Goal: Task Accomplishment & Management: Use online tool/utility

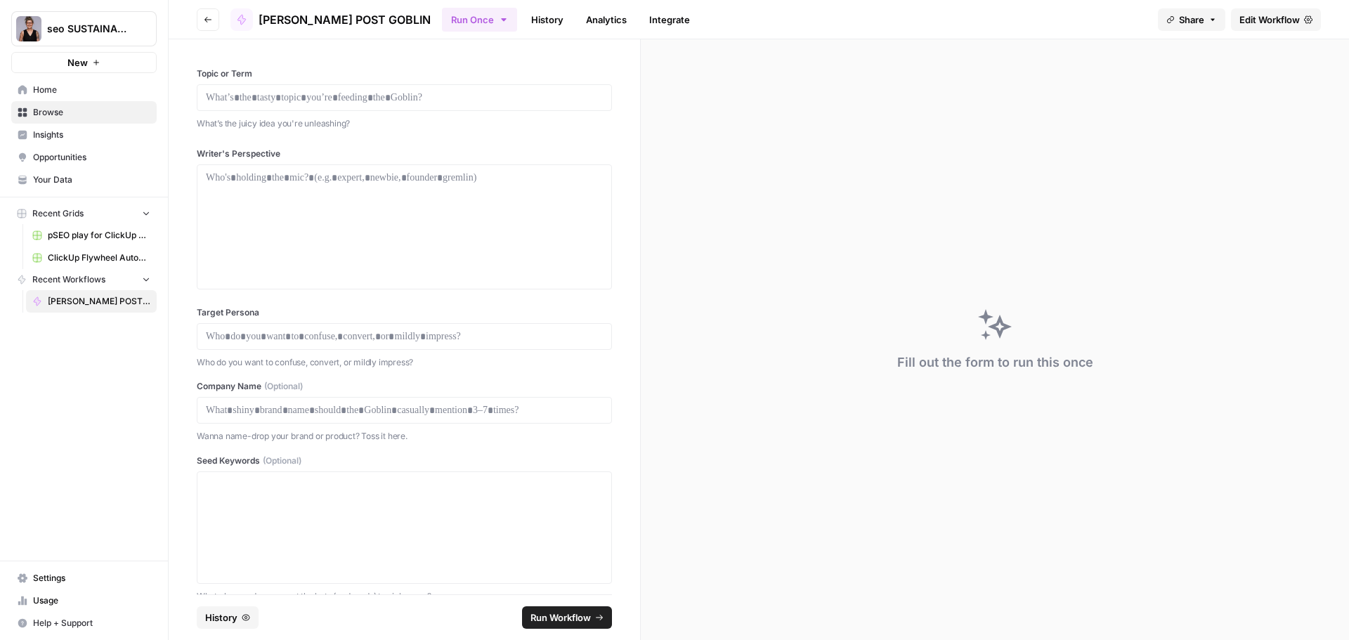
click at [1004, 264] on div "Fill out the form to run this once" at bounding box center [995, 339] width 708 height 601
click at [438, 100] on p at bounding box center [404, 98] width 397 height 14
click at [368, 99] on p at bounding box center [404, 98] width 397 height 14
click at [402, 93] on p at bounding box center [404, 98] width 397 height 14
click at [356, 93] on p at bounding box center [404, 98] width 397 height 14
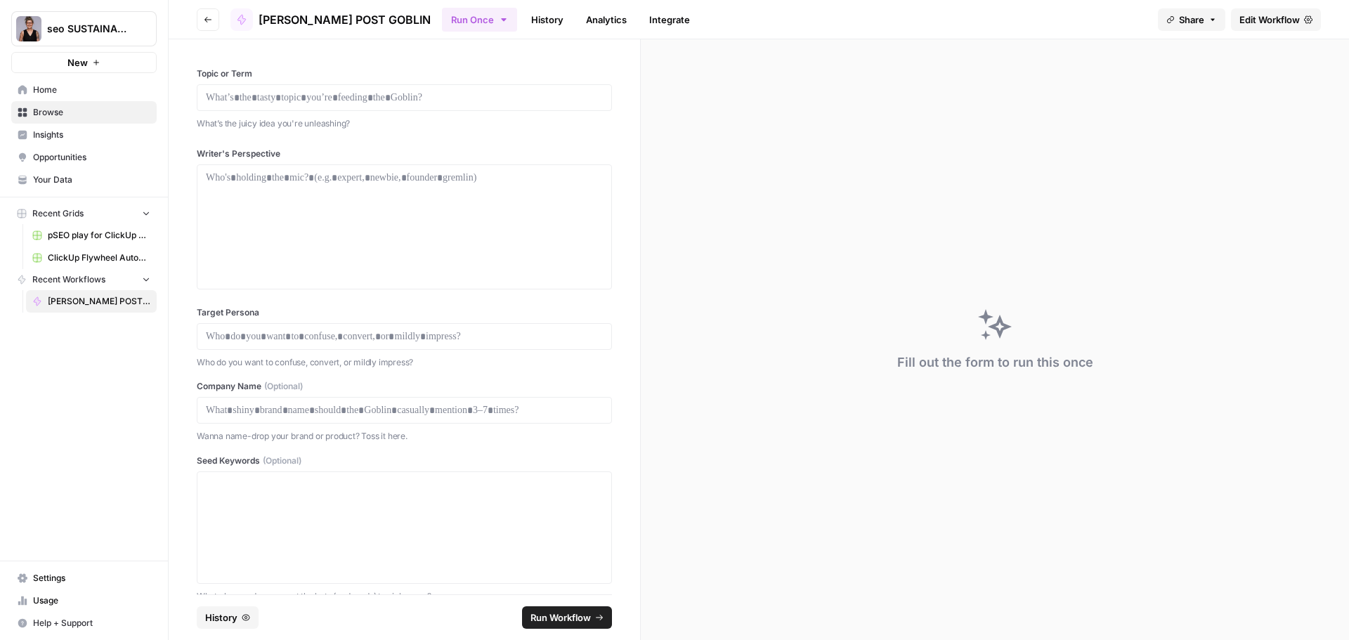
click at [1268, 22] on span "Edit Workflow" at bounding box center [1269, 20] width 60 height 14
click at [381, 96] on p at bounding box center [404, 98] width 397 height 14
click at [905, 166] on div "Fill out the form to run this once" at bounding box center [995, 339] width 708 height 601
click at [350, 189] on div at bounding box center [404, 227] width 397 height 112
click at [323, 336] on p at bounding box center [404, 336] width 397 height 14
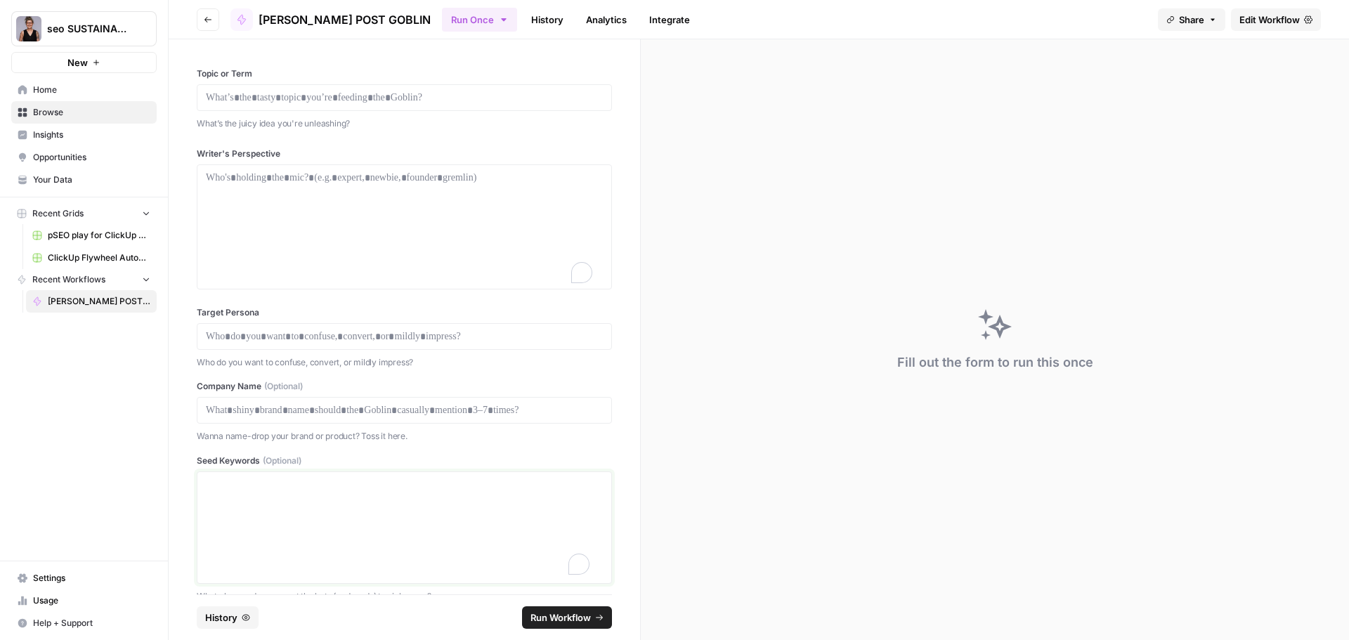
click at [298, 492] on textarea "Seed Keywords (Optional)" at bounding box center [404, 528] width 397 height 100
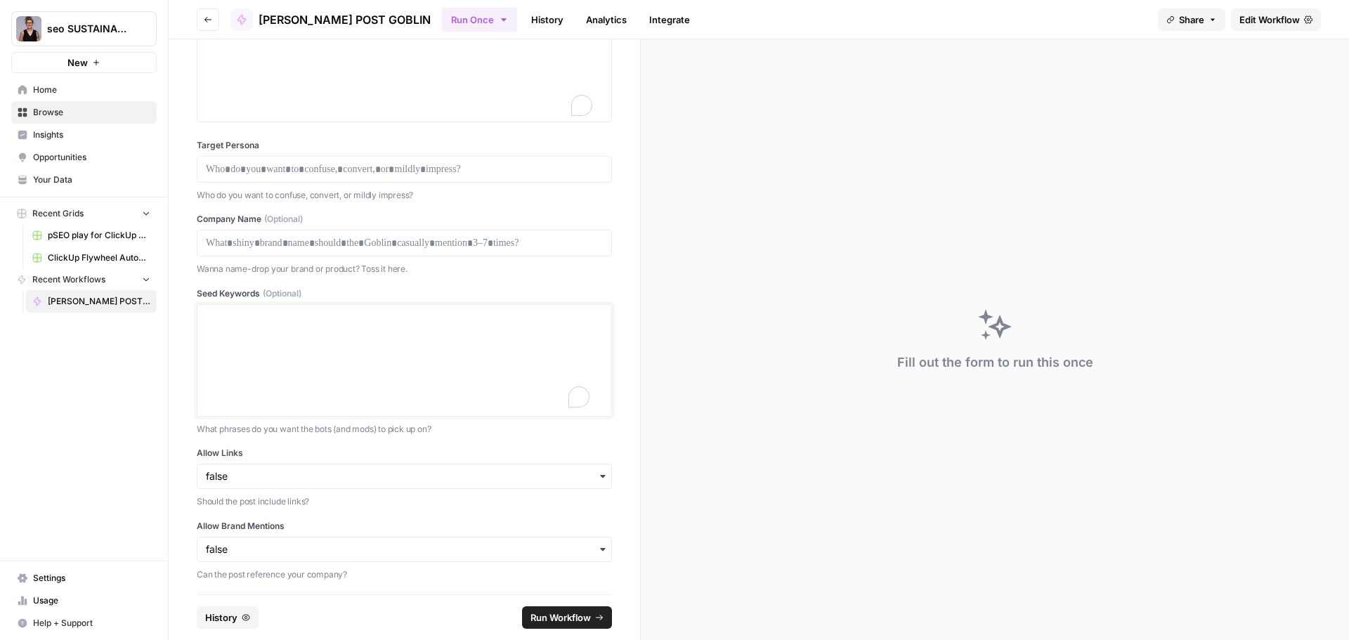
scroll to position [171, 0]
click at [597, 473] on icon "button" at bounding box center [602, 472] width 11 height 11
click at [475, 517] on div "true" at bounding box center [398, 510] width 403 height 27
click at [597, 544] on icon "button" at bounding box center [602, 545] width 11 height 11
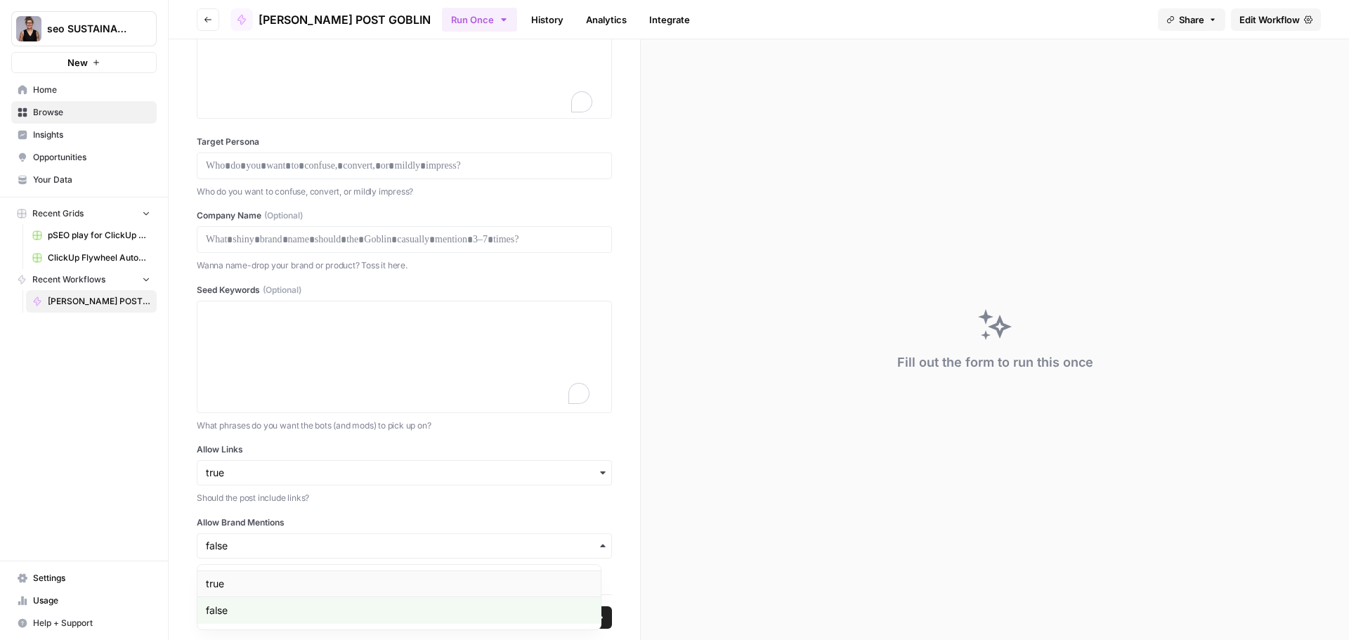
click at [423, 591] on div "true" at bounding box center [398, 583] width 403 height 27
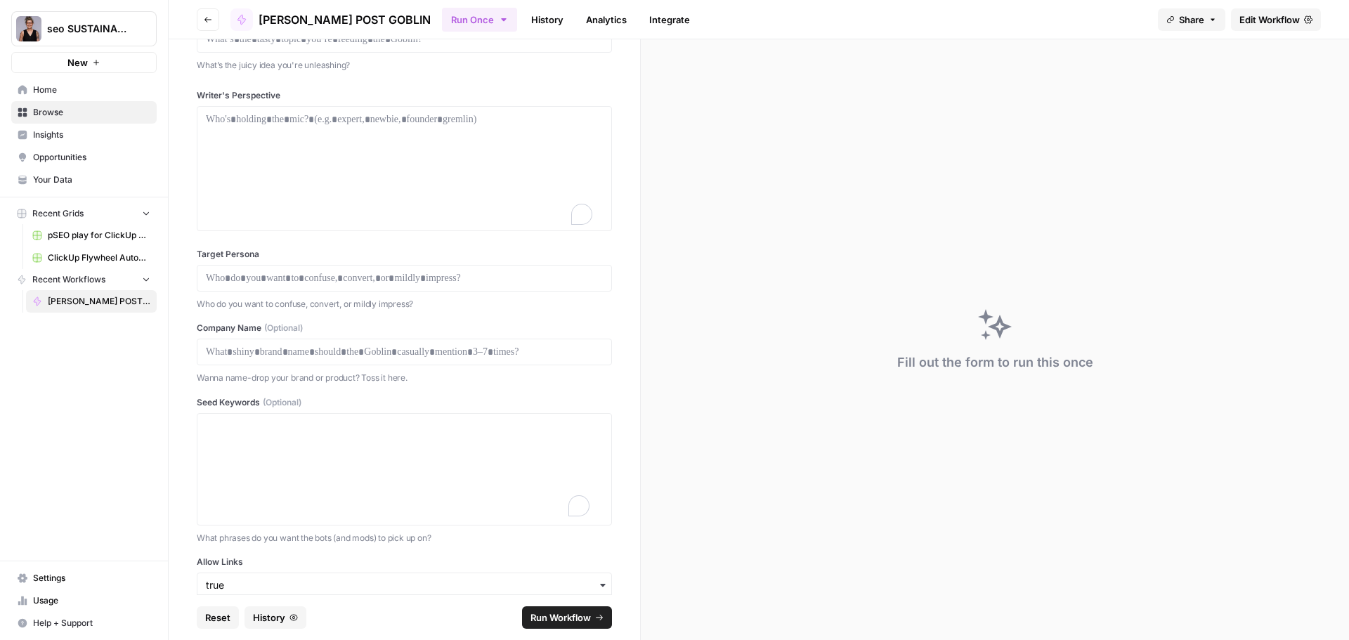
scroll to position [0, 0]
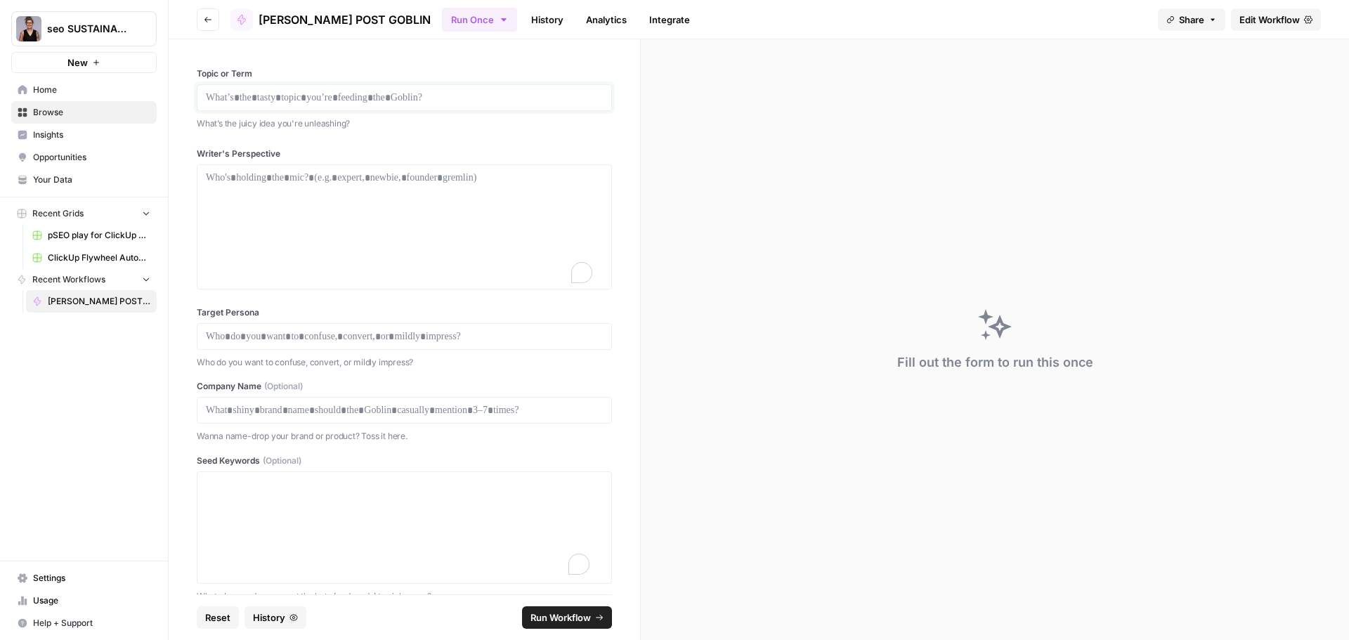
click at [230, 95] on p at bounding box center [404, 98] width 397 height 14
click at [254, 168] on div at bounding box center [404, 226] width 415 height 125
click at [245, 183] on p at bounding box center [404, 178] width 397 height 14
click at [238, 101] on p "***" at bounding box center [399, 98] width 386 height 14
click at [281, 98] on p at bounding box center [399, 98] width 386 height 14
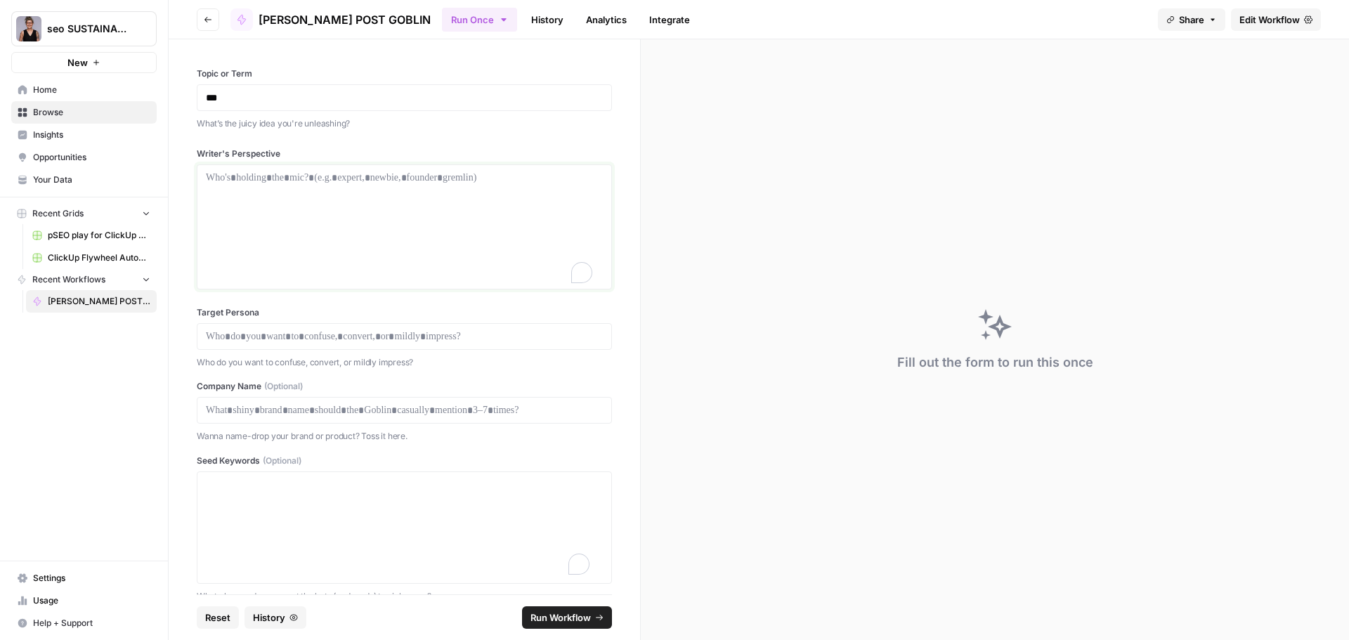
click at [346, 182] on p at bounding box center [404, 178] width 397 height 14
click at [277, 354] on div "Who do you want to confuse, convert, or mildly impress?" at bounding box center [404, 361] width 415 height 17
click at [280, 343] on div at bounding box center [404, 336] width 415 height 27
drag, startPoint x: 275, startPoint y: 333, endPoint x: 541, endPoint y: 359, distance: 266.8
click at [278, 333] on p at bounding box center [404, 336] width 397 height 14
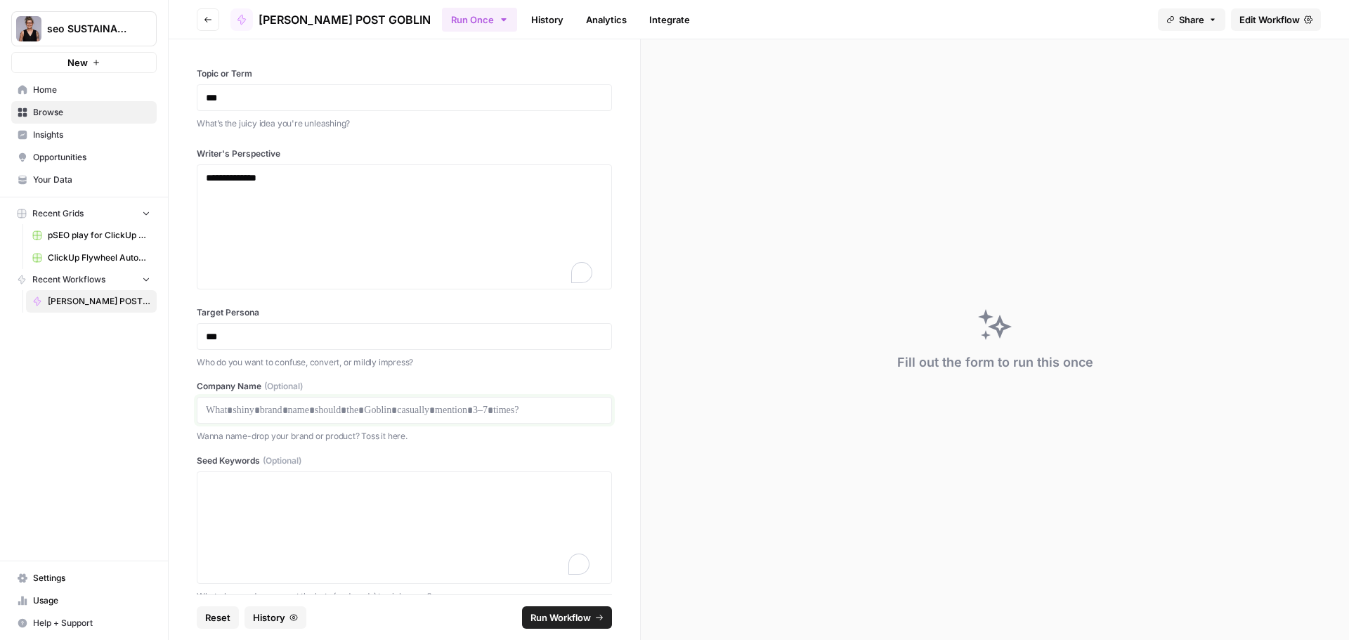
click at [329, 410] on p at bounding box center [404, 410] width 397 height 14
click at [206, 336] on p "***" at bounding box center [399, 336] width 386 height 14
drag, startPoint x: 288, startPoint y: 343, endPoint x: 244, endPoint y: 337, distance: 44.7
click at [238, 339] on div "**********" at bounding box center [404, 336] width 415 height 27
click at [247, 336] on p "**********" at bounding box center [399, 336] width 386 height 14
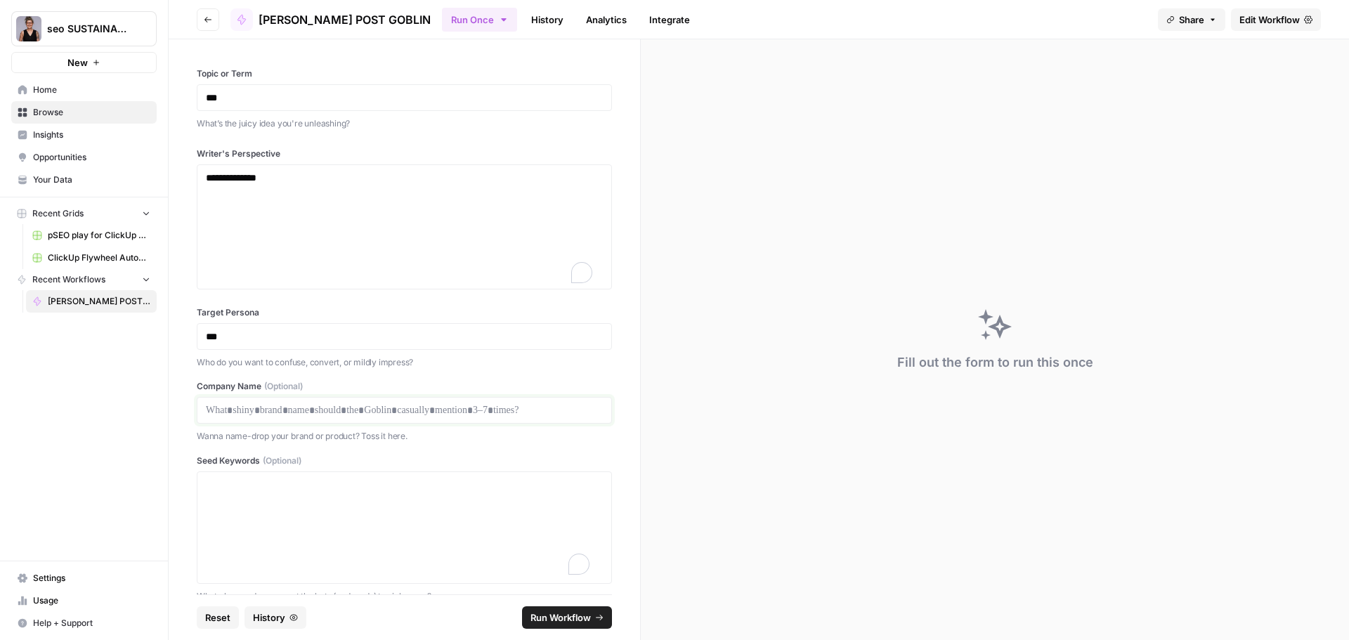
click at [253, 412] on p at bounding box center [404, 410] width 397 height 14
click at [300, 490] on textarea "Seed Keywords (Optional)" at bounding box center [404, 528] width 397 height 100
type textarea "GEO, AEO, AI search, LLM Optimization"
click at [232, 96] on p "***" at bounding box center [399, 98] width 386 height 14
drag, startPoint x: 239, startPoint y: 104, endPoint x: 204, endPoint y: 100, distance: 34.6
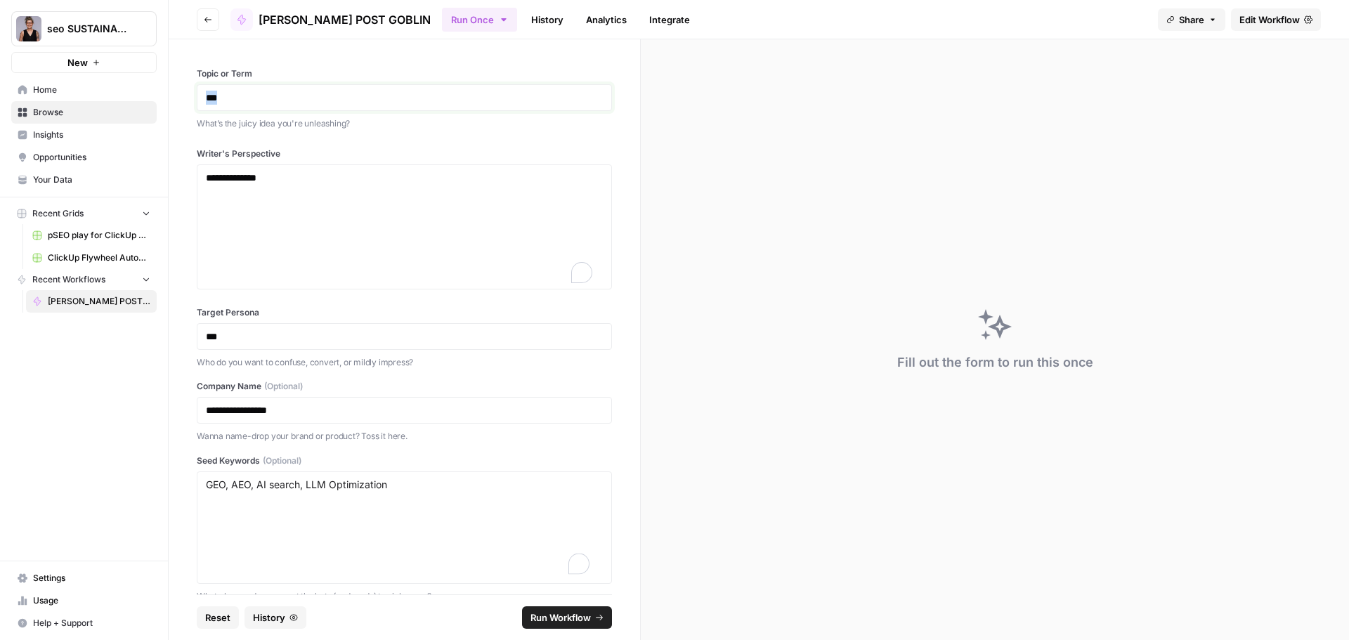
click at [204, 100] on div "***" at bounding box center [404, 97] width 415 height 27
click at [388, 181] on p "**********" at bounding box center [399, 178] width 386 height 14
click at [334, 417] on div "**********" at bounding box center [404, 410] width 415 height 27
click at [320, 409] on p "**********" at bounding box center [399, 410] width 386 height 14
click at [315, 181] on p "**********" at bounding box center [399, 178] width 386 height 14
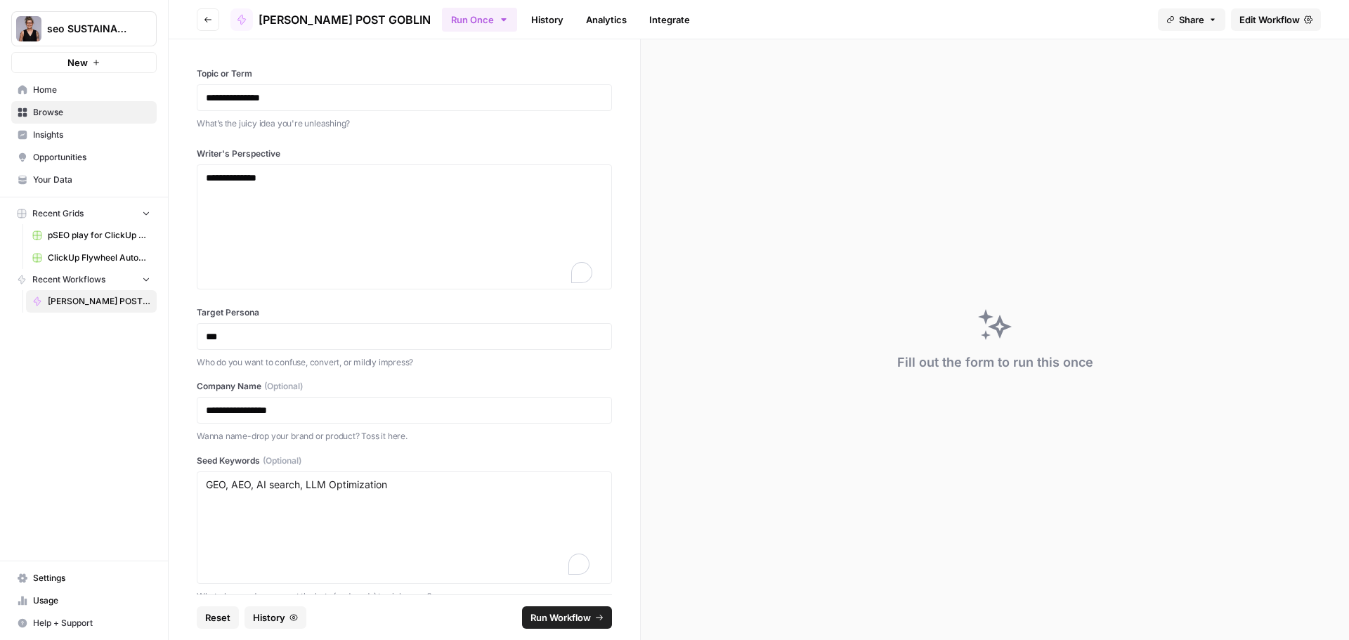
click at [563, 616] on span "Run Workflow" at bounding box center [560, 617] width 60 height 14
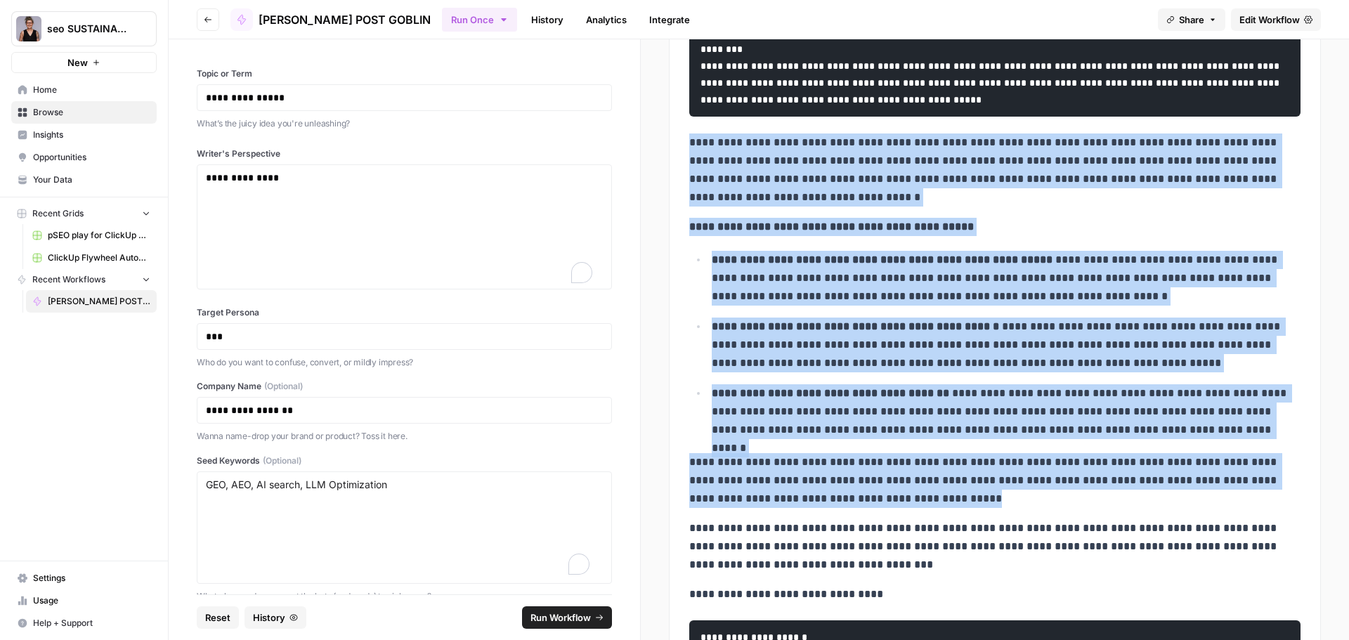
scroll to position [421, 0]
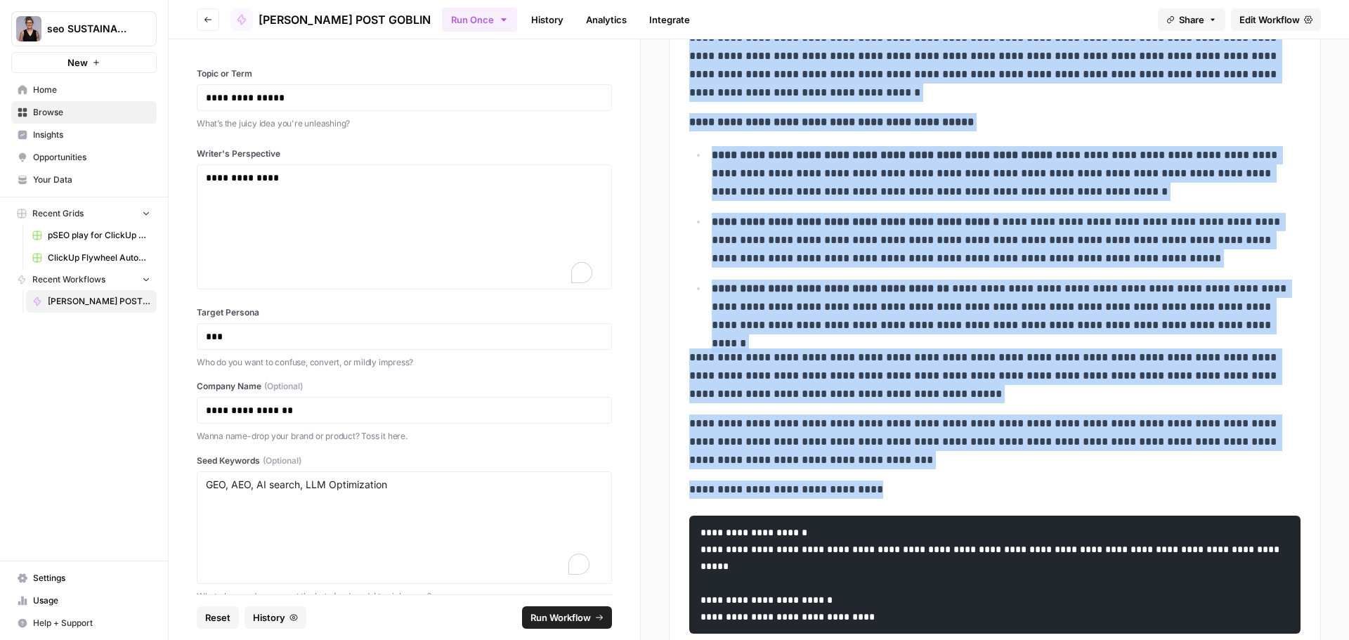
drag, startPoint x: 686, startPoint y: 268, endPoint x: 1009, endPoint y: 499, distance: 397.2
click at [1009, 499] on div "**********" at bounding box center [995, 179] width 628 height 919
copy div "**********"
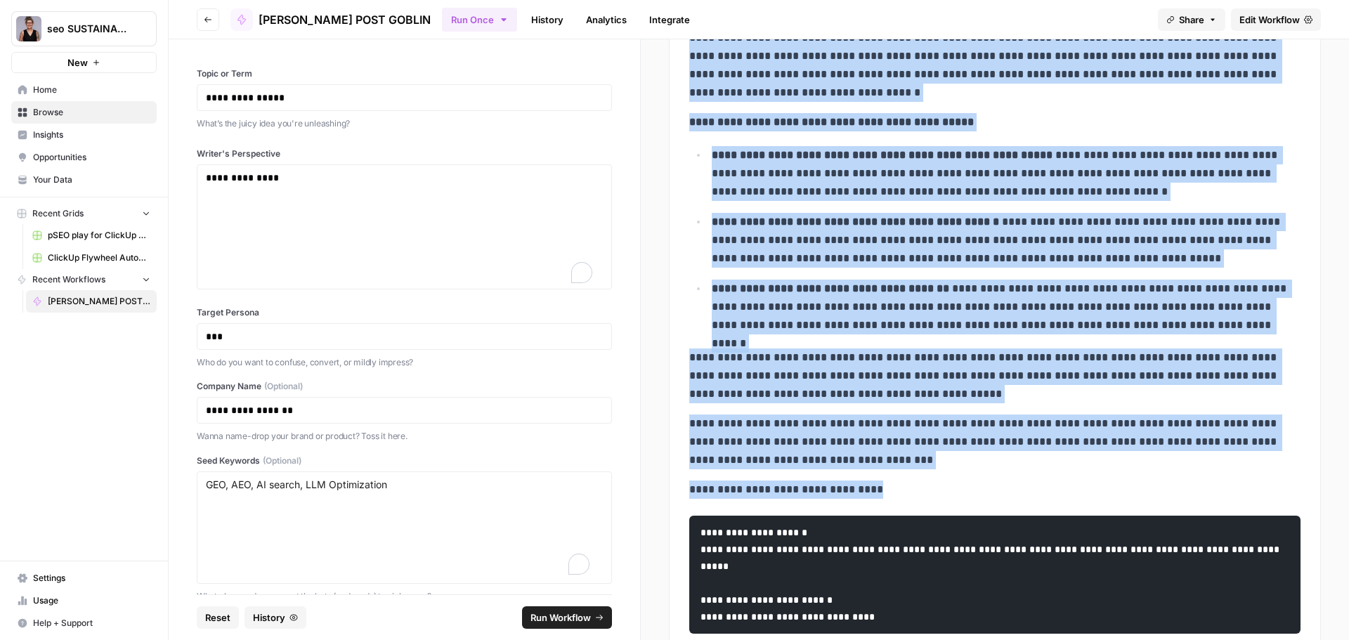
copy div "**********"
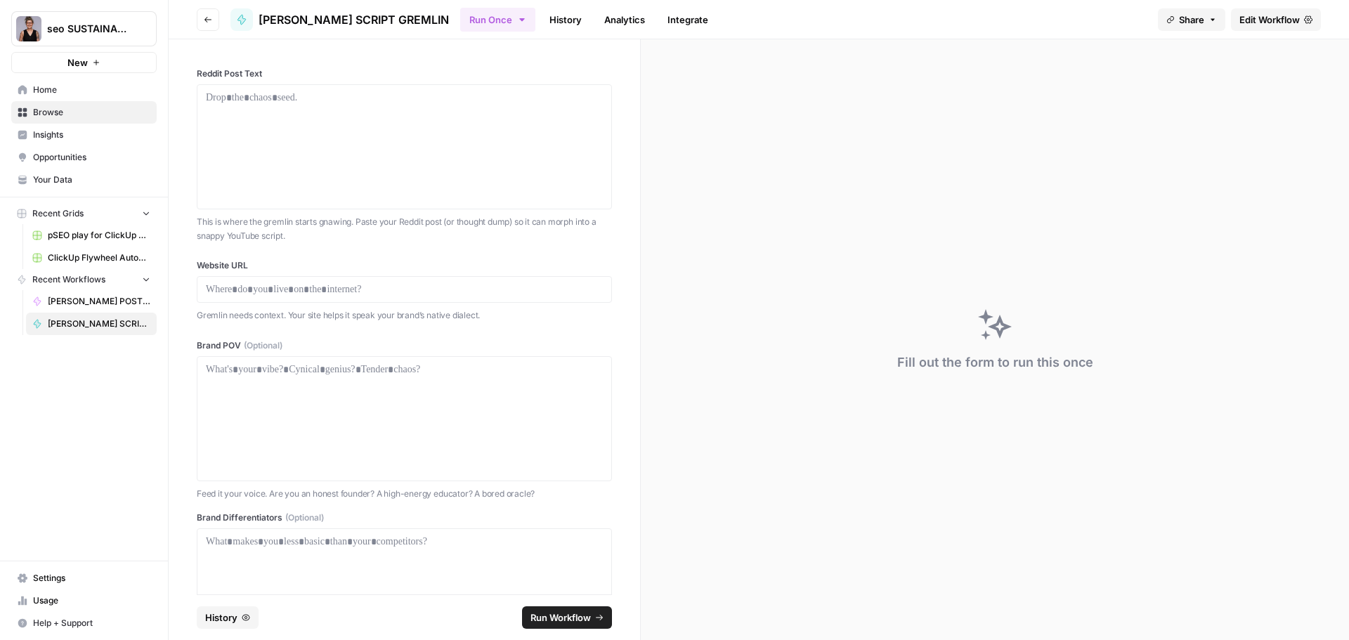
drag, startPoint x: 1184, startPoint y: 5, endPoint x: 1064, endPoint y: 119, distance: 165.4
click at [1064, 119] on div "Fill out the form to run this once" at bounding box center [995, 339] width 708 height 601
click at [299, 111] on div at bounding box center [404, 147] width 397 height 112
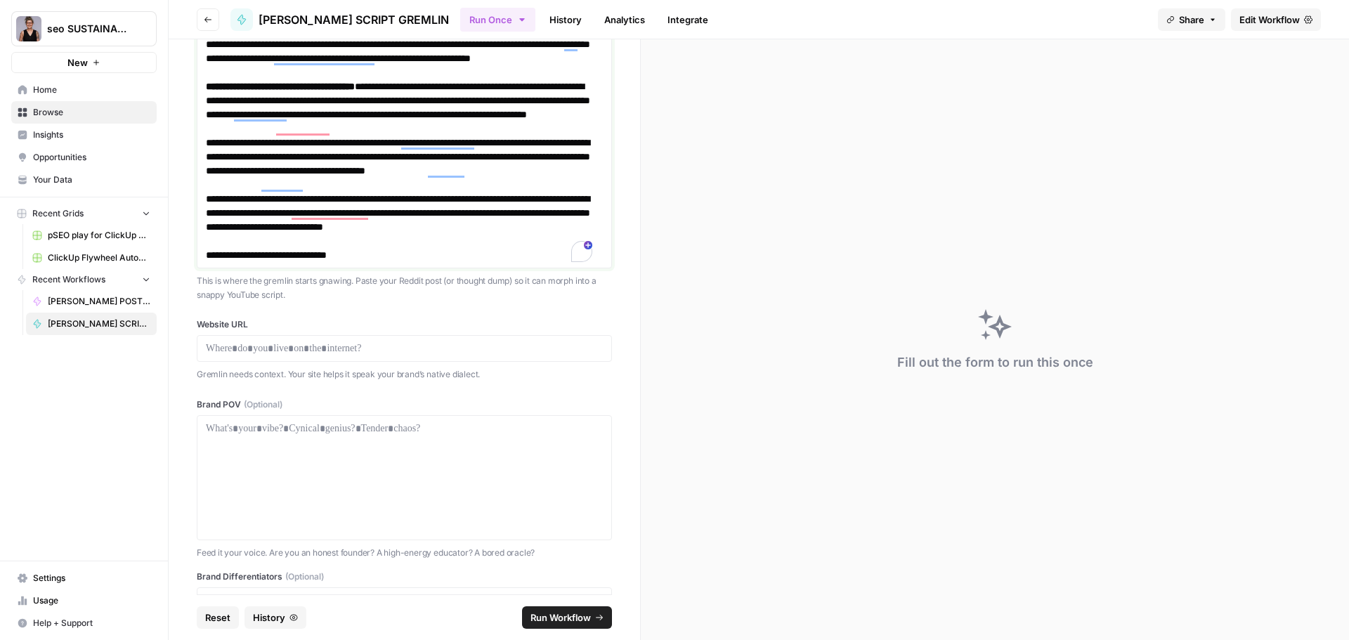
scroll to position [281, 0]
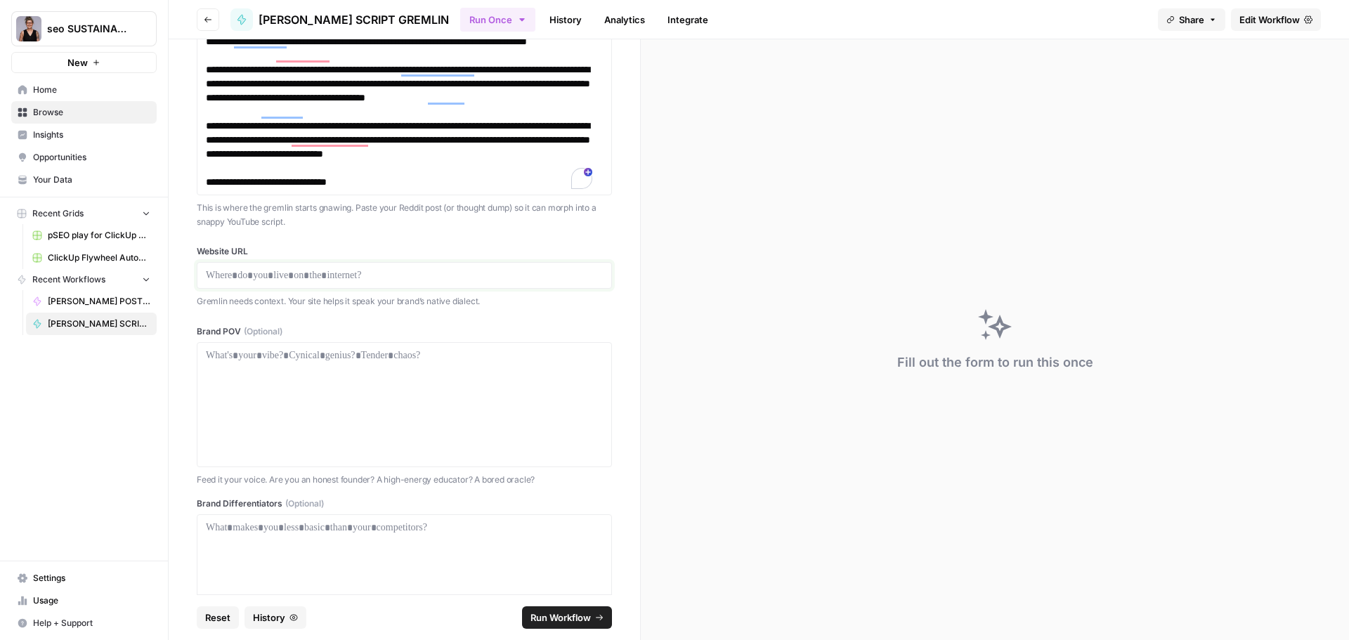
click at [314, 273] on p at bounding box center [404, 275] width 397 height 14
click at [252, 270] on p at bounding box center [404, 275] width 397 height 14
click at [223, 354] on p at bounding box center [404, 355] width 397 height 14
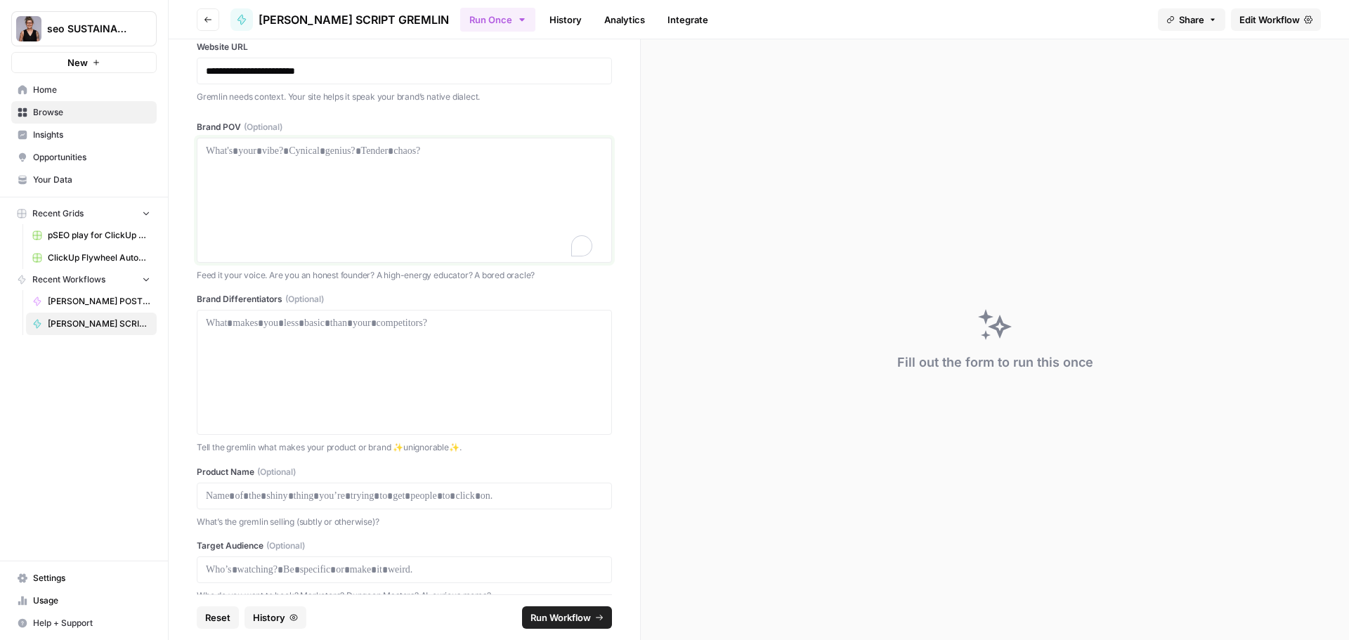
scroll to position [562, 0]
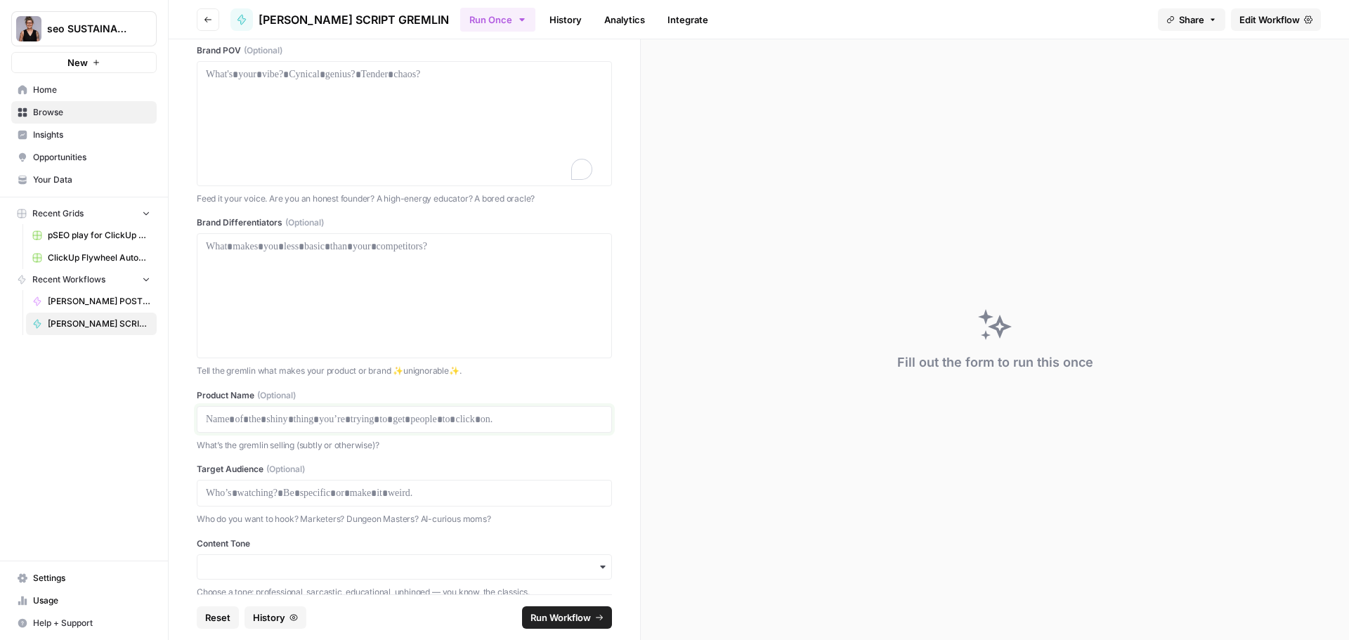
click at [332, 419] on p at bounding box center [404, 419] width 397 height 14
click at [318, 495] on p at bounding box center [404, 493] width 397 height 14
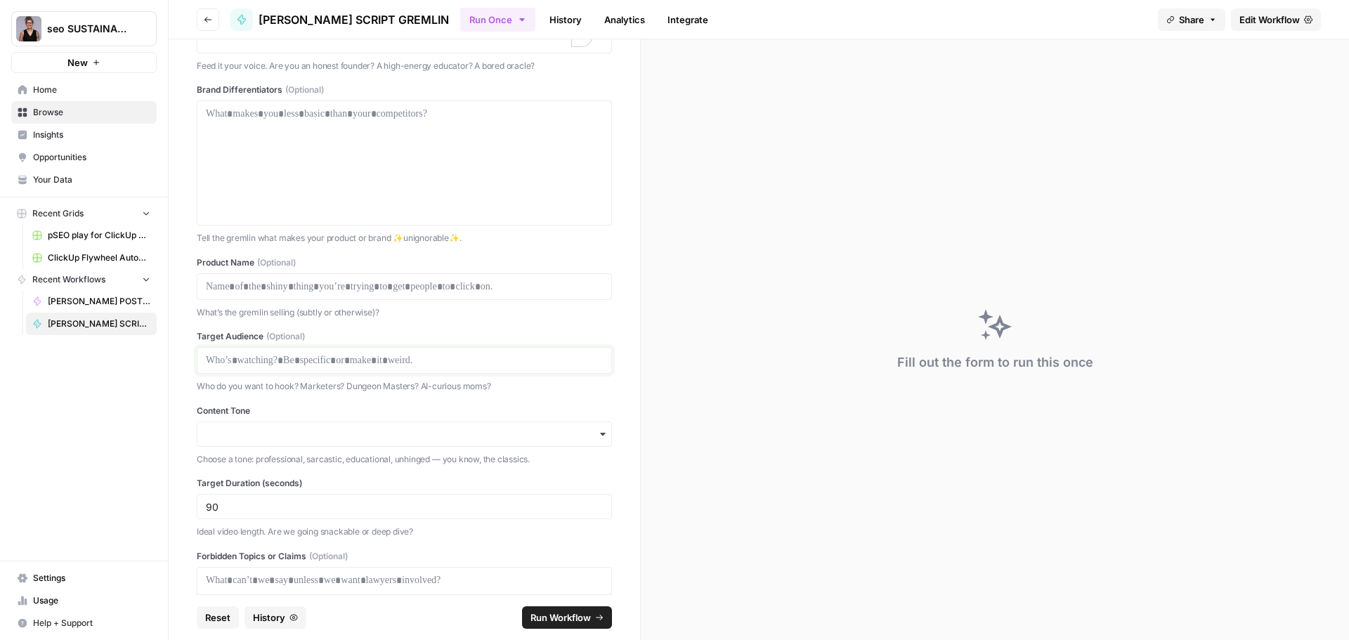
scroll to position [702, 0]
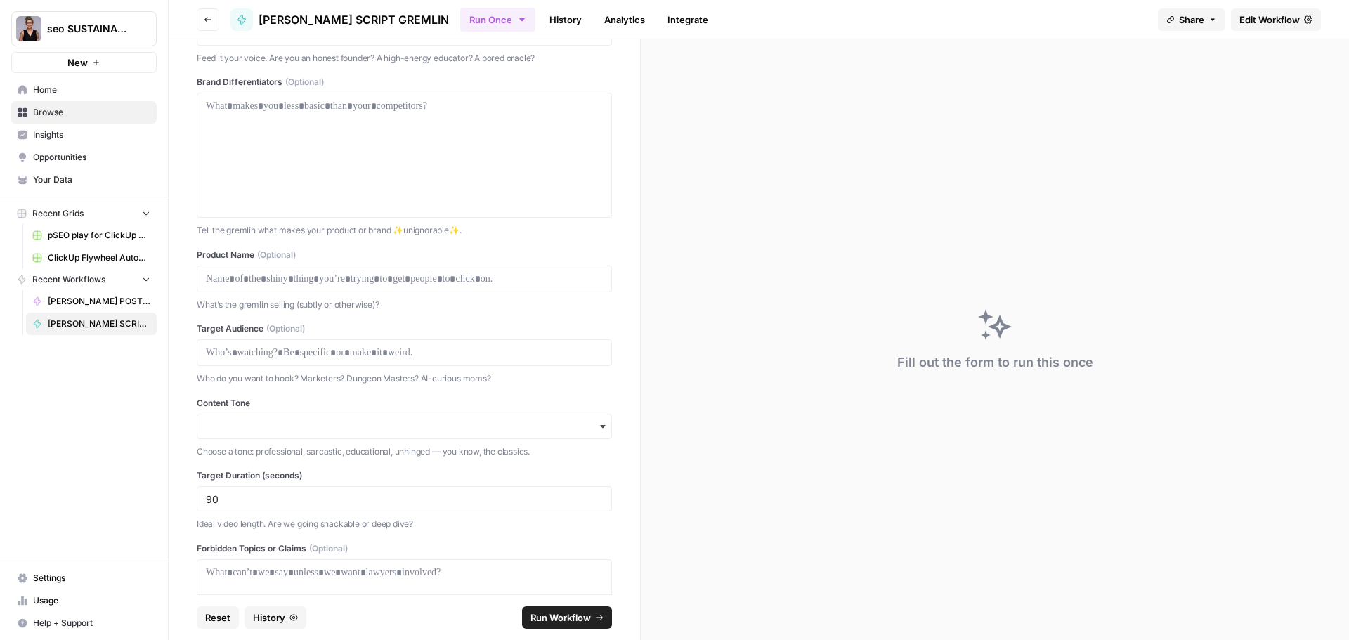
click at [597, 423] on icon "button" at bounding box center [602, 426] width 11 height 11
click at [366, 462] on div "Confident, witty, data-driven" at bounding box center [398, 464] width 403 height 27
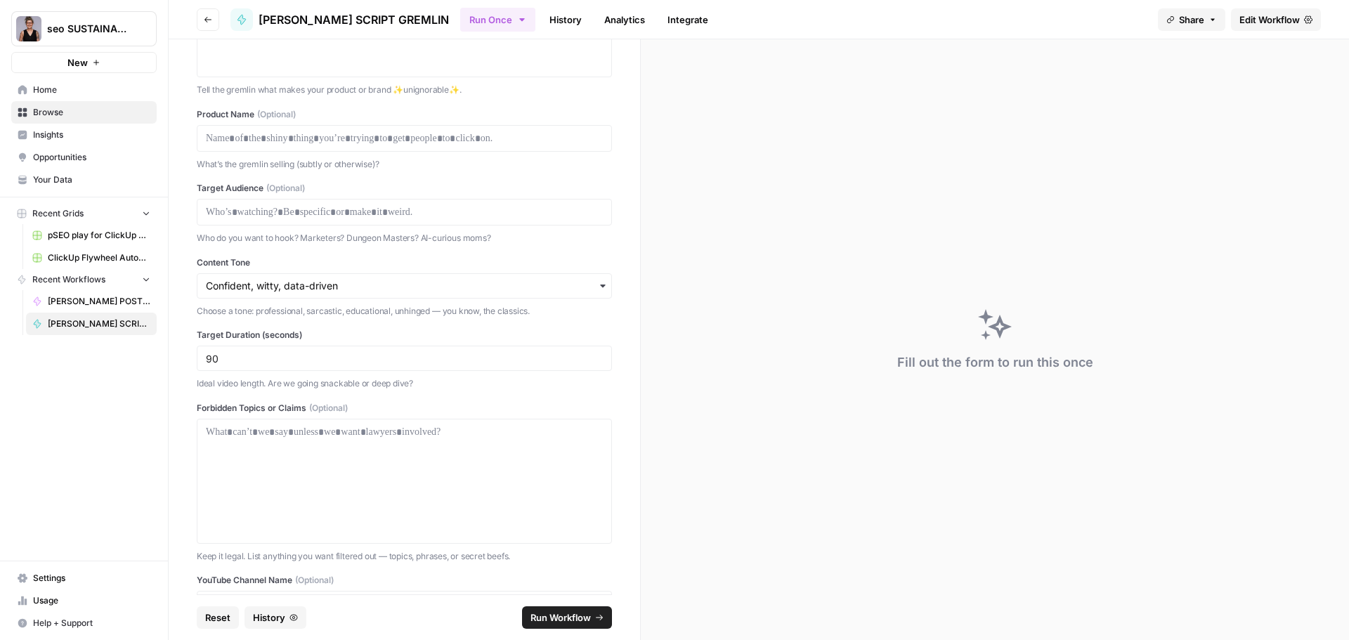
scroll to position [983, 0]
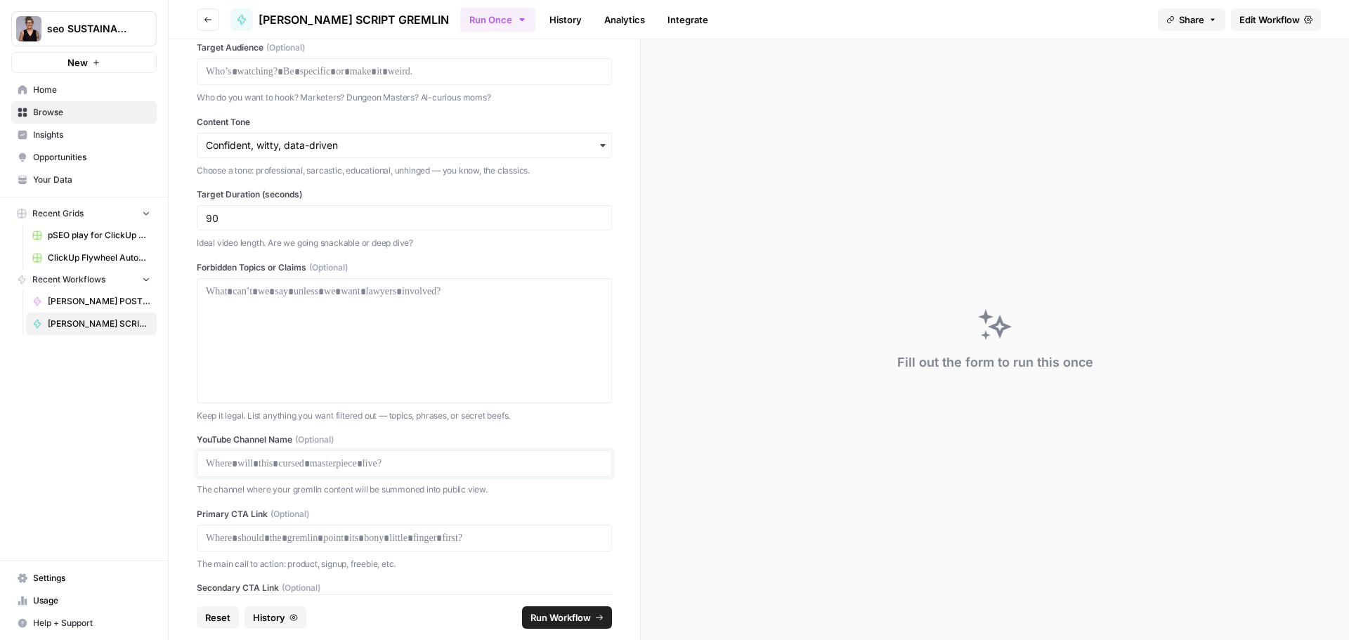
click at [293, 464] on p at bounding box center [404, 464] width 397 height 14
click at [289, 534] on p at bounding box center [404, 538] width 397 height 14
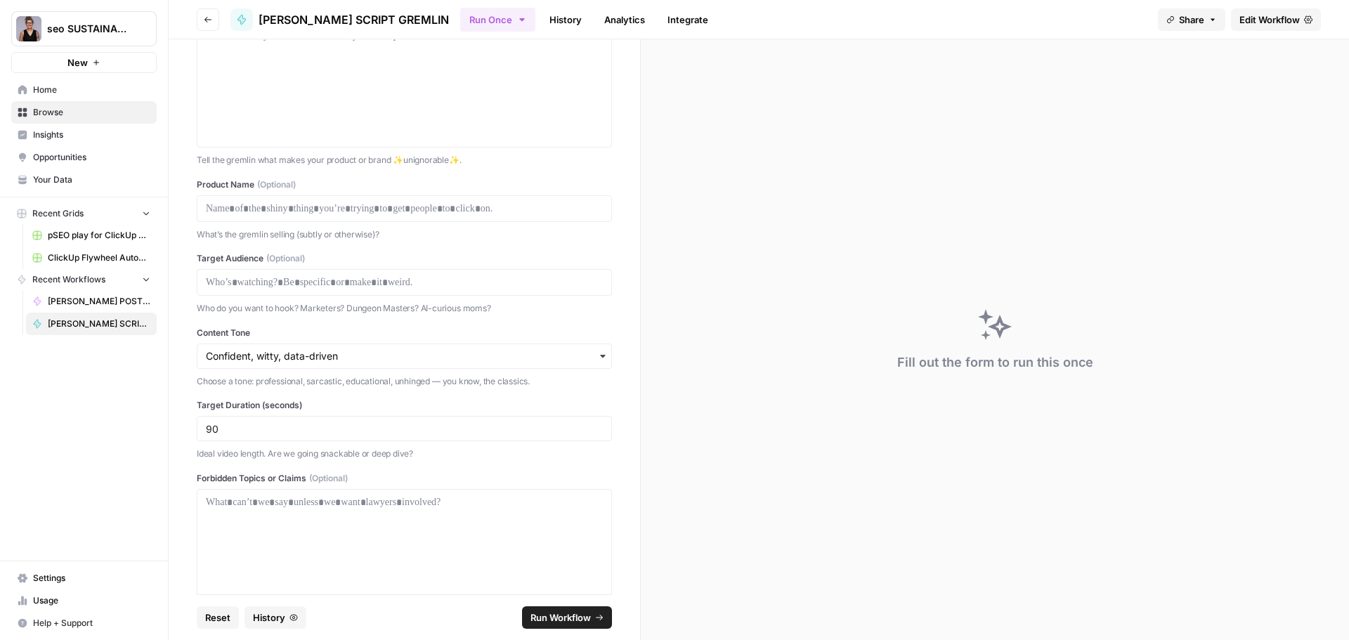
click at [575, 620] on span "Run Workflow" at bounding box center [560, 617] width 60 height 14
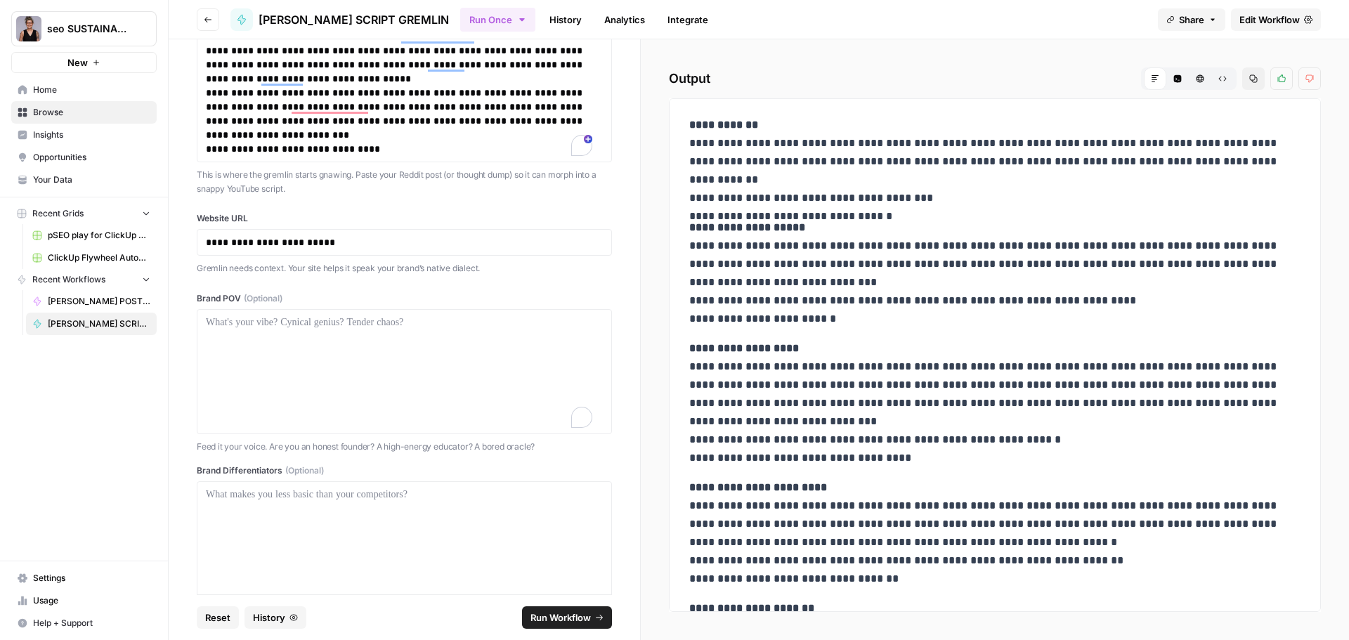
drag, startPoint x: 211, startPoint y: 336, endPoint x: 867, endPoint y: 79, distance: 704.2
click at [867, 79] on h2 "Output Markdown Code Editor HTML Viewer Raw Output Copy Thumbs up Thumbs down" at bounding box center [995, 78] width 652 height 22
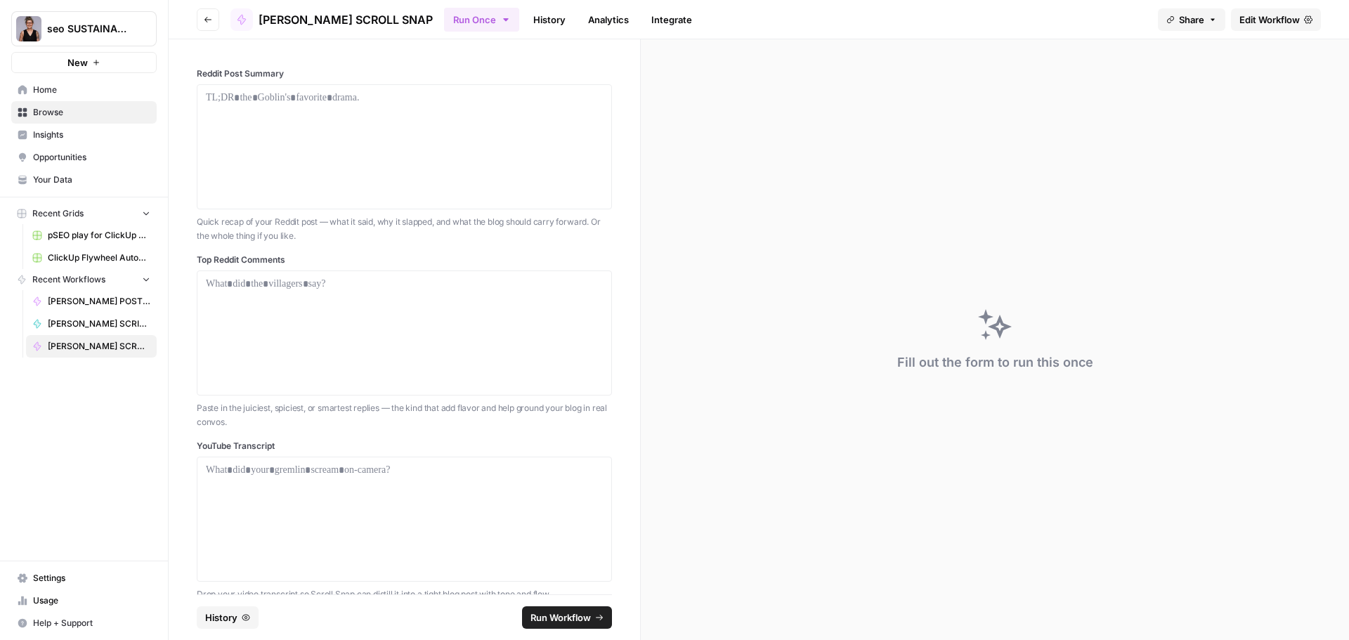
click at [1311, 21] on icon at bounding box center [1308, 19] width 8 height 8
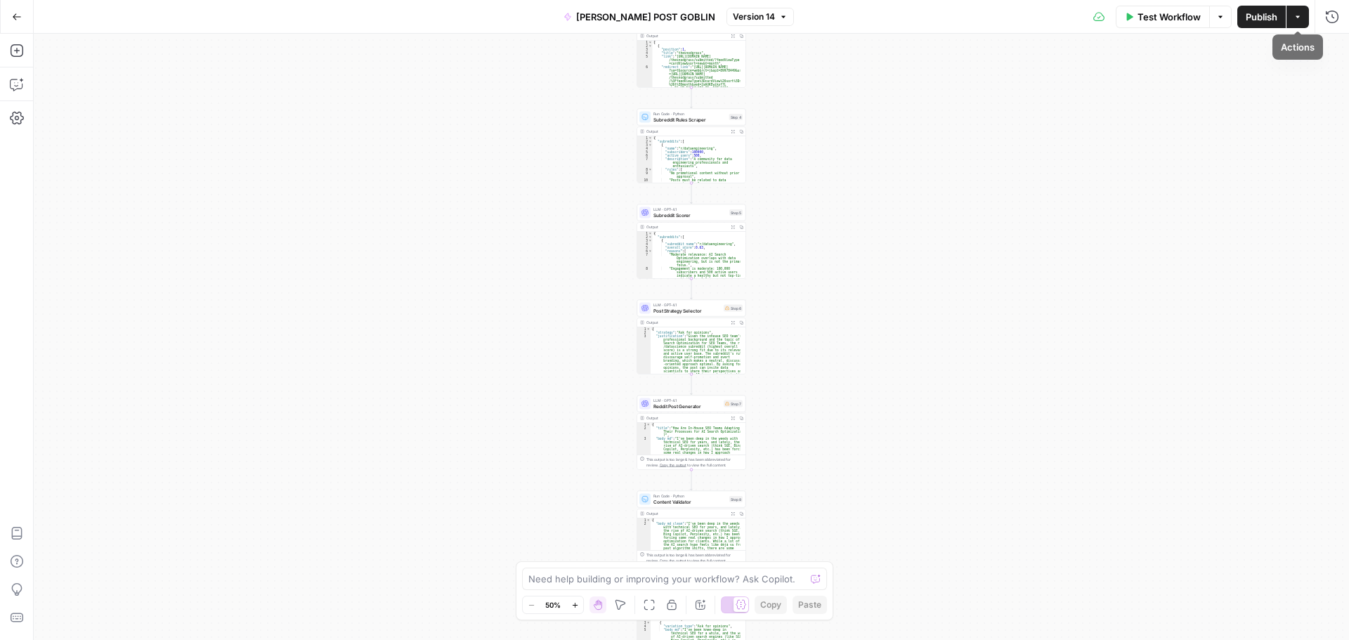
click at [1298, 20] on icon "button" at bounding box center [1297, 17] width 8 height 8
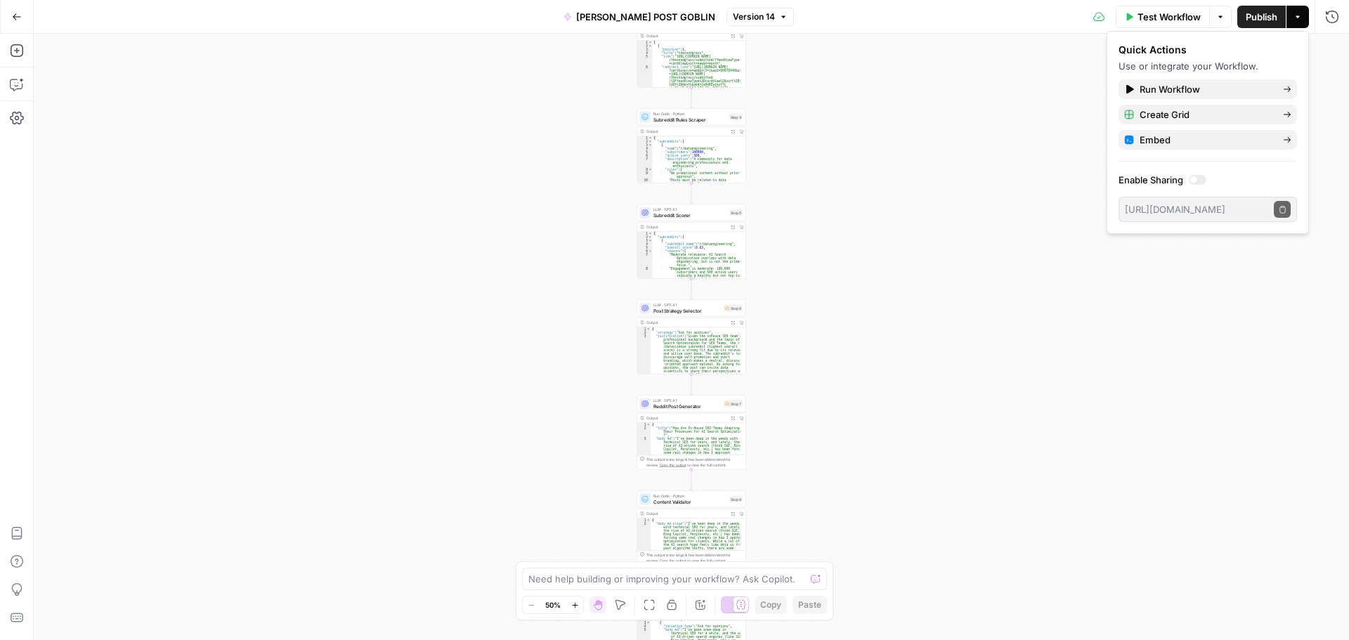
click at [1197, 181] on div at bounding box center [1193, 179] width 7 height 7
click at [1249, 15] on span "Publish" at bounding box center [1261, 17] width 32 height 14
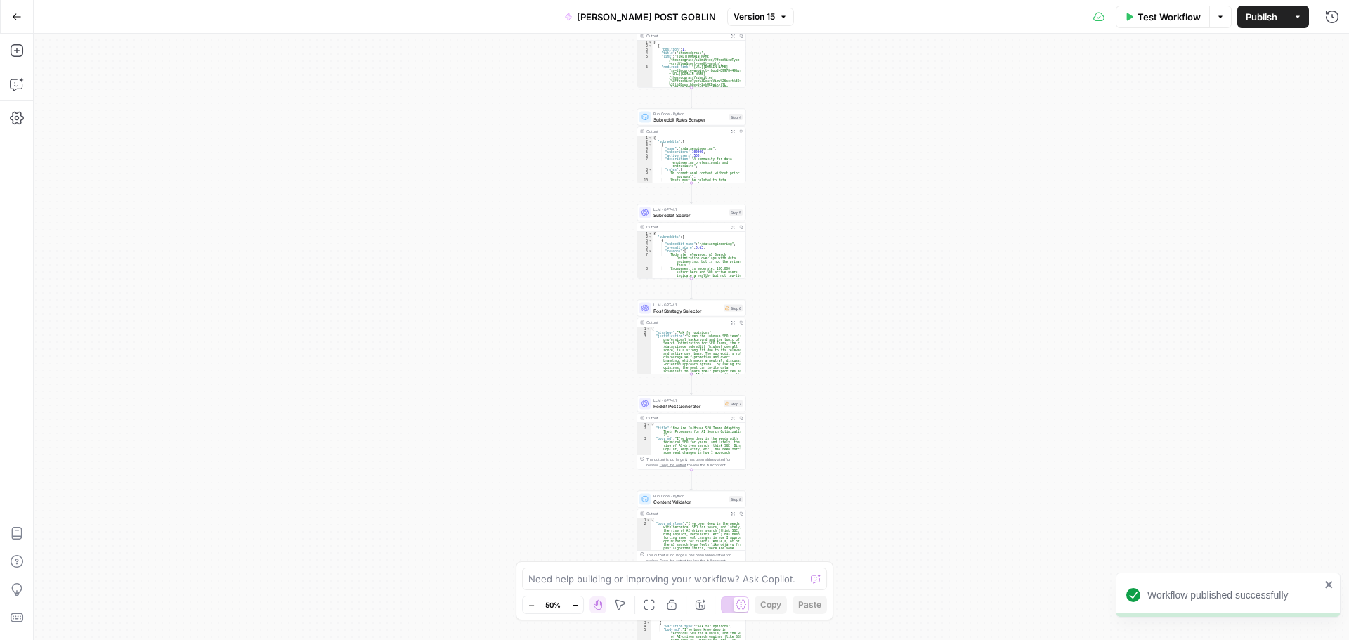
click at [1063, 147] on div "Workflow Set Inputs Inputs LLM · GPT-4.1 Topic Normalizer Step 1 Output Expand …" at bounding box center [691, 337] width 1315 height 606
click at [1030, 197] on div "Workflow Set Inputs Inputs LLM · GPT-4.1 Topic Normalizer Step 1 Output Expand …" at bounding box center [691, 337] width 1315 height 606
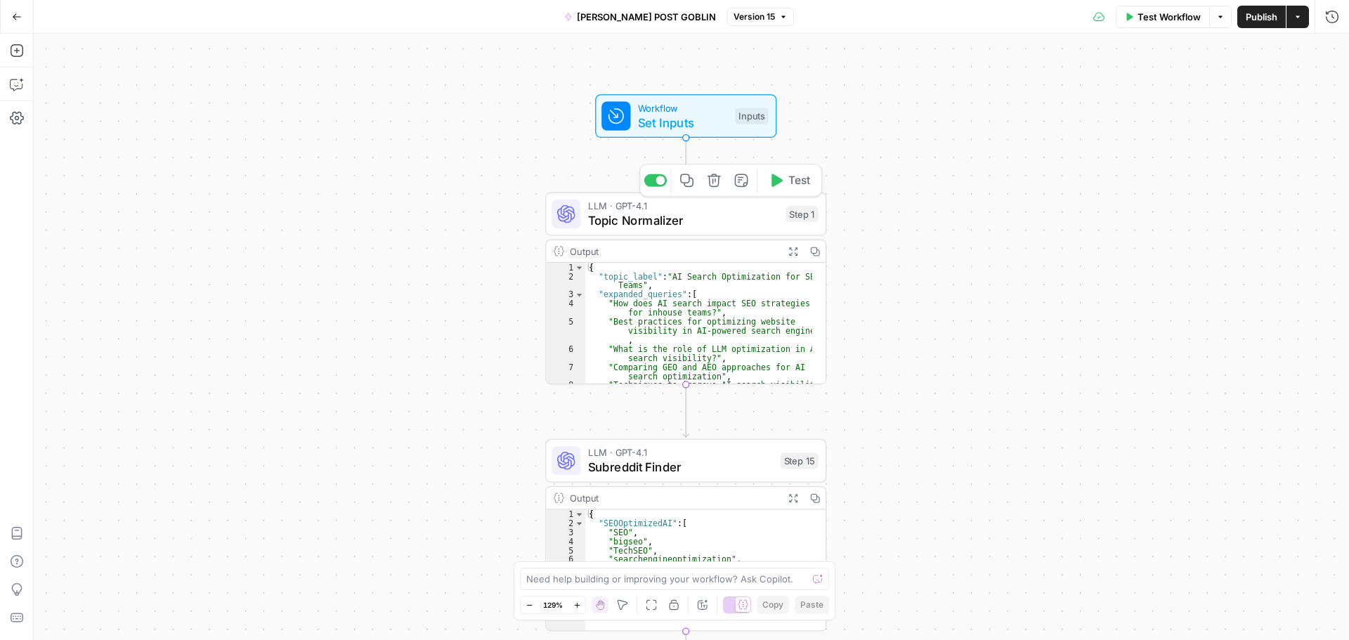
click at [701, 223] on span "Topic Normalizer" at bounding box center [683, 220] width 190 height 18
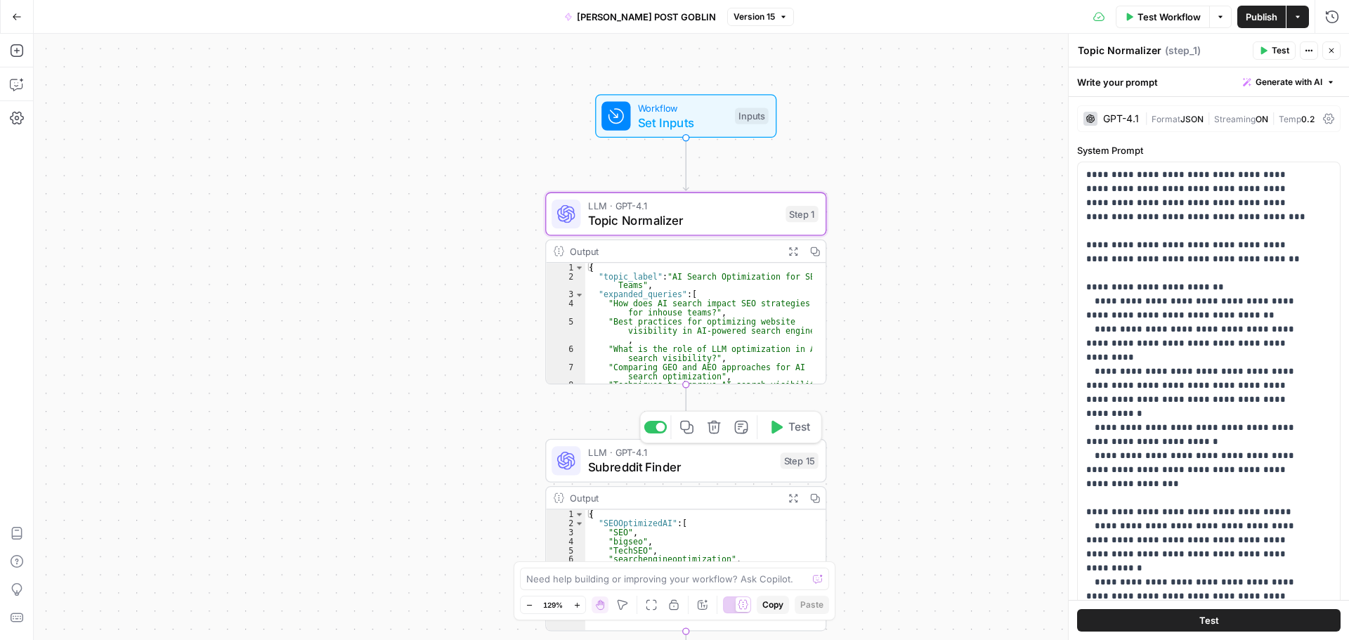
click at [699, 465] on span "Subreddit Finder" at bounding box center [680, 467] width 185 height 18
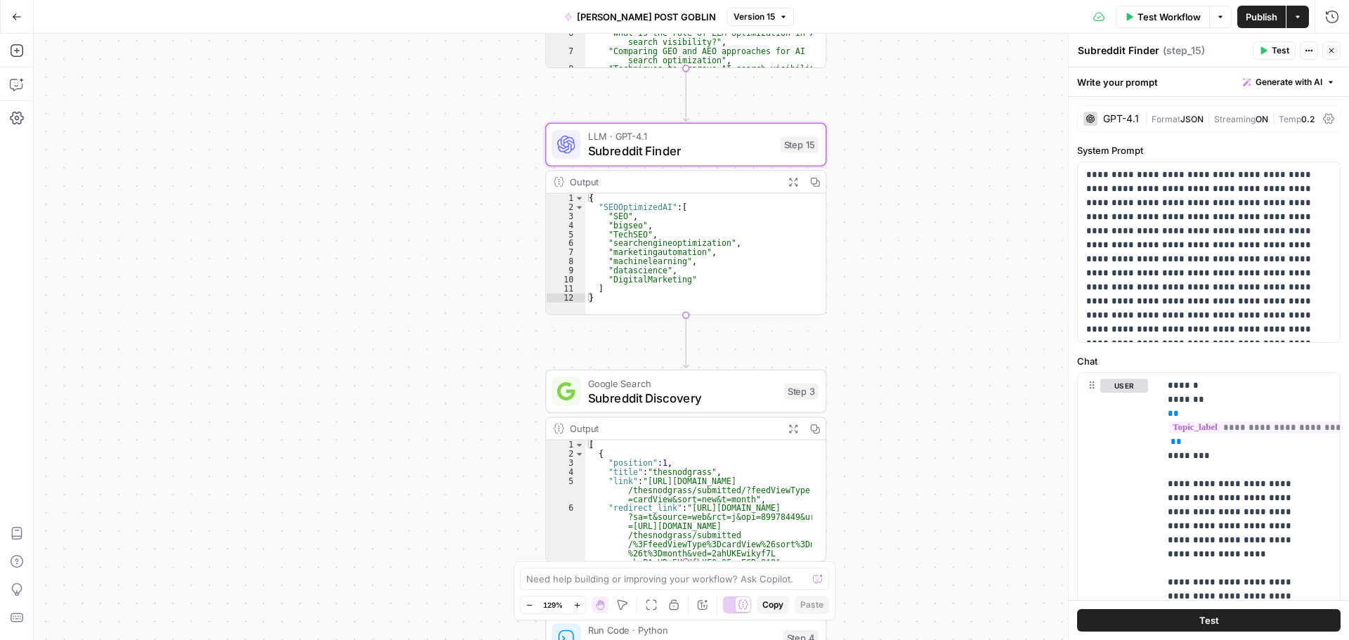
click at [730, 394] on span "Subreddit Discovery" at bounding box center [682, 397] width 189 height 18
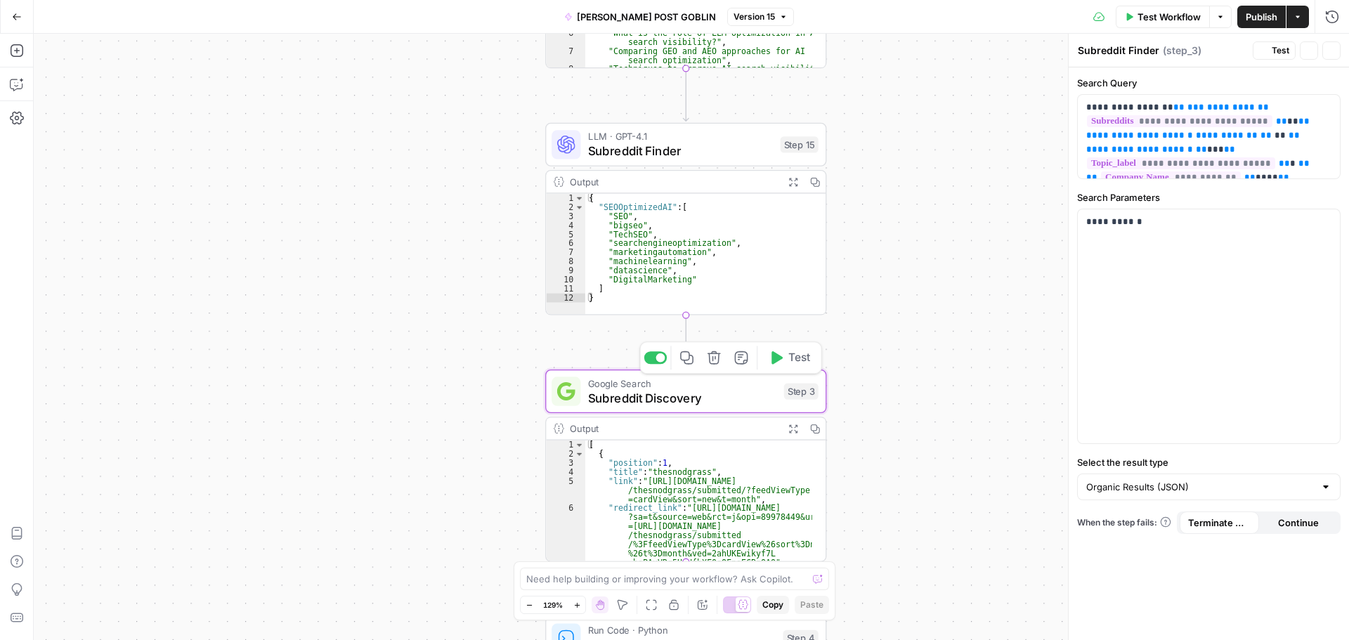
type textarea "Subreddit Discovery"
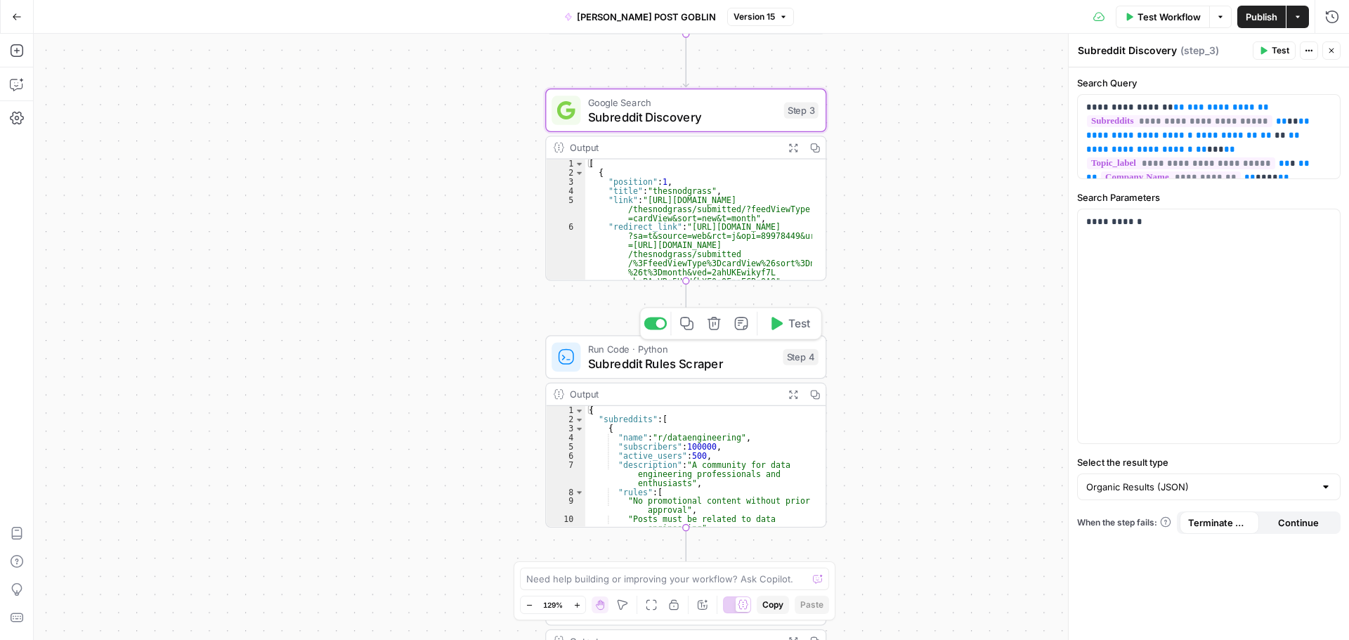
click at [737, 367] on span "Subreddit Rules Scraper" at bounding box center [682, 363] width 188 height 18
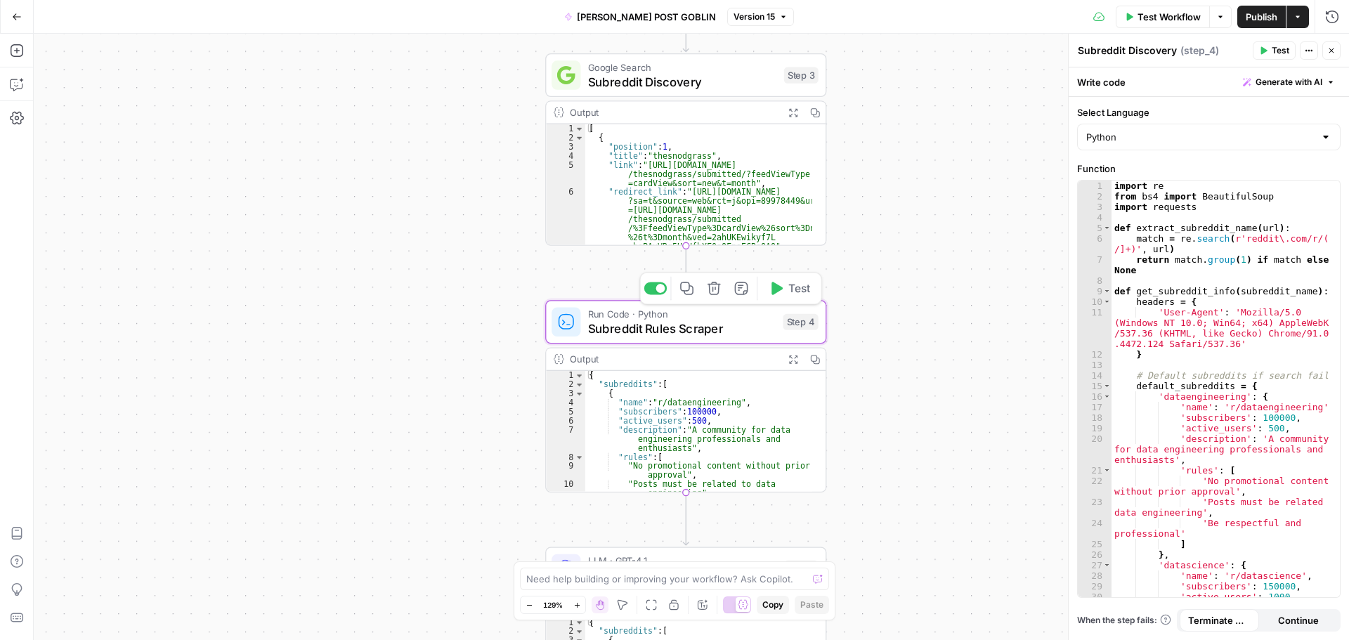
type textarea "Subreddit Rules Scraper"
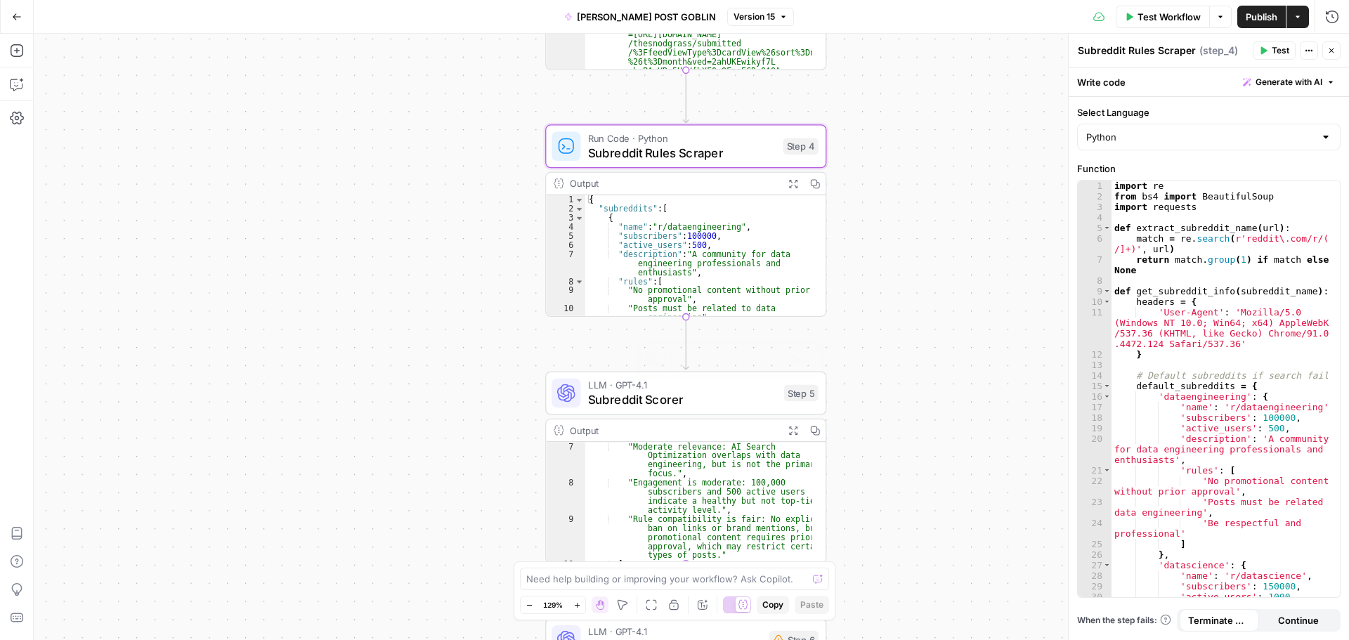
scroll to position [42, 0]
click at [721, 405] on span "Subreddit Scorer" at bounding box center [682, 400] width 189 height 18
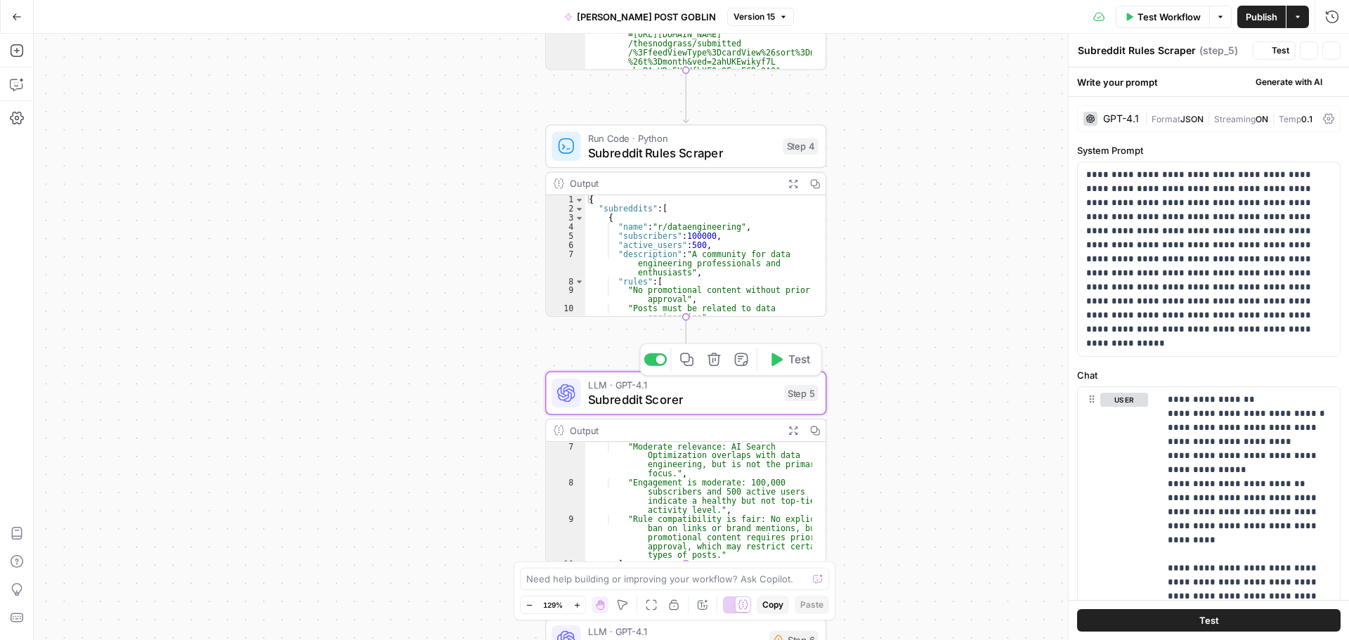
type textarea "Subreddit Scorer"
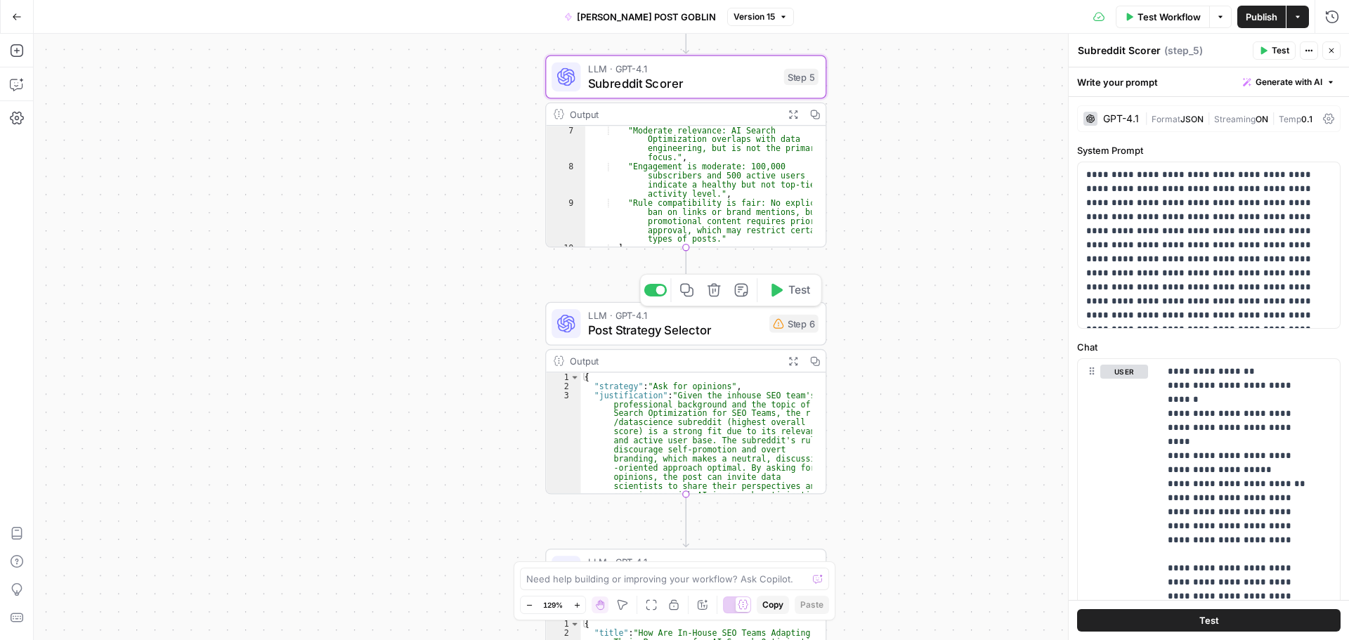
click at [711, 333] on span "Post Strategy Selector" at bounding box center [675, 330] width 174 height 18
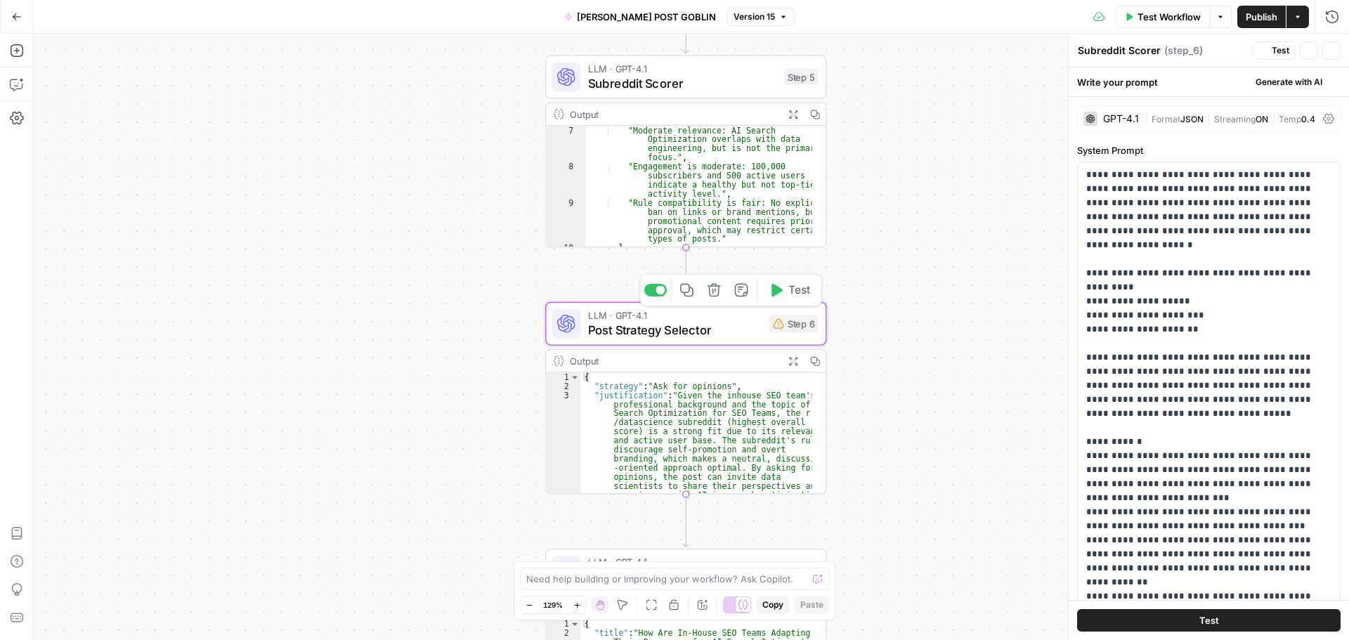
type textarea "Post Strategy Selector"
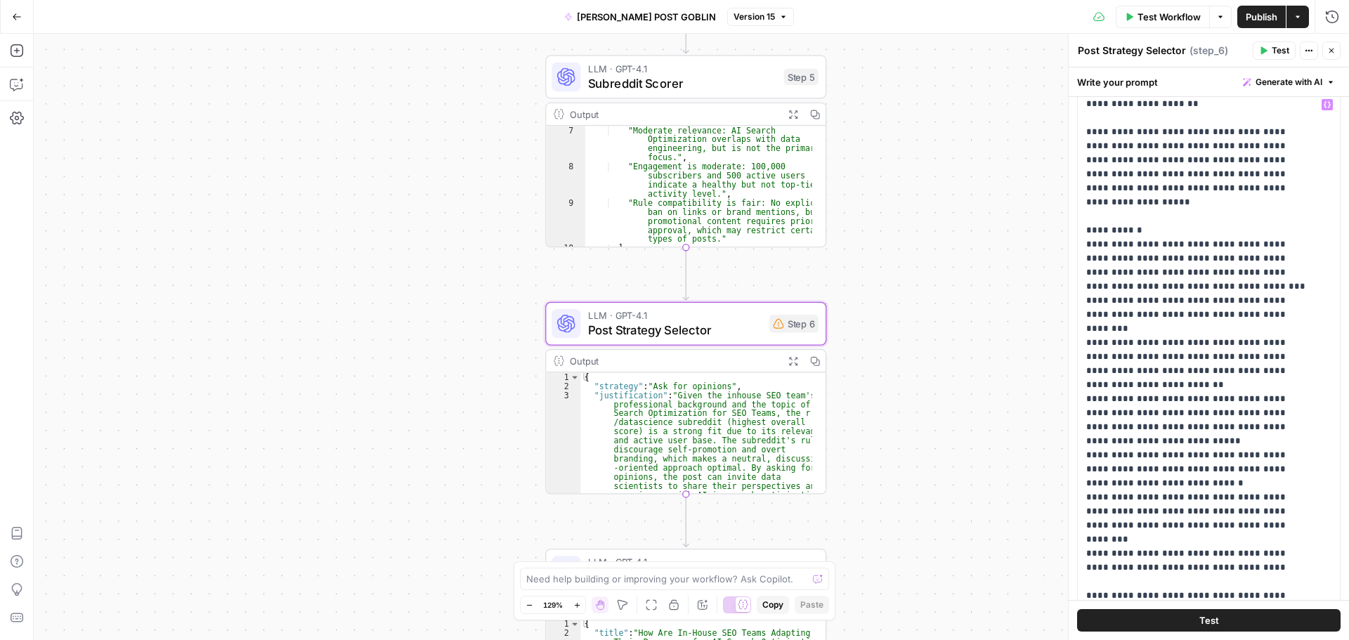
scroll to position [61, 0]
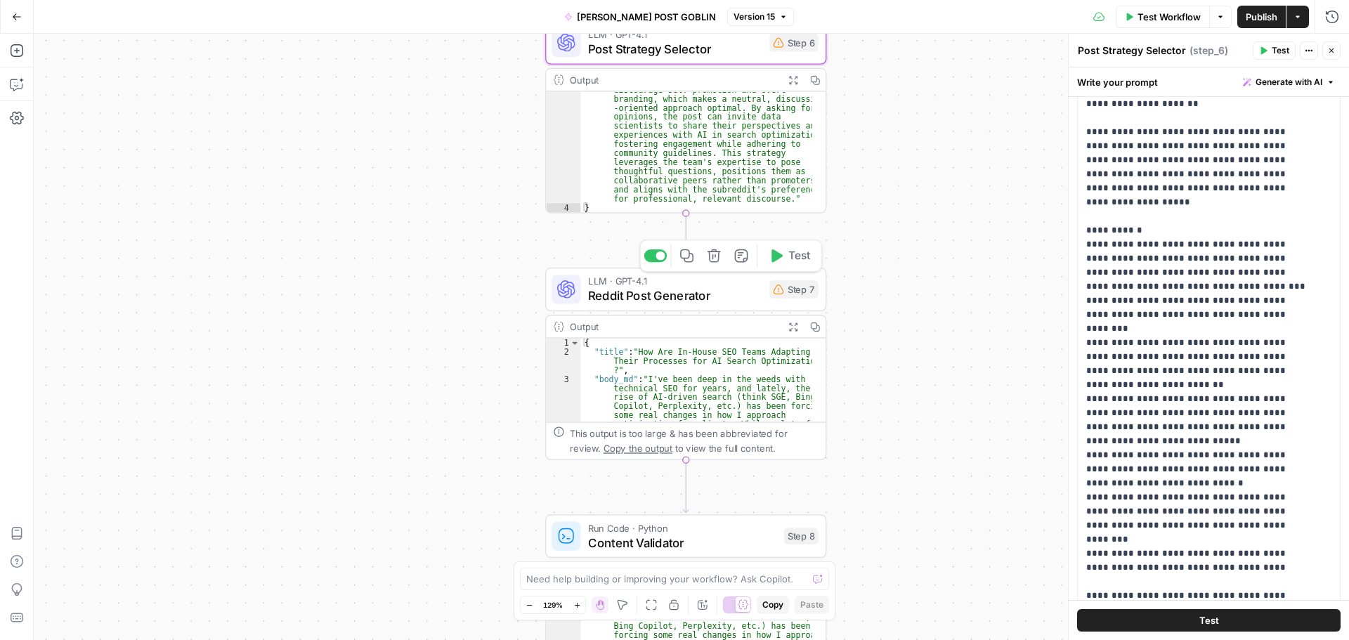
click at [695, 299] on span "Reddit Post Generator" at bounding box center [675, 296] width 174 height 18
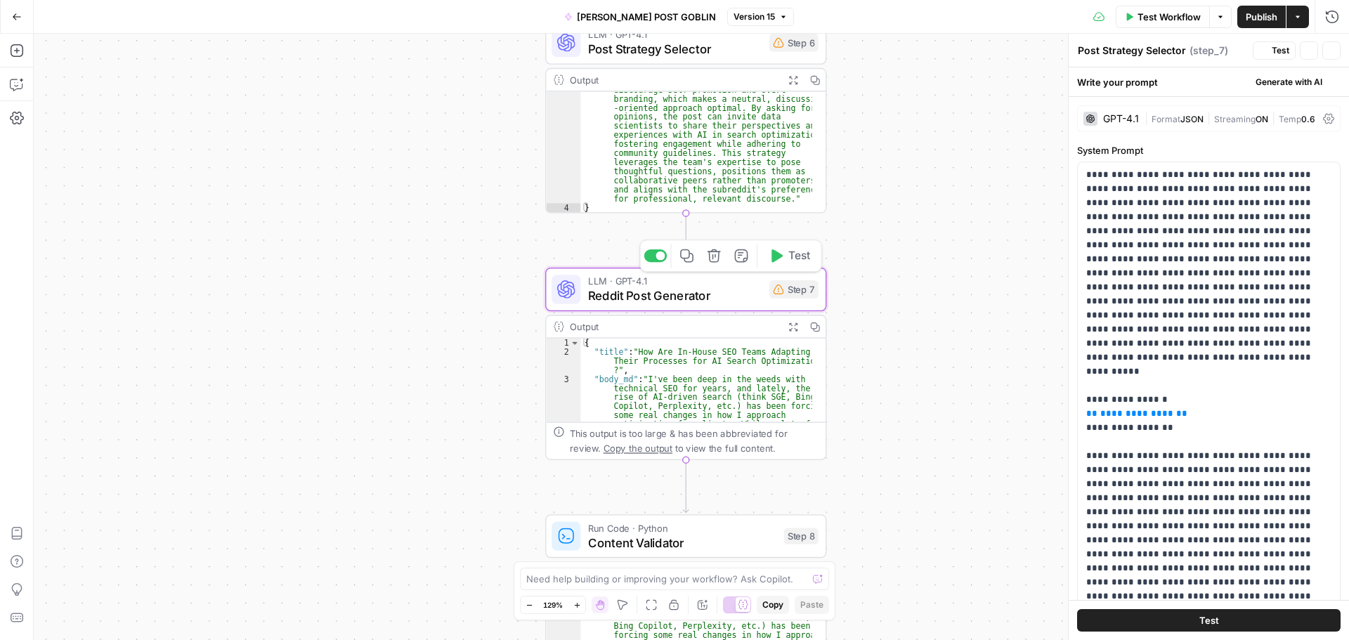
type textarea "Reddit Post Generator"
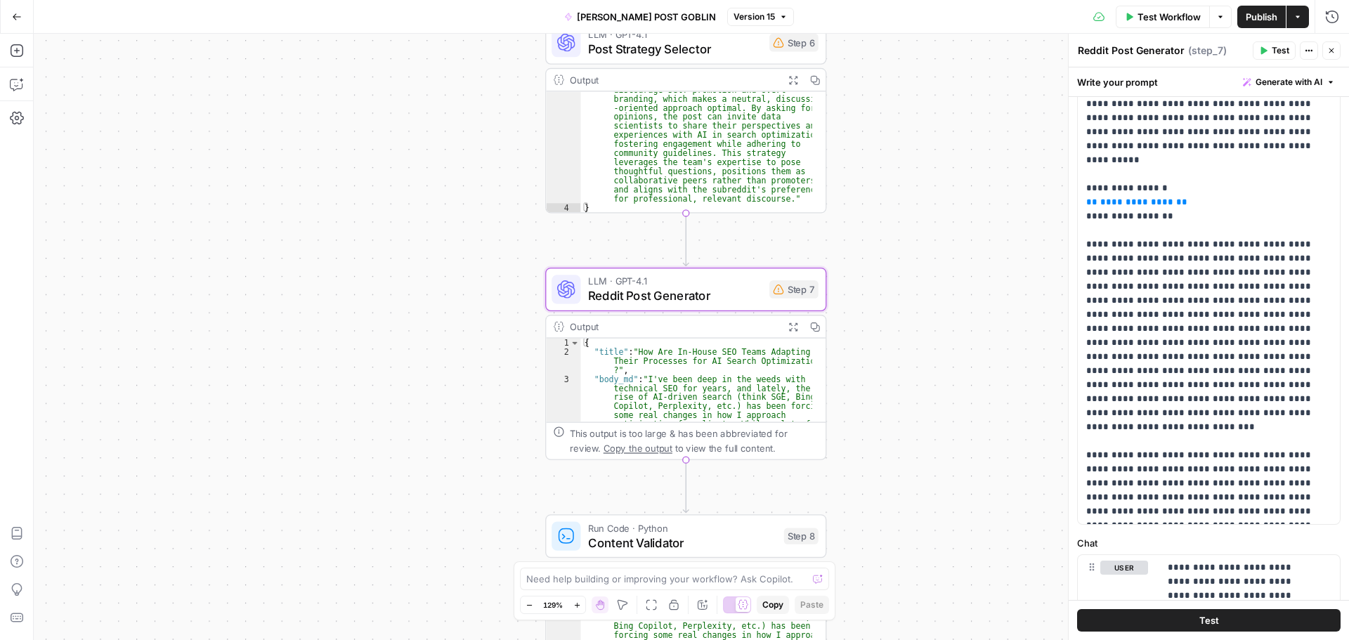
scroll to position [84, 0]
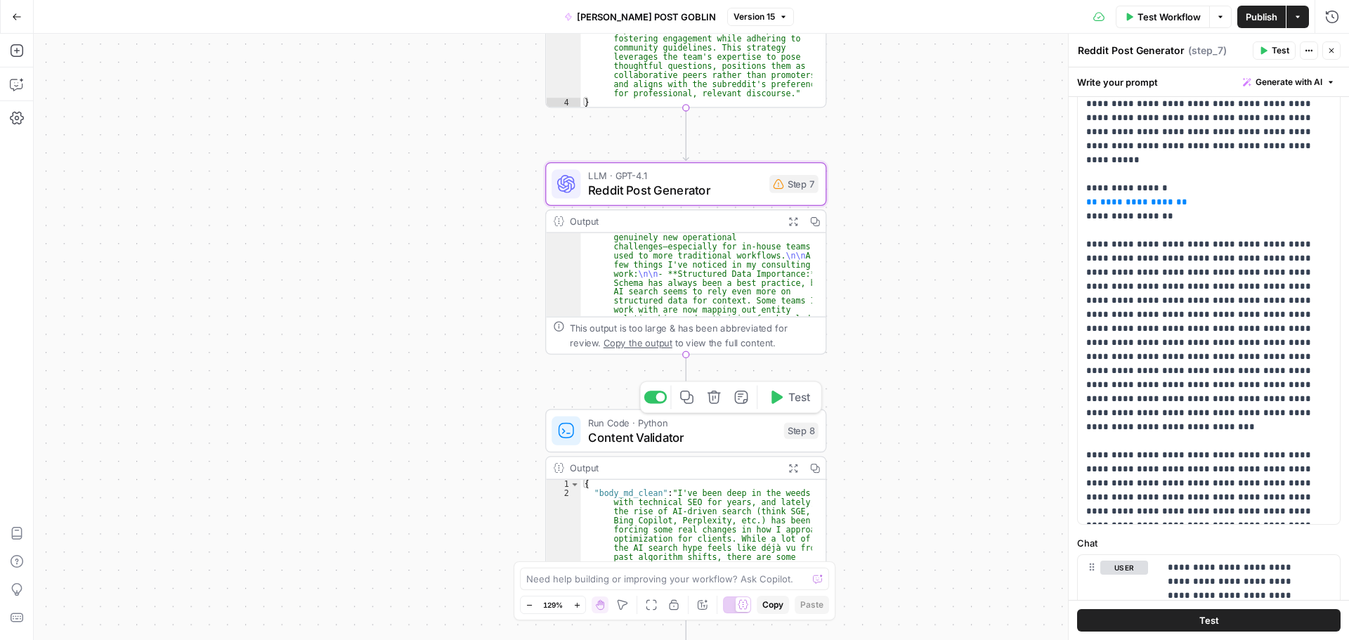
click at [724, 439] on span "Content Validator" at bounding box center [682, 437] width 189 height 18
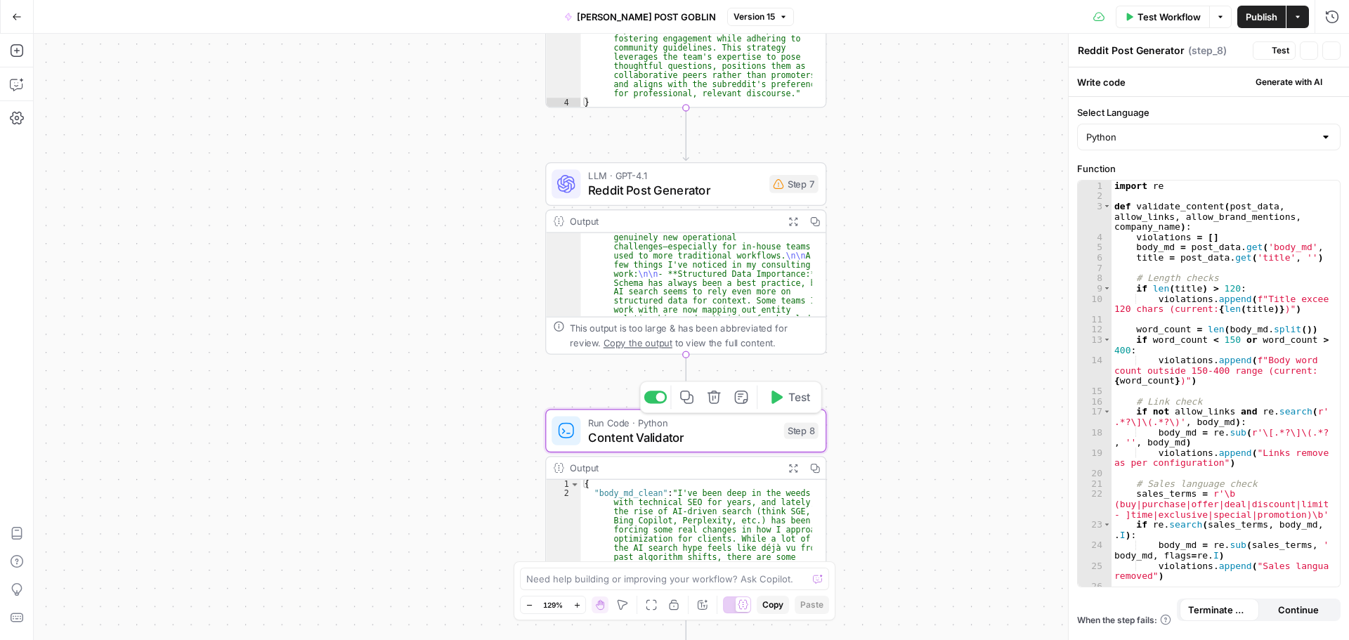
type textarea "Content Validator"
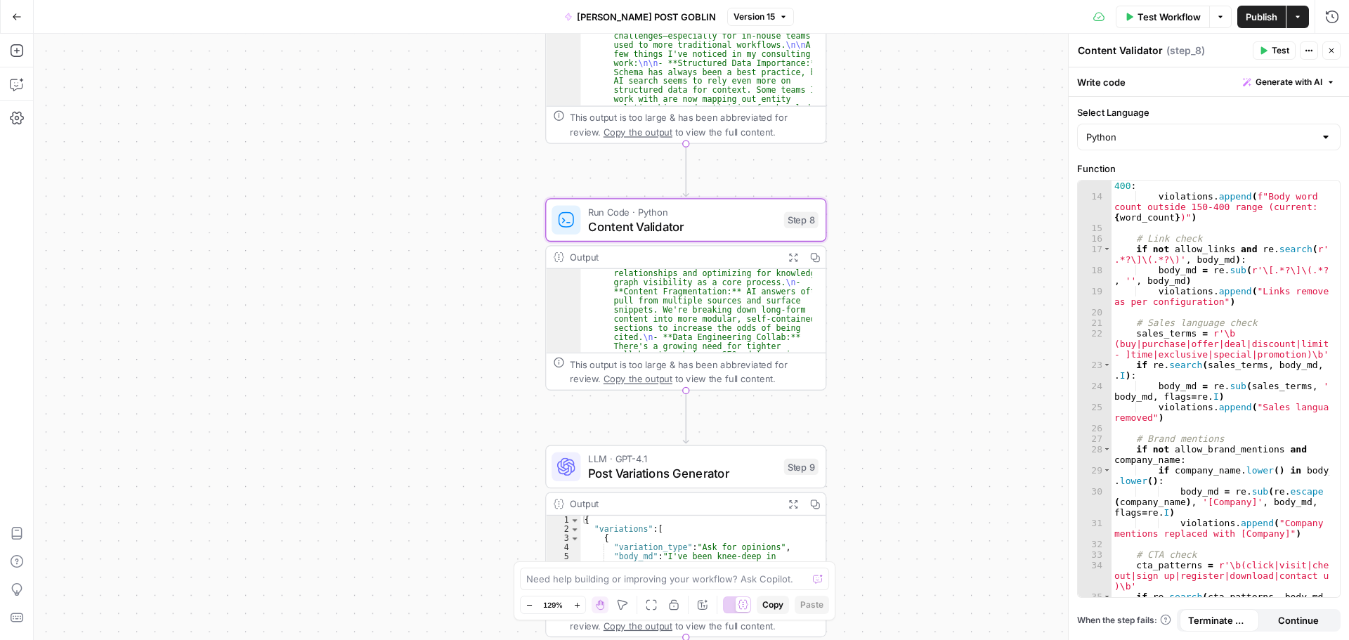
scroll to position [294, 0]
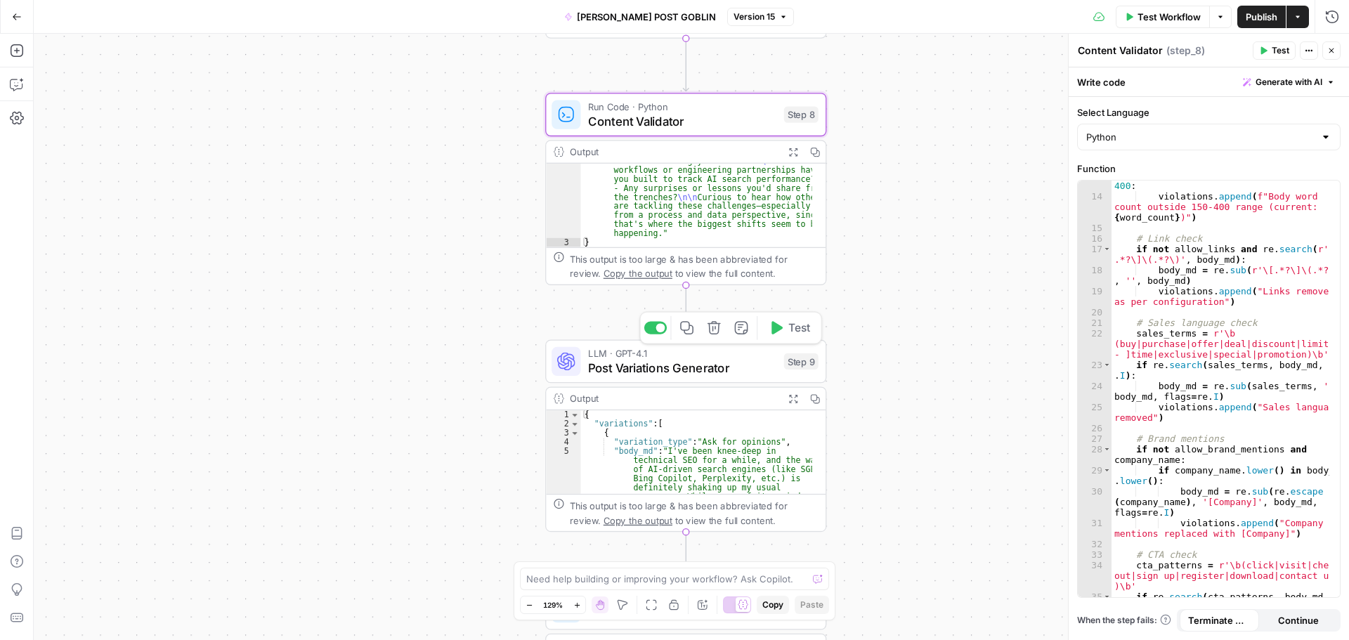
click at [712, 369] on span "Post Variations Generator" at bounding box center [682, 368] width 189 height 18
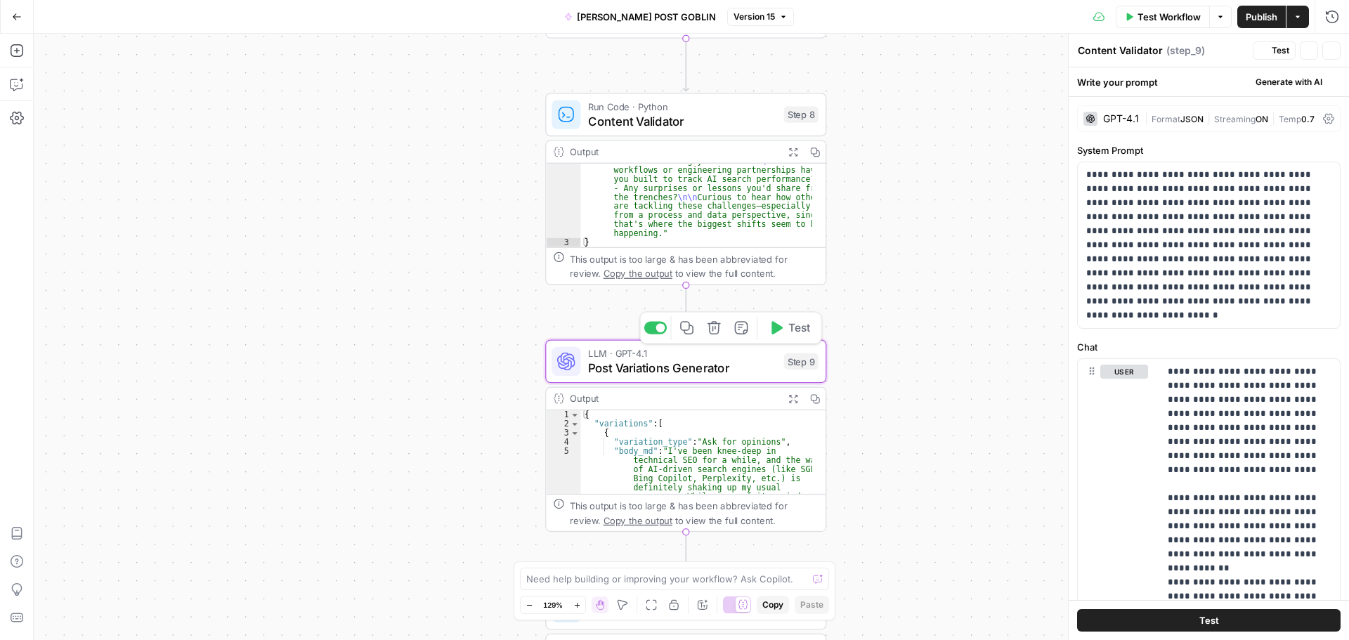
type textarea "Post Variations Generator"
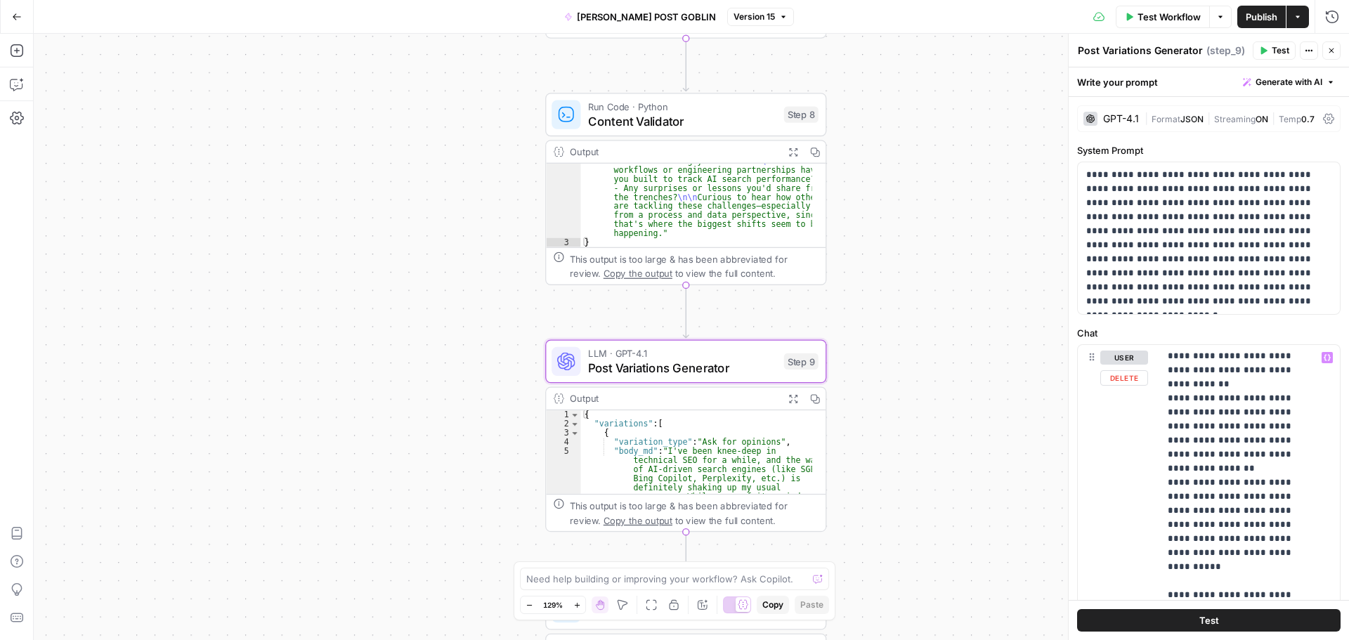
scroll to position [281, 0]
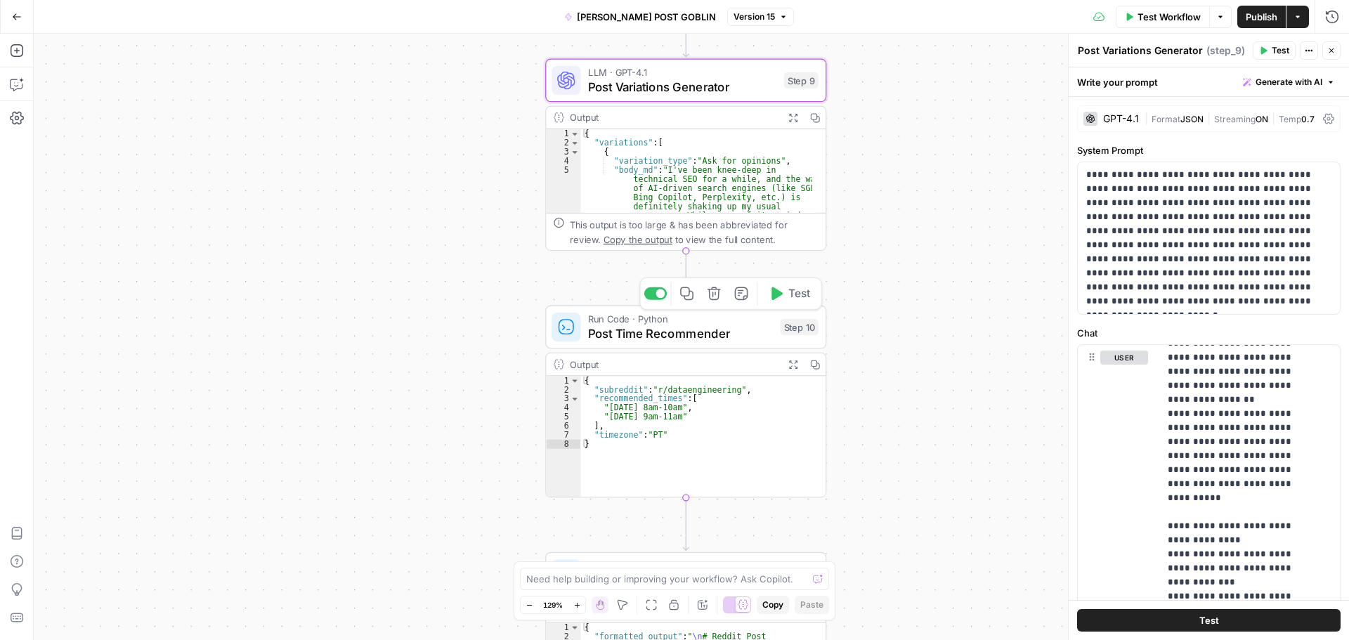
click at [716, 340] on span "Post Time Recommender" at bounding box center [680, 333] width 185 height 18
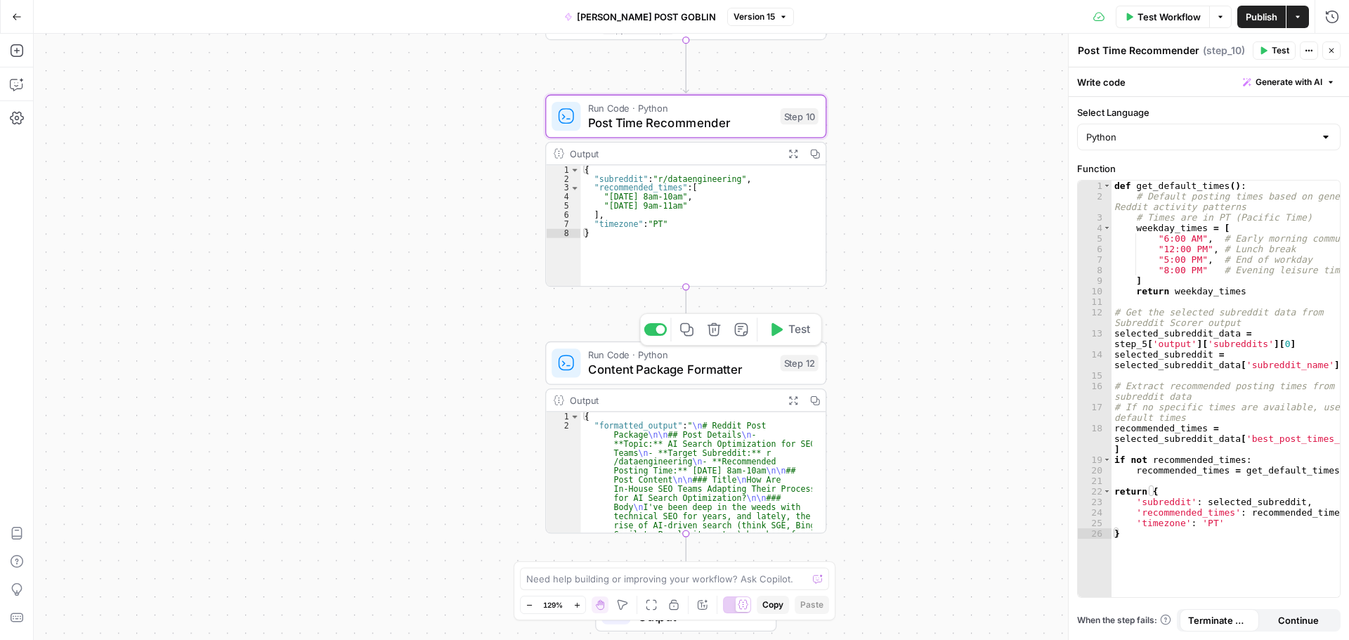
click at [683, 374] on span "Content Package Formatter" at bounding box center [680, 369] width 185 height 18
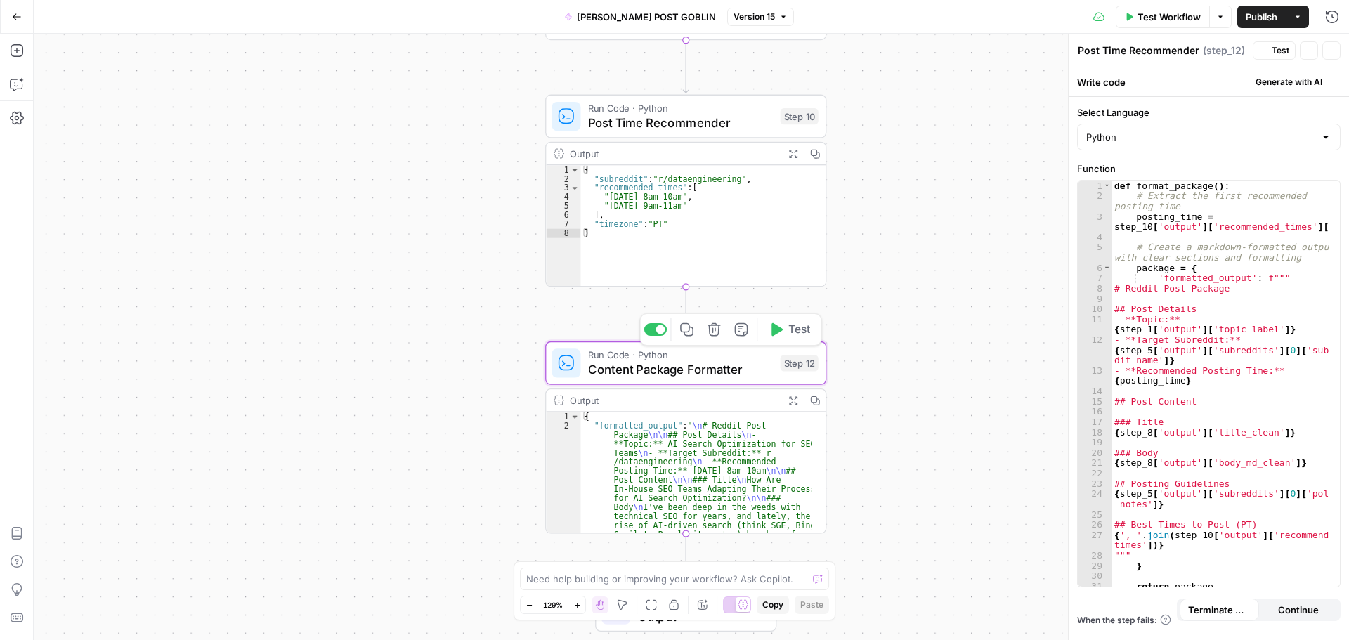
type textarea "Content Package Formatter"
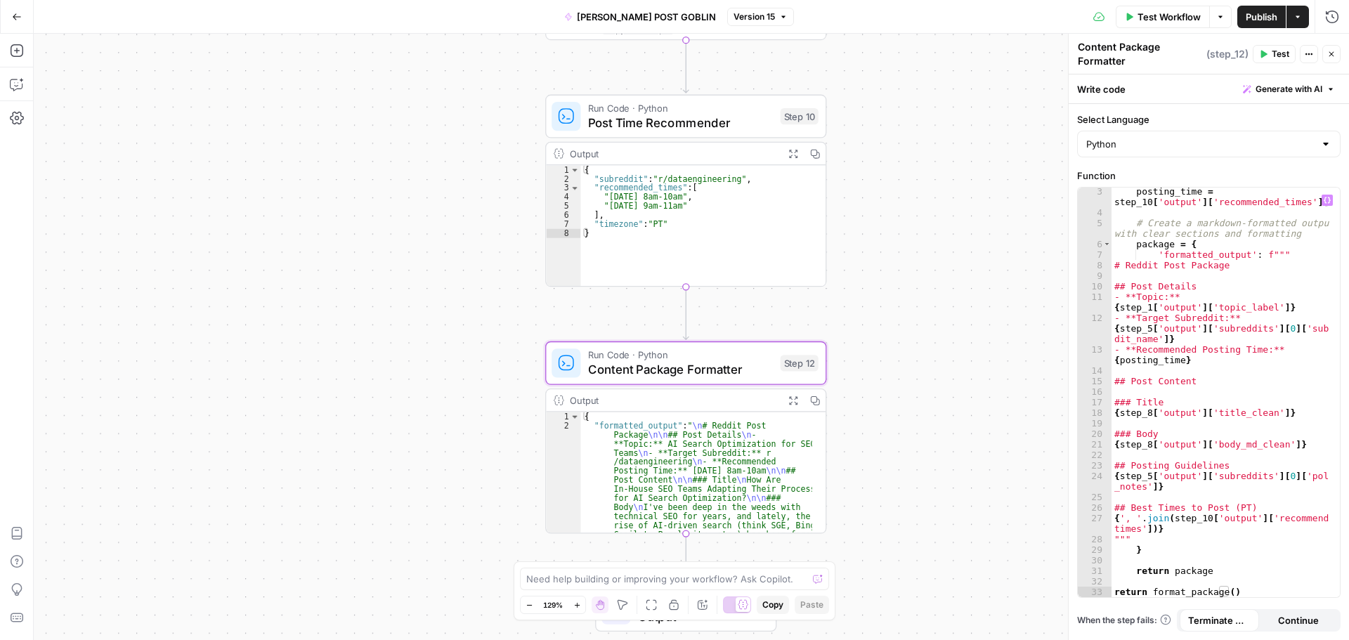
scroll to position [126, 0]
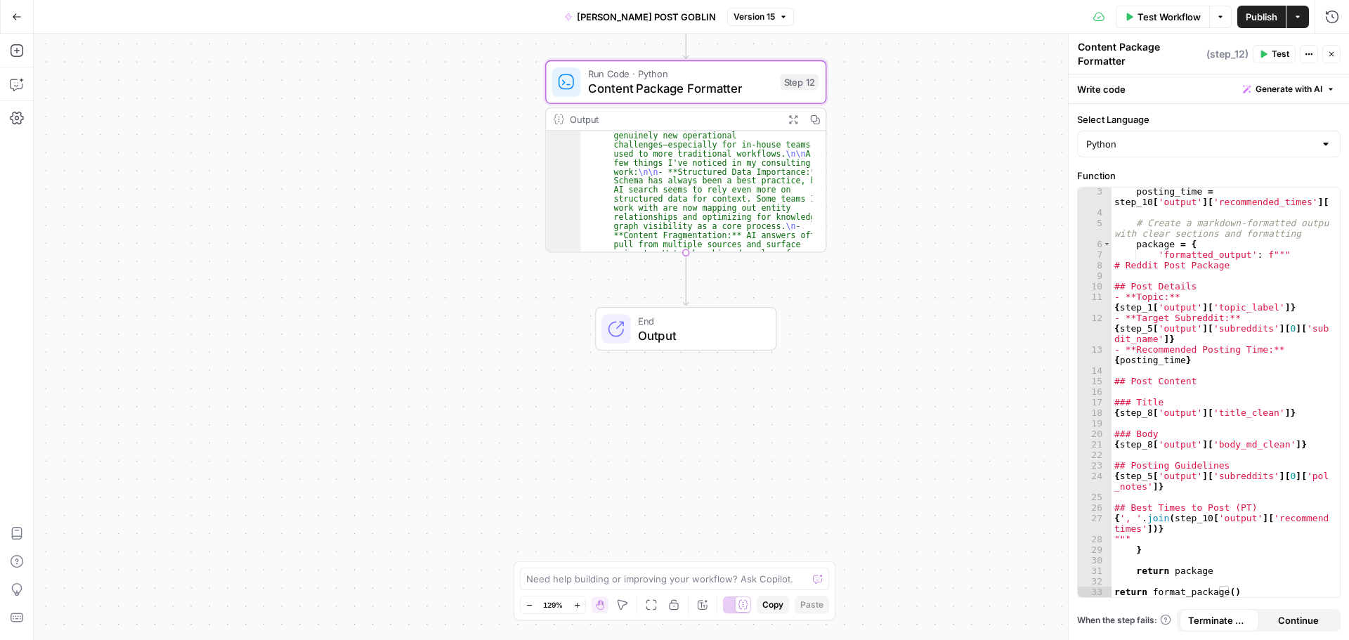
click at [731, 339] on span "Output" at bounding box center [700, 335] width 124 height 18
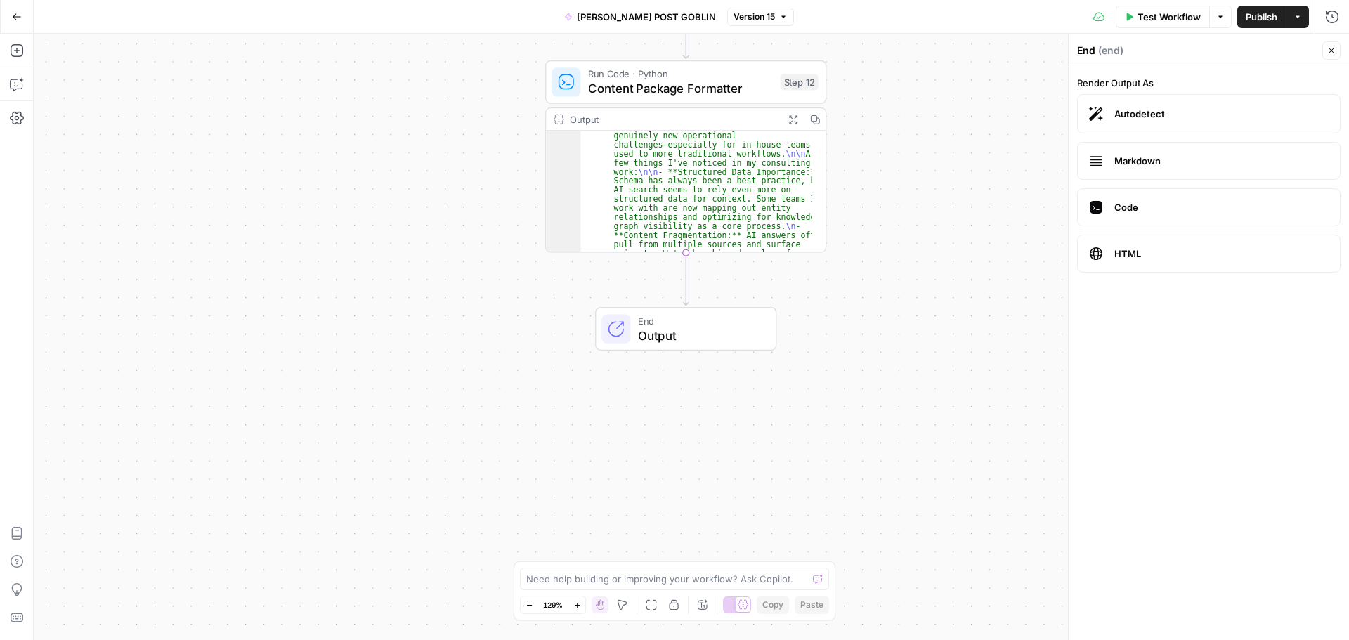
scroll to position [0, 0]
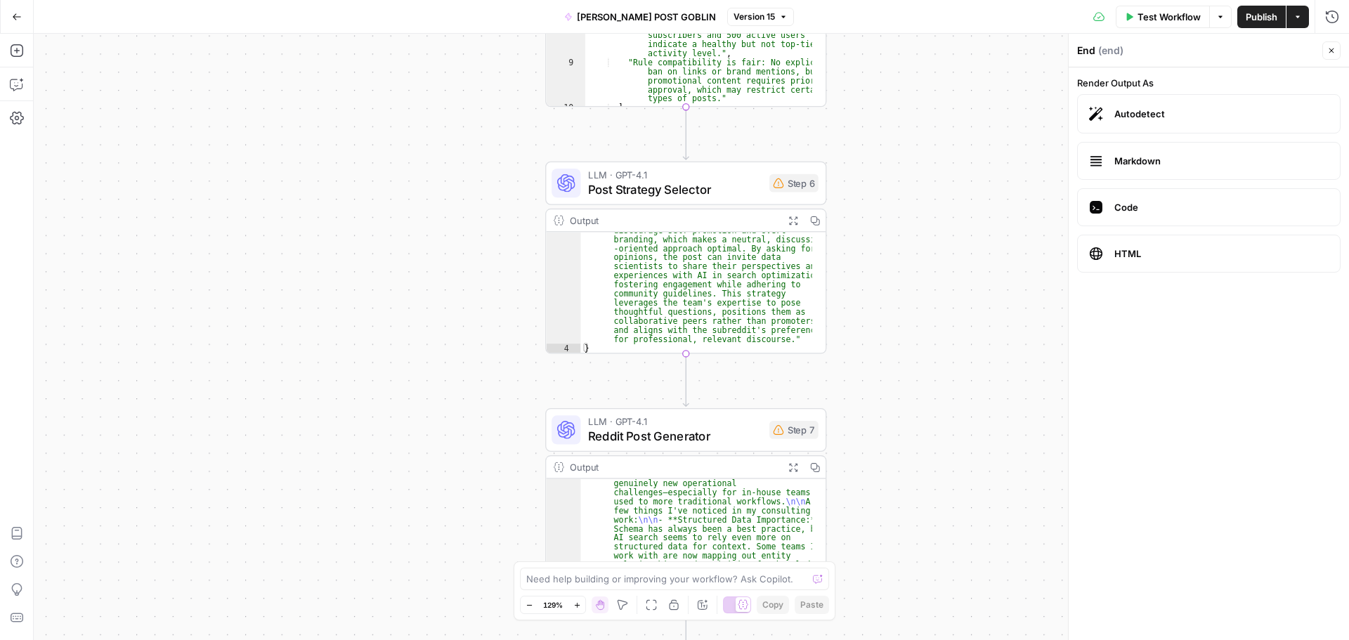
click at [1334, 53] on icon "button" at bounding box center [1331, 50] width 8 height 8
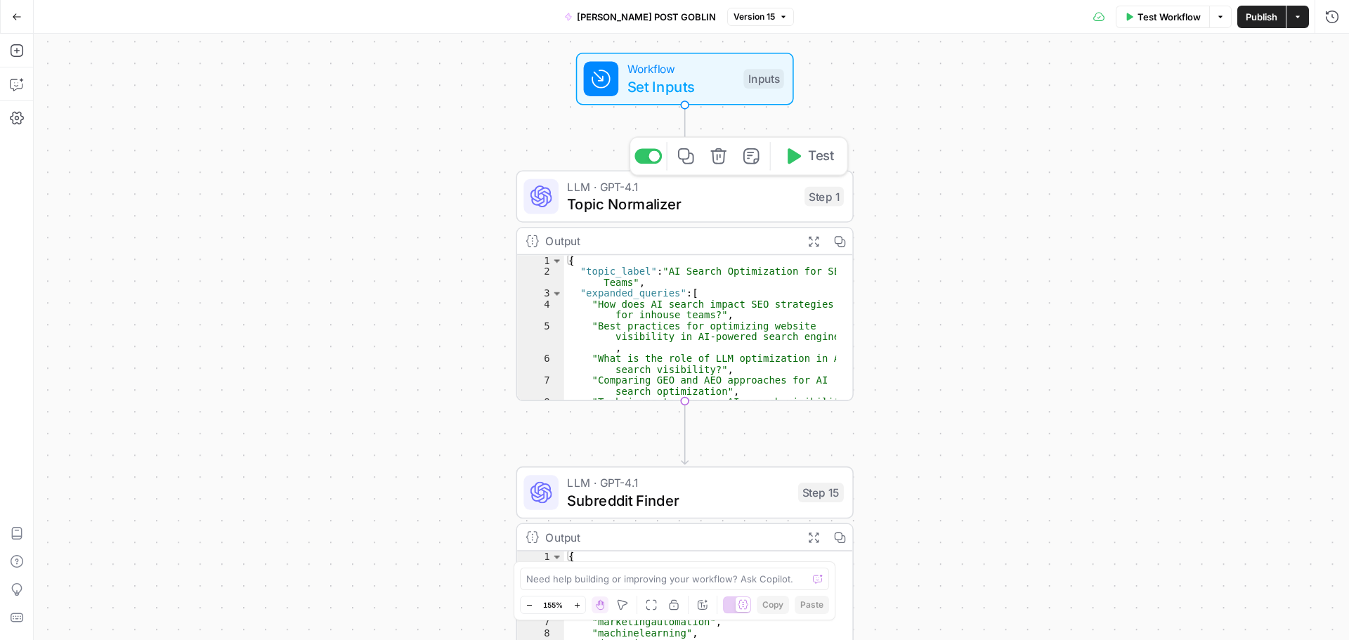
scroll to position [26, 0]
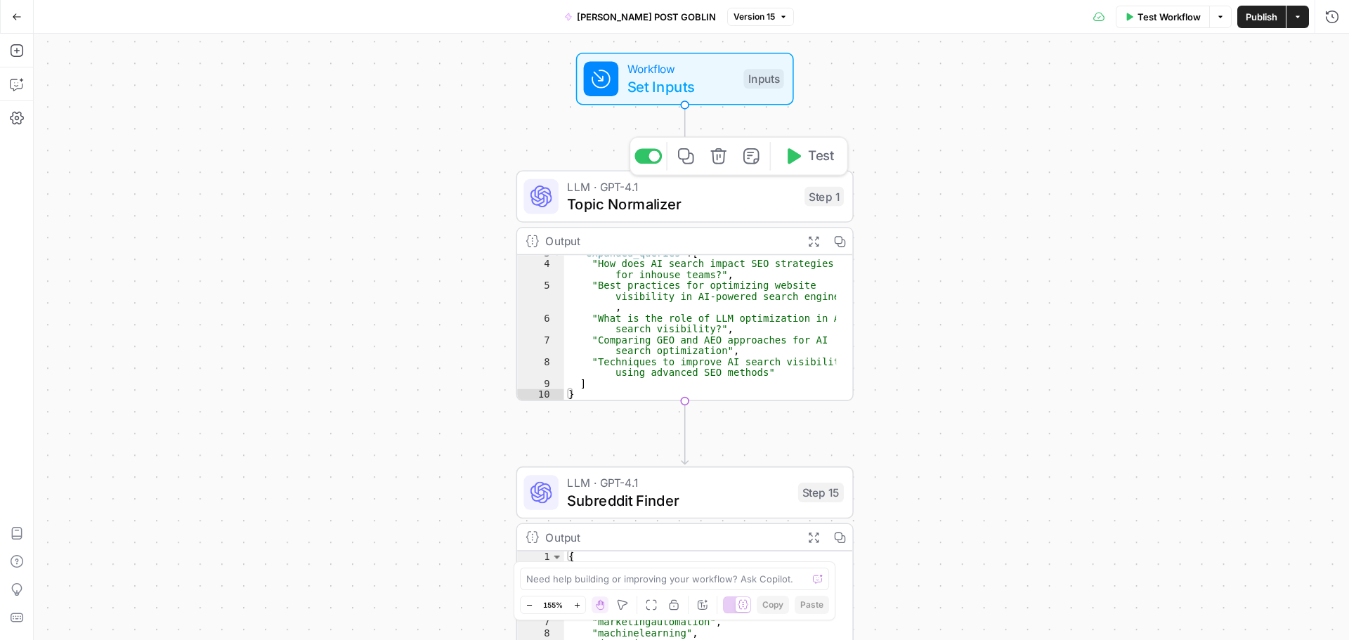
click at [725, 194] on span "Topic Normalizer" at bounding box center [681, 204] width 228 height 22
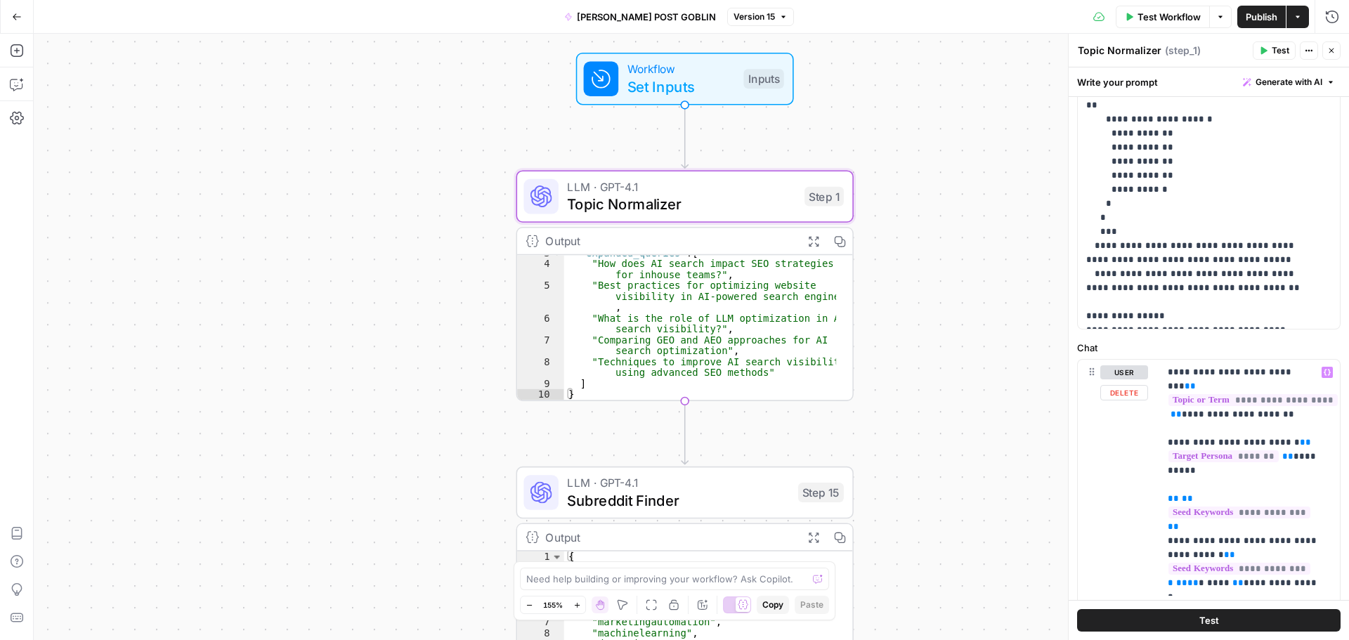
scroll to position [476, 0]
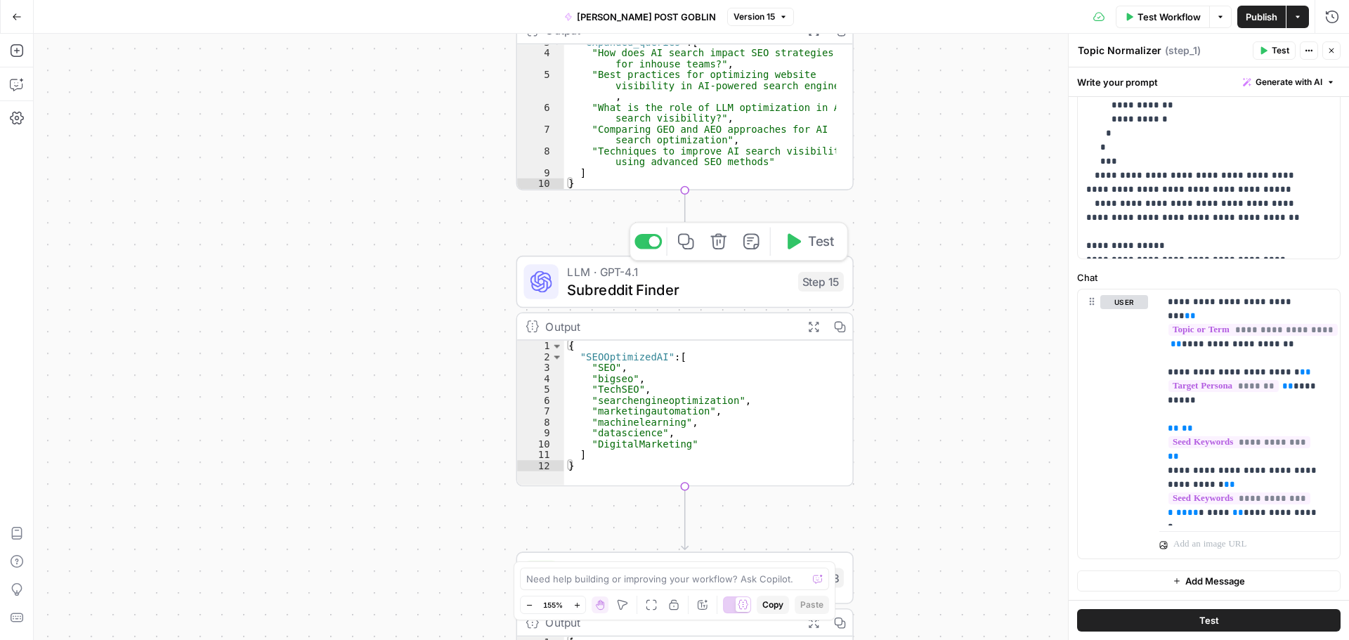
click at [713, 283] on span "Subreddit Finder" at bounding box center [678, 289] width 222 height 22
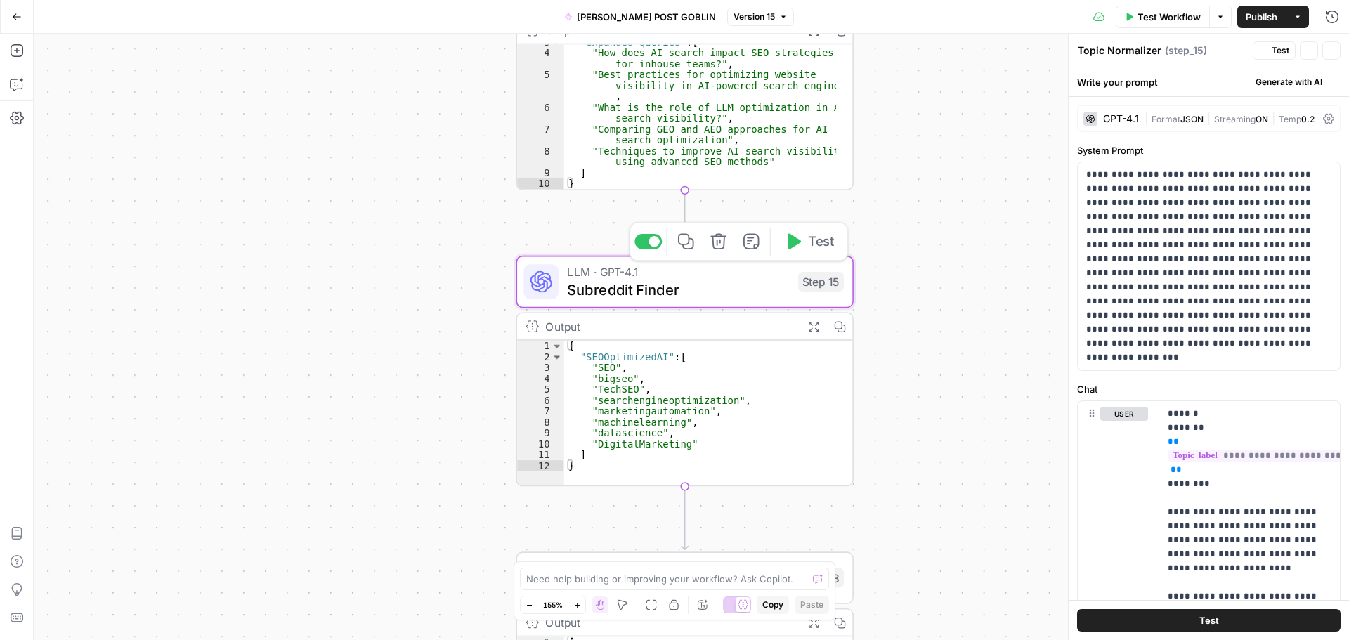
type textarea "Subreddit Finder"
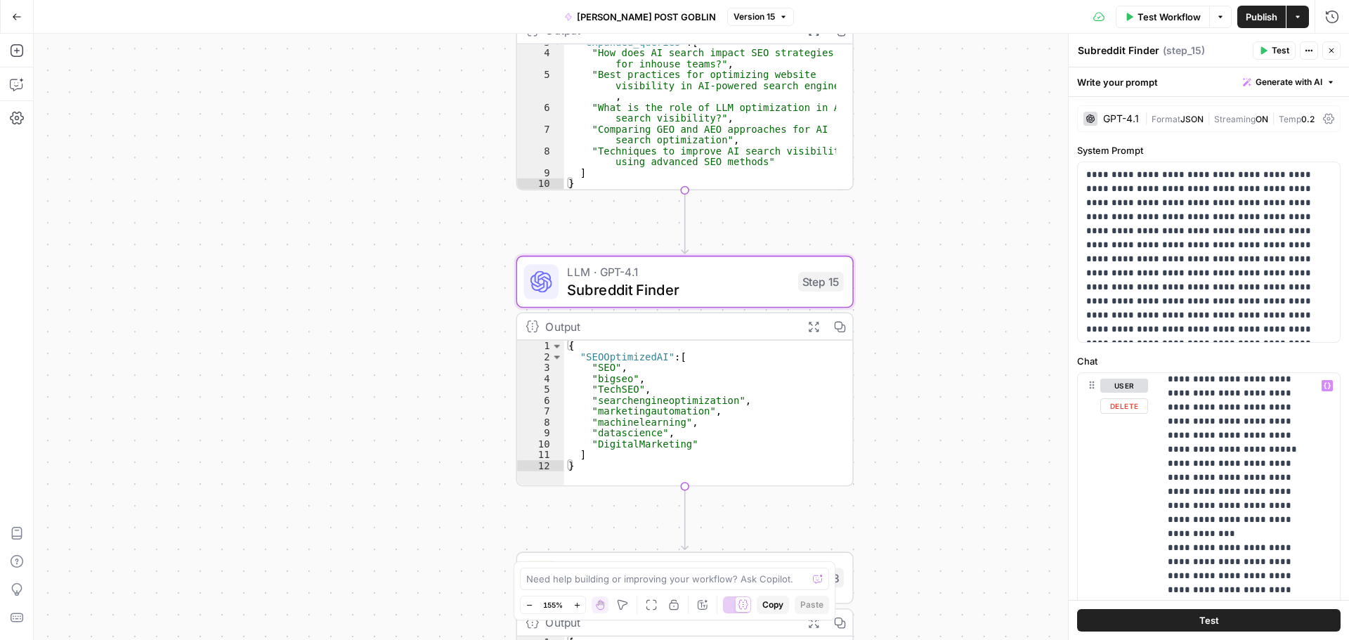
scroll to position [211, 0]
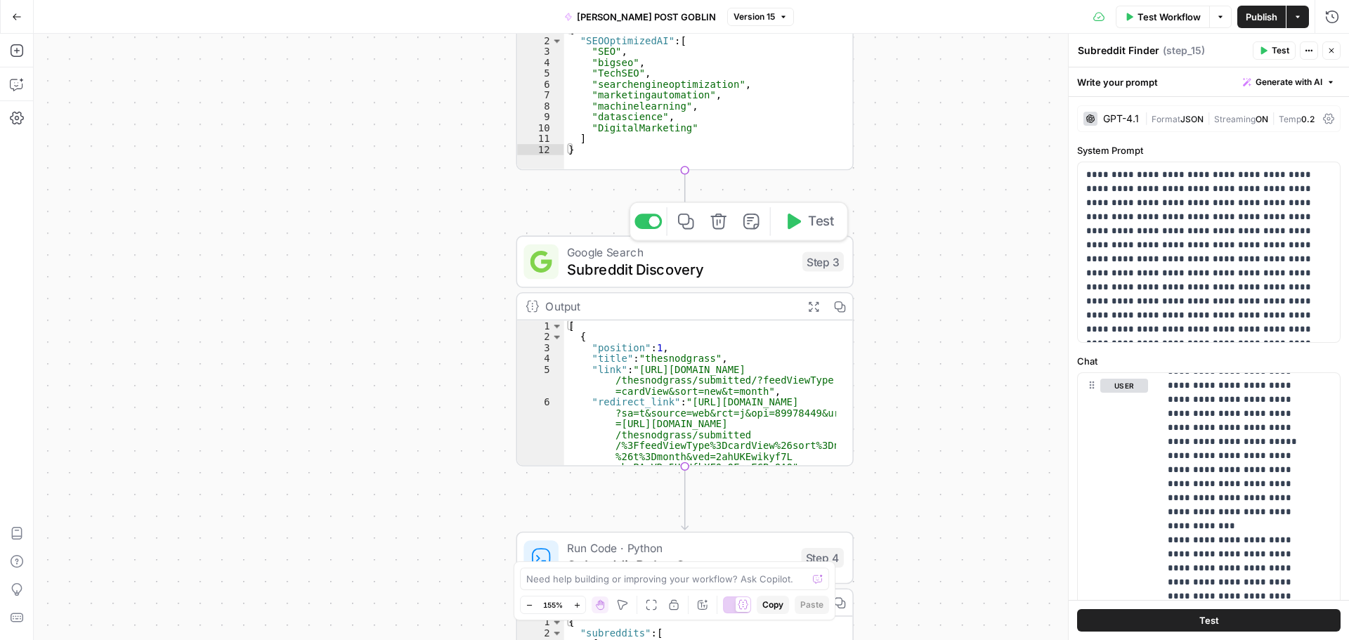
click at [749, 258] on span "Subreddit Discovery" at bounding box center [680, 269] width 226 height 22
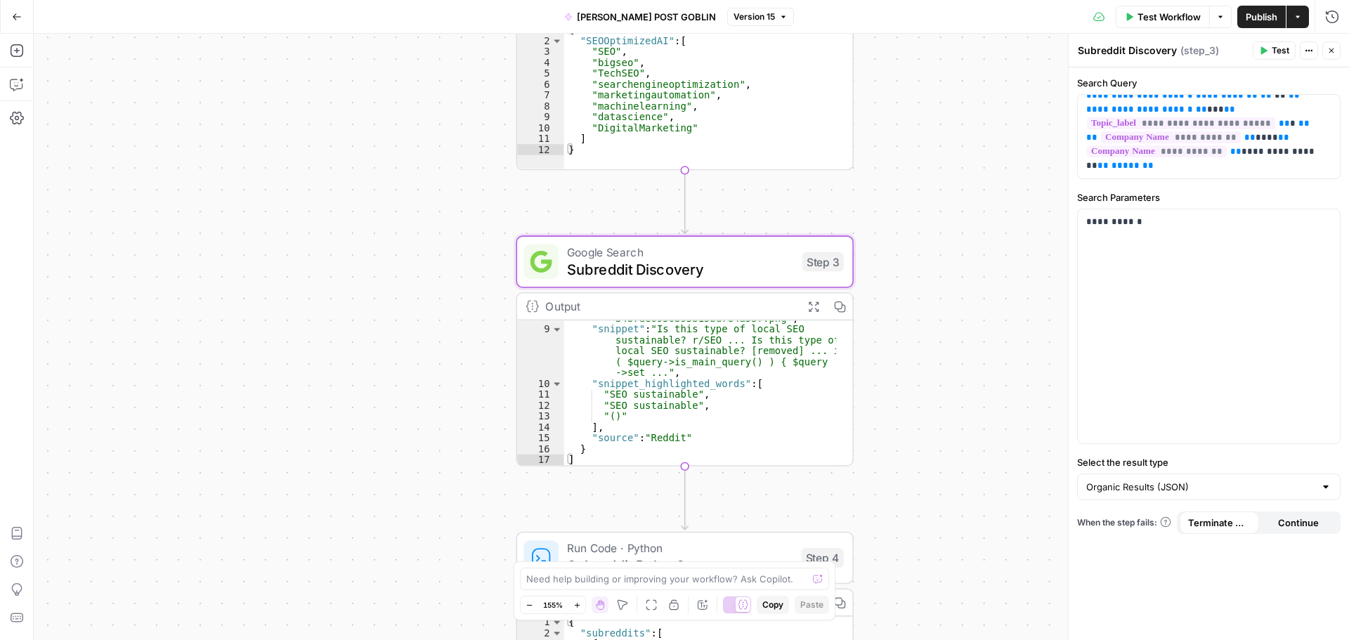
scroll to position [138, 0]
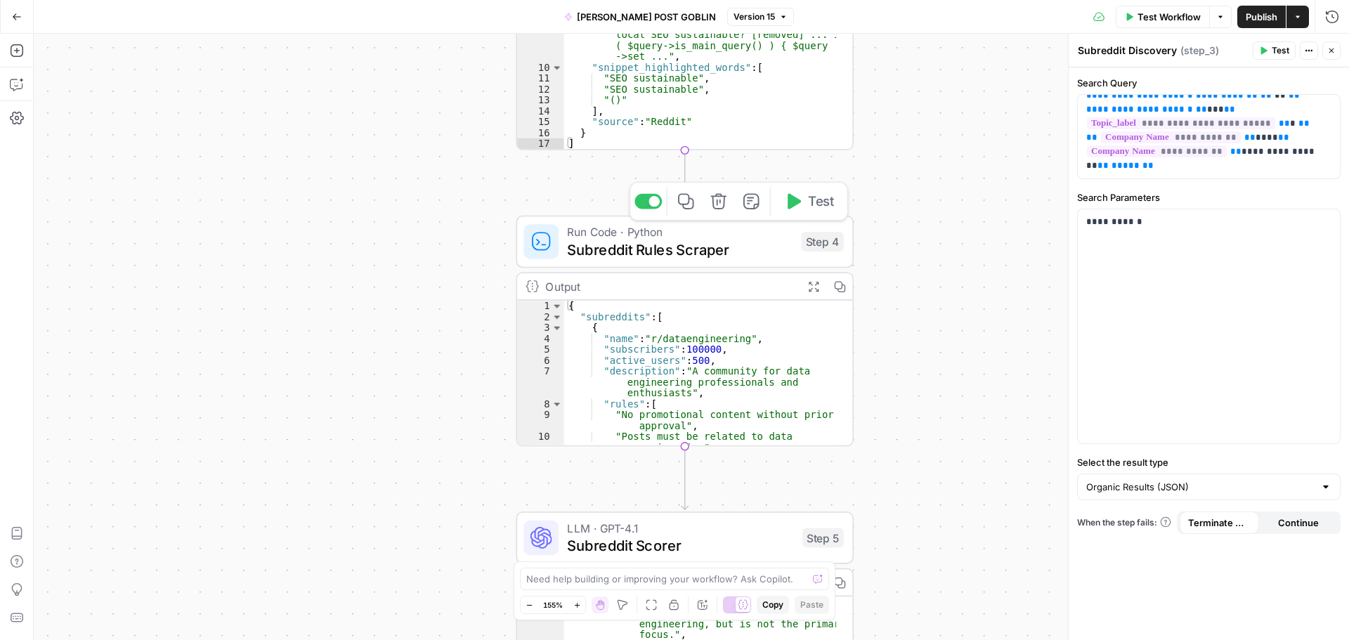
click at [707, 252] on span "Subreddit Rules Scraper" at bounding box center [679, 249] width 225 height 22
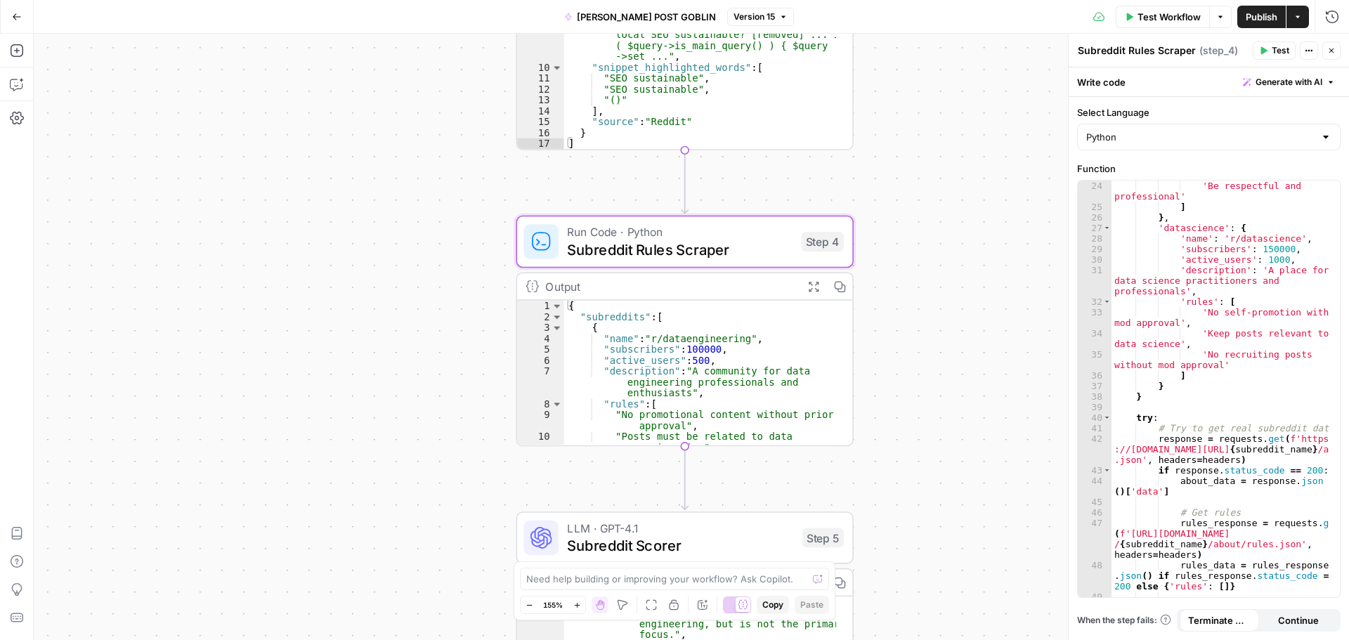
scroll to position [421, 0]
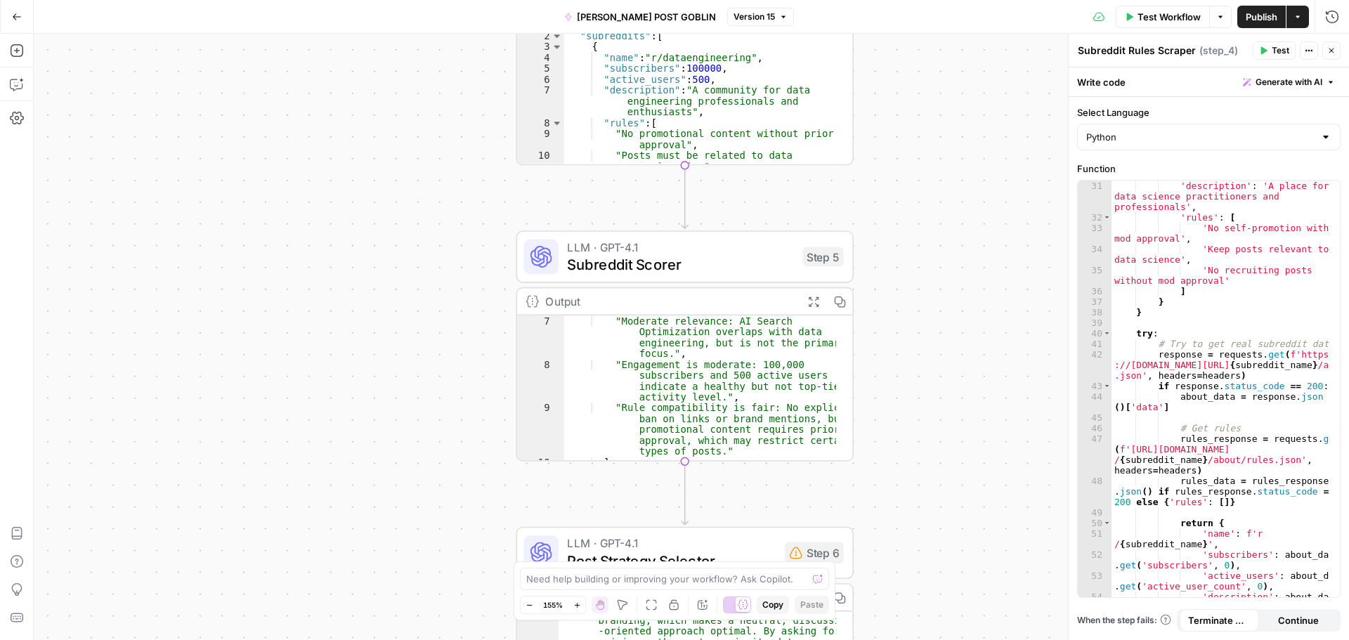
click at [730, 263] on span "Subreddit Scorer" at bounding box center [680, 265] width 226 height 22
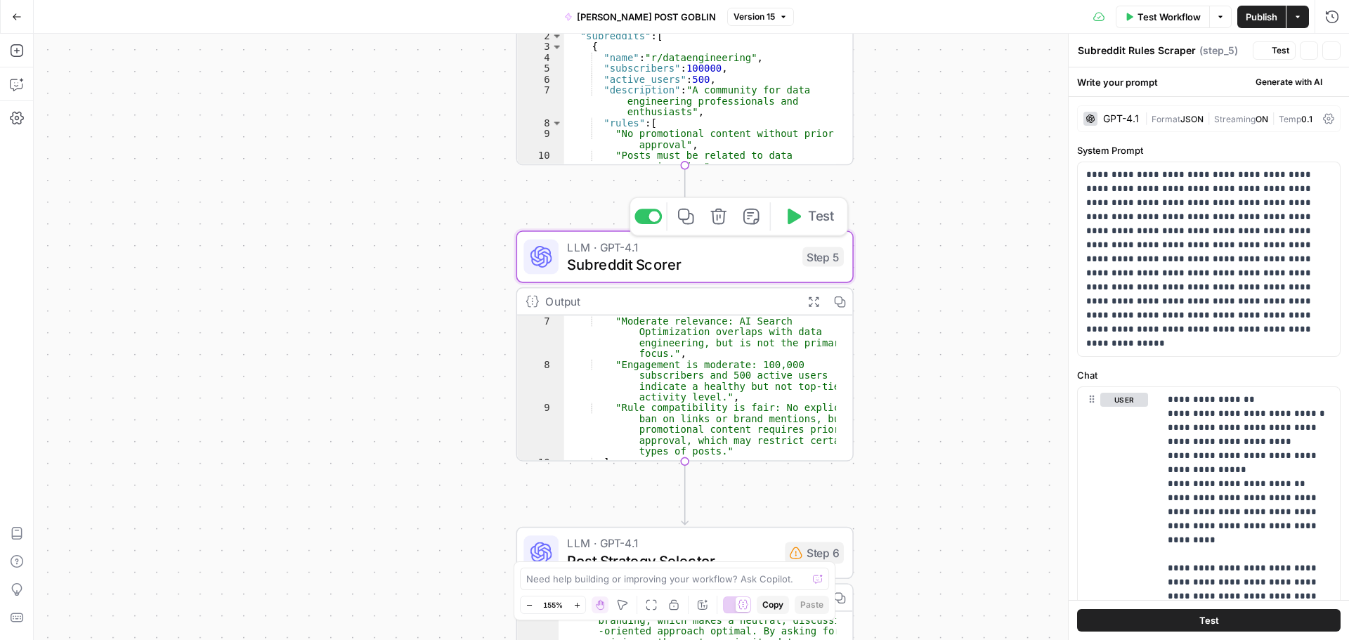
type textarea "Subreddit Scorer"
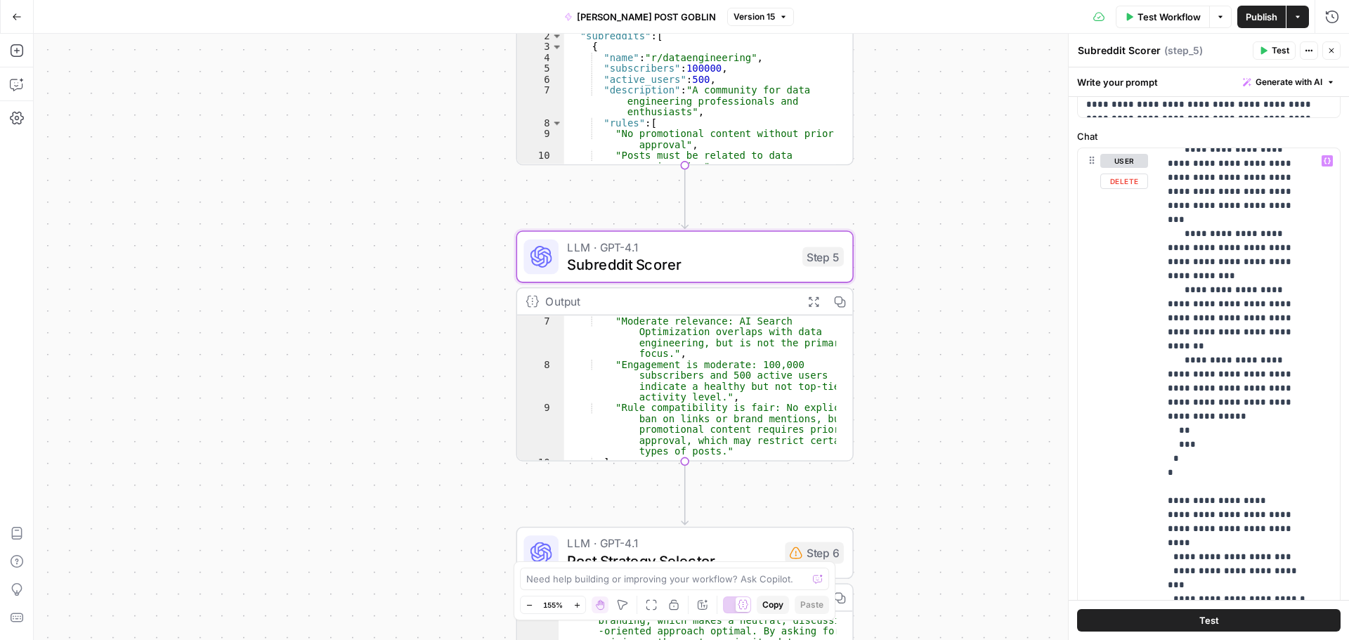
scroll to position [406, 0]
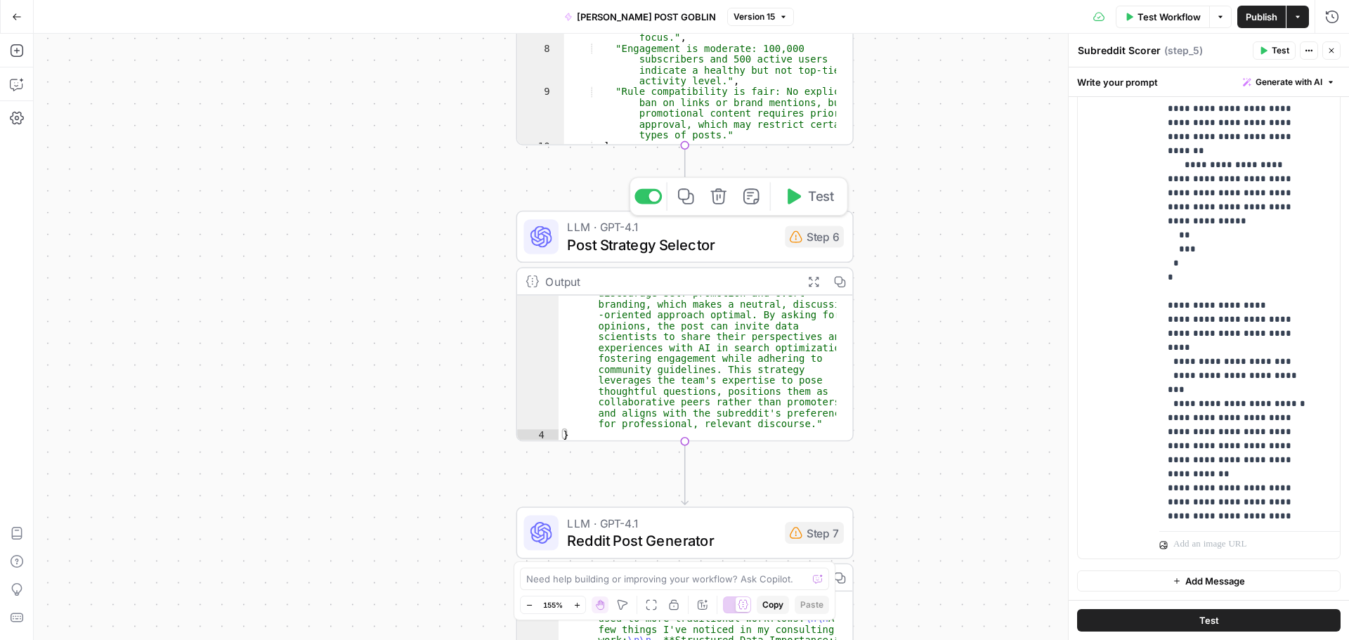
click at [756, 247] on span "Post Strategy Selector" at bounding box center [671, 244] width 209 height 22
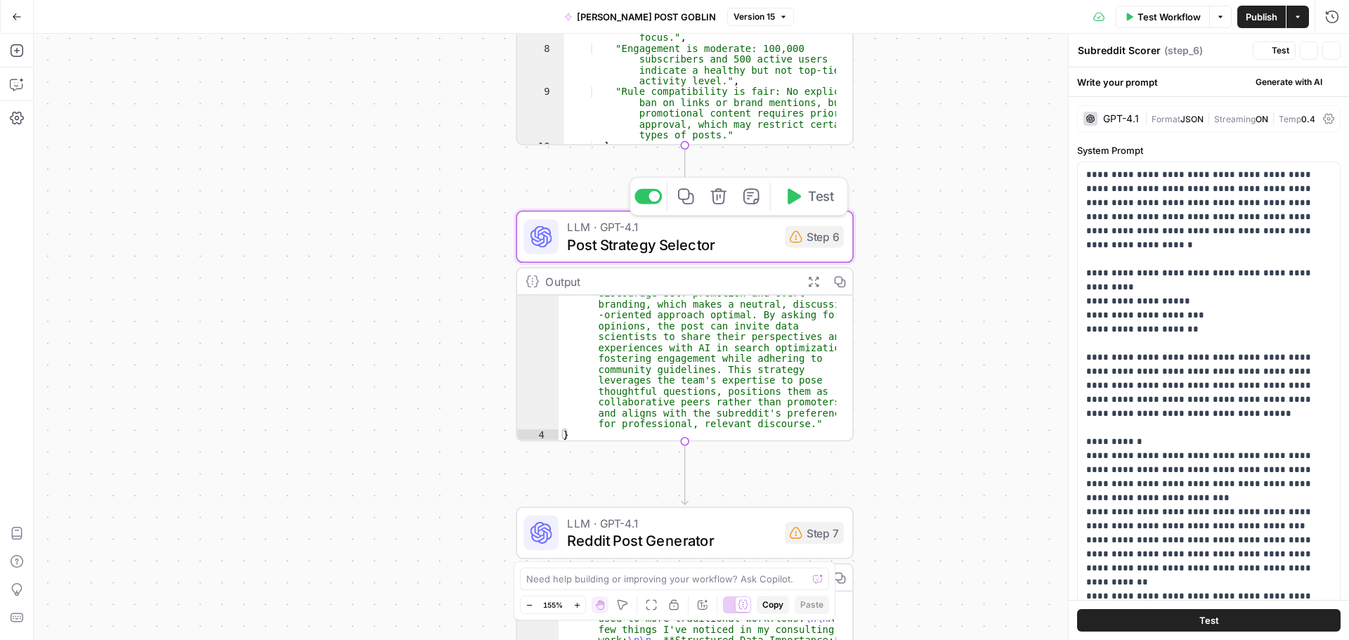
type textarea "Post Strategy Selector"
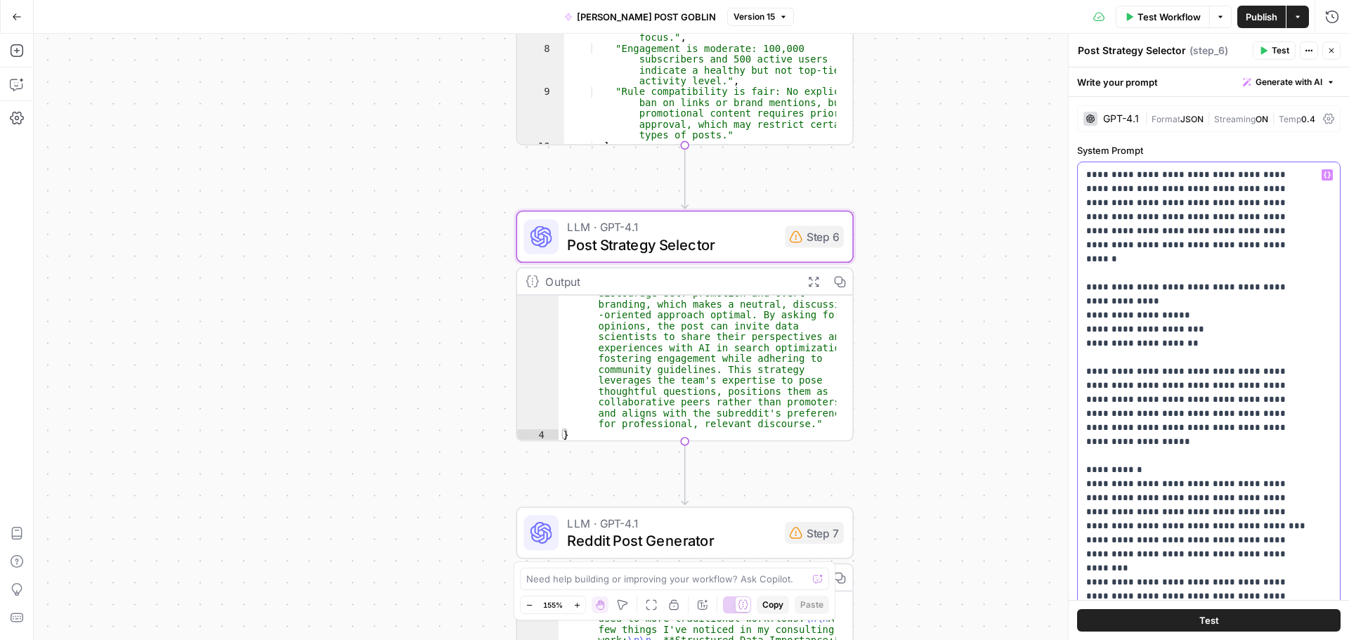
click at [1150, 315] on p "**********" at bounding box center [1198, 533] width 224 height 730
click at [1150, 328] on p "**********" at bounding box center [1198, 533] width 224 height 730
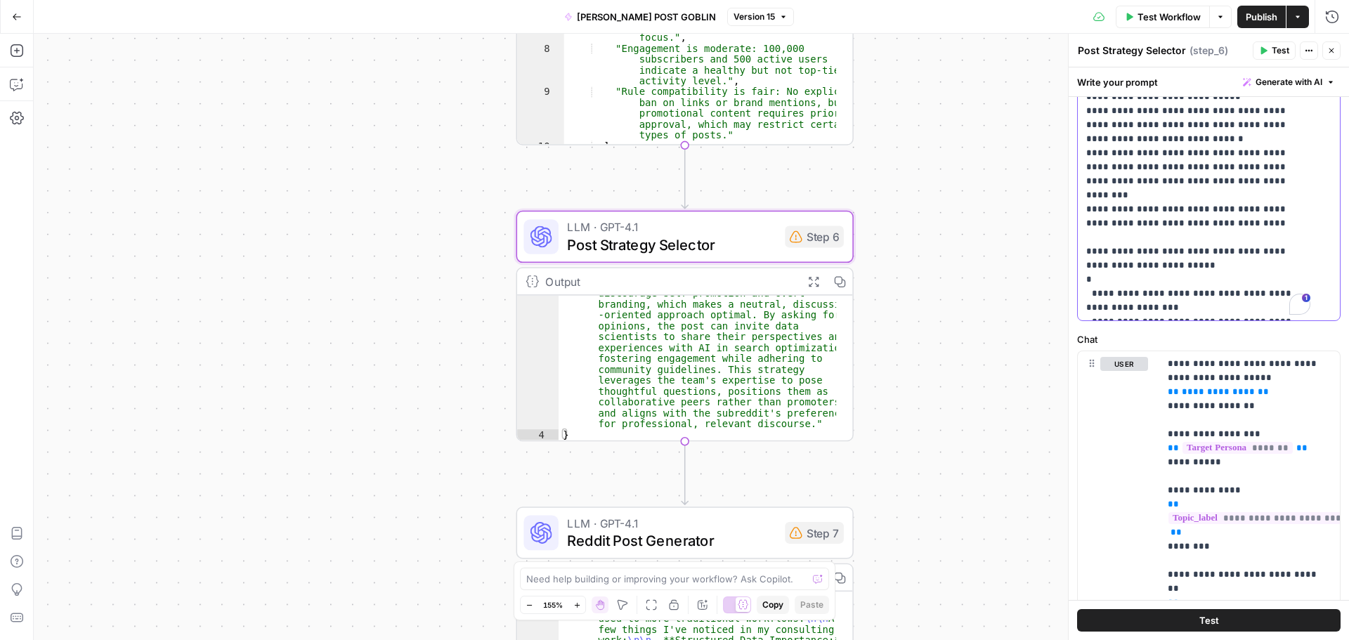
scroll to position [562, 0]
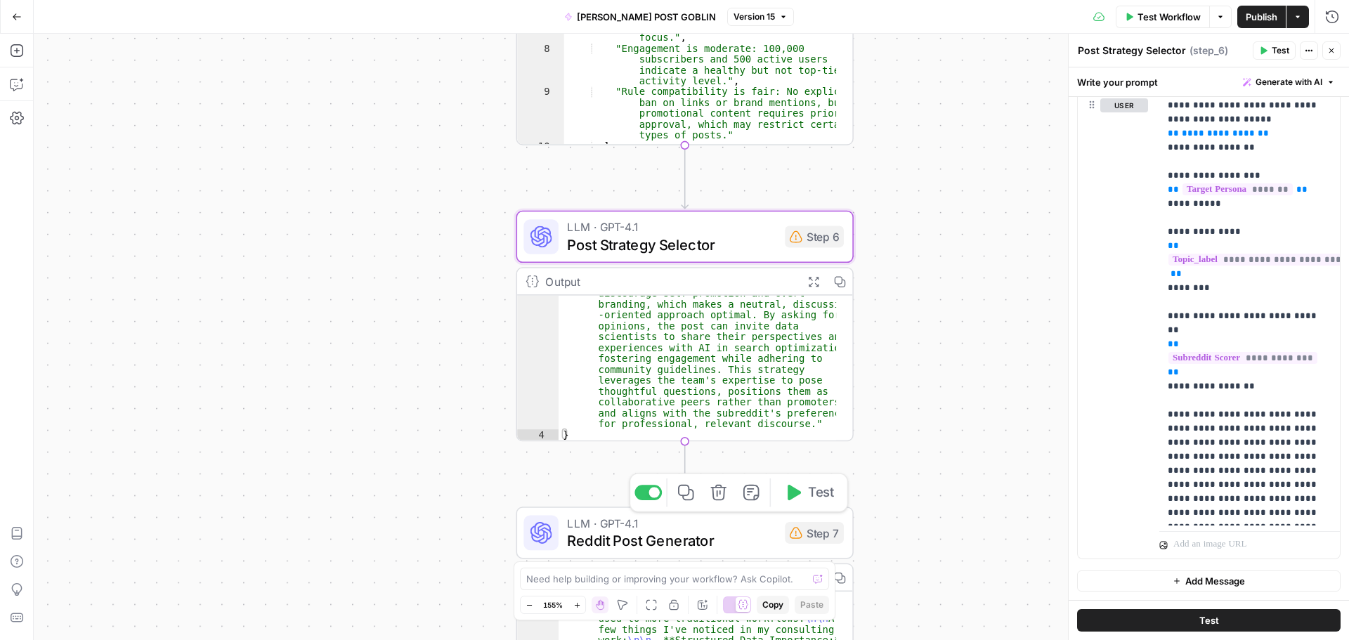
click at [729, 540] on span "Reddit Post Generator" at bounding box center [671, 541] width 209 height 22
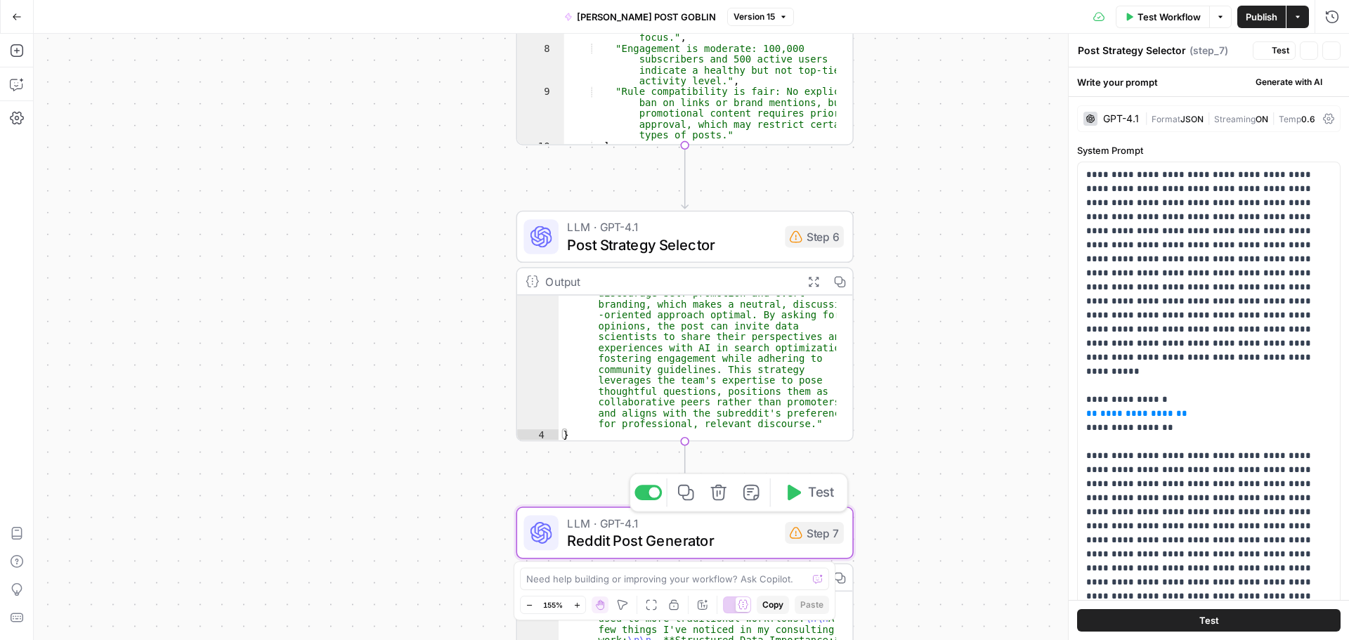
type textarea "Reddit Post Generator"
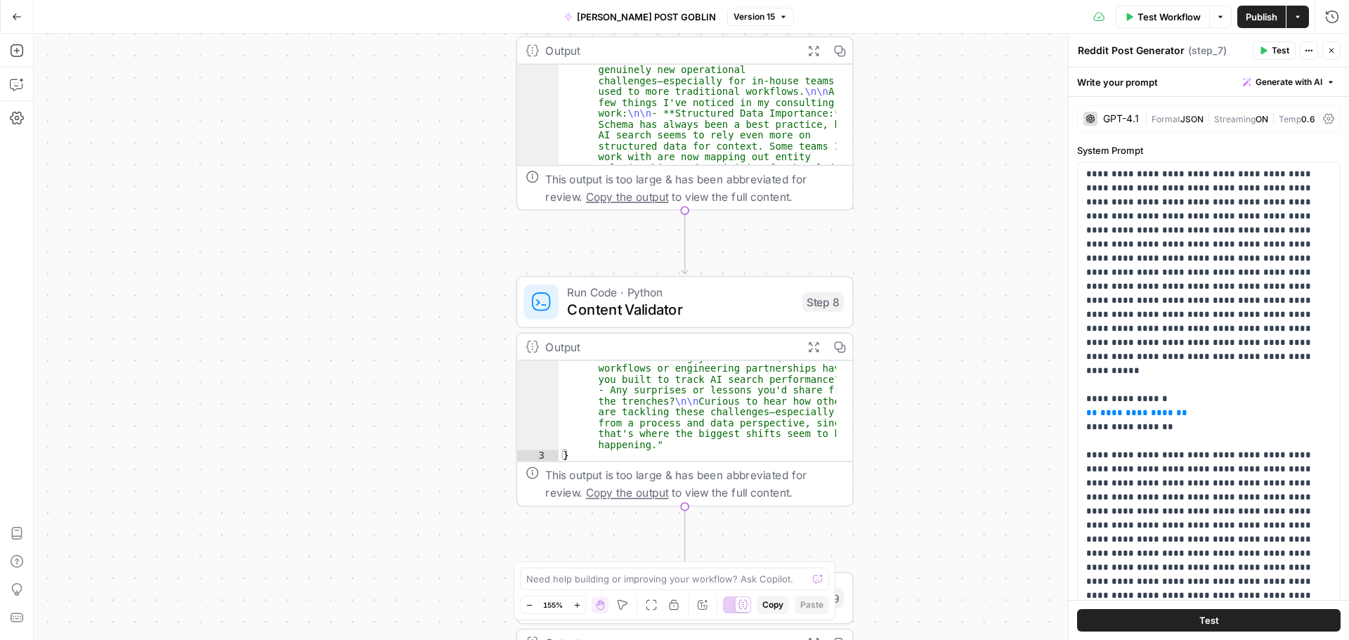
click at [752, 307] on span "Content Validator" at bounding box center [680, 310] width 226 height 22
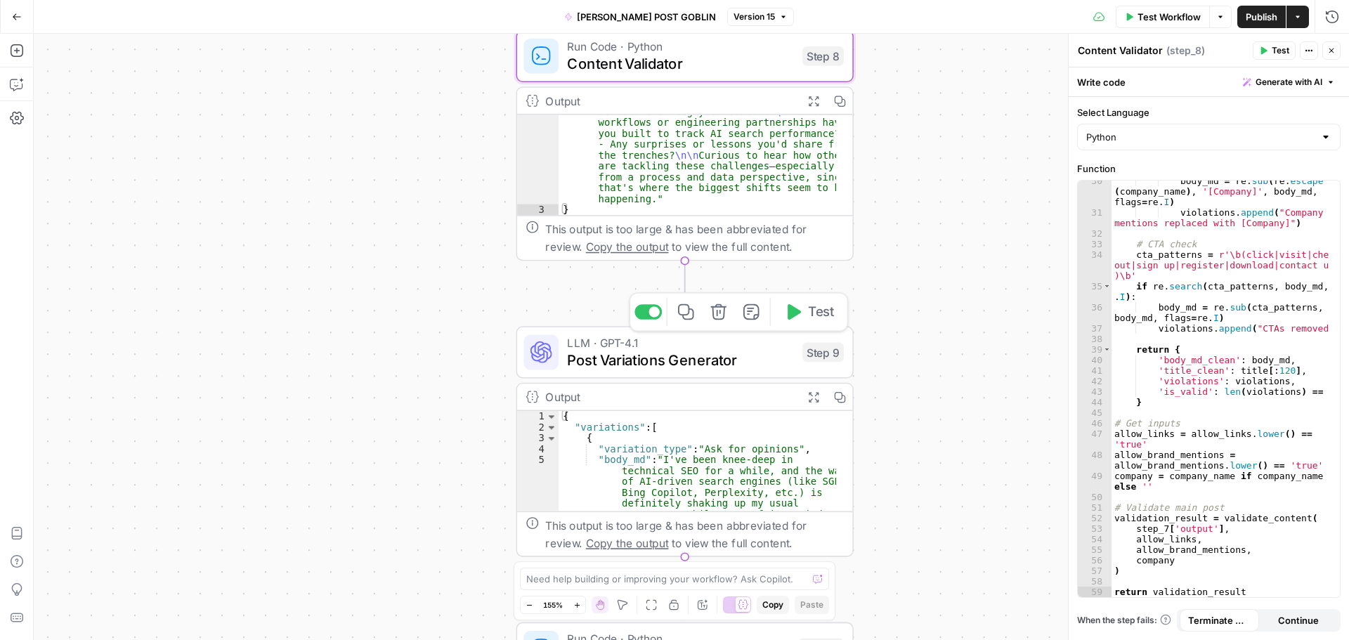
click at [764, 362] on span "Post Variations Generator" at bounding box center [680, 360] width 226 height 22
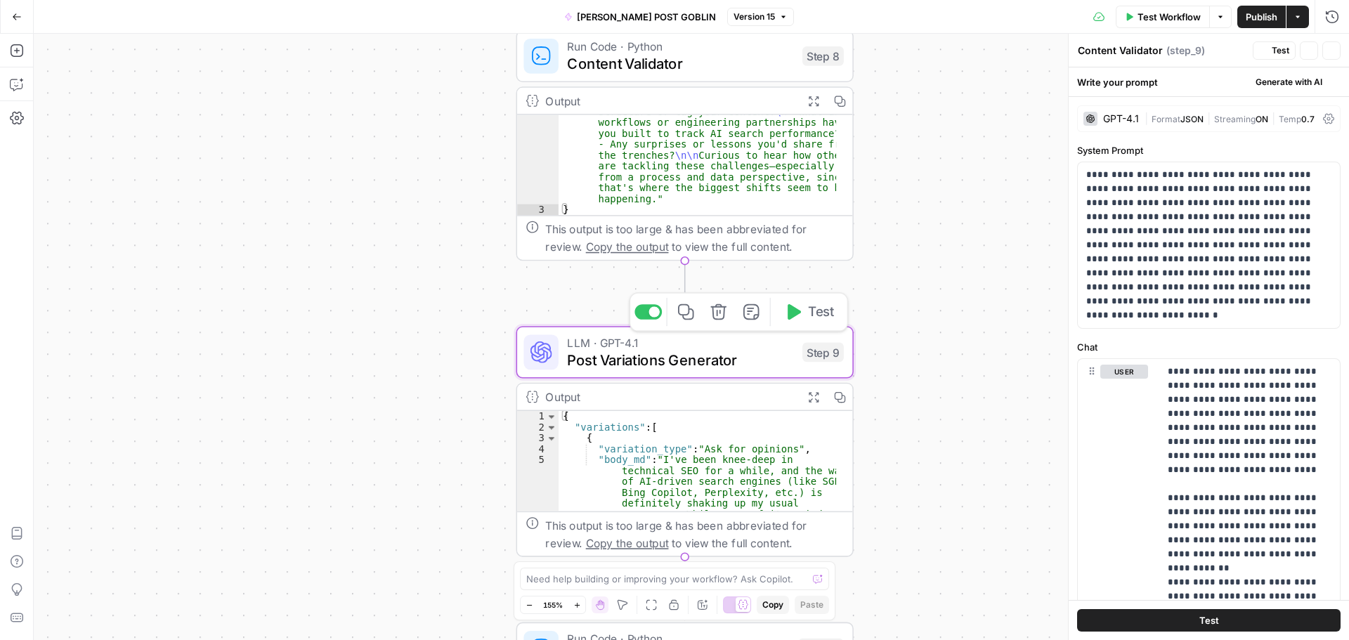
type textarea "Post Variations Generator"
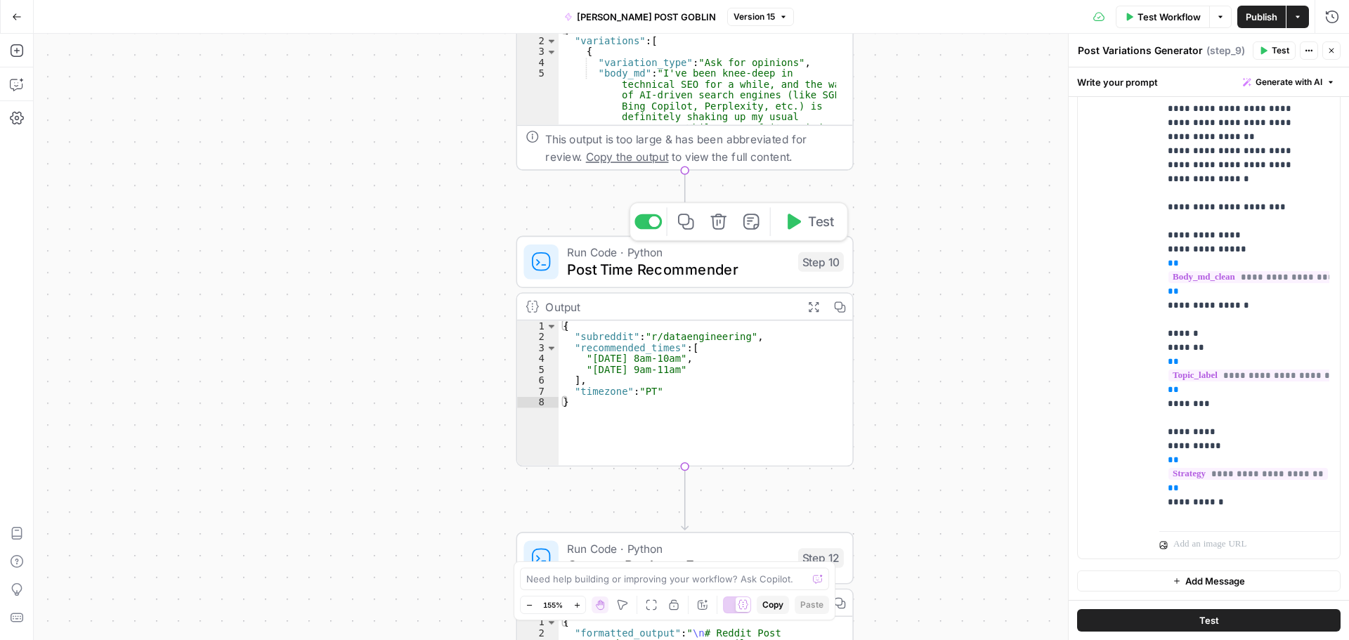
click at [733, 268] on span "Post Time Recommender" at bounding box center [678, 269] width 222 height 22
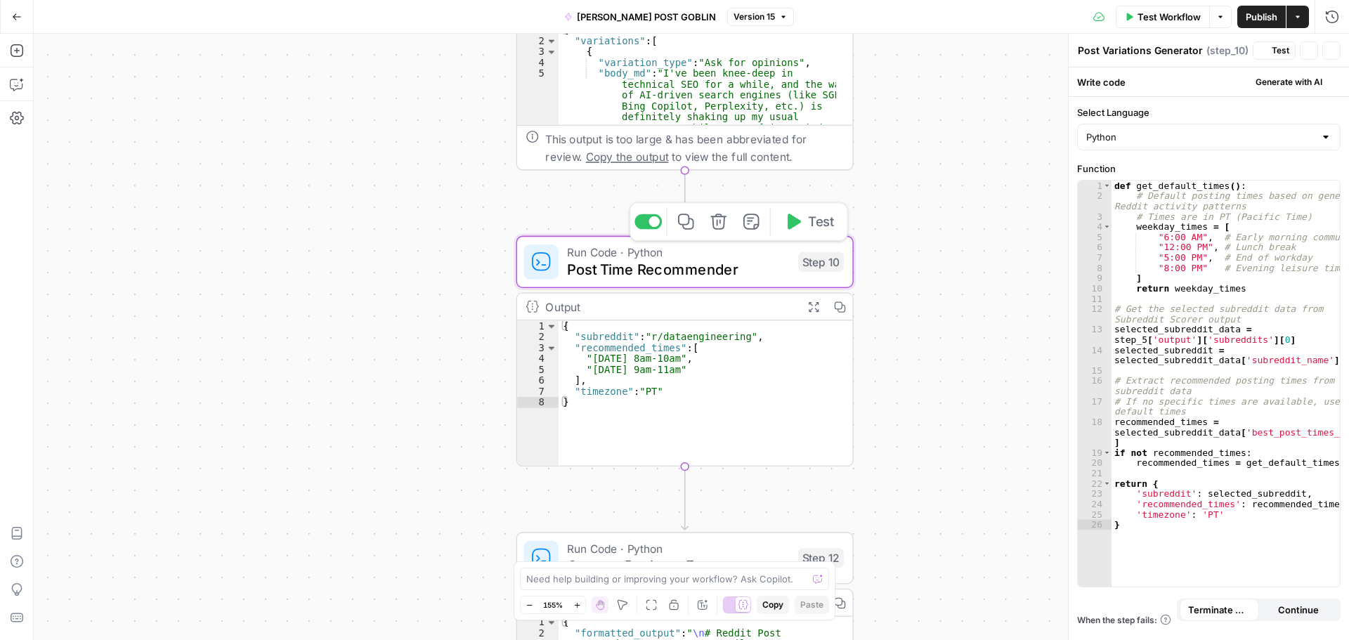
type textarea "Post Time Recommender"
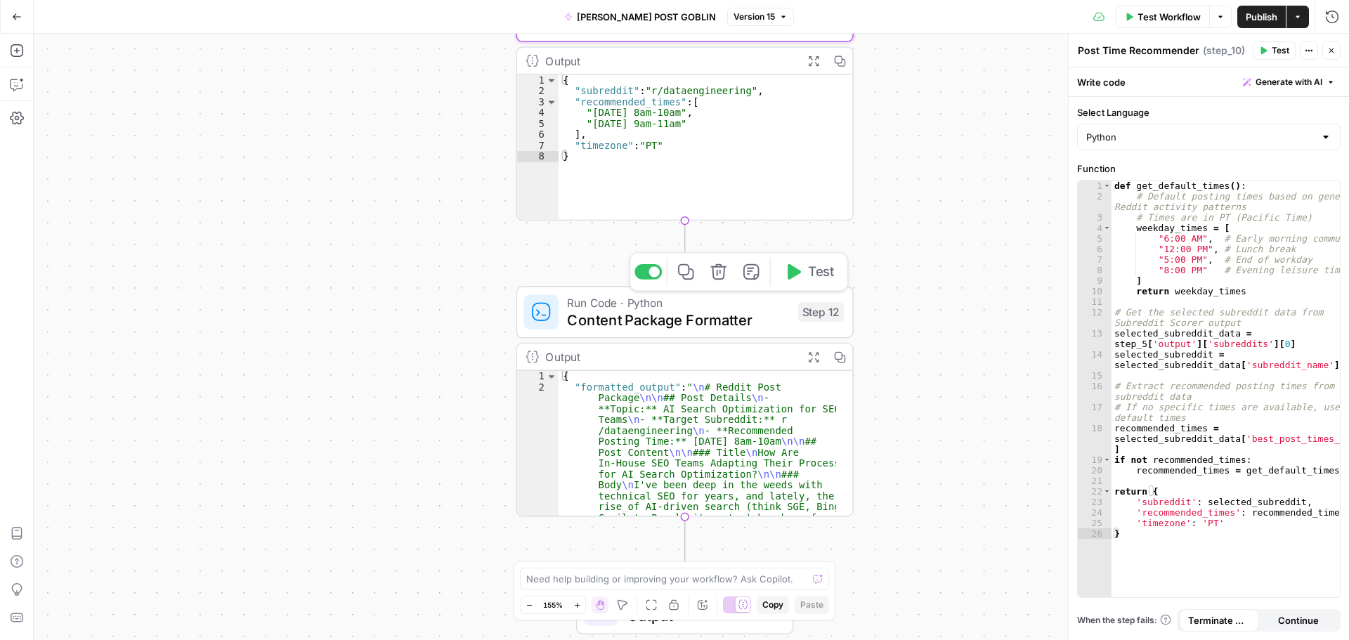
click at [724, 314] on span "Content Package Formatter" at bounding box center [678, 320] width 222 height 22
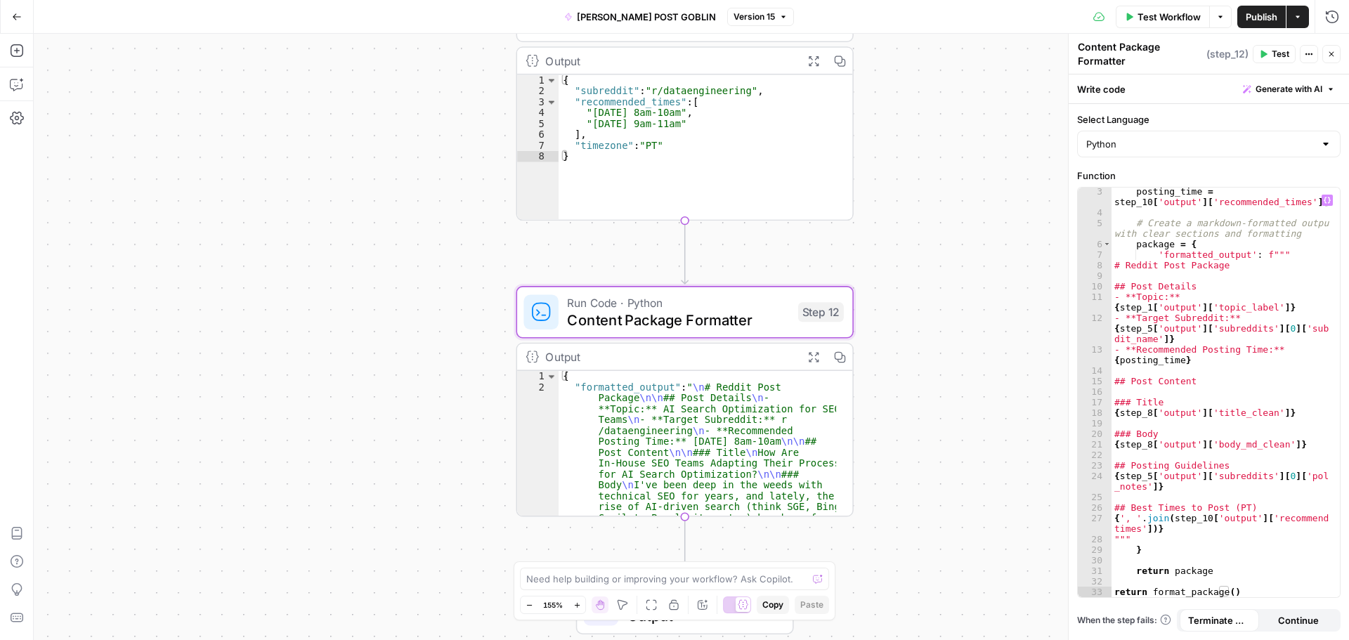
scroll to position [33, 0]
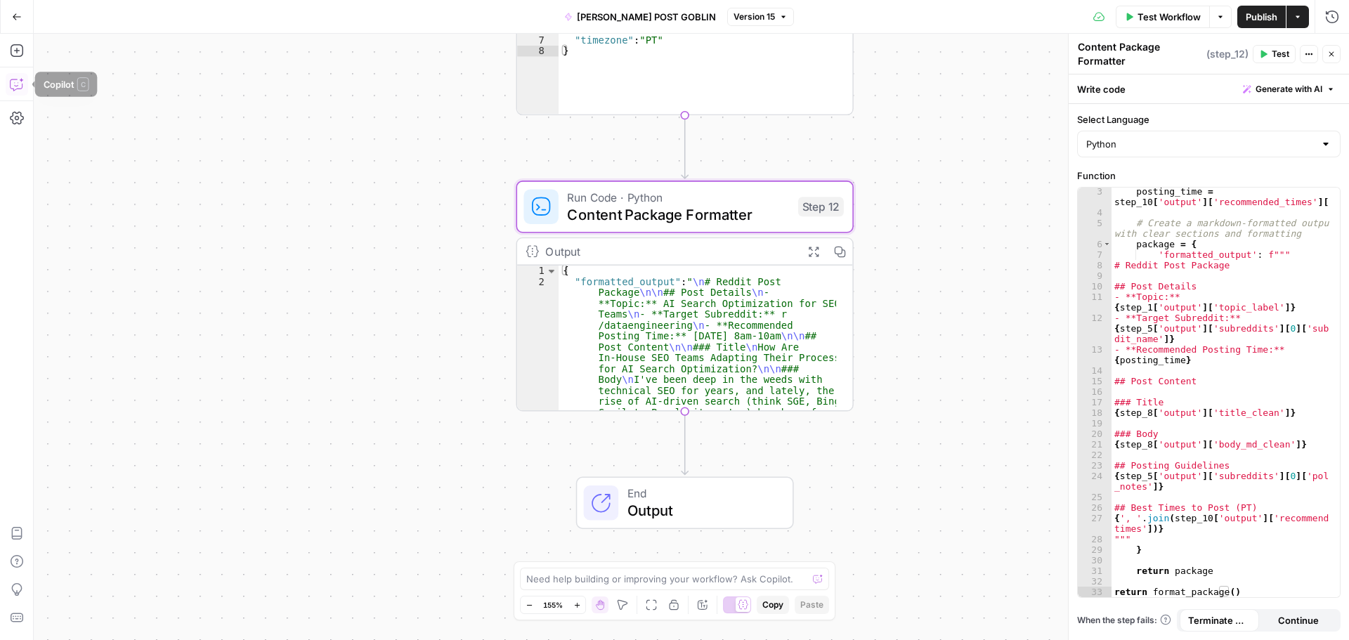
click at [18, 83] on icon "button" at bounding box center [18, 83] width 0 height 0
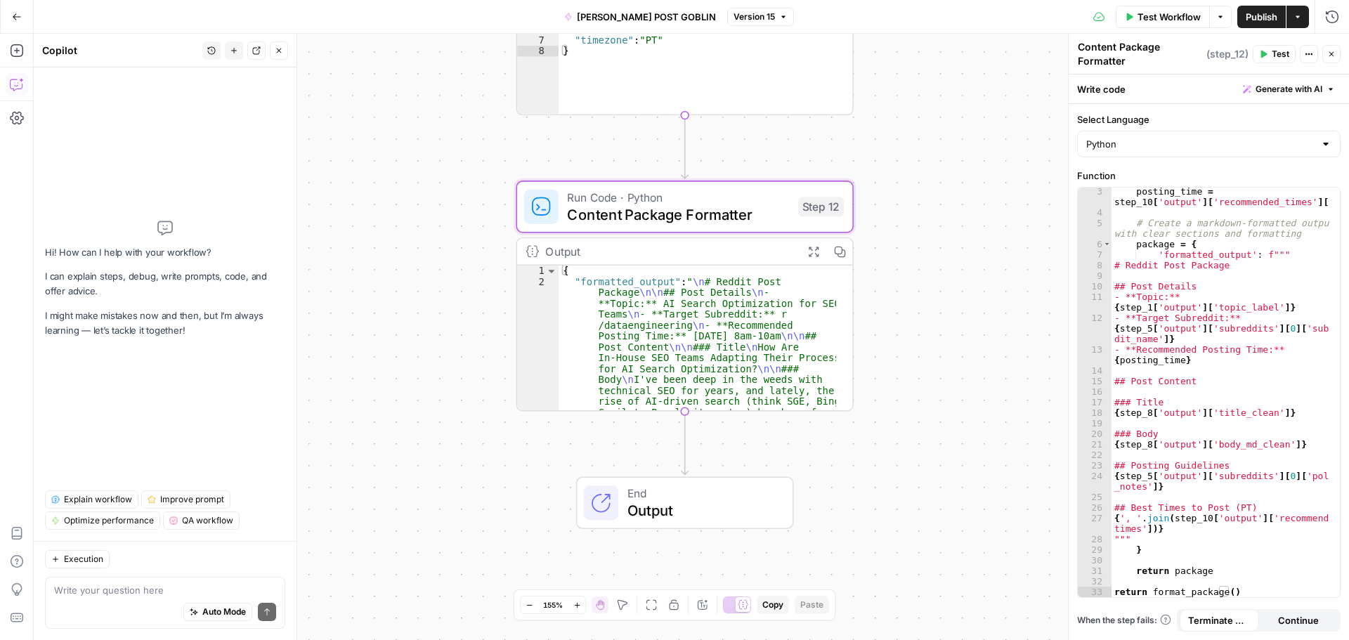
click at [81, 582] on div "Write your question here Auto Mode Send" at bounding box center [165, 603] width 240 height 52
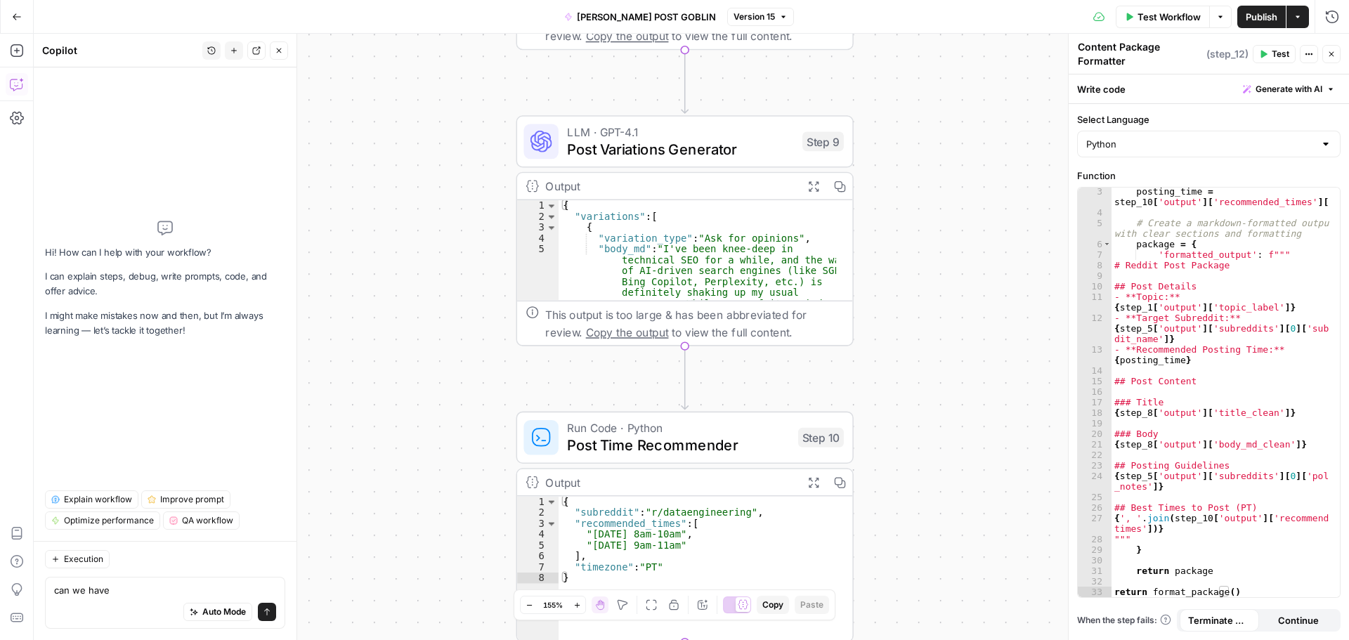
scroll to position [0, 0]
type textarea "can we have"
click at [708, 149] on span "Post Variations Generator" at bounding box center [680, 149] width 226 height 22
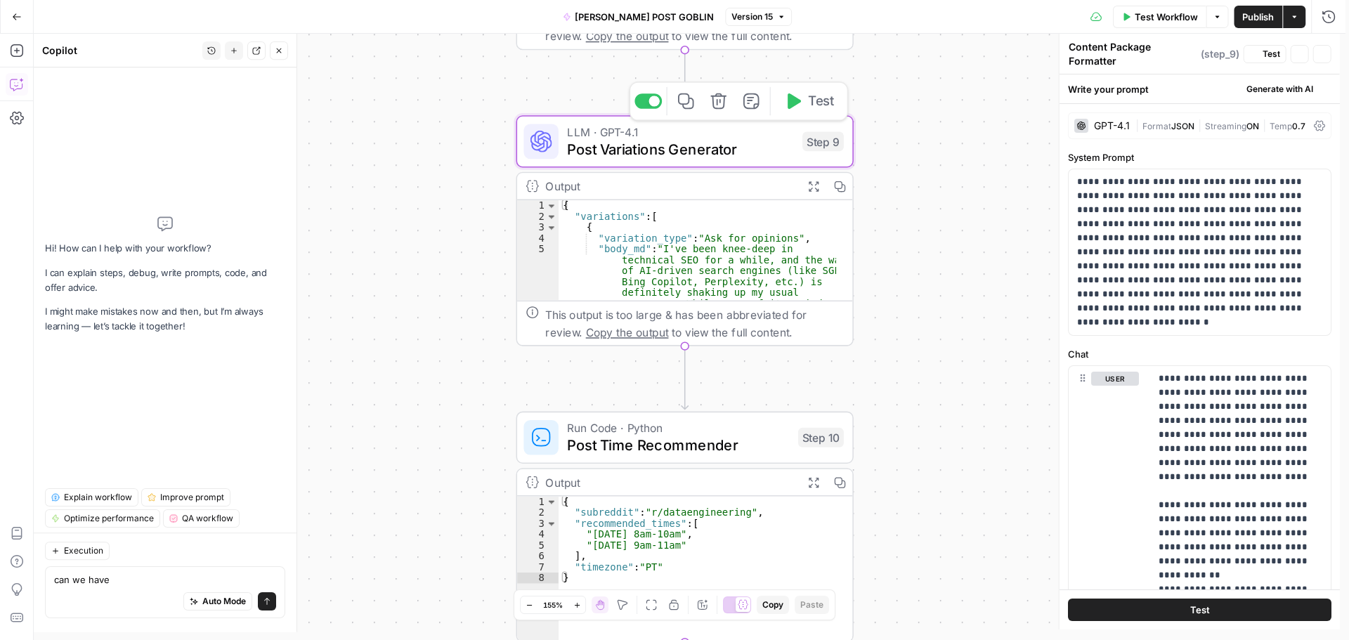
type textarea "Post Variations Generator"
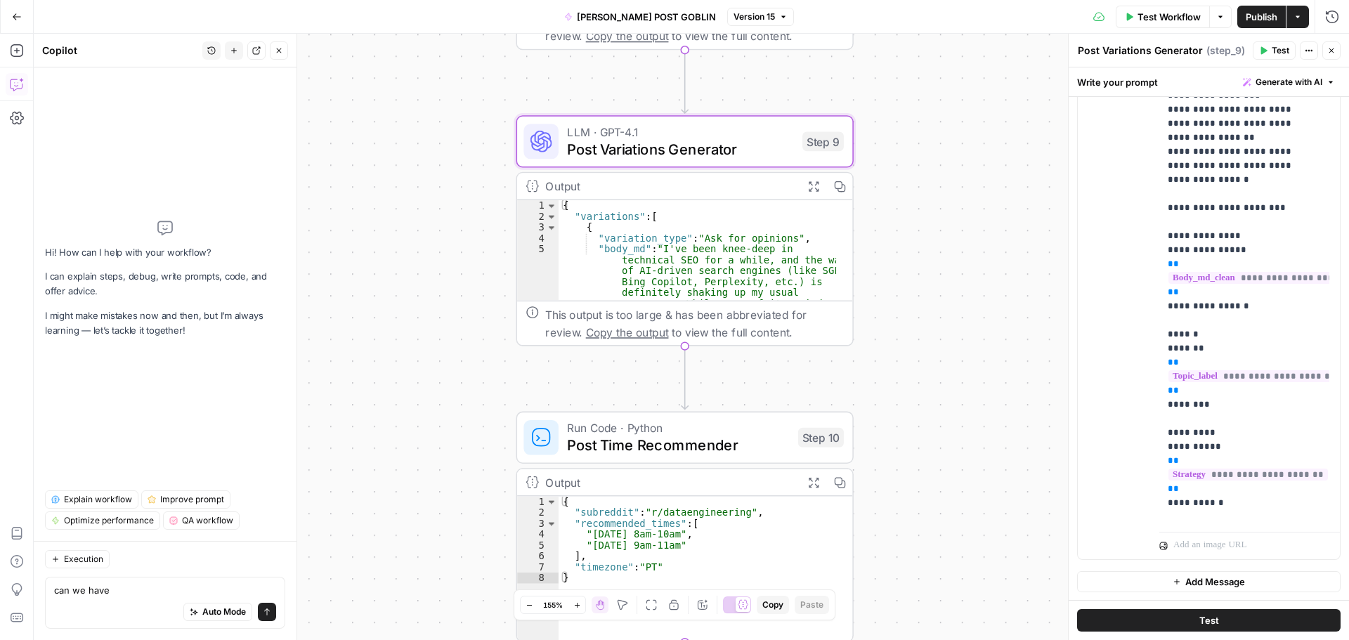
scroll to position [392, 0]
drag, startPoint x: 1229, startPoint y: 459, endPoint x: 1302, endPoint y: 461, distance: 73.1
copy p "**********"
drag, startPoint x: 120, startPoint y: 598, endPoint x: 31, endPoint y: 595, distance: 89.3
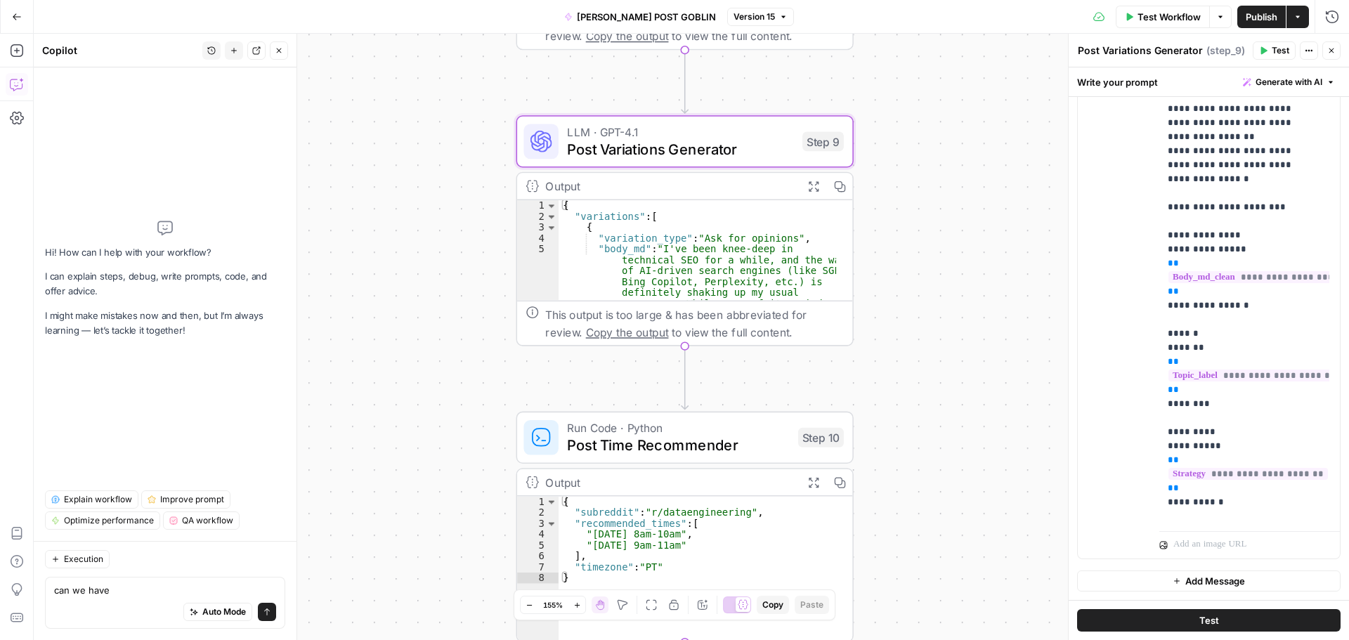
click at [31, 595] on body "seo SUSTAINABLE New Home Browse Insights Opportunities Your Data Recent Grids p…" at bounding box center [674, 320] width 1349 height 640
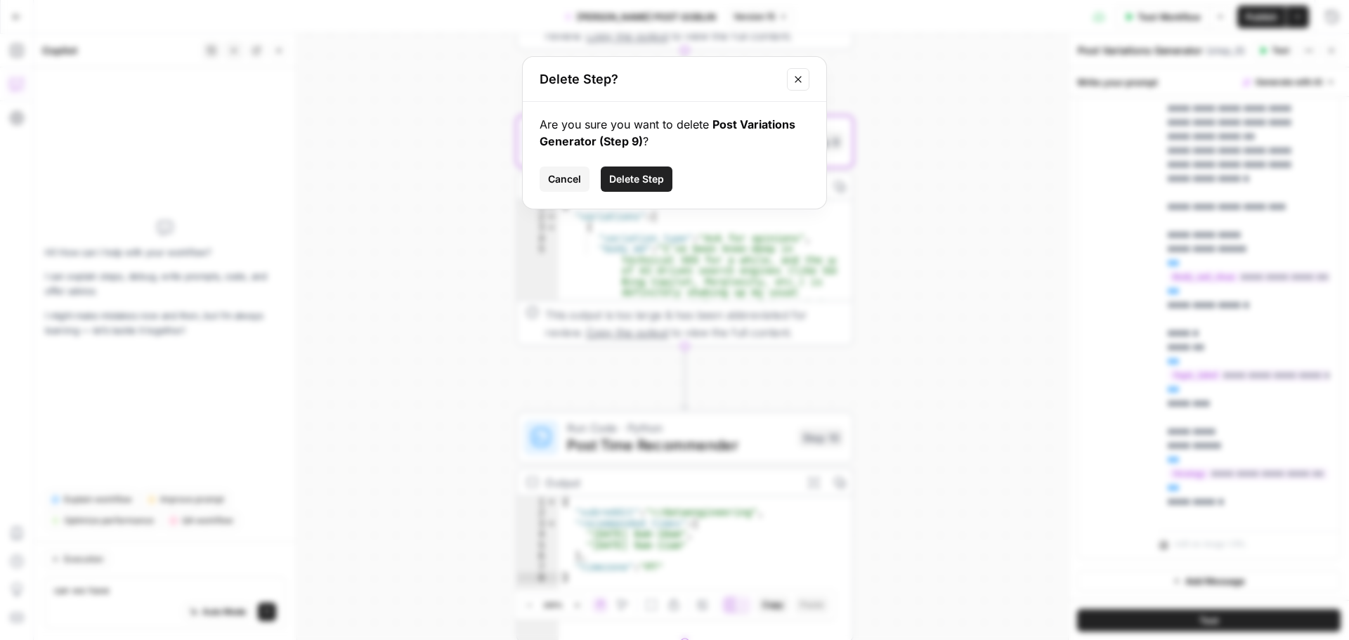
click at [801, 81] on icon "Close modal" at bounding box center [797, 79] width 11 height 11
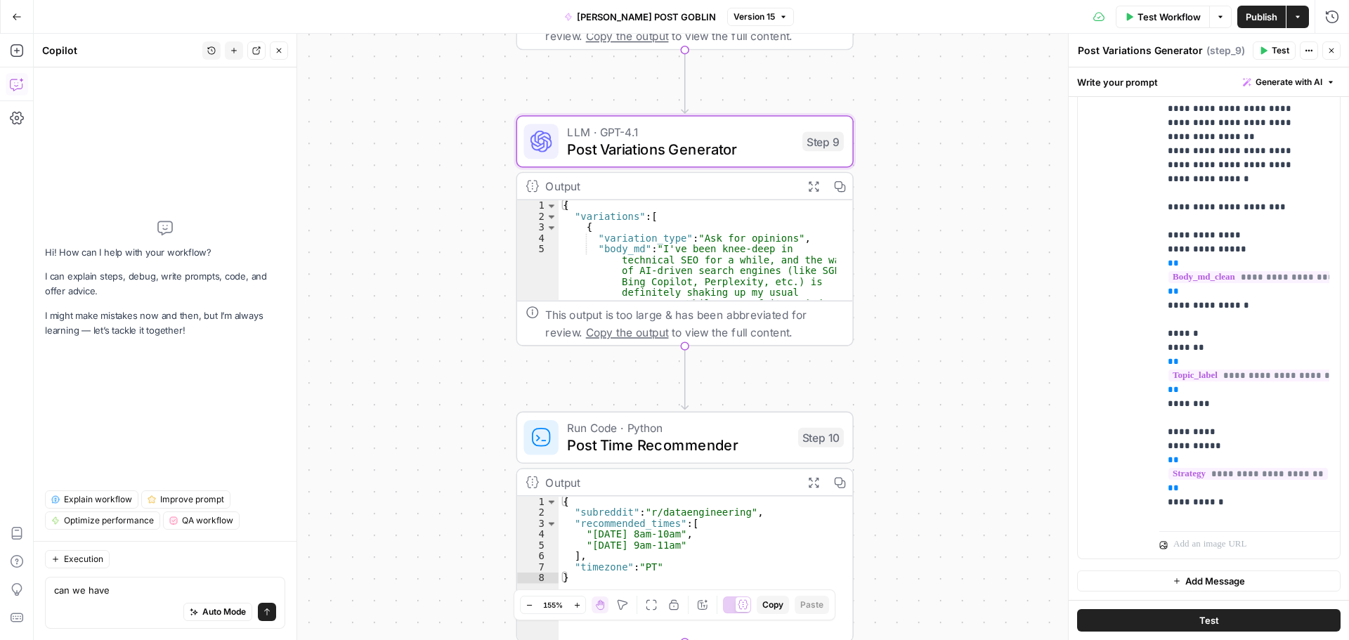
click at [381, 384] on div "Workflow Set Inputs Inputs LLM · GPT-4.1 Topic Normalizer Step 1 Output Expand …" at bounding box center [691, 337] width 1315 height 606
click at [110, 168] on div "Hi! How can I help with your workflow? I can explain steps, debug, write prompt…" at bounding box center [165, 279] width 240 height 400
click at [120, 592] on textarea "can we have" at bounding box center [165, 590] width 222 height 14
type textarea "c"
paste textarea "the 3 variations"
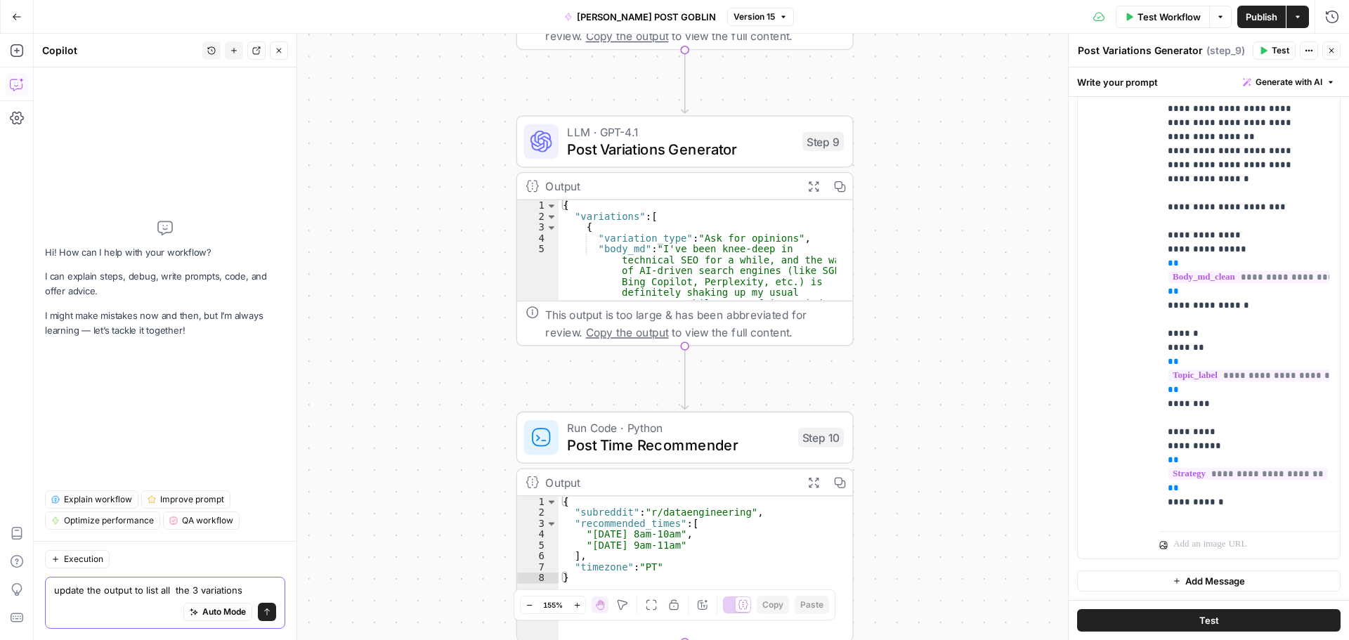
click at [175, 591] on textarea "update the output to list all the 3 variations" at bounding box center [165, 590] width 222 height 14
click at [252, 591] on textarea "update the output to list the 3 variations" at bounding box center [165, 590] width 222 height 14
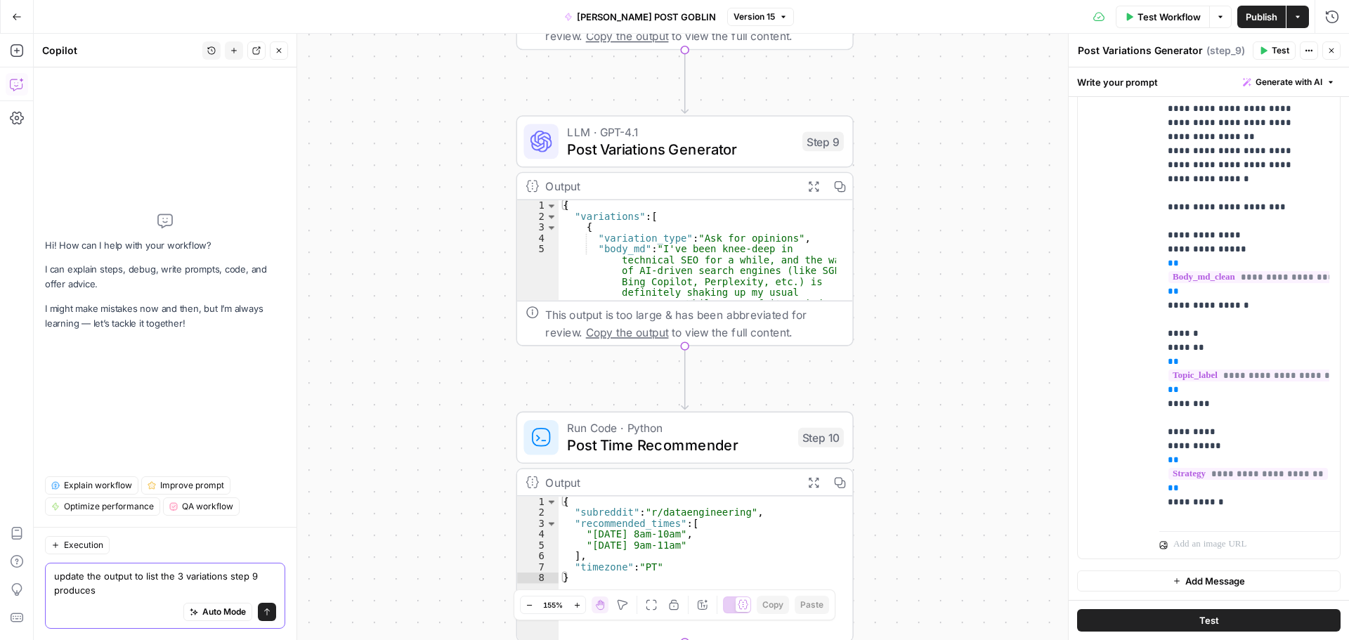
type textarea "update the output to list the 3 variations step 9 produces"
click at [271, 610] on button "Send" at bounding box center [267, 612] width 18 height 18
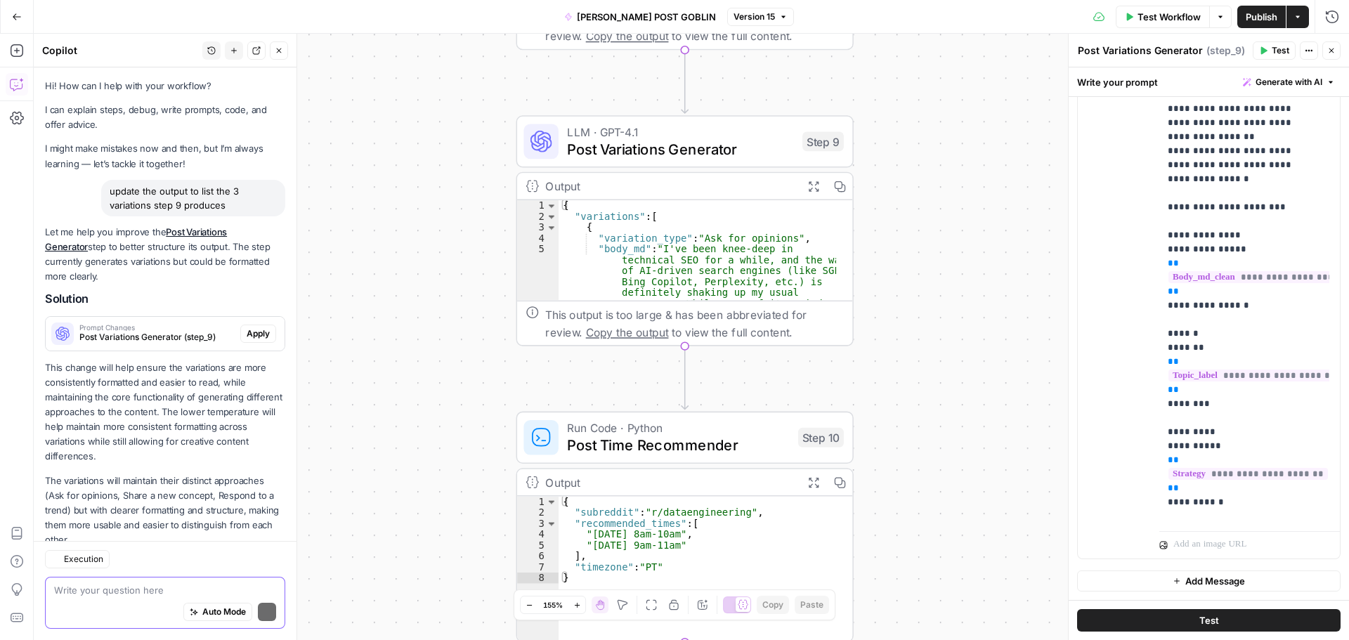
scroll to position [40, 0]
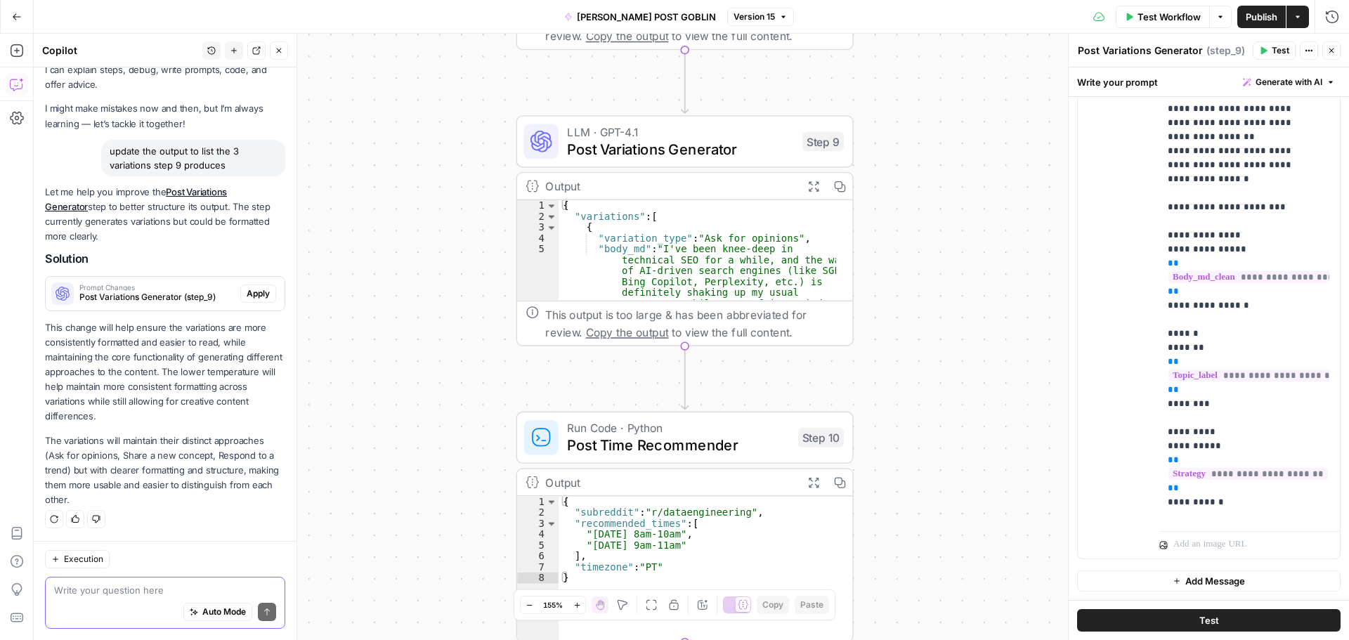
click at [151, 598] on div "Auto Mode Send" at bounding box center [165, 612] width 222 height 31
click at [198, 588] on textarea "I want the output to include all 2=3 varations" at bounding box center [165, 590] width 222 height 14
type textarea "I want the output to include all 3 variations"
click at [258, 617] on button "Send" at bounding box center [267, 612] width 18 height 18
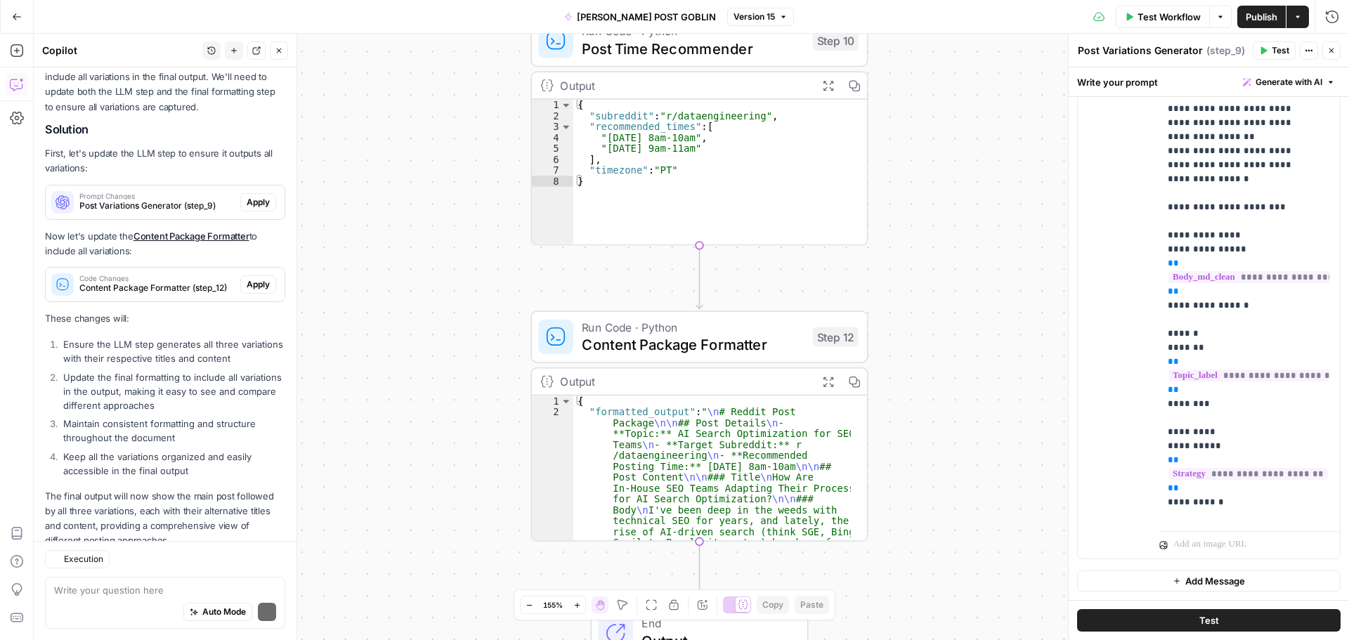
scroll to position [405, 0]
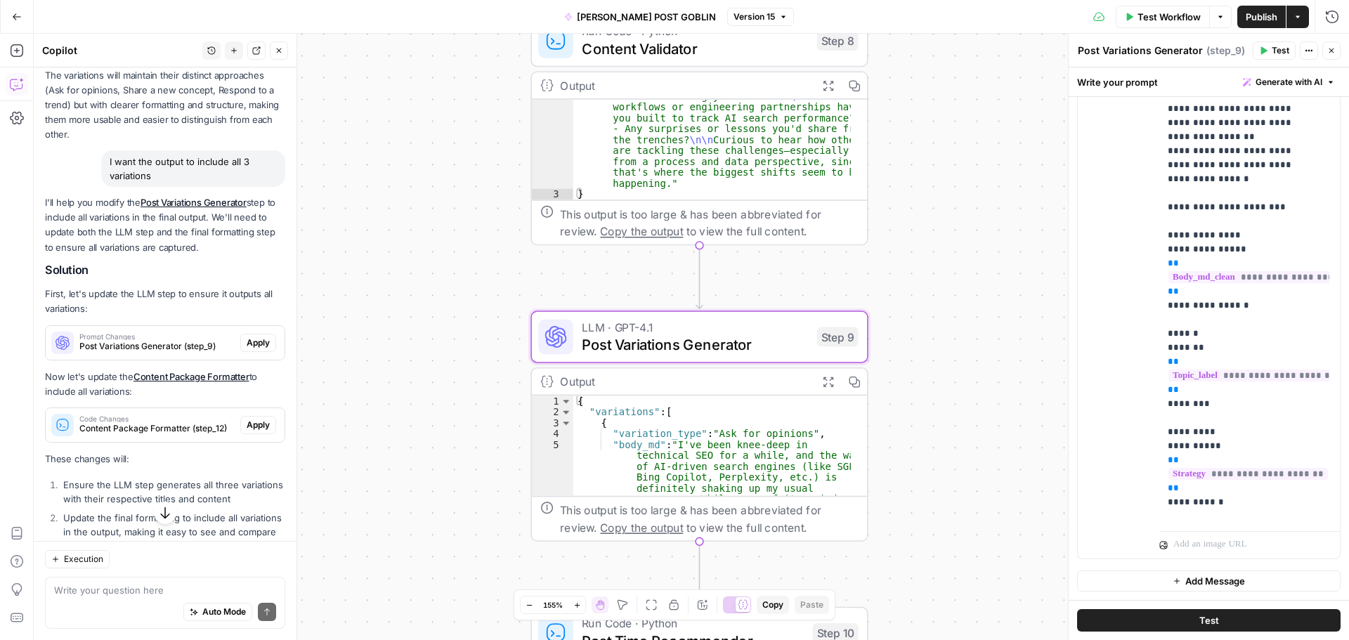
click at [251, 343] on span "Apply" at bounding box center [258, 342] width 23 height 13
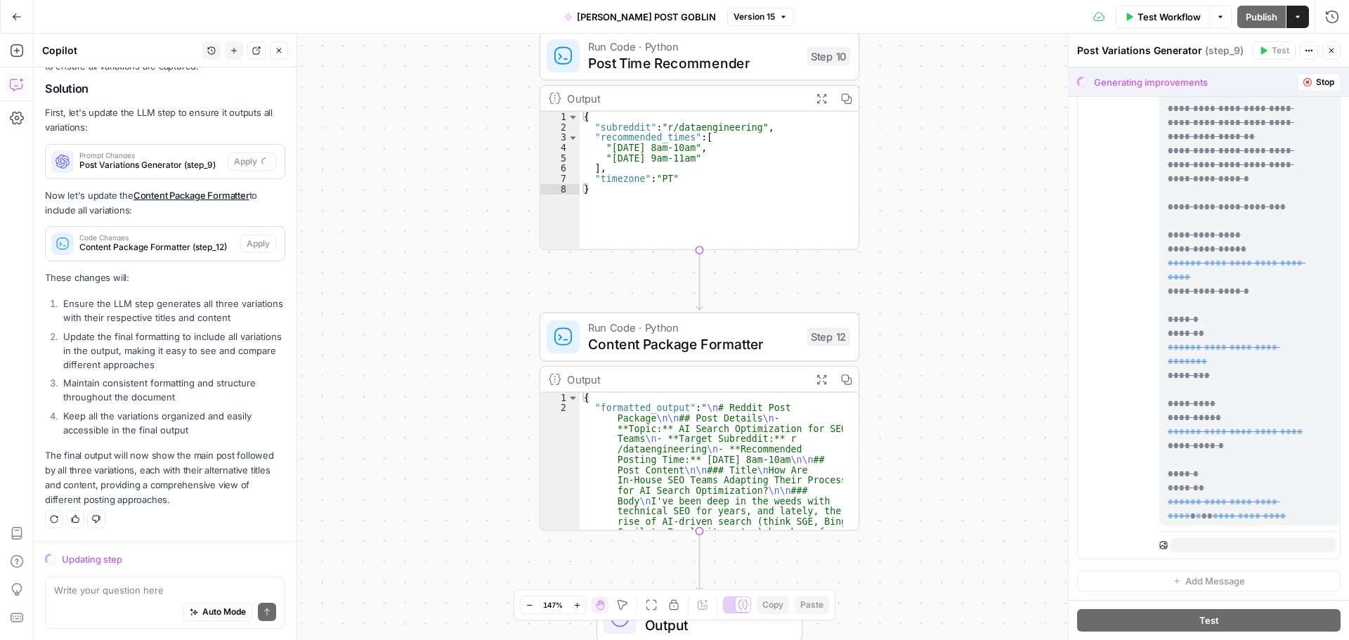
scroll to position [0, 0]
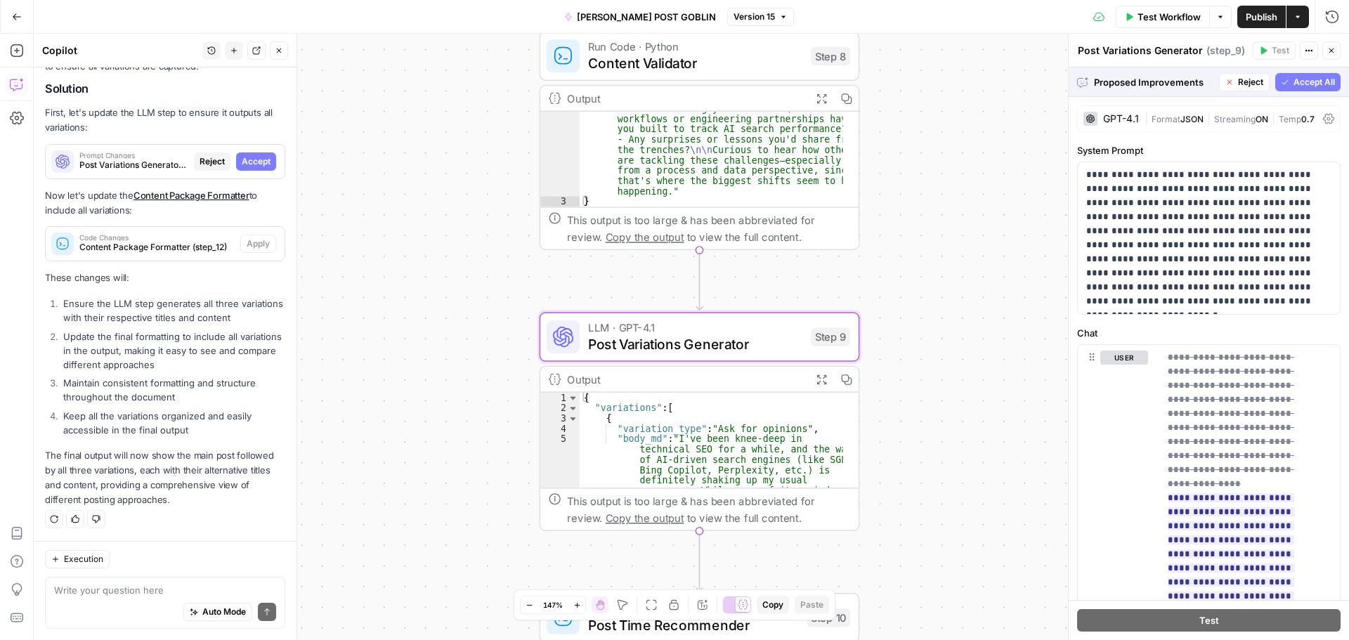
click at [246, 160] on span "Accept" at bounding box center [256, 161] width 29 height 13
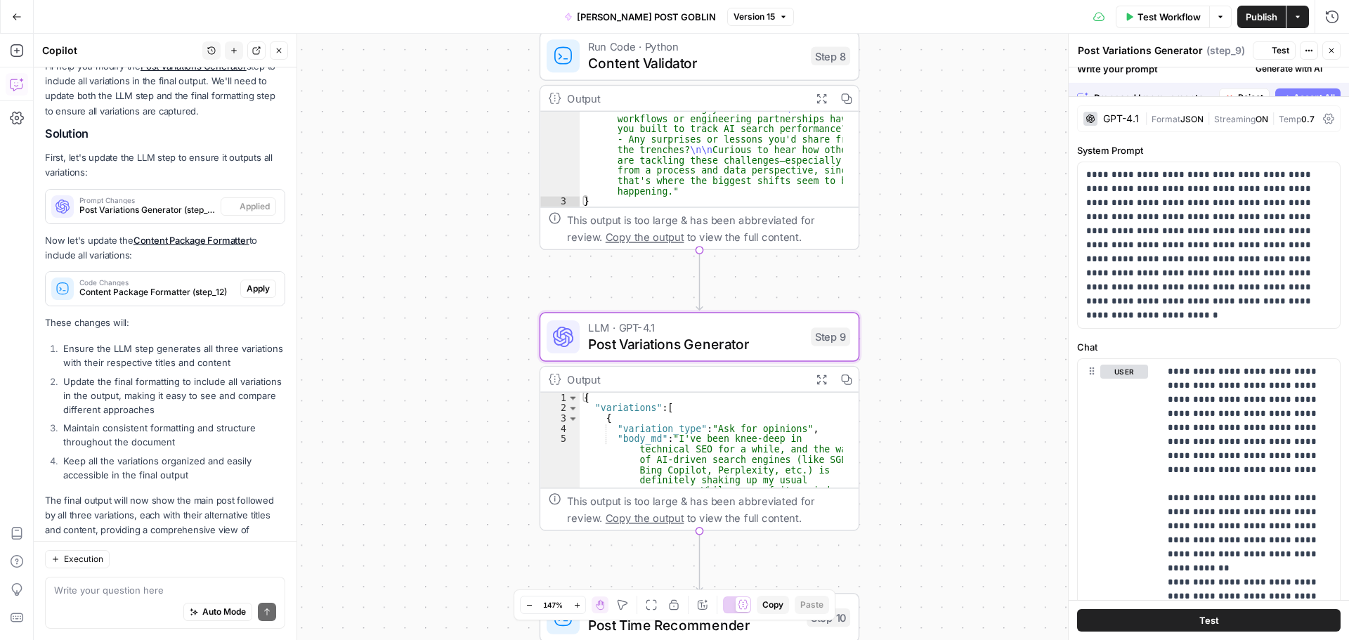
scroll to position [631, 0]
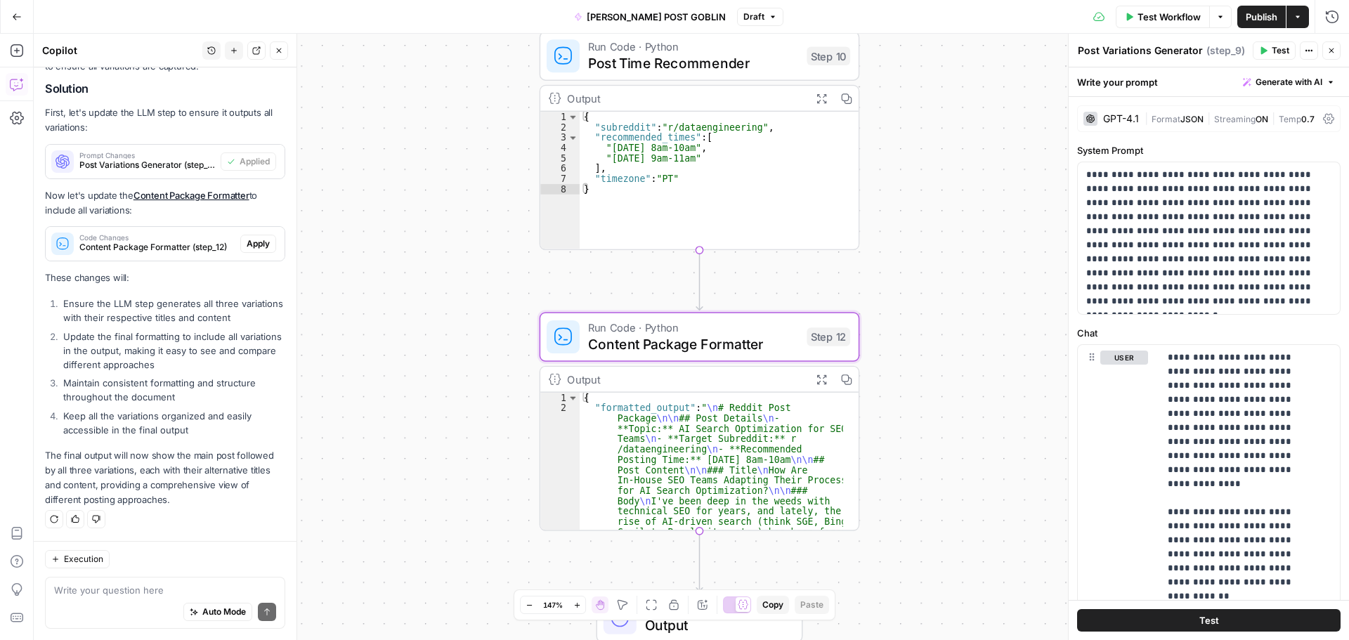
click at [248, 248] on span "Apply" at bounding box center [258, 243] width 23 height 13
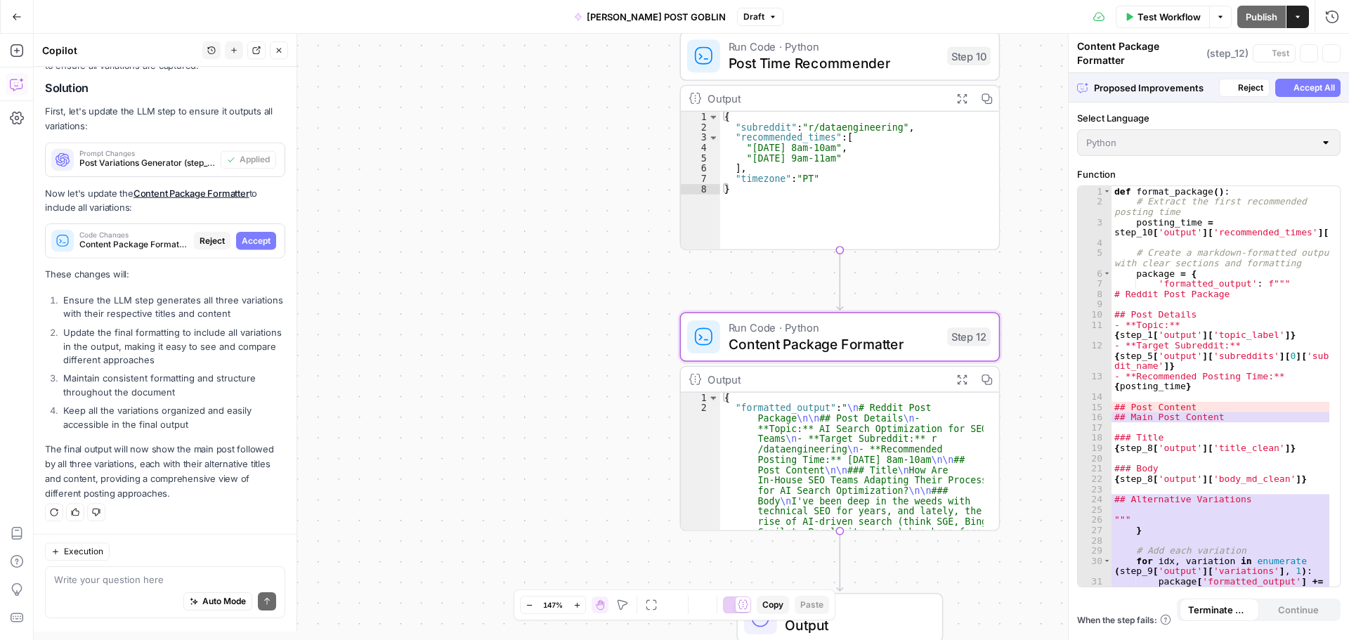
scroll to position [586, 0]
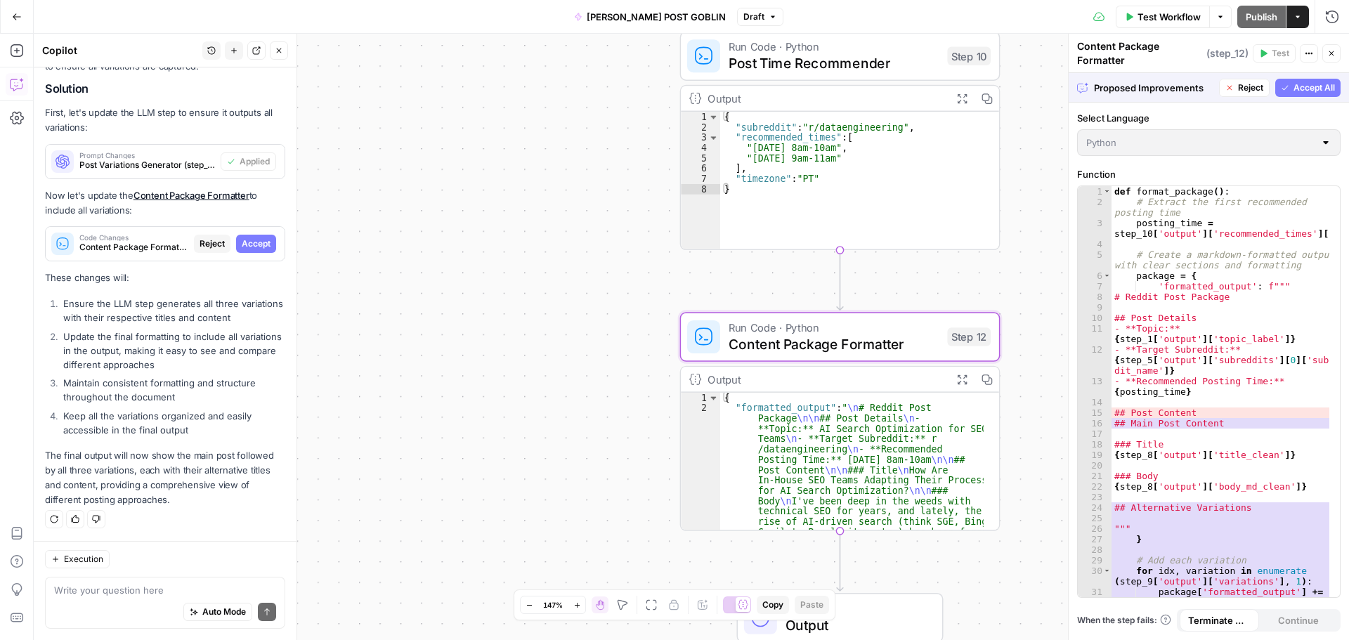
click at [250, 243] on span "Accept" at bounding box center [256, 243] width 29 height 13
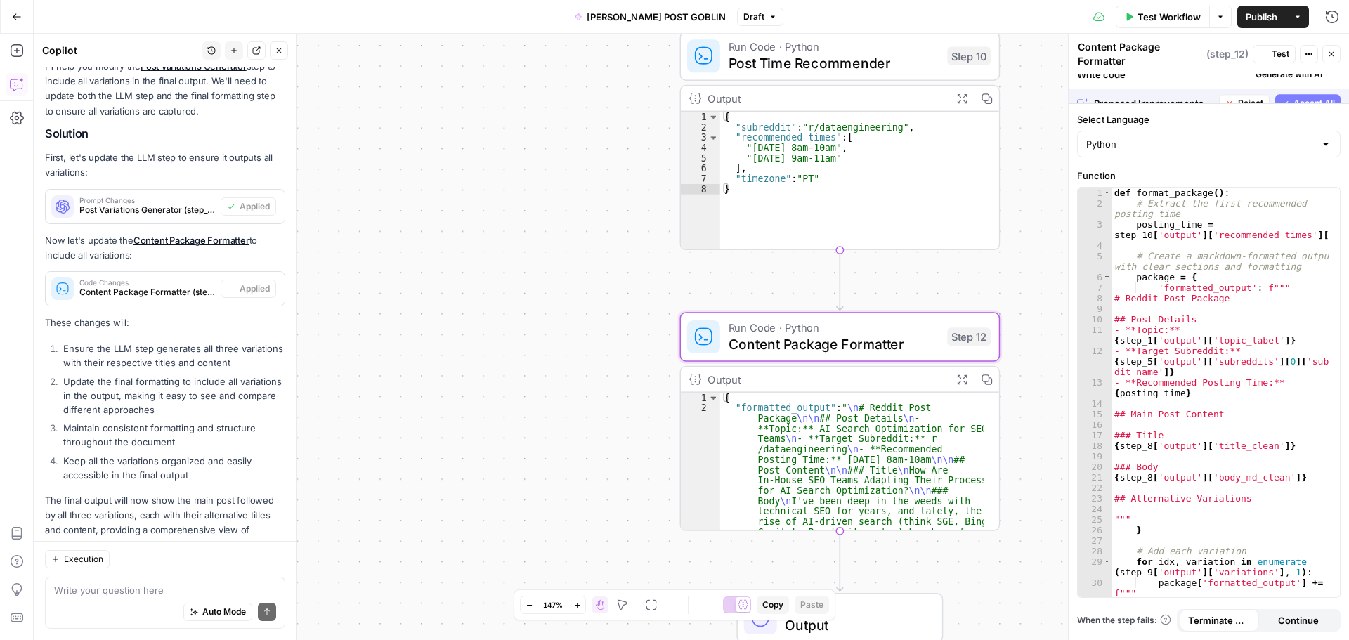
scroll to position [631, 0]
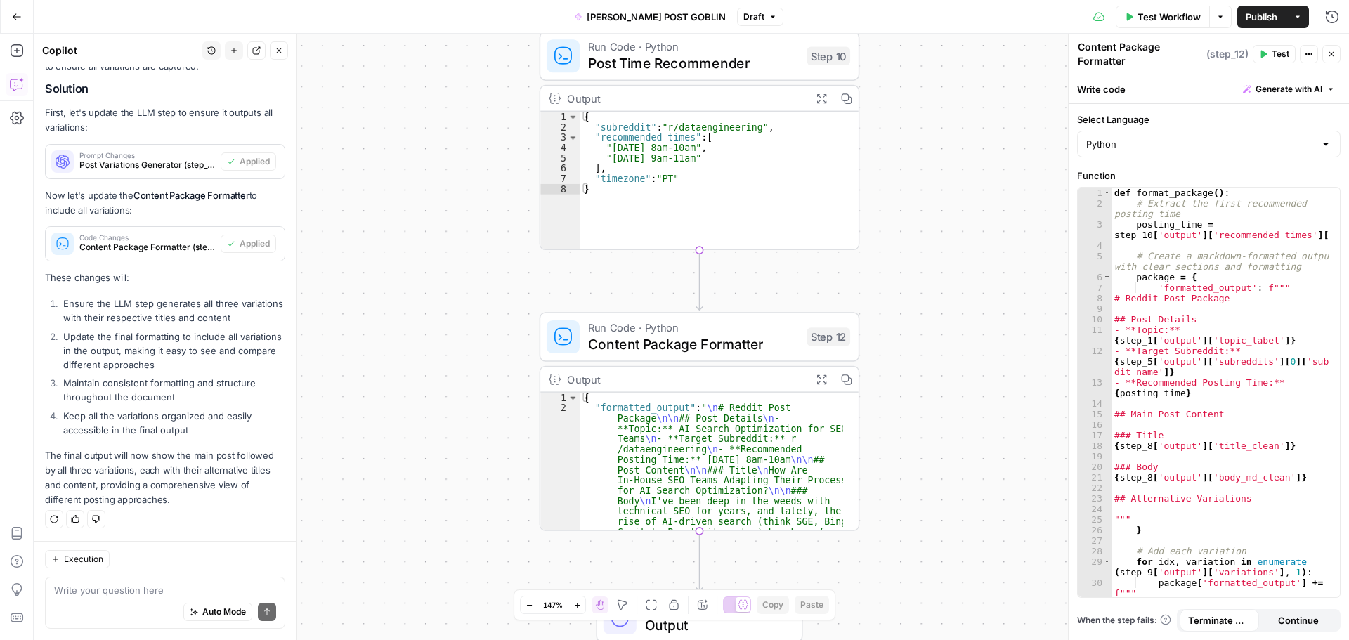
click at [1172, 10] on span "Test Workflow" at bounding box center [1168, 17] width 63 height 14
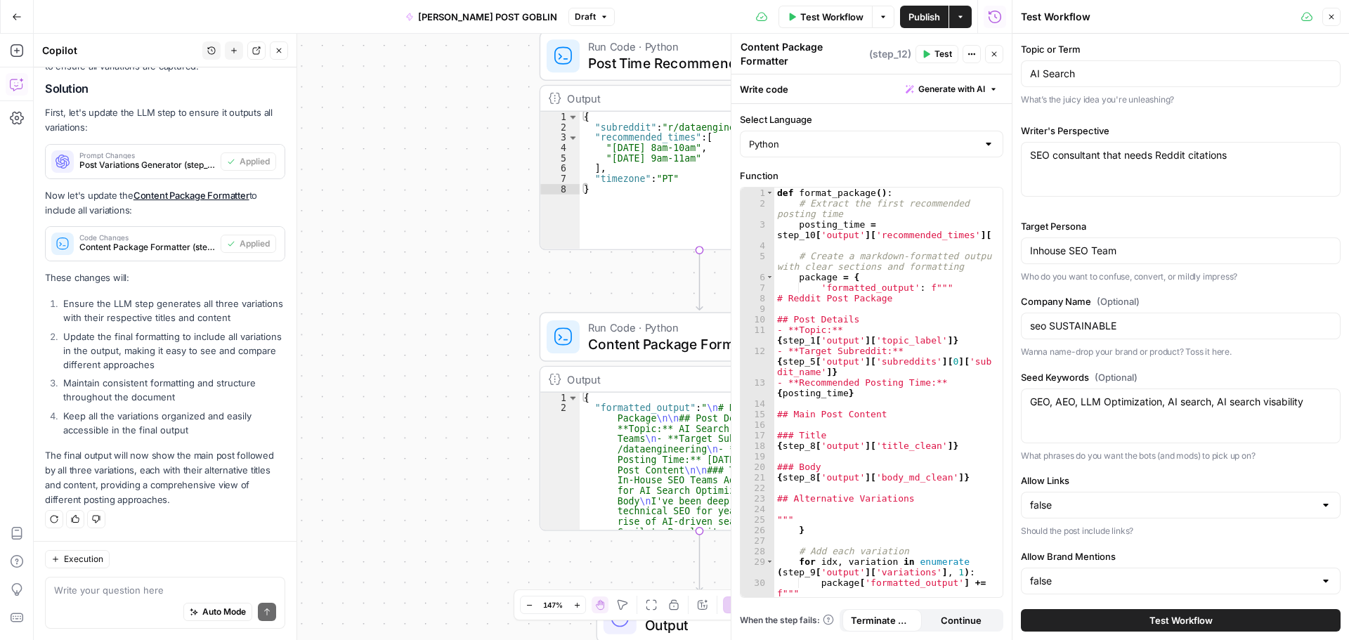
click at [1188, 615] on span "Test Workflow" at bounding box center [1180, 620] width 63 height 14
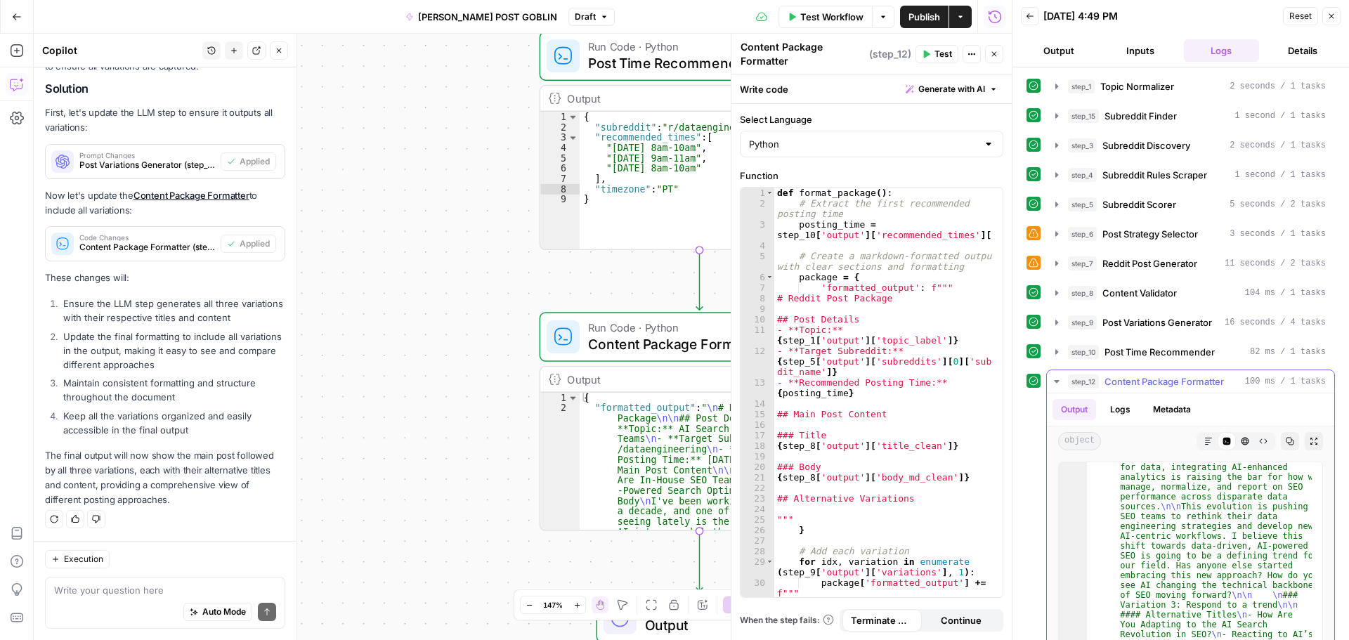
scroll to position [1475, 0]
click at [999, 57] on button "Close" at bounding box center [994, 54] width 18 height 18
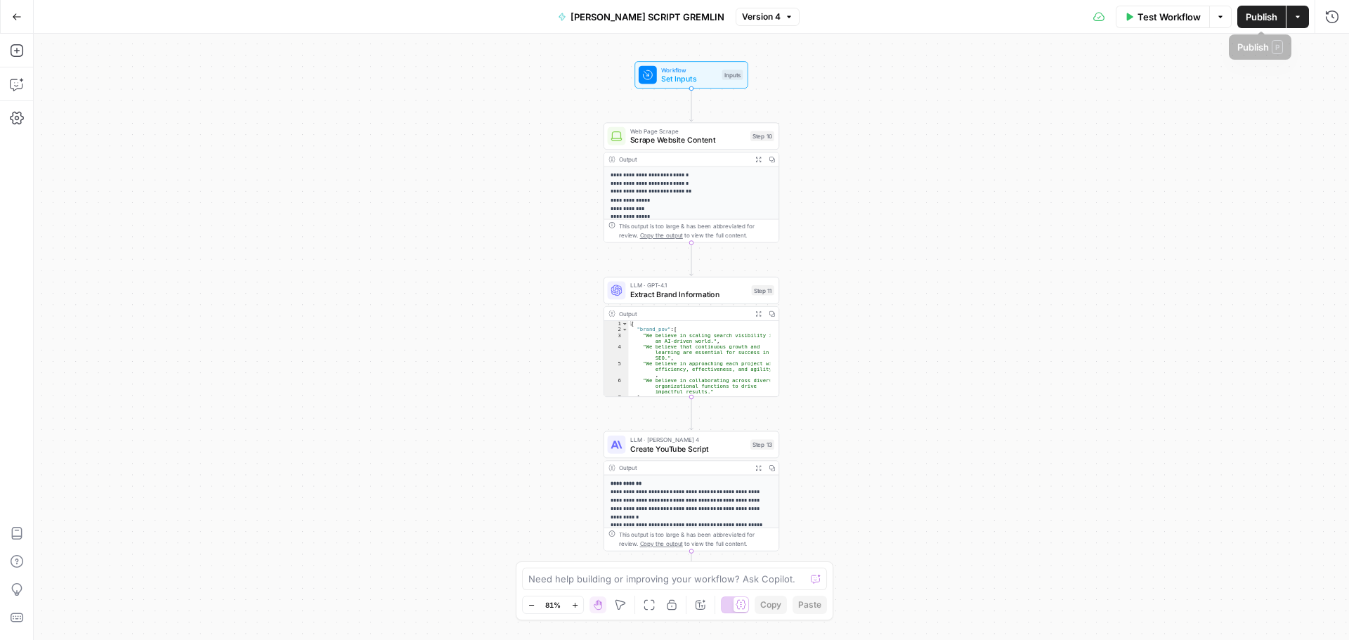
click at [1294, 20] on icon "button" at bounding box center [1297, 17] width 8 height 8
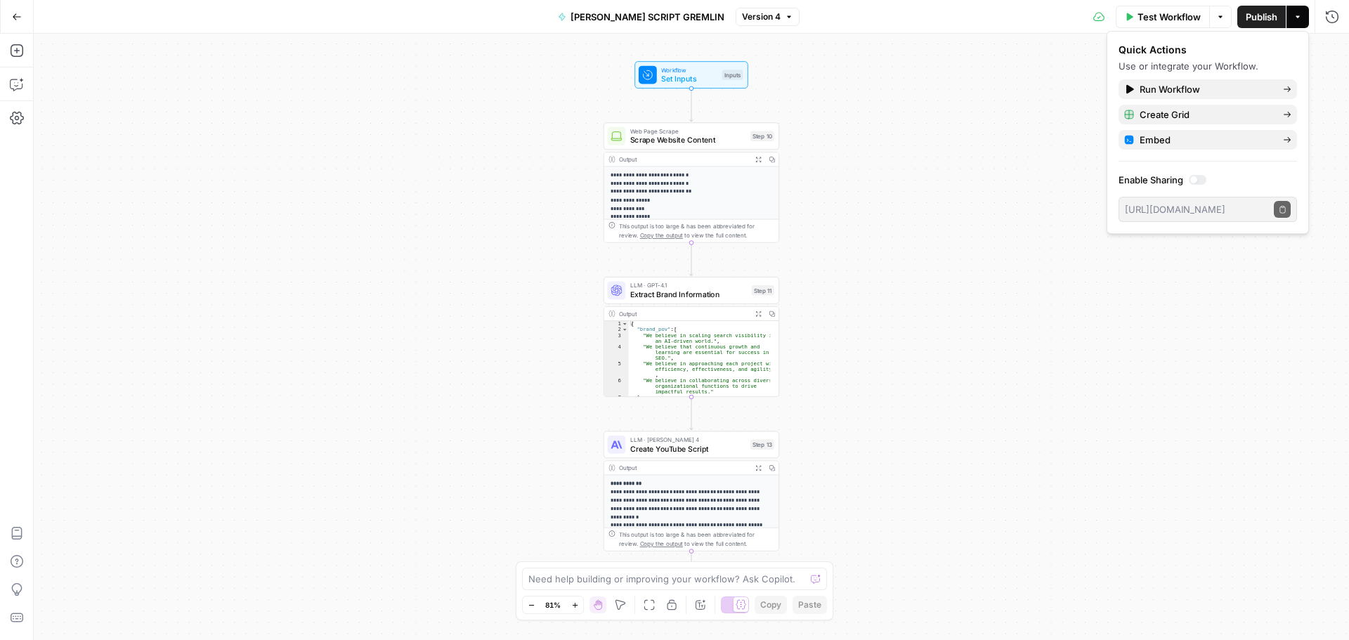
click at [1202, 179] on div at bounding box center [1197, 180] width 18 height 10
click at [1261, 8] on button "Publish" at bounding box center [1261, 17] width 48 height 22
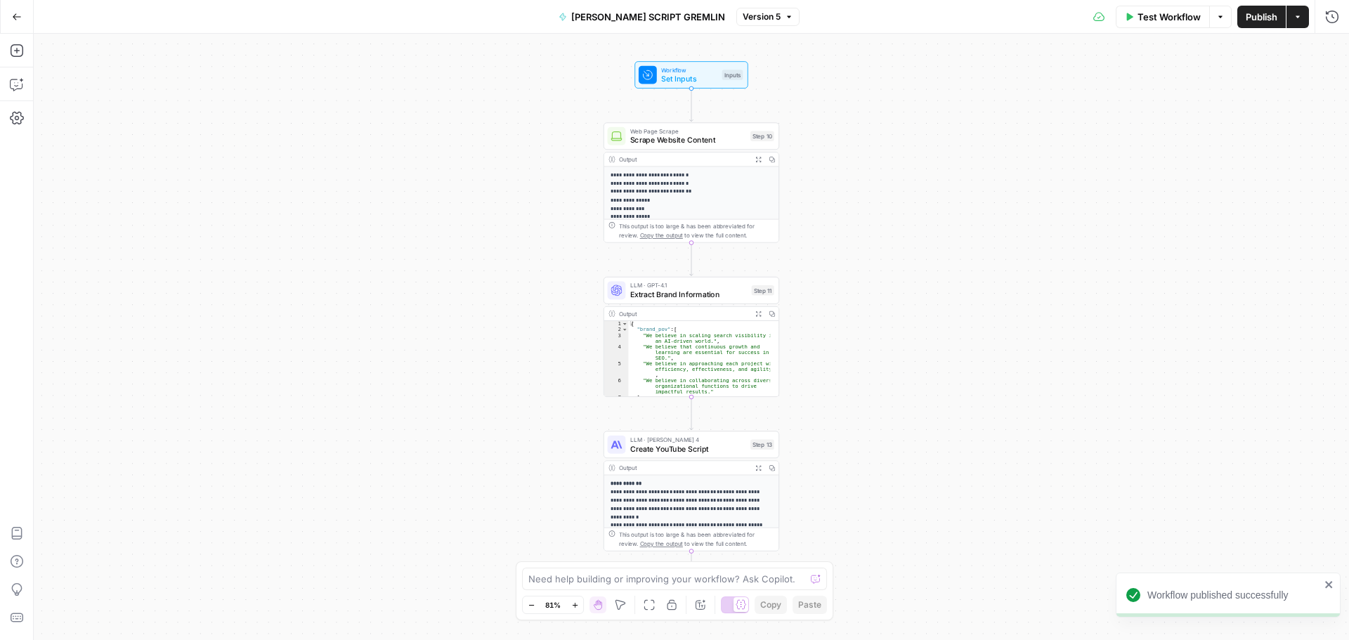
click at [914, 295] on div "**********" at bounding box center [691, 337] width 1315 height 606
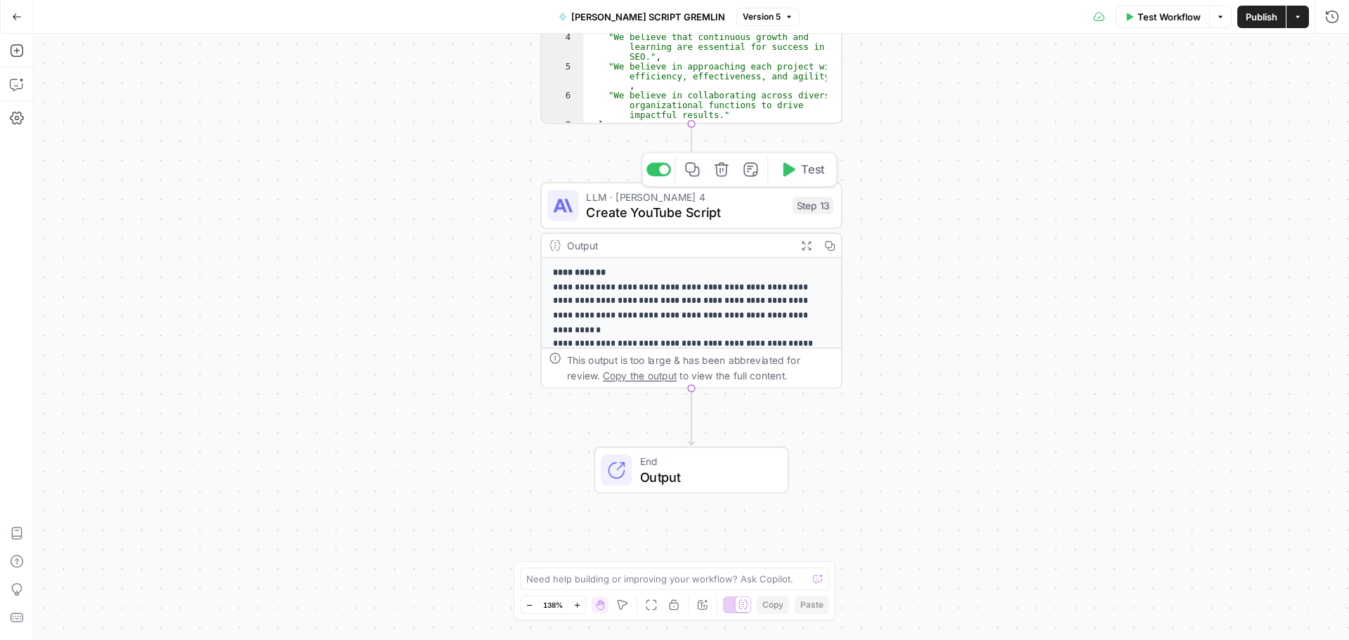
click at [689, 211] on span "Create YouTube Script" at bounding box center [685, 212] width 198 height 20
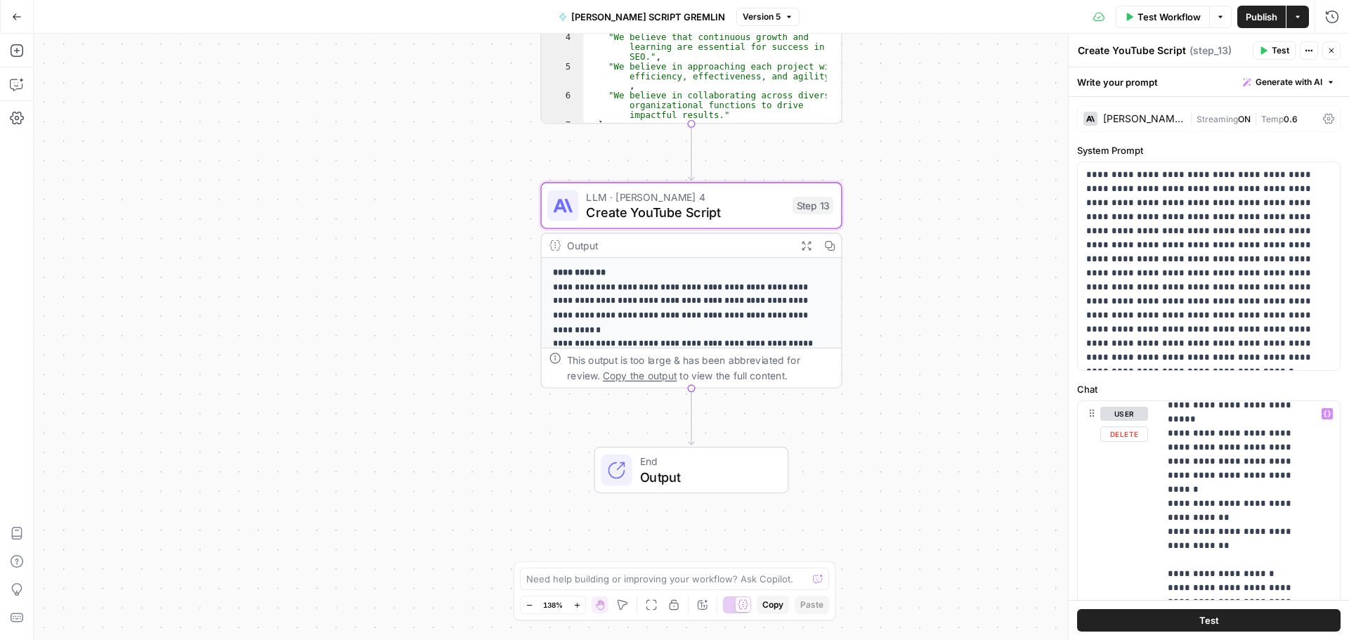
scroll to position [1388, 0]
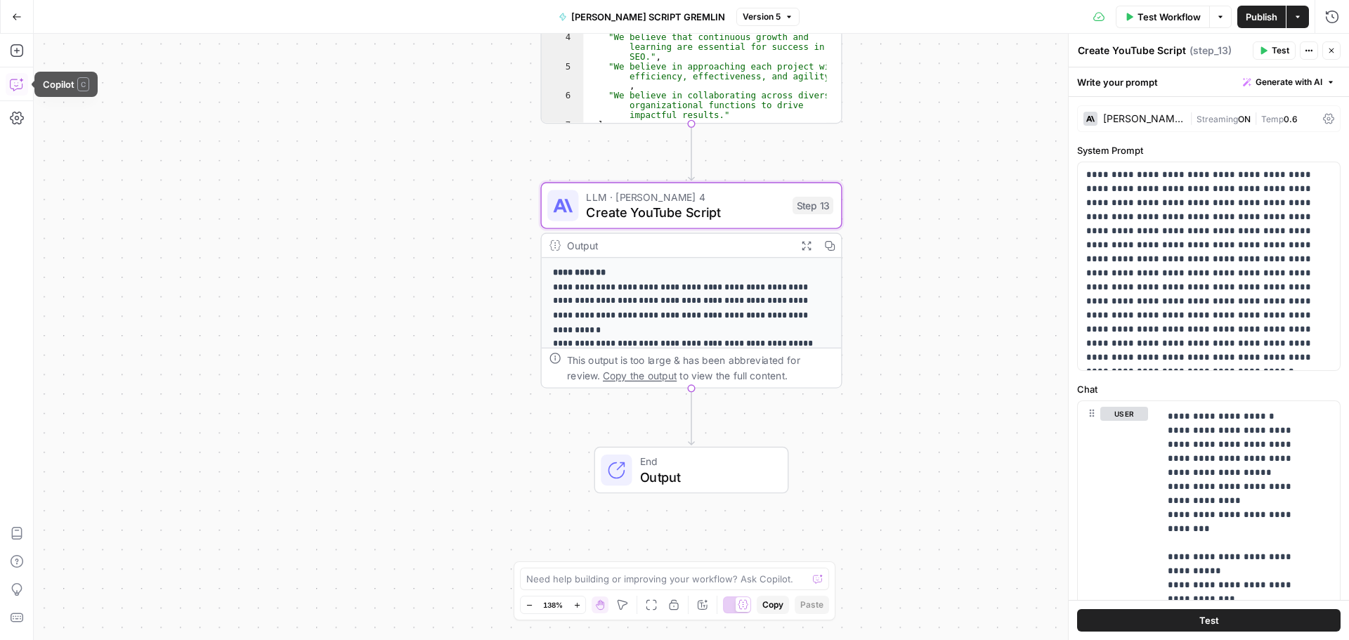
click at [14, 90] on icon "button" at bounding box center [17, 84] width 14 height 14
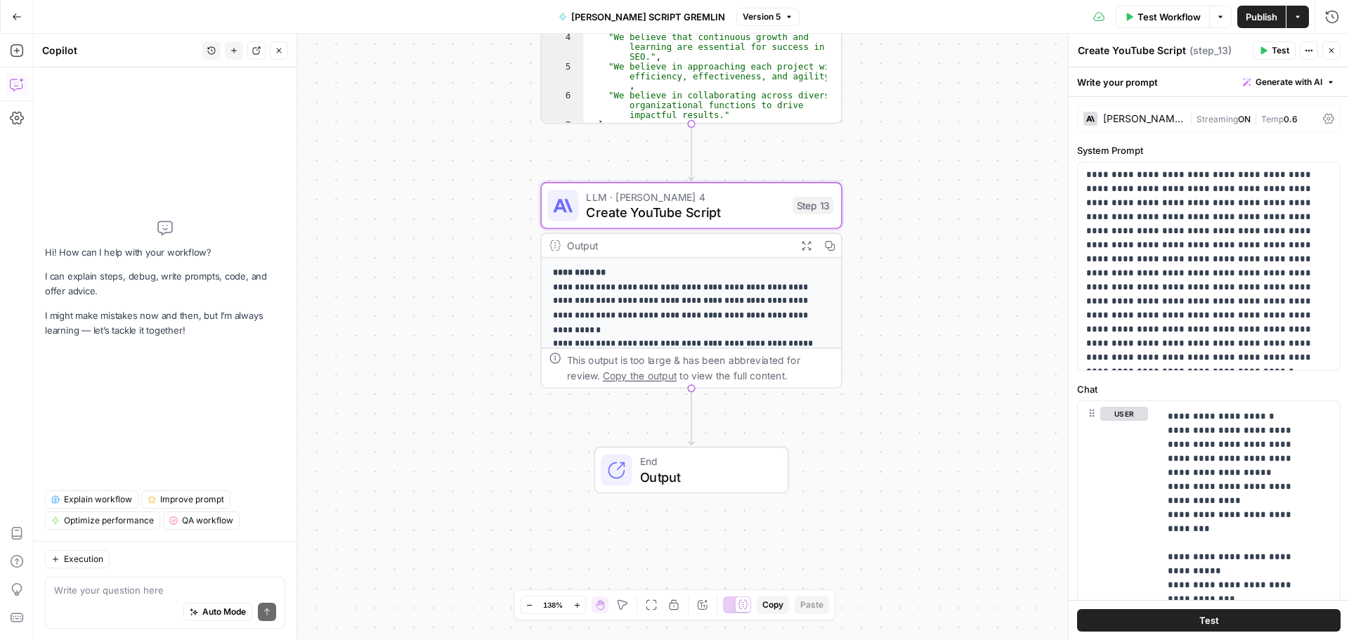
click at [106, 597] on div "Auto Mode Send" at bounding box center [165, 612] width 222 height 31
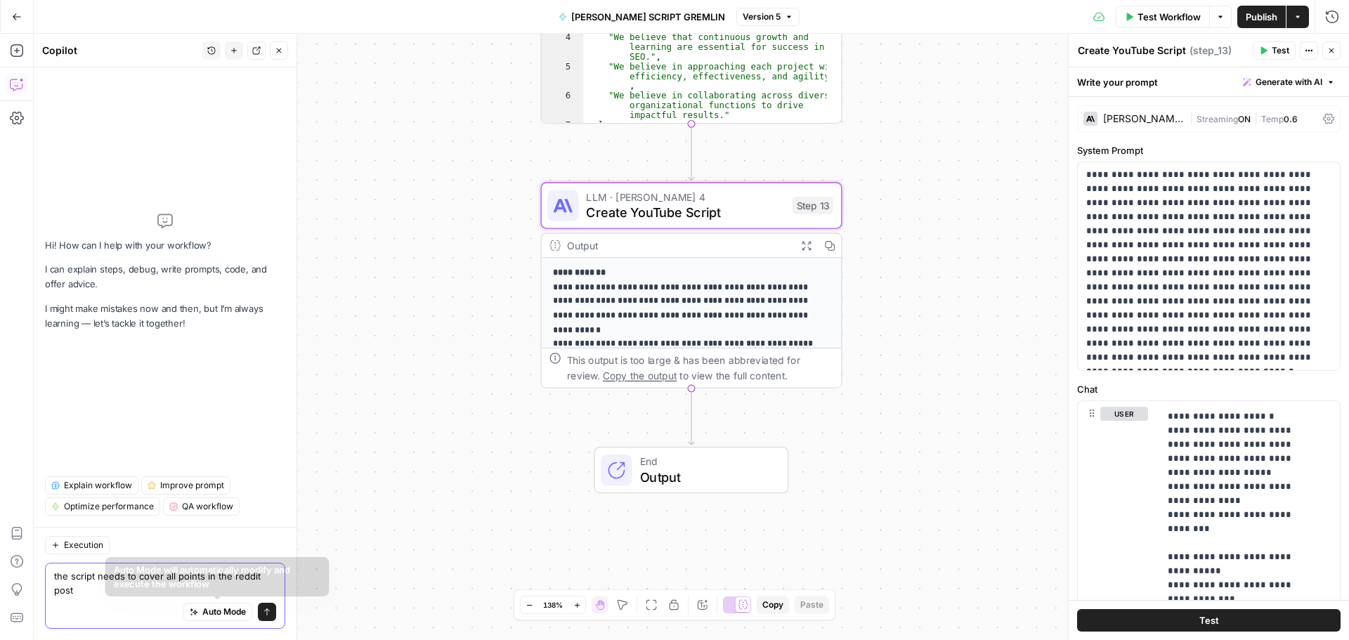
type textarea "the script needs to cover all points in the reddit post"
click at [268, 608] on icon "submit" at bounding box center [267, 612] width 8 height 8
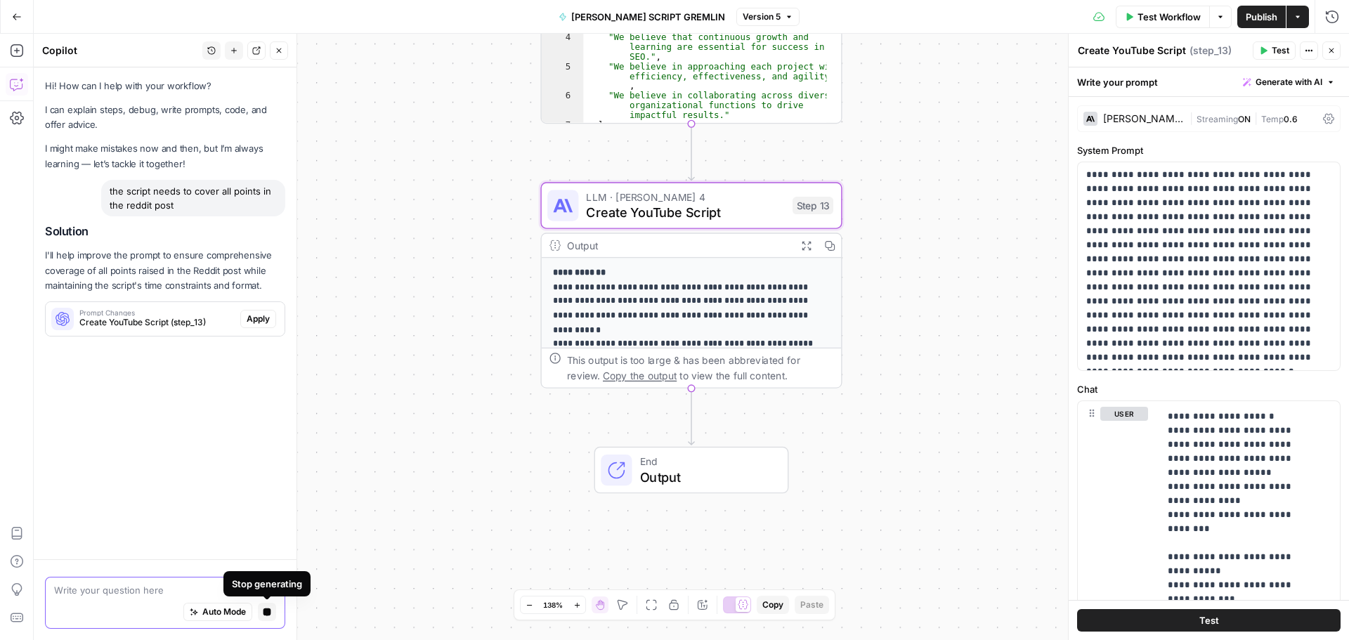
scroll to position [0, 0]
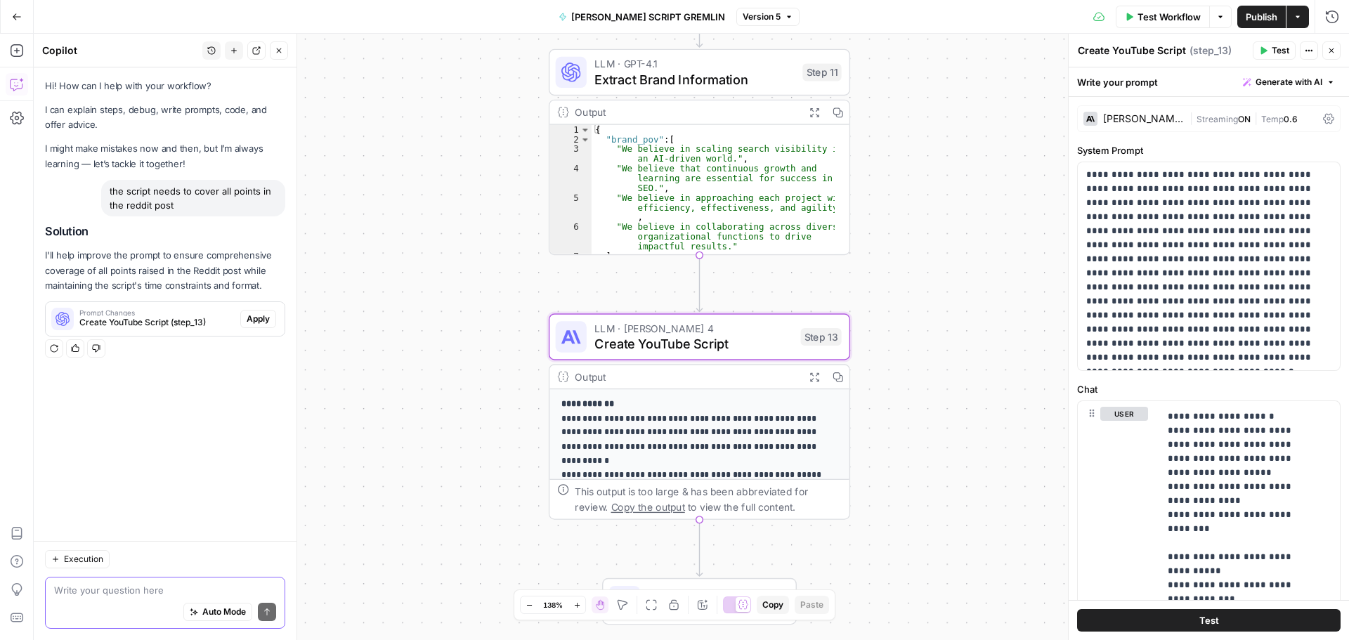
click at [247, 318] on span "Apply" at bounding box center [258, 319] width 23 height 13
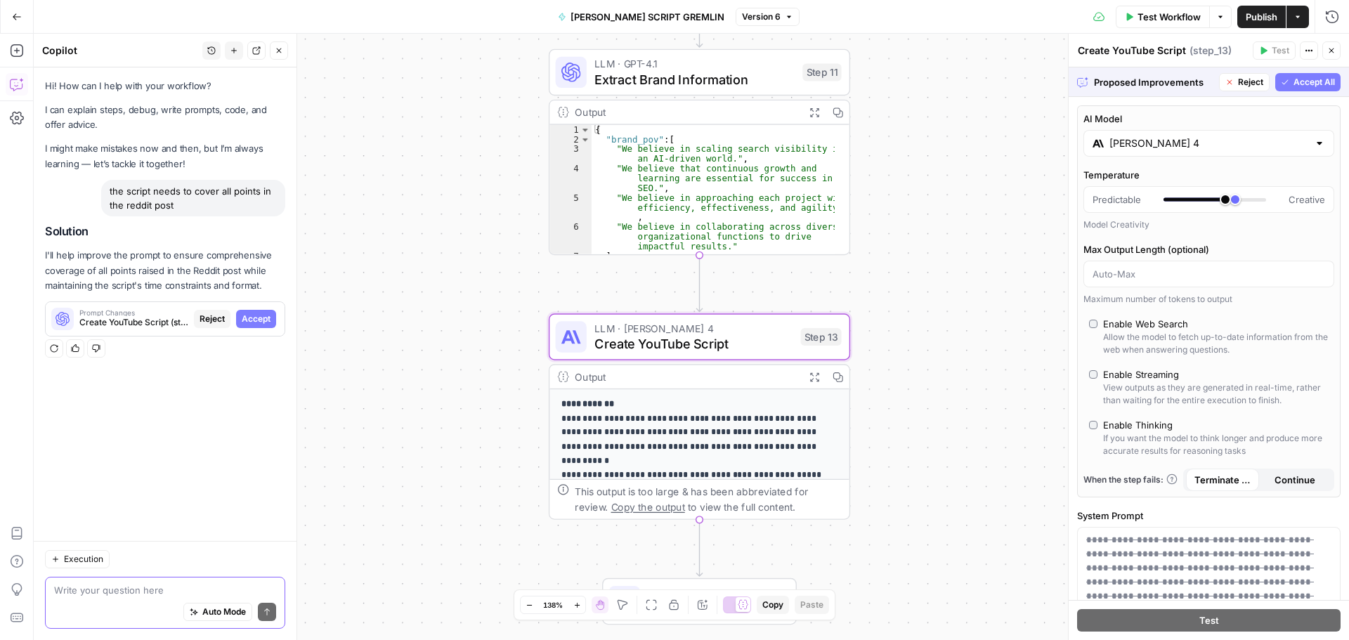
click at [251, 321] on span "Accept" at bounding box center [256, 319] width 29 height 13
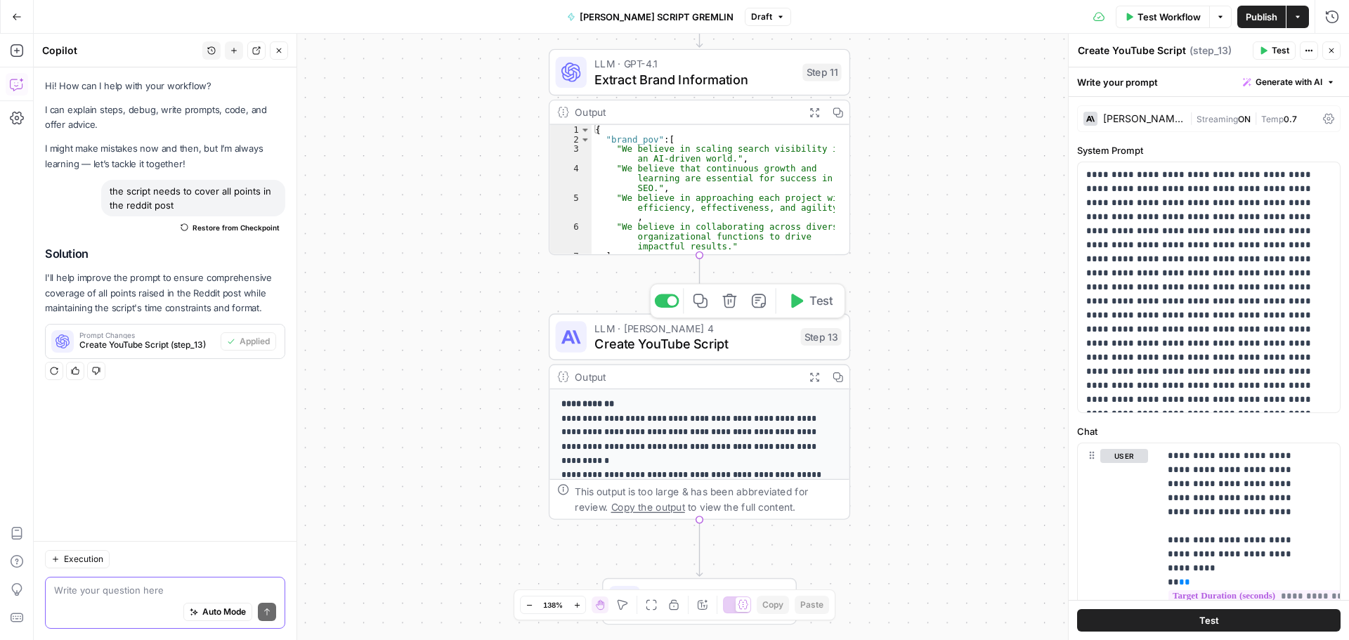
click at [806, 300] on button "Test" at bounding box center [810, 300] width 60 height 25
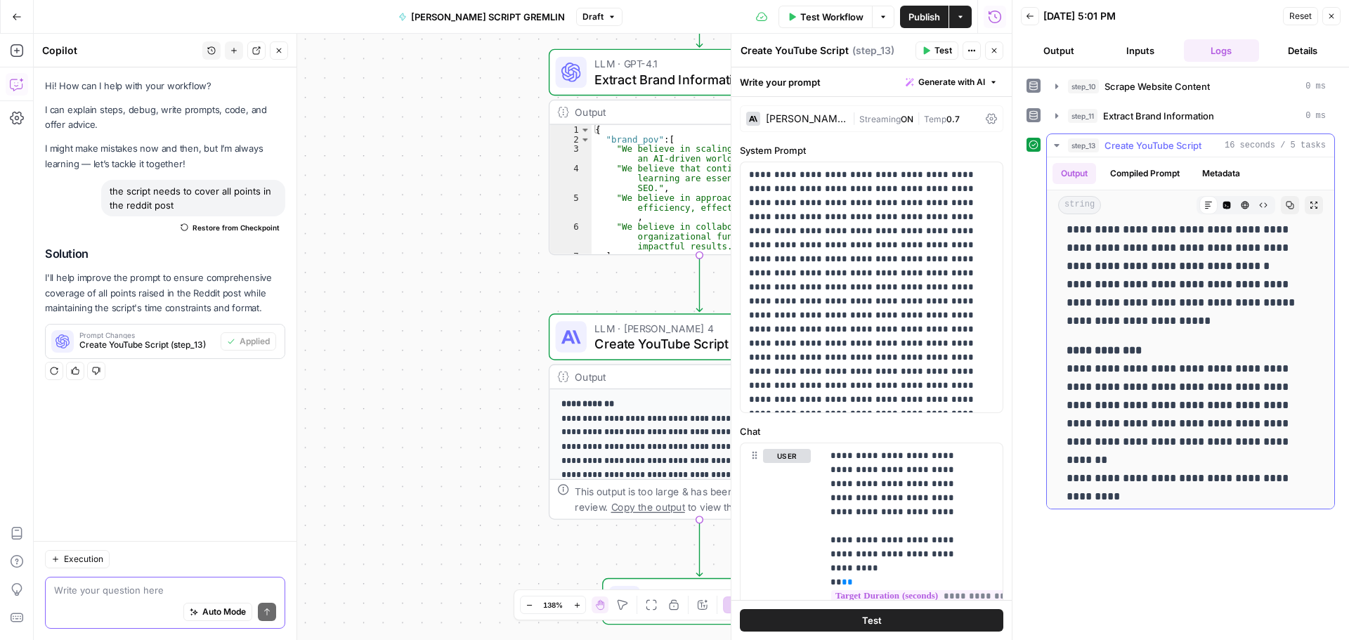
scroll to position [1087, 0]
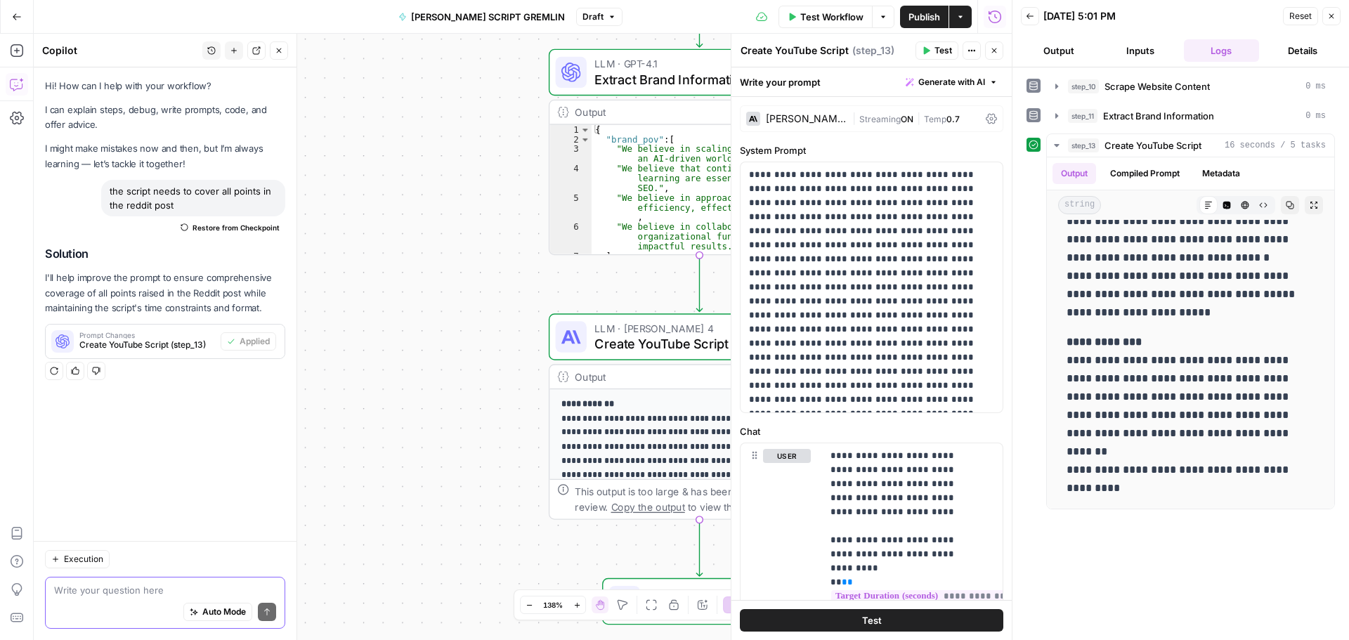
click at [931, 14] on span "Publish" at bounding box center [924, 17] width 32 height 14
click at [1332, 13] on icon "button" at bounding box center [1331, 16] width 8 height 8
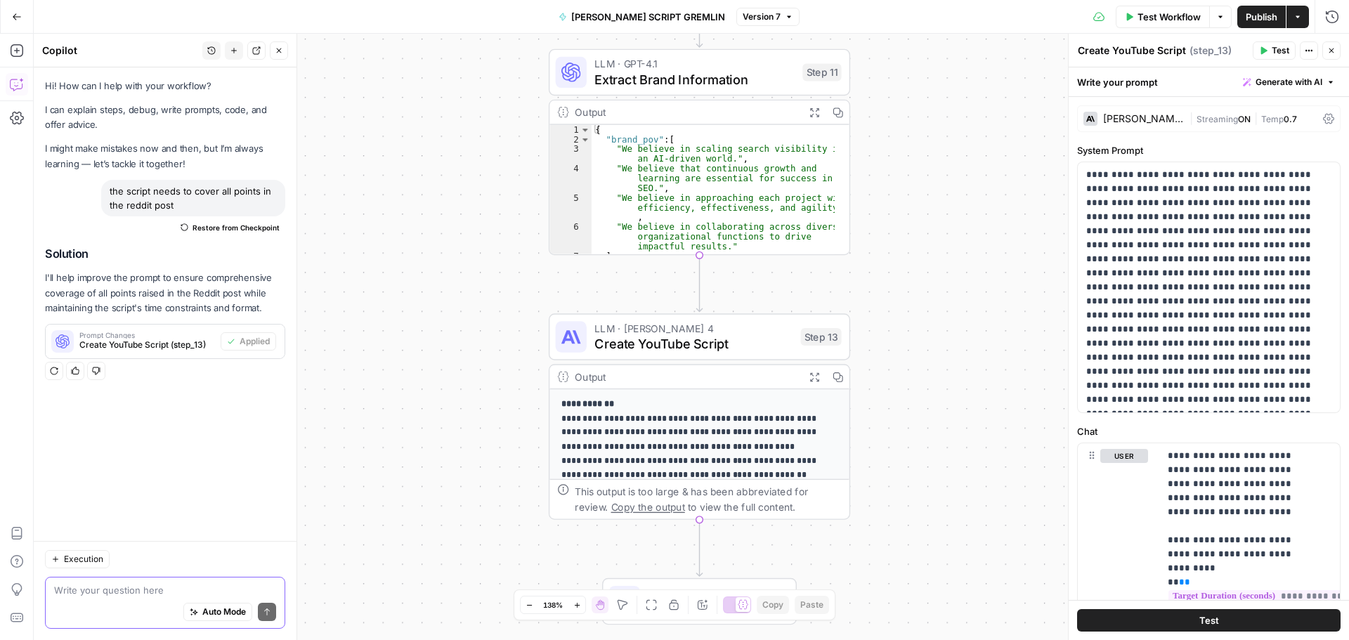
click at [107, 590] on textarea at bounding box center [165, 590] width 222 height 14
click at [140, 583] on textarea "script needs to be based off the reddit post input with the" at bounding box center [165, 583] width 222 height 28
click at [136, 596] on div "script needs to be based off the reddit post input with the script needs to be …" at bounding box center [165, 596] width 240 height 66
click at [133, 591] on textarea "script needs to be based off the reddit post input with the" at bounding box center [165, 583] width 222 height 28
drag, startPoint x: 79, startPoint y: 568, endPoint x: 96, endPoint y: 582, distance: 21.0
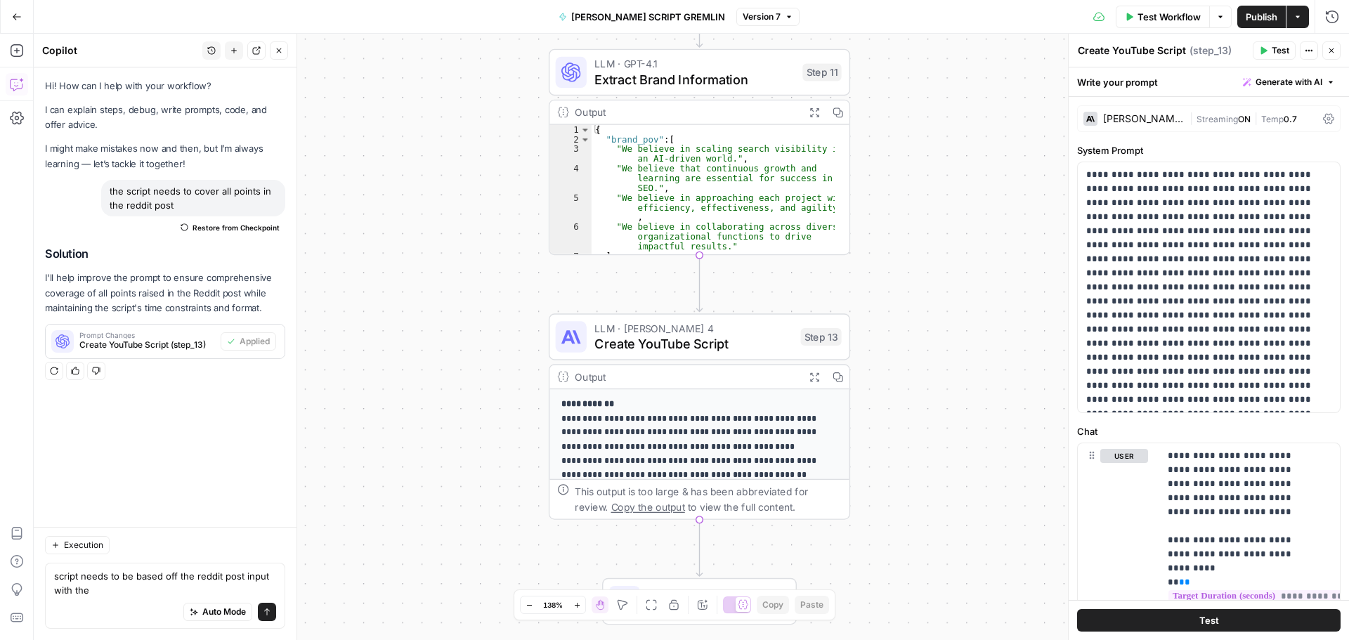
click at [81, 570] on div "script needs to be based off the reddit post input with the script needs to be …" at bounding box center [165, 596] width 240 height 66
click at [116, 590] on textarea "script needs to be based off the reddit post input with the" at bounding box center [165, 583] width 222 height 28
click at [210, 591] on textarea "script needs to be based off the reddit post input with the websites POV & diff…" at bounding box center [165, 583] width 222 height 28
click at [216, 594] on textarea "script needs to be based off the reddit post input with the websites POV & diff…" at bounding box center [165, 583] width 222 height 28
click at [215, 592] on textarea "script needs to be based off the reddit post input with the websites POV & diff…" at bounding box center [165, 583] width 222 height 28
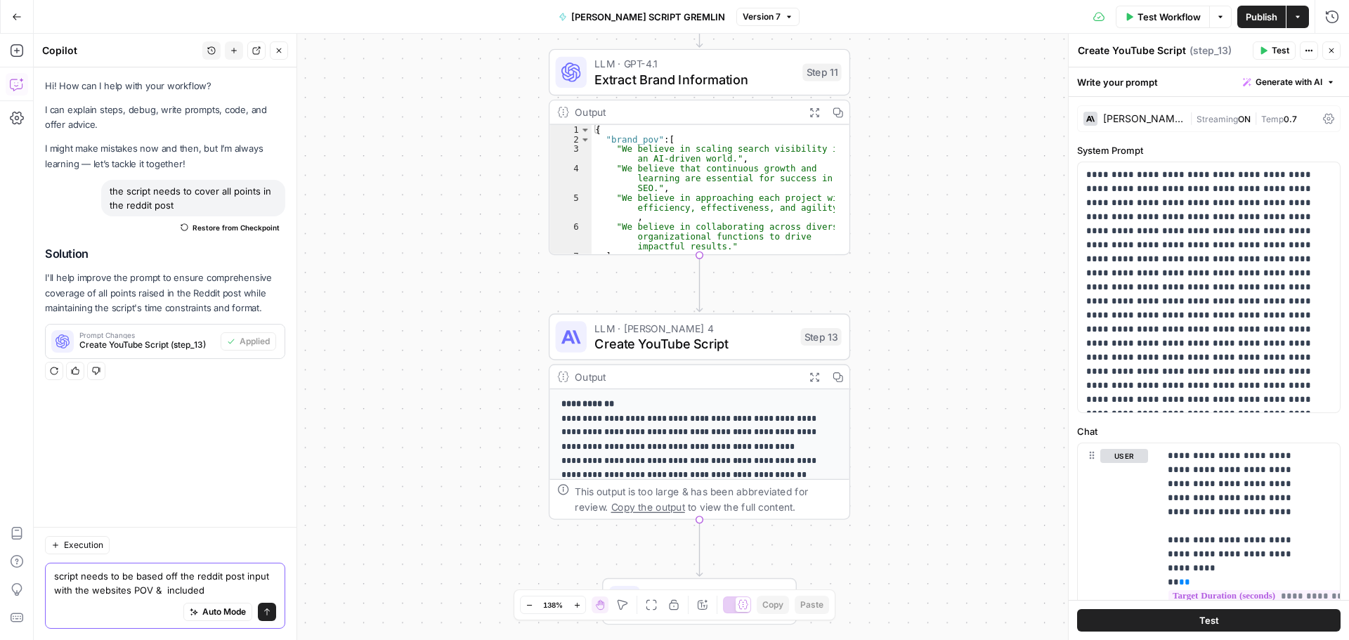
paste textarea "differentiators"
type textarea "script needs to be based off the reddit post input with the websites POV & diff…"
click at [266, 609] on icon "submit" at bounding box center [267, 611] width 6 height 7
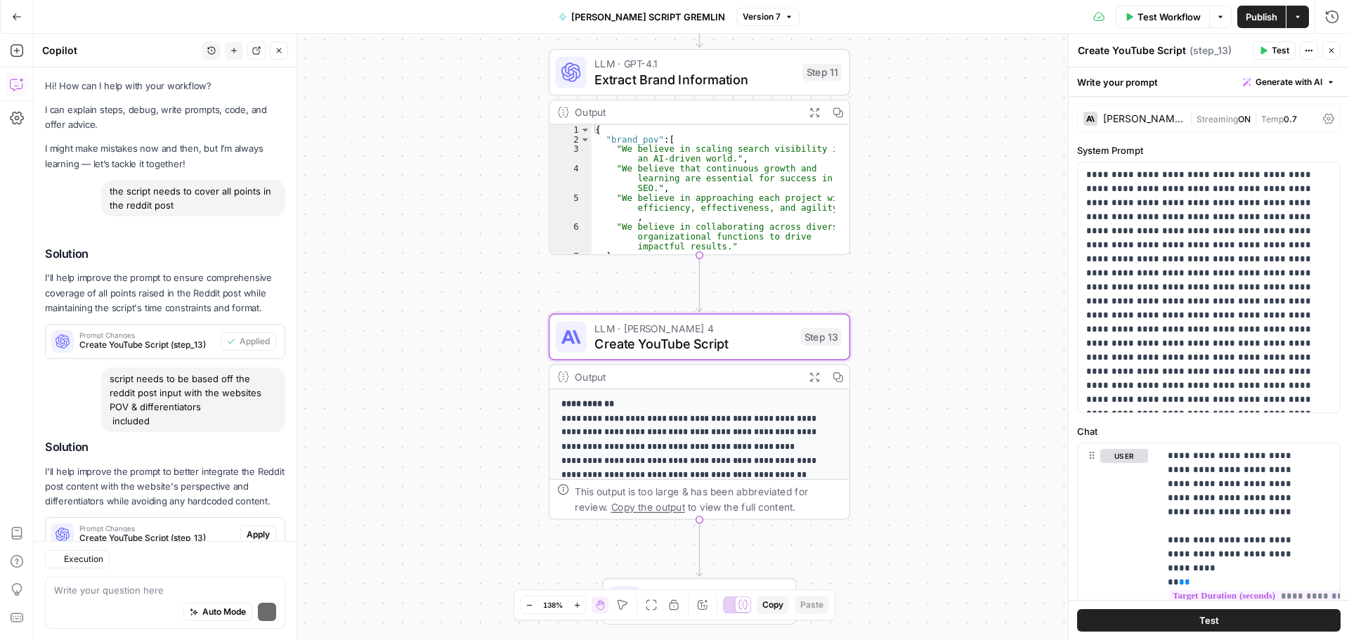
scroll to position [45, 0]
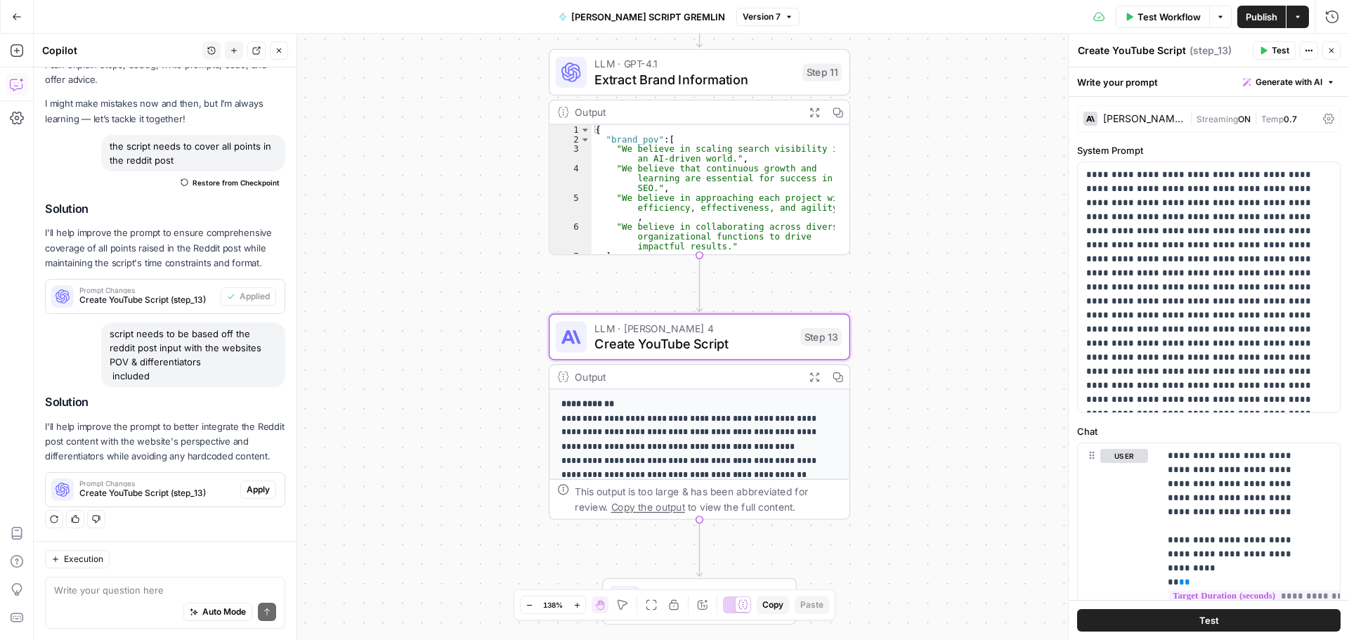
click at [247, 489] on span "Apply" at bounding box center [258, 489] width 23 height 13
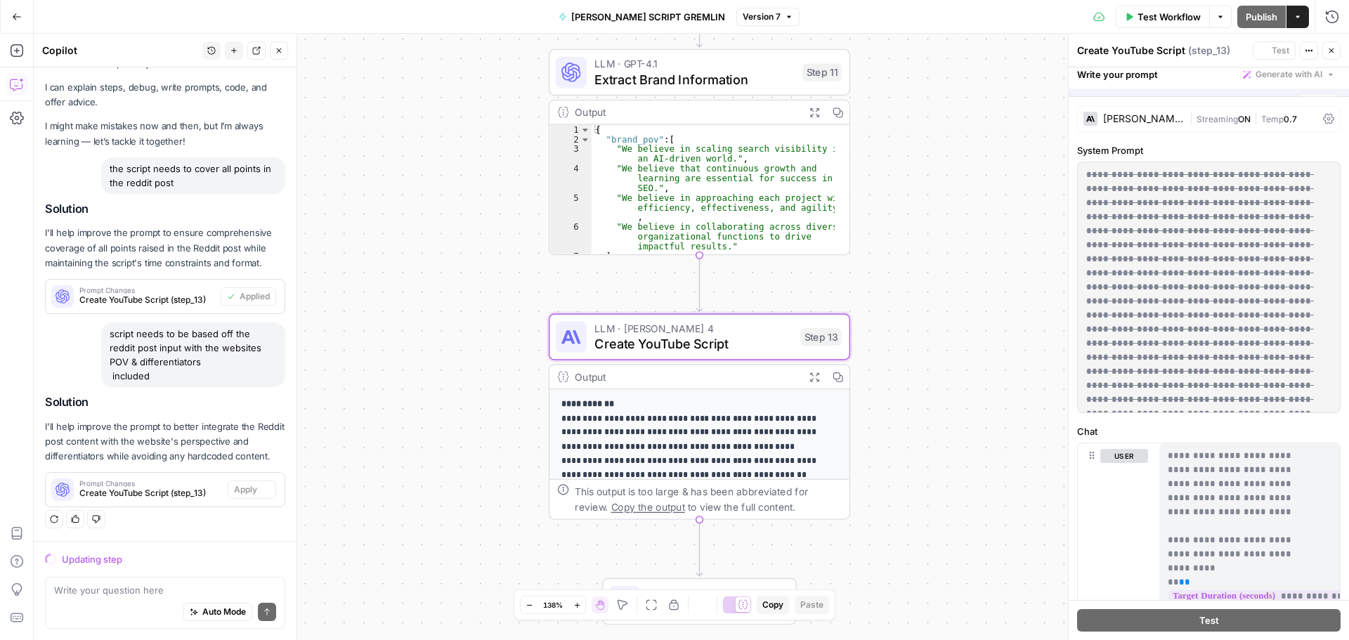
scroll to position [22, 0]
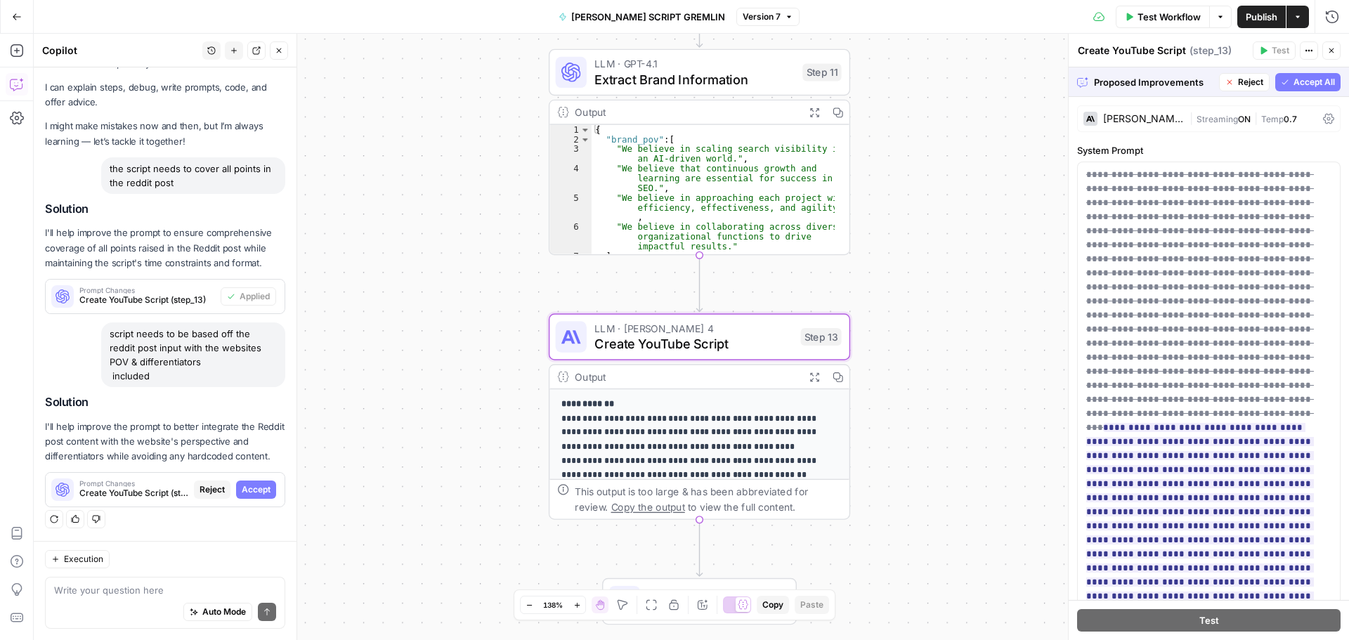
click at [242, 492] on span "Accept" at bounding box center [256, 489] width 29 height 13
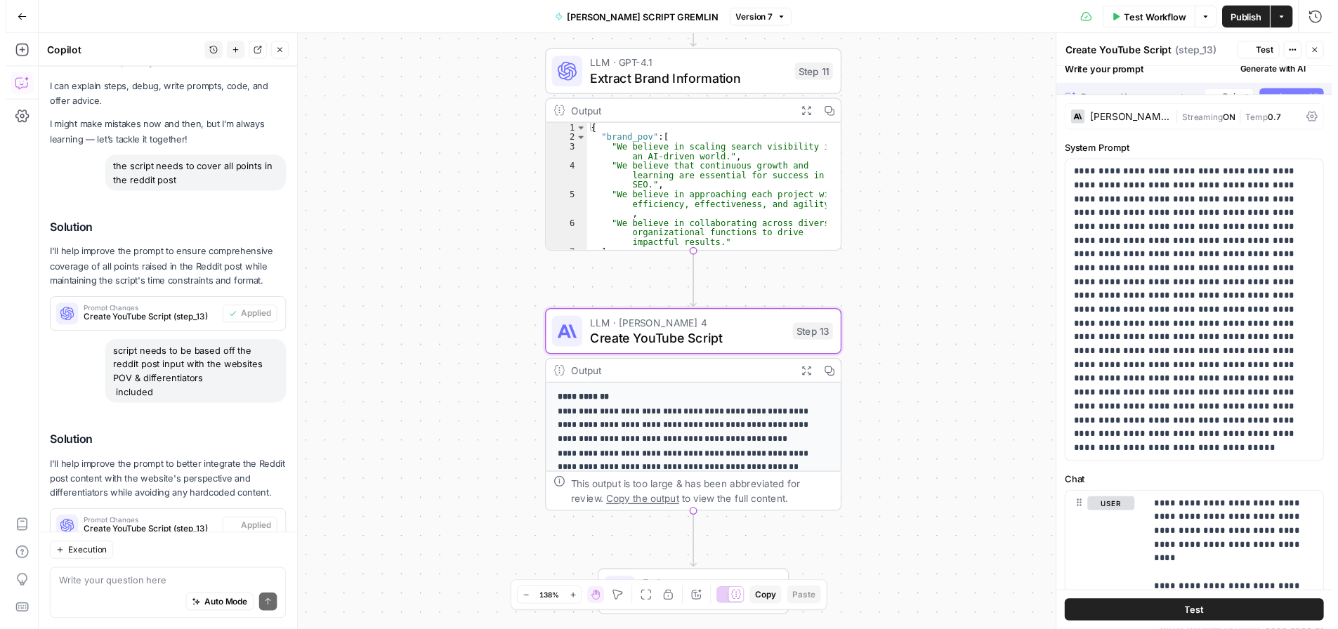
scroll to position [67, 0]
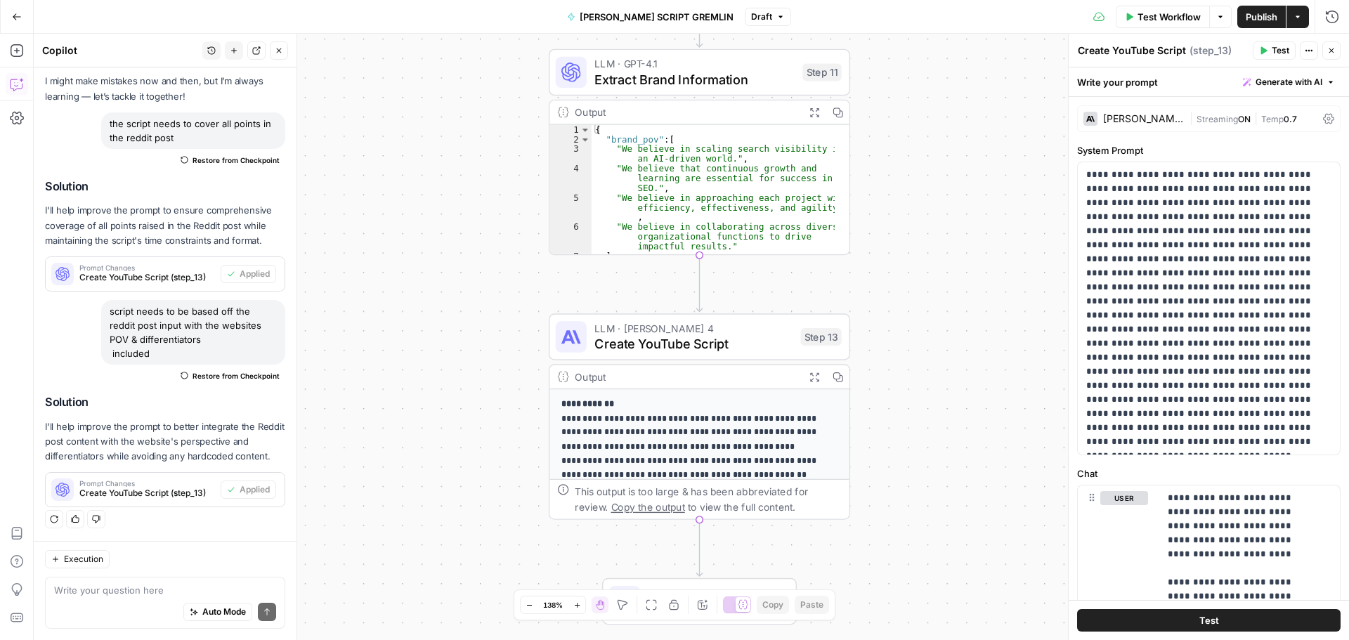
click at [1247, 11] on span "Publish" at bounding box center [1261, 17] width 32 height 14
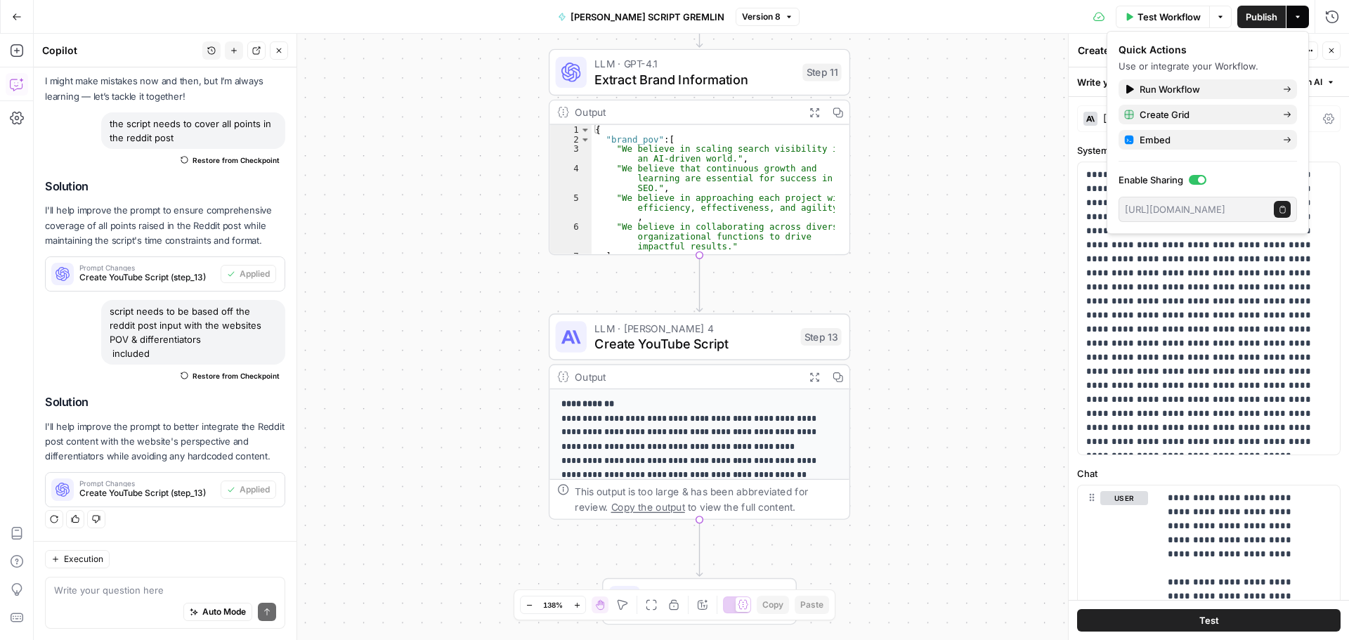
click at [991, 122] on div "**********" at bounding box center [691, 337] width 1315 height 606
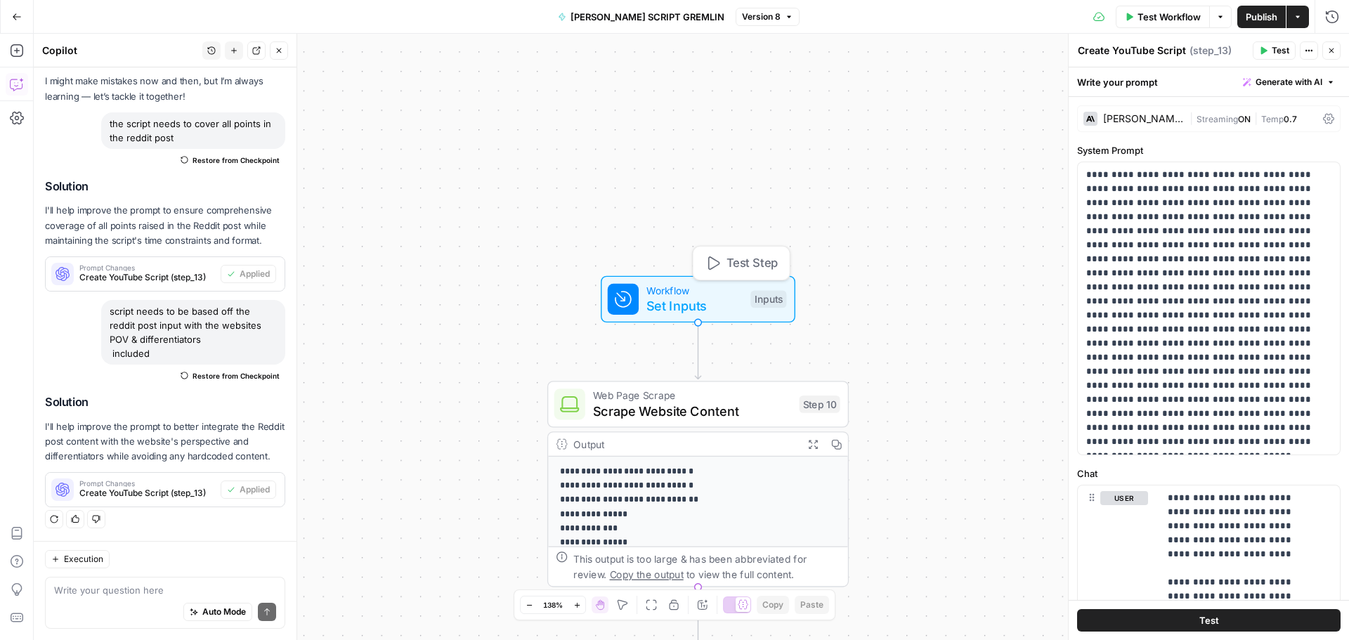
click at [714, 292] on span "Workflow" at bounding box center [694, 289] width 96 height 15
click at [699, 308] on span "Set Inputs" at bounding box center [696, 306] width 96 height 20
click at [1172, 7] on button "Test Workflow" at bounding box center [1162, 17] width 94 height 22
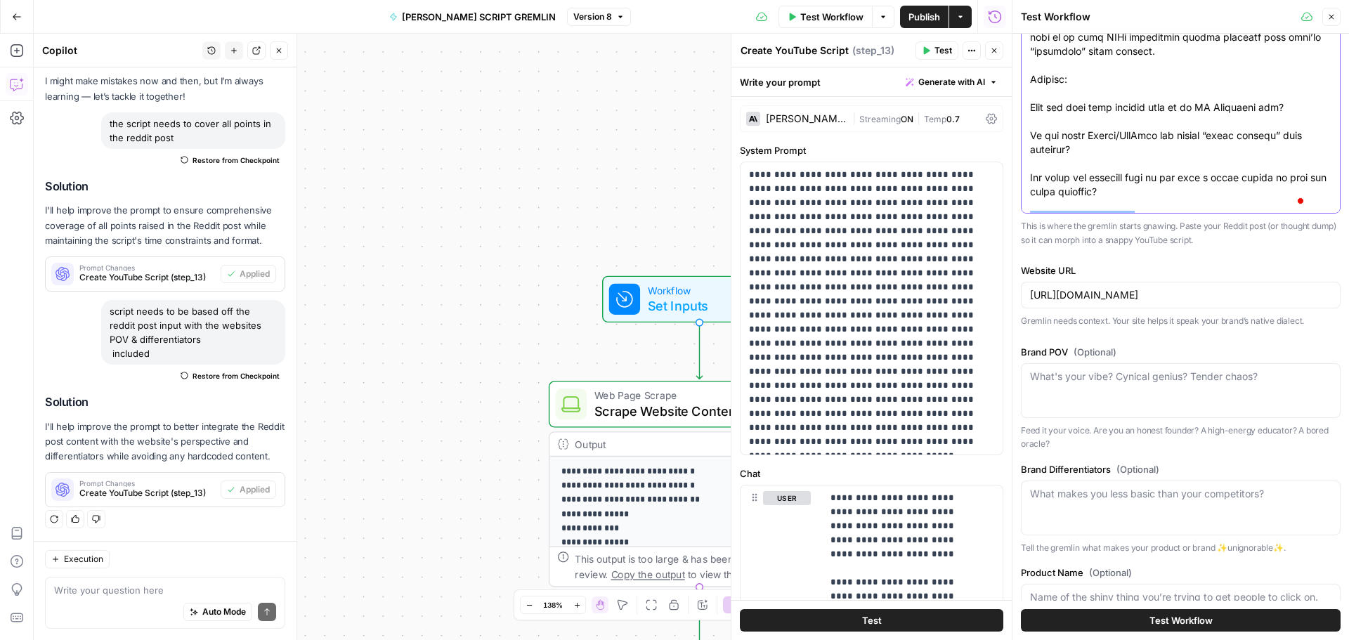
scroll to position [140, 0]
drag, startPoint x: 1030, startPoint y: 74, endPoint x: 1225, endPoint y: 262, distance: 271.2
click at [1225, 262] on div "Reddit Post Text This is where the gremlin starts gnawing. Paste your Reddit po…" at bounding box center [1181, 647] width 320 height 1491
paste textarea "I've spent the last decade in the SEO trenches, adapting strategies as Google, …"
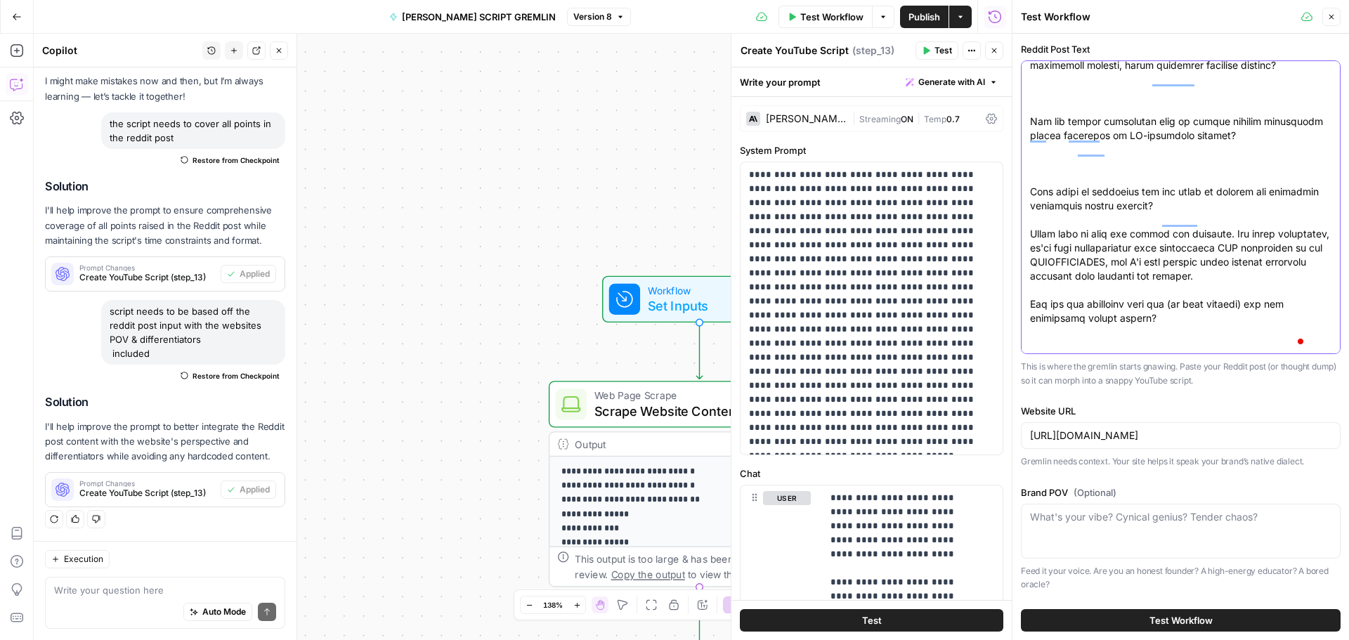
scroll to position [941, 0]
type textarea "I've spent the last decade in the SEO trenches, adapting strategies as Google, …"
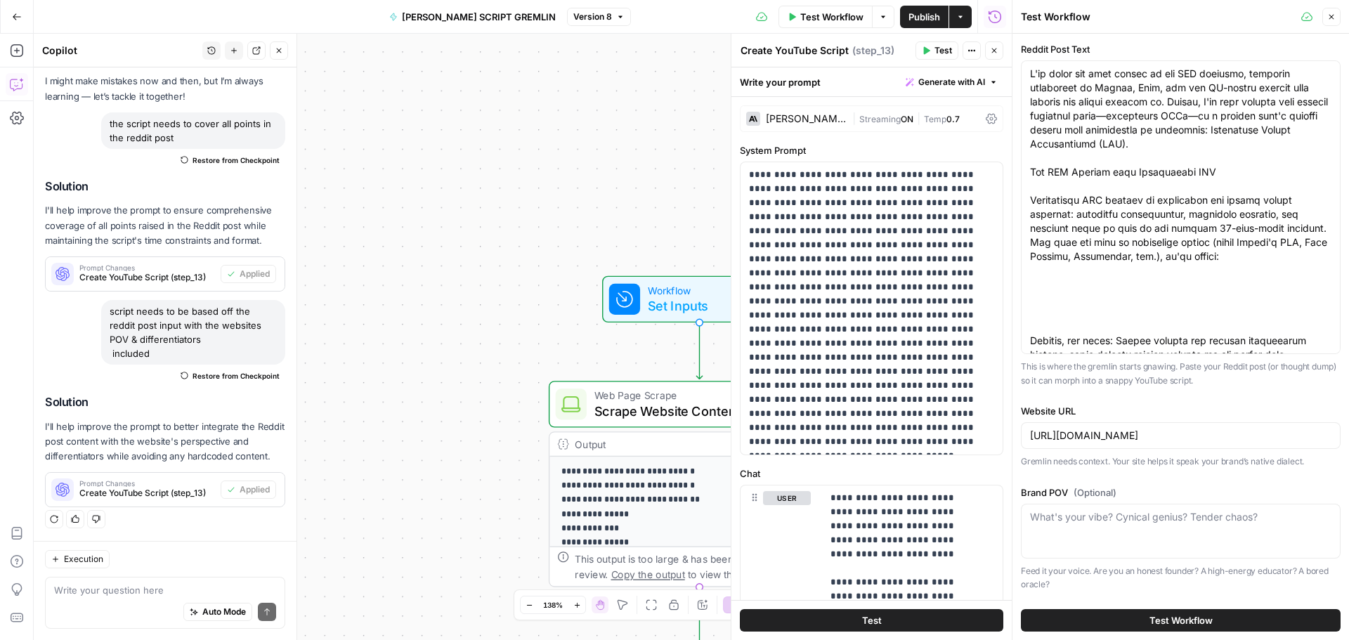
click at [1093, 617] on button "Test Workflow" at bounding box center [1181, 620] width 320 height 22
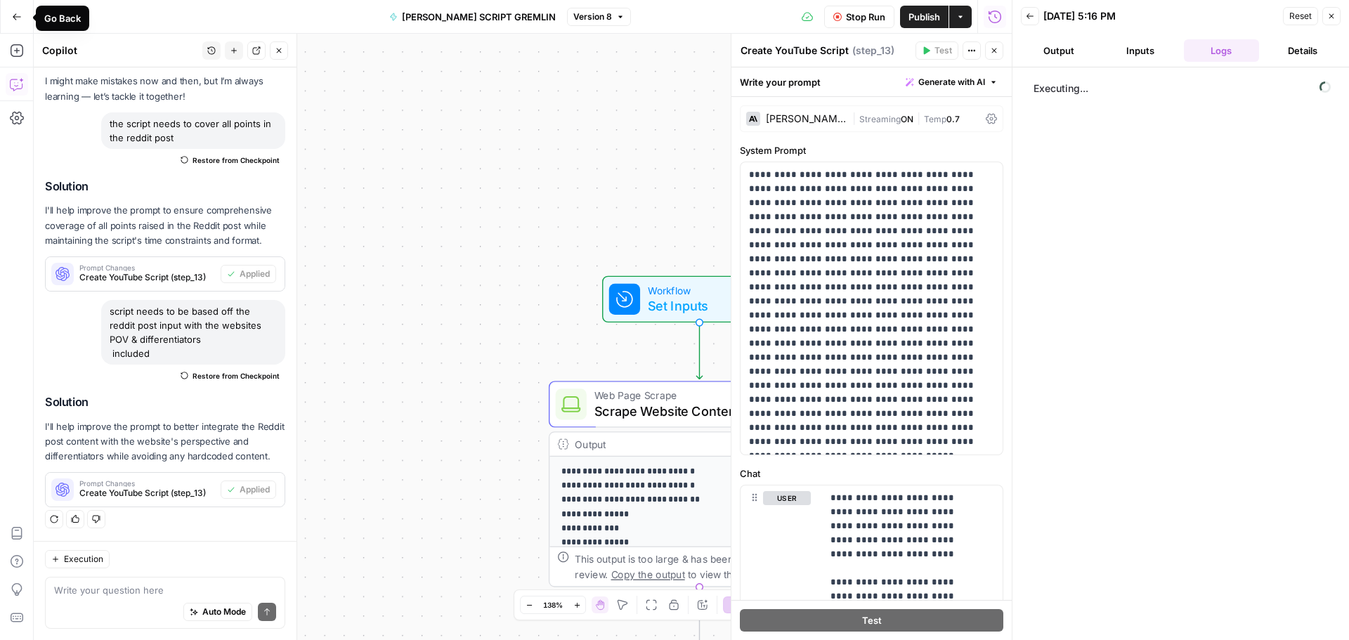
drag, startPoint x: 16, startPoint y: 16, endPoint x: 481, endPoint y: 90, distance: 470.8
click at [481, 90] on div "**********" at bounding box center [523, 337] width 978 height 606
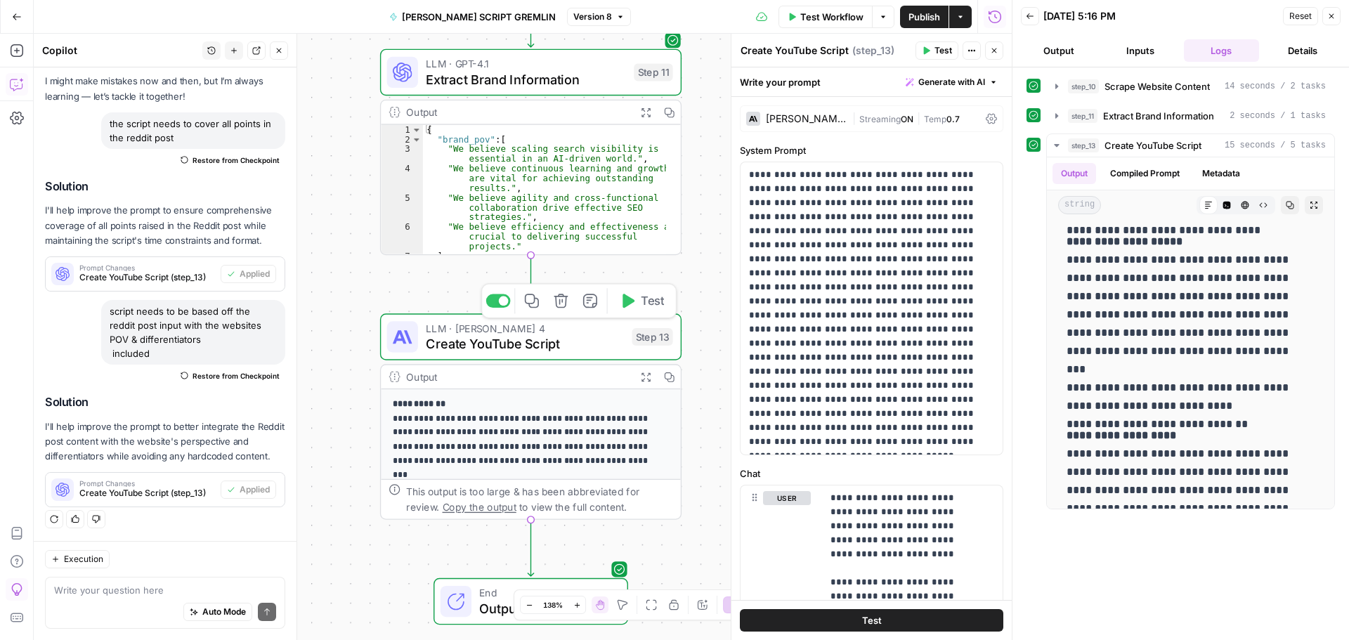
click at [550, 349] on span "Create YouTube Script" at bounding box center [525, 344] width 198 height 20
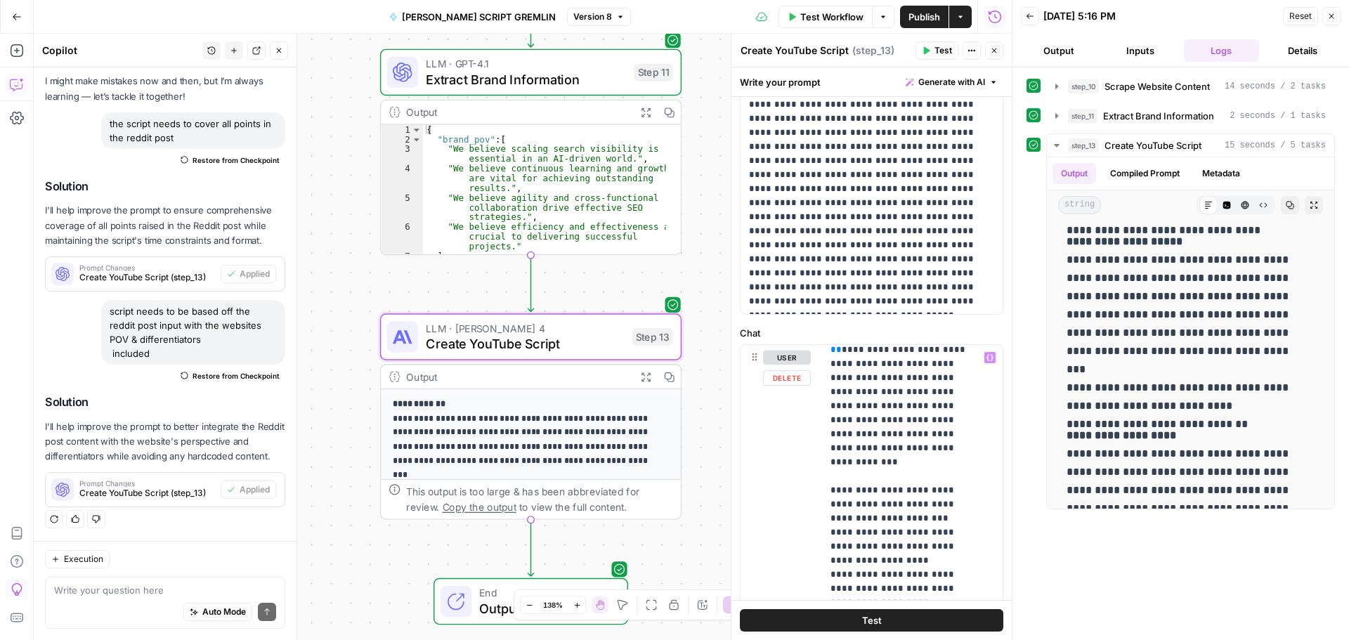
scroll to position [773, 0]
drag, startPoint x: 825, startPoint y: 454, endPoint x: 889, endPoint y: 459, distance: 64.8
click at [889, 459] on div "**********" at bounding box center [907, 631] width 170 height 572
click at [819, 442] on div "**********" at bounding box center [871, 647] width 262 height 605
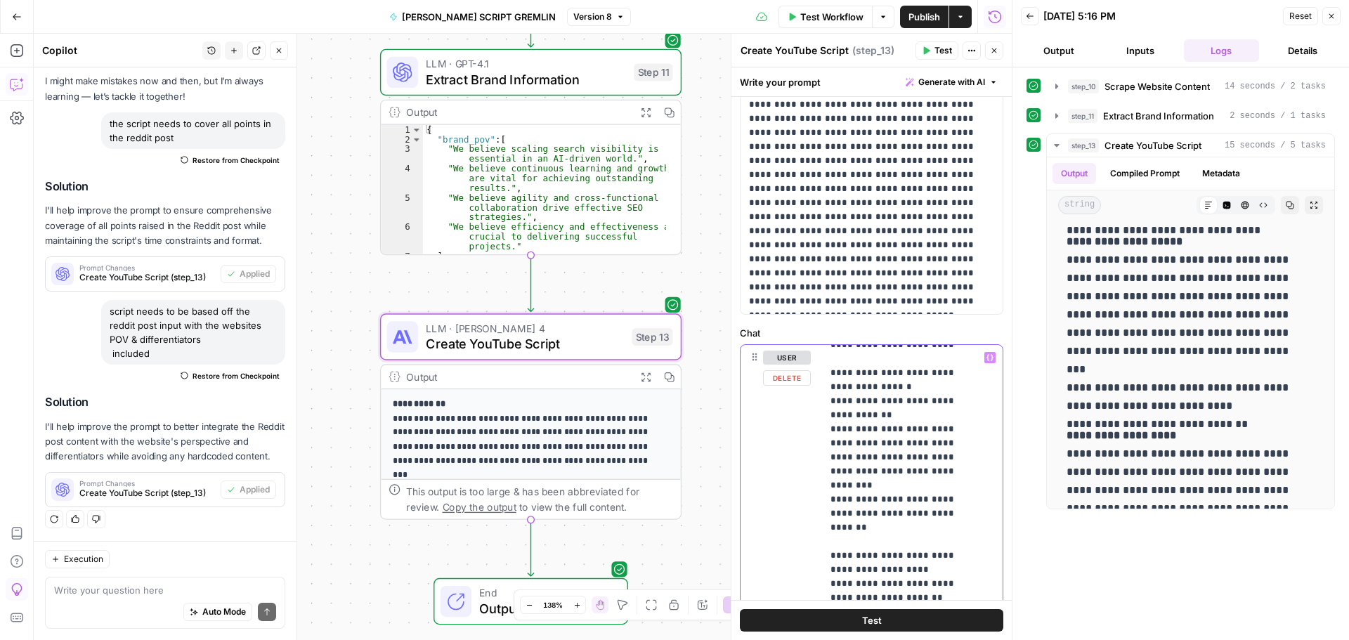
scroll to position [1124, 0]
drag, startPoint x: 832, startPoint y: 459, endPoint x: 959, endPoint y: 431, distance: 129.5
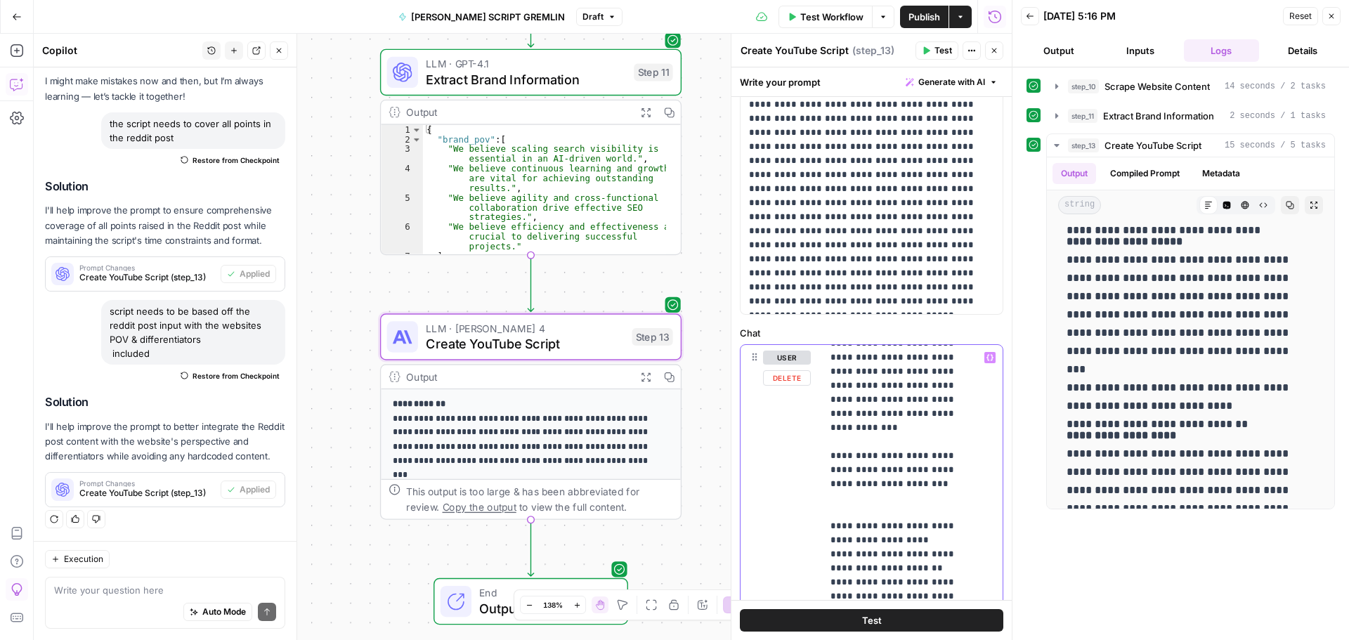
scroll to position [787, 0]
click at [986, 355] on icon "button" at bounding box center [989, 357] width 7 height 7
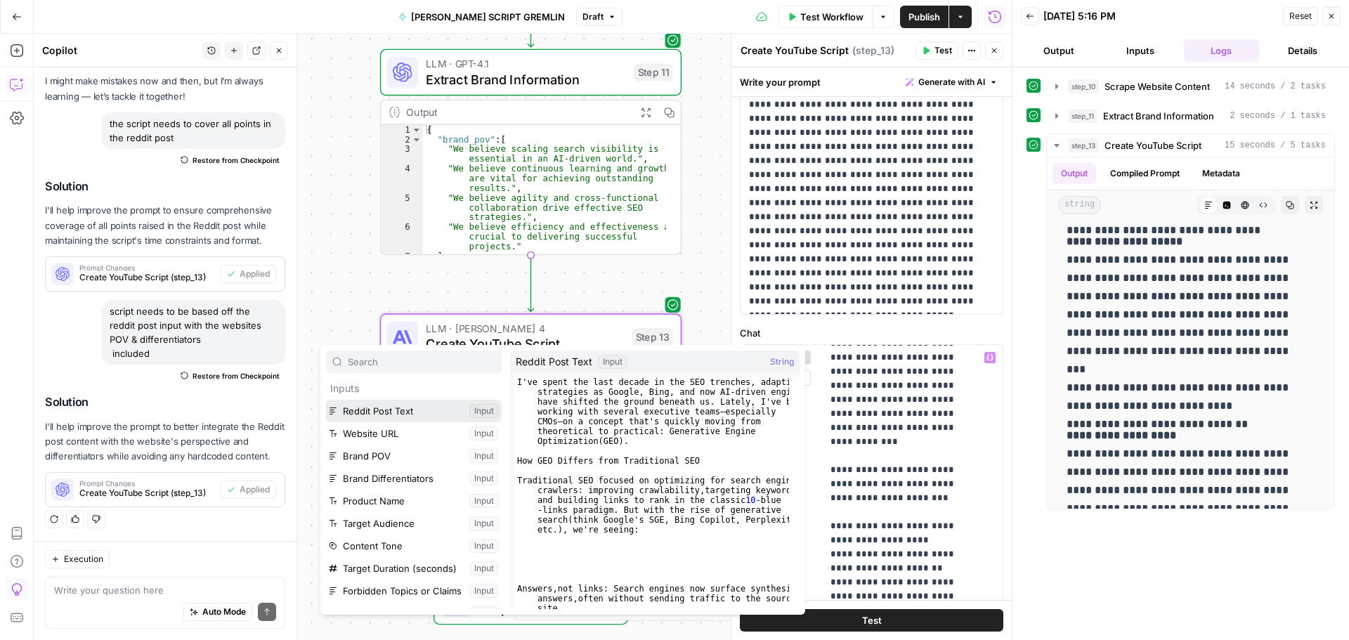
click at [397, 415] on button "Select variable Reddit Post Text" at bounding box center [414, 411] width 176 height 22
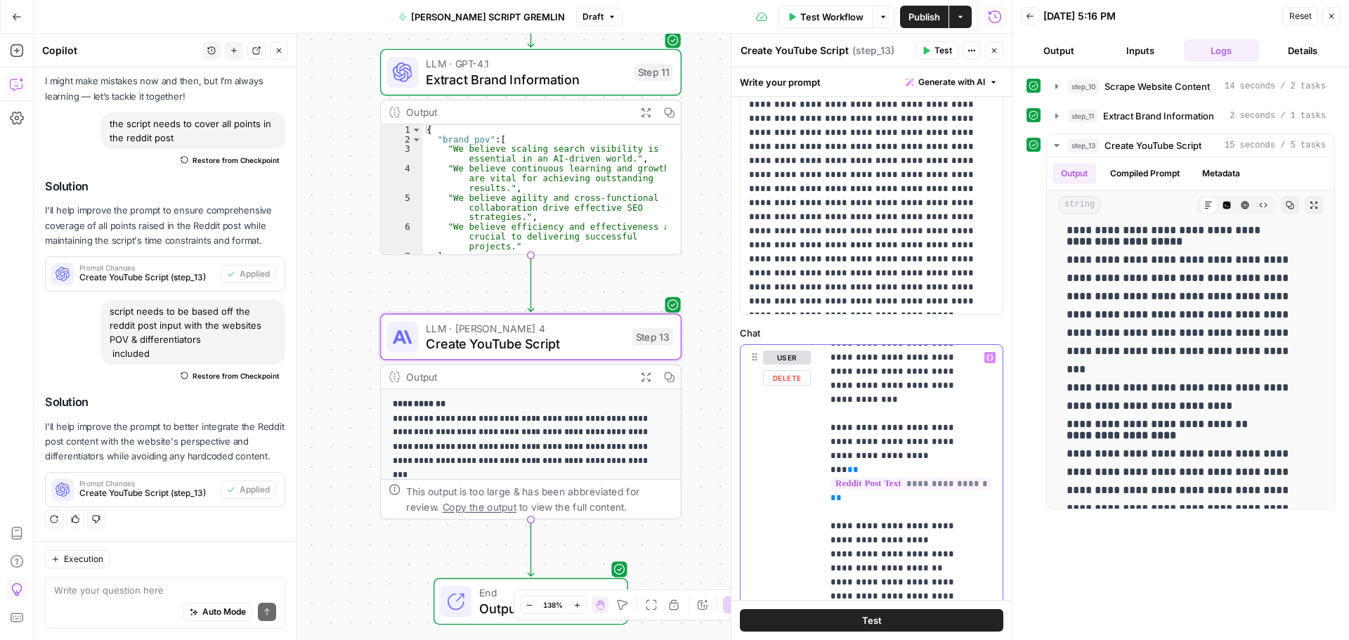
drag, startPoint x: 891, startPoint y: 513, endPoint x: 868, endPoint y: 525, distance: 25.5
drag, startPoint x: 840, startPoint y: 539, endPoint x: 858, endPoint y: 556, distance: 25.3
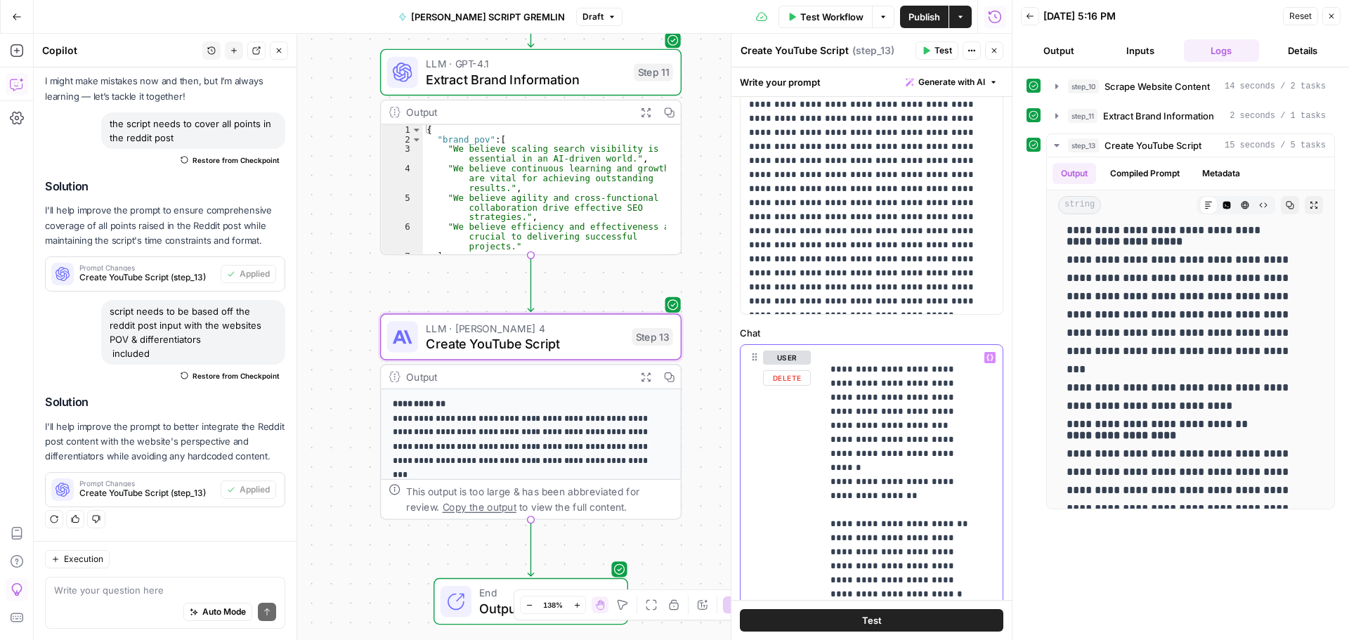
scroll to position [1461, 0]
click at [855, 624] on button "Test" at bounding box center [871, 620] width 263 height 22
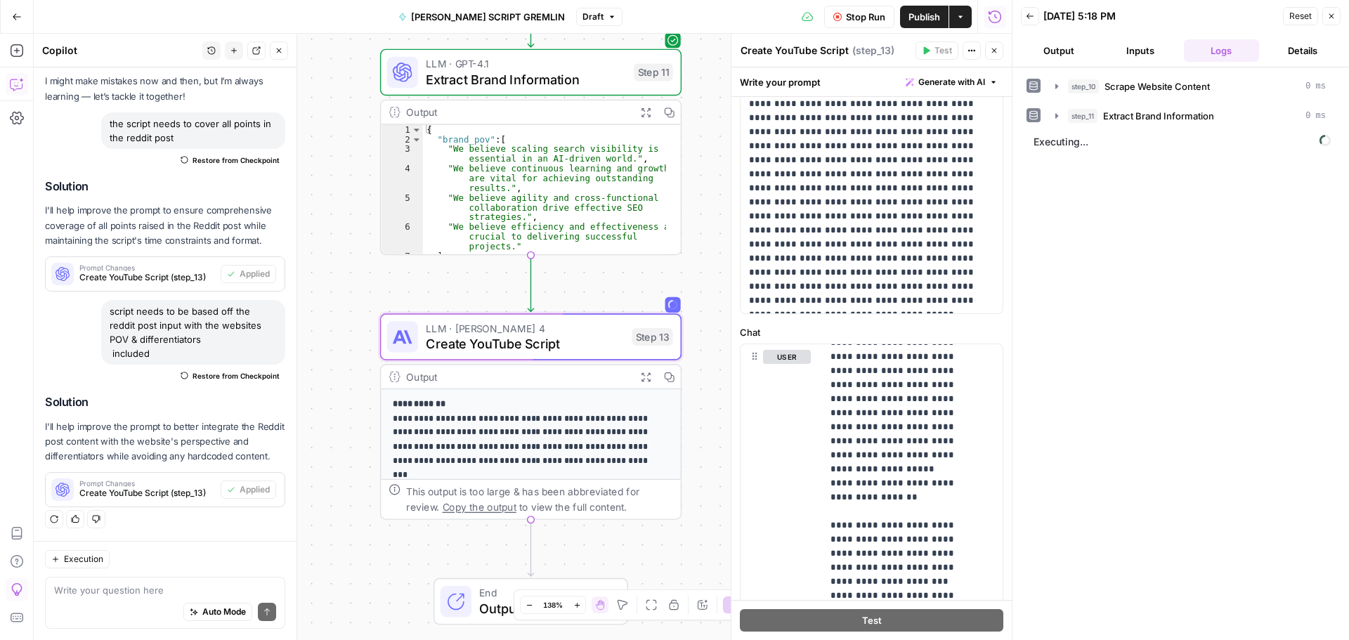
scroll to position [140, 0]
drag, startPoint x: 942, startPoint y: 235, endPoint x: 954, endPoint y: 261, distance: 29.2
click at [954, 261] on p "**********" at bounding box center [866, 167] width 235 height 281
click at [827, 274] on p "**********" at bounding box center [866, 167] width 235 height 281
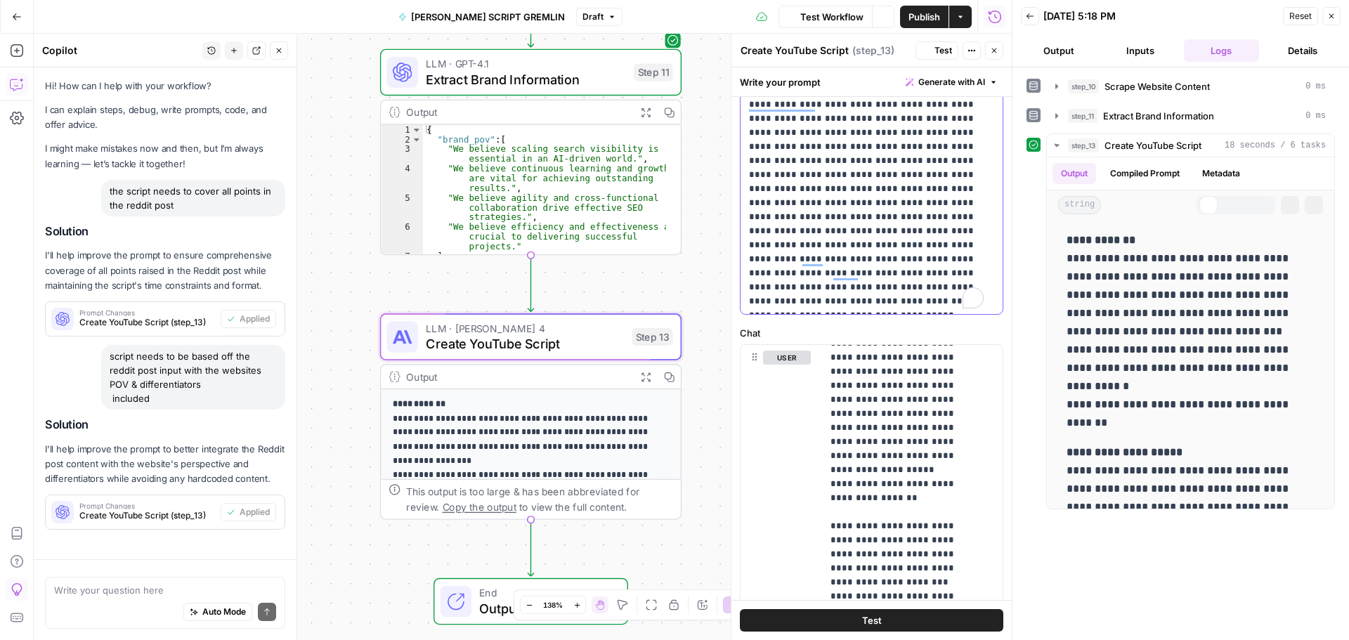
scroll to position [67, 0]
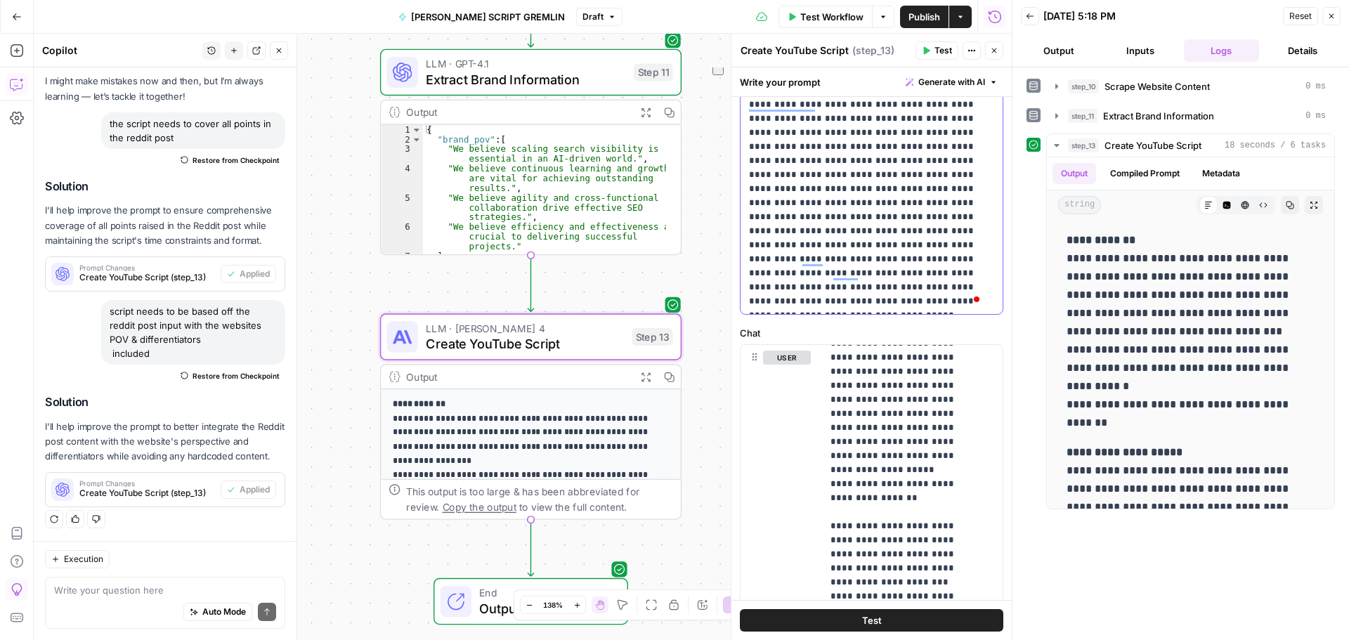
drag, startPoint x: 782, startPoint y: 258, endPoint x: 844, endPoint y: 307, distance: 78.5
click at [844, 307] on p "**********" at bounding box center [866, 167] width 235 height 281
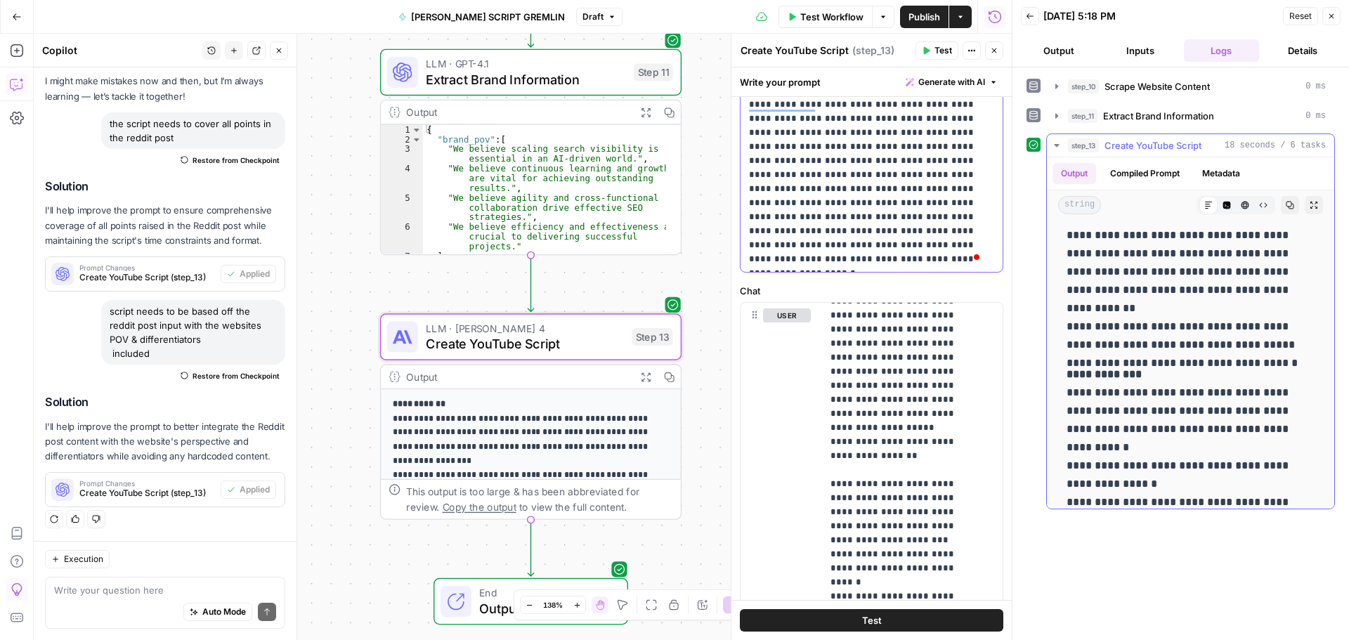
scroll to position [1050, 0]
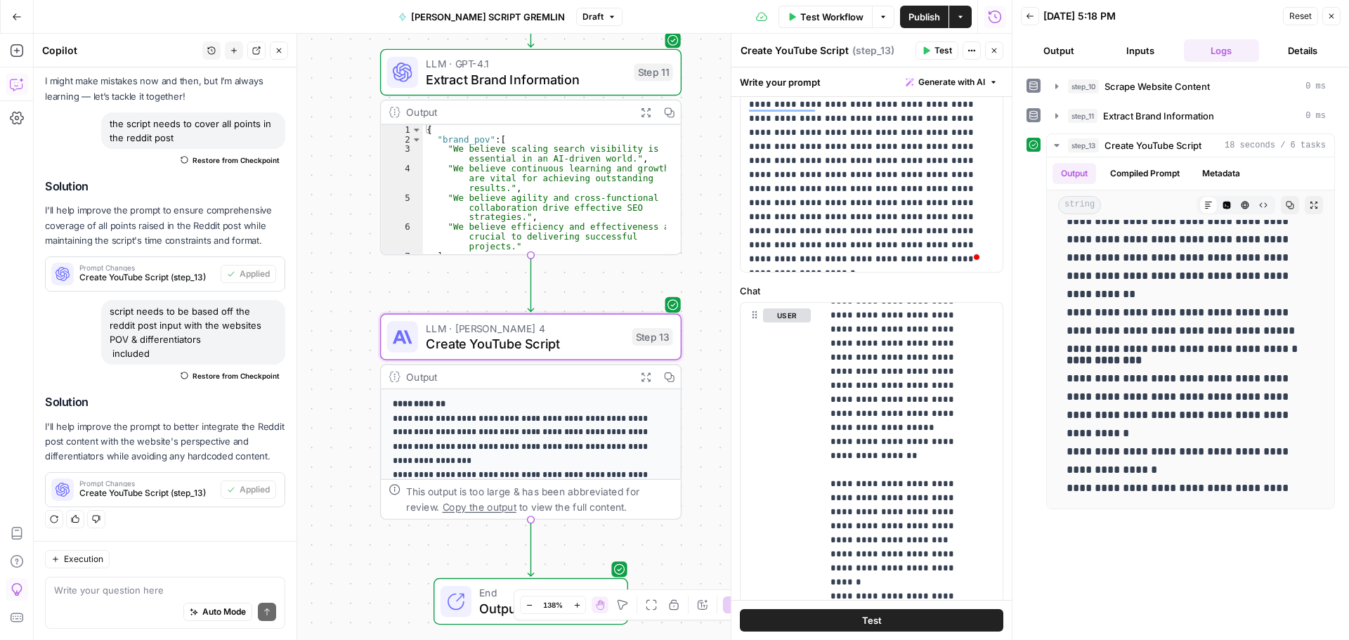
click at [927, 14] on span "Publish" at bounding box center [924, 17] width 32 height 14
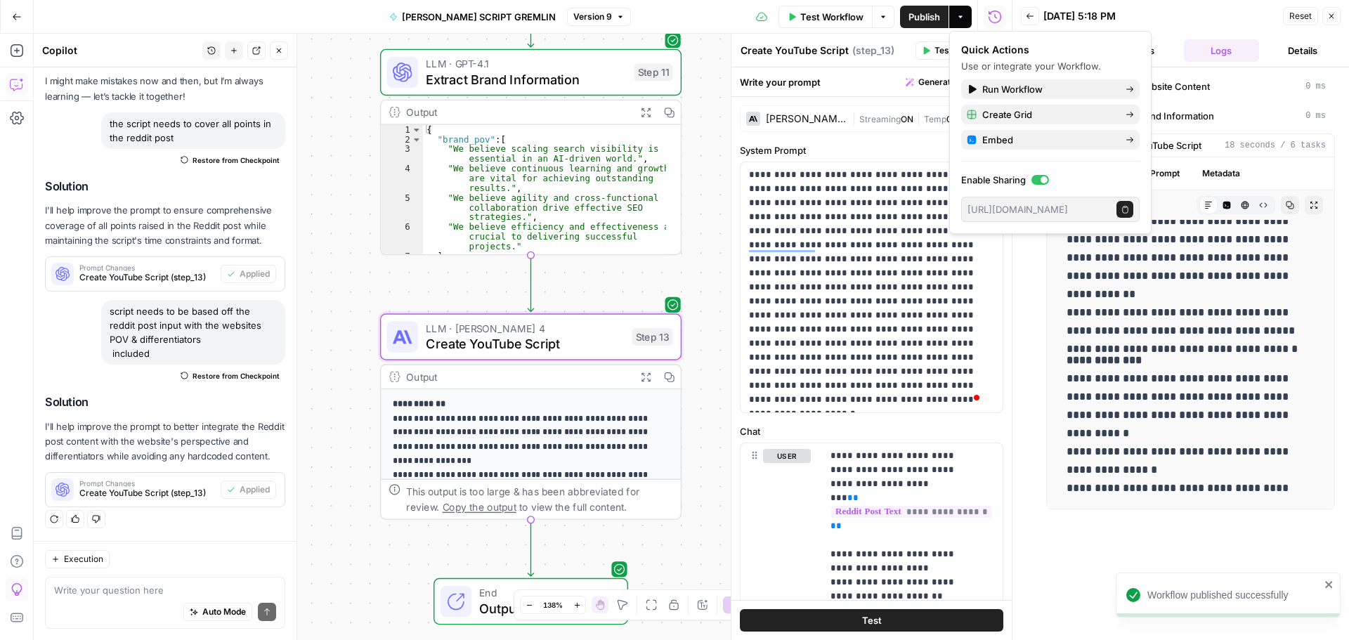
click at [514, 78] on span "Extract Brand Information" at bounding box center [526, 80] width 200 height 20
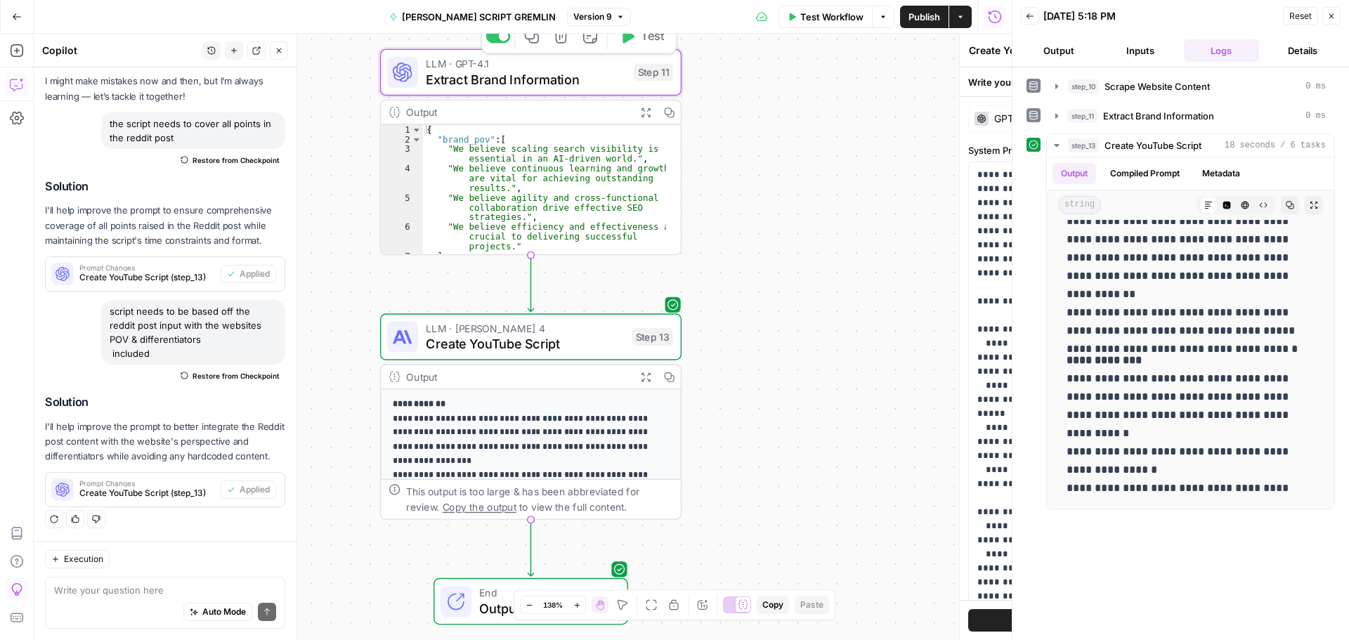
type textarea "Extract Brand Information"
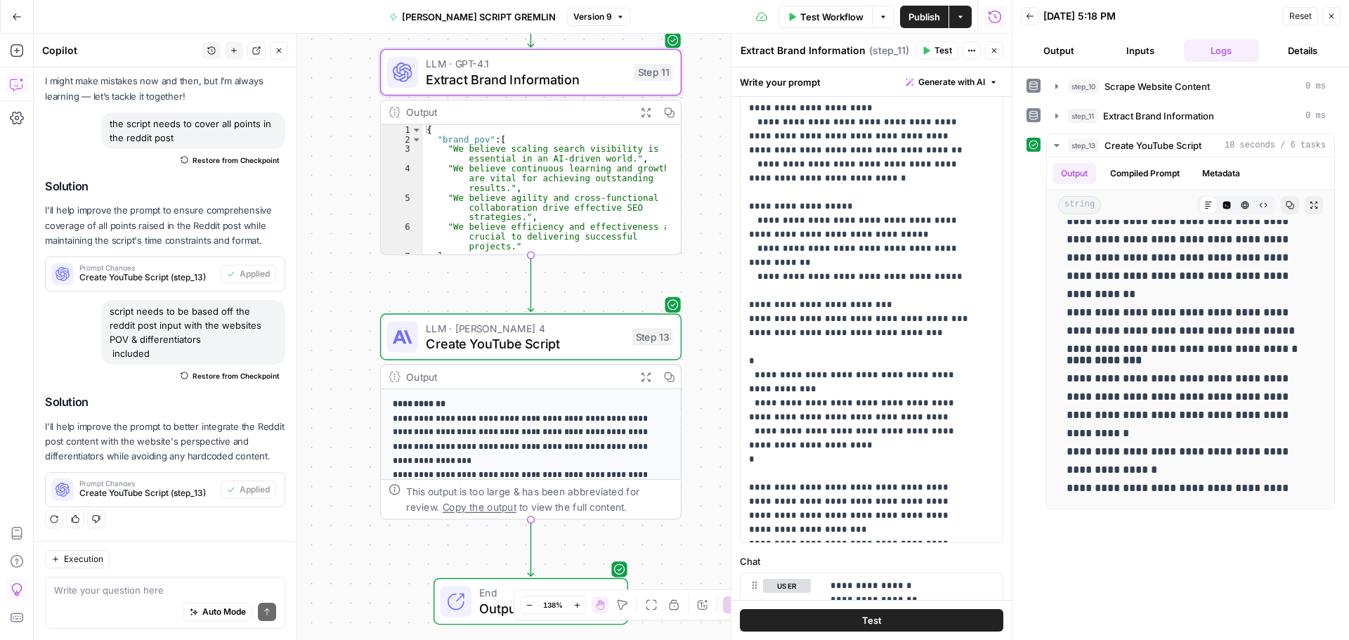
scroll to position [211, 0]
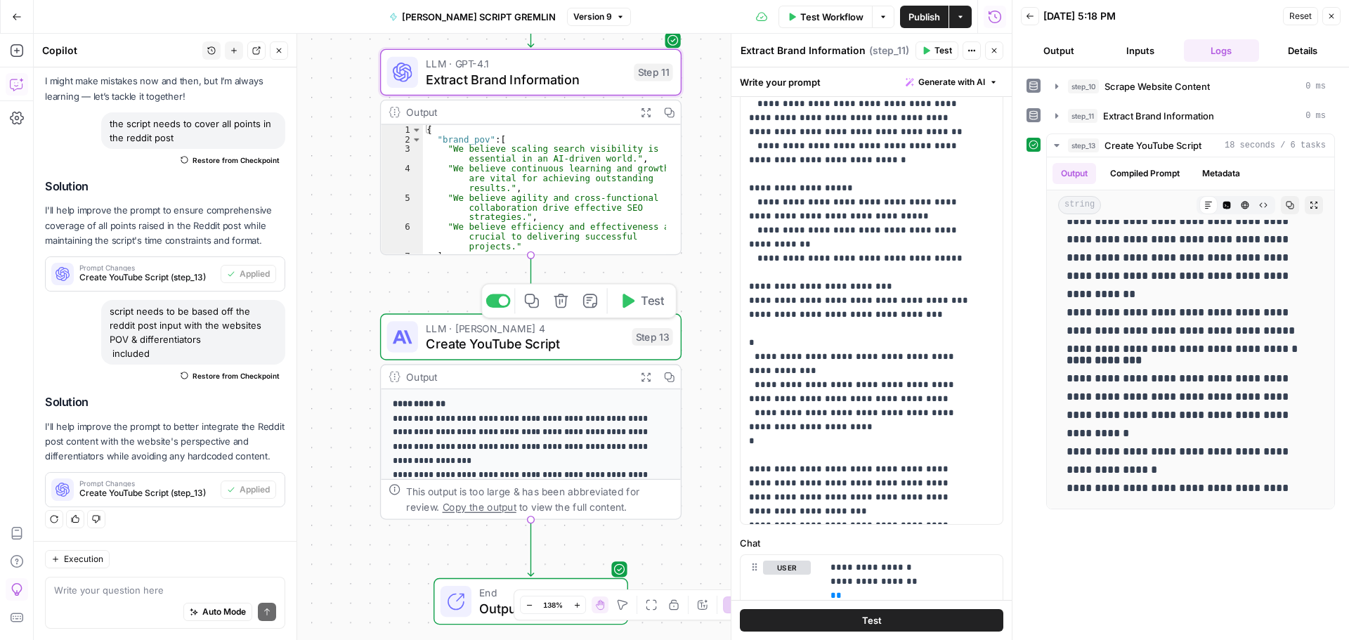
click at [511, 346] on span "Create YouTube Script" at bounding box center [525, 344] width 198 height 20
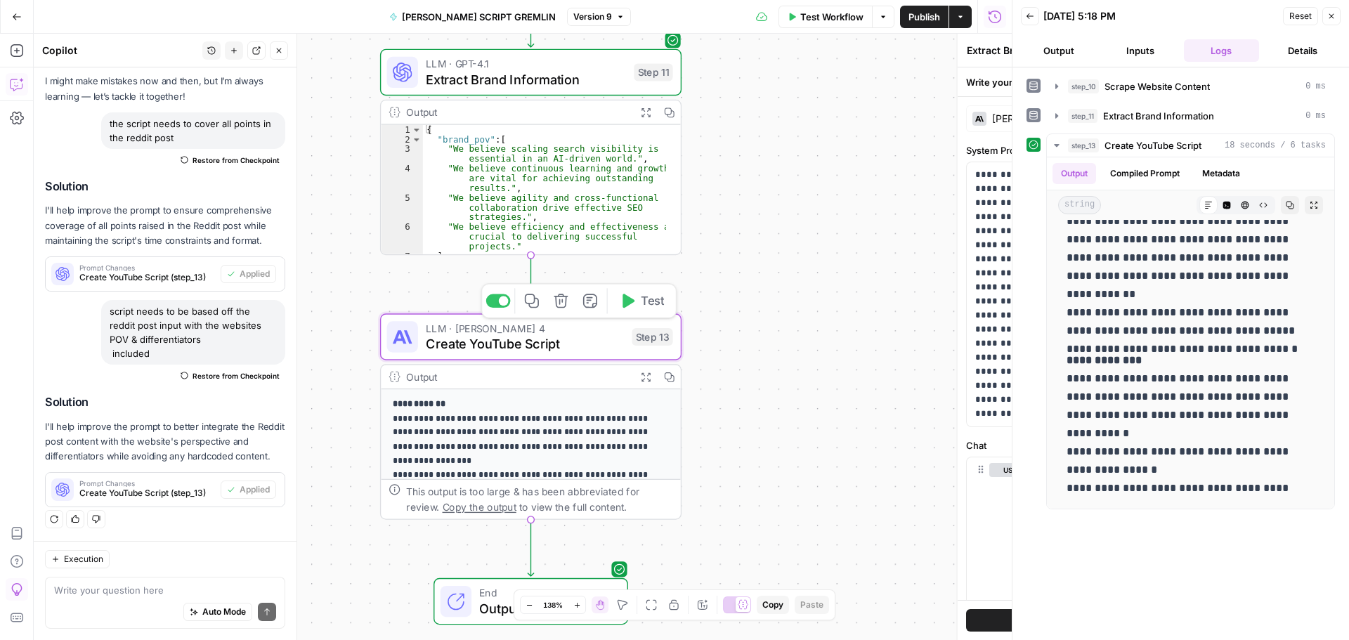
type textarea "Create YouTube Script"
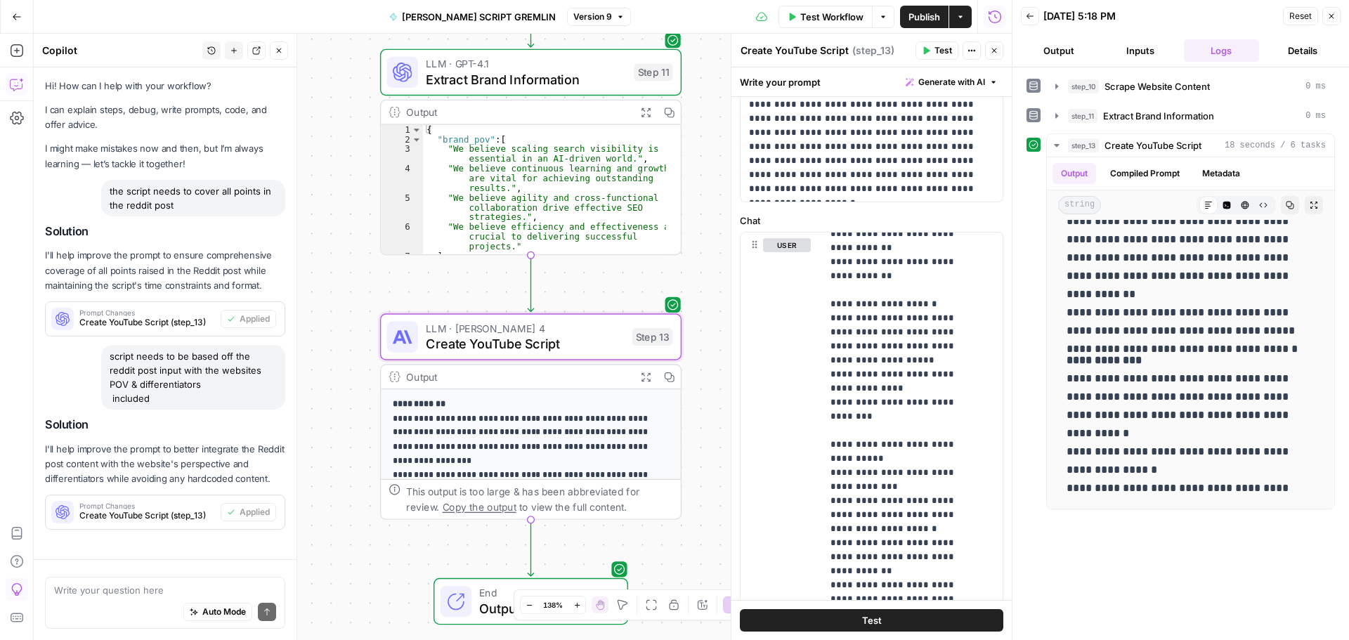
scroll to position [67, 0]
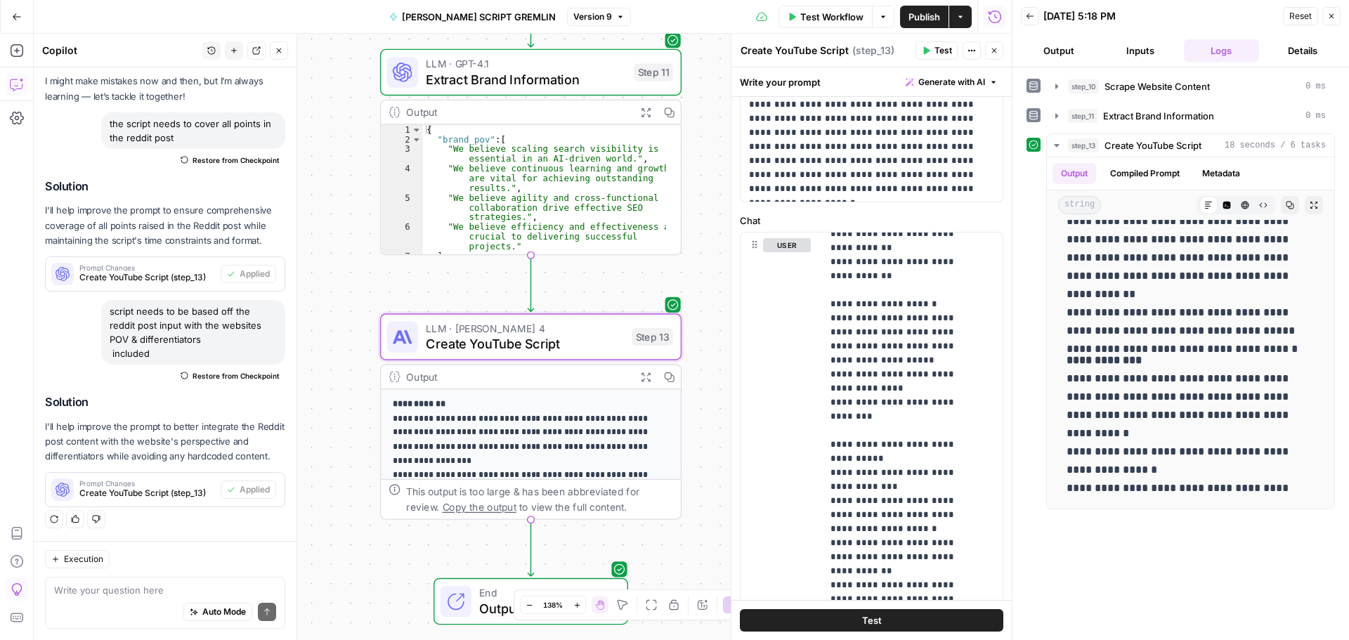
click at [998, 53] on button "Close" at bounding box center [994, 50] width 18 height 18
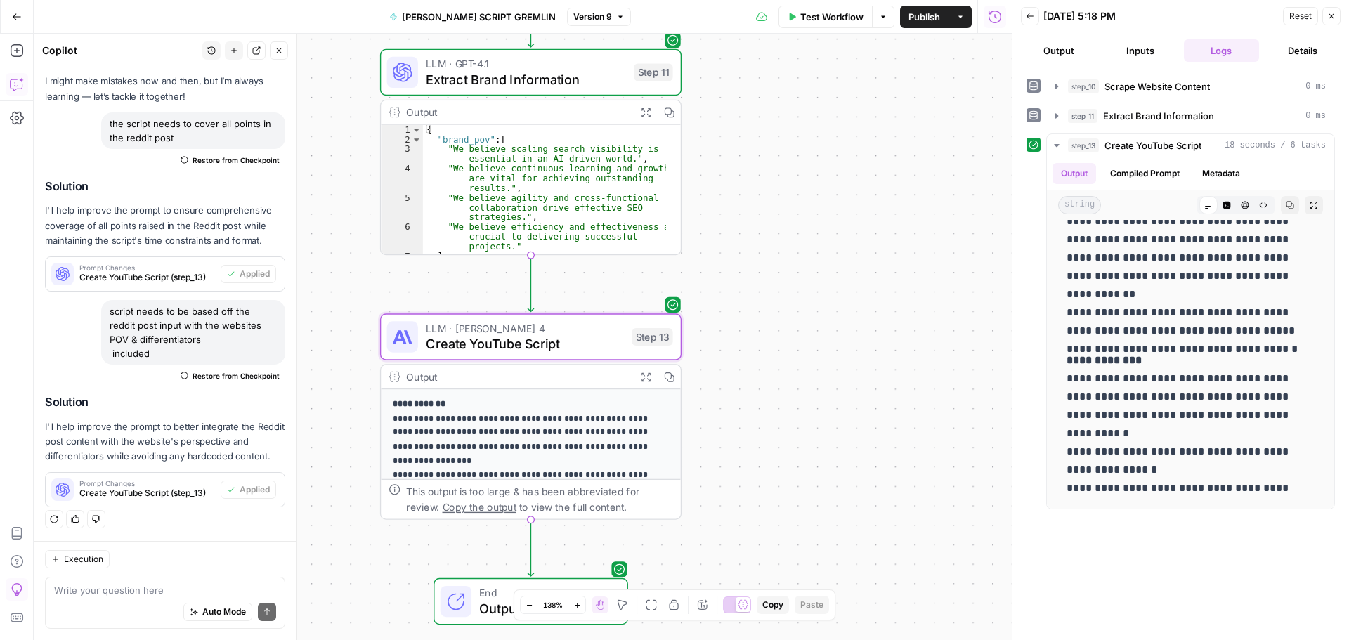
click at [1333, 19] on icon "button" at bounding box center [1331, 16] width 8 height 8
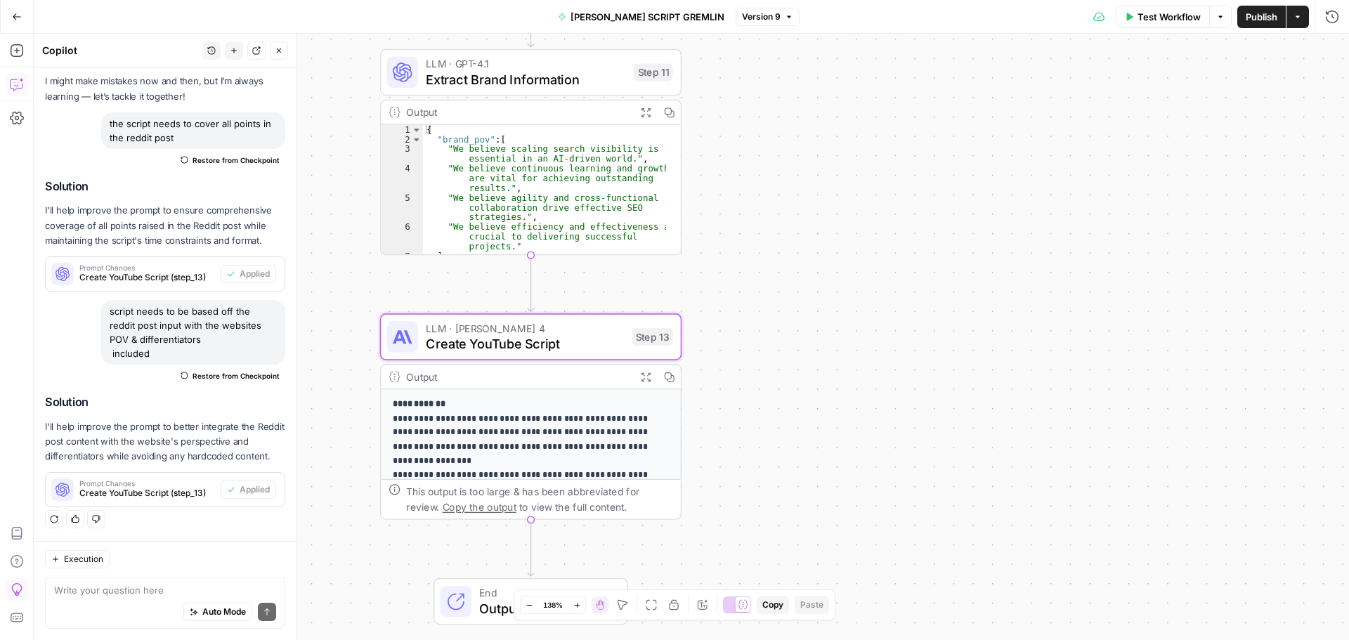
click at [274, 49] on button "Close" at bounding box center [279, 50] width 18 height 18
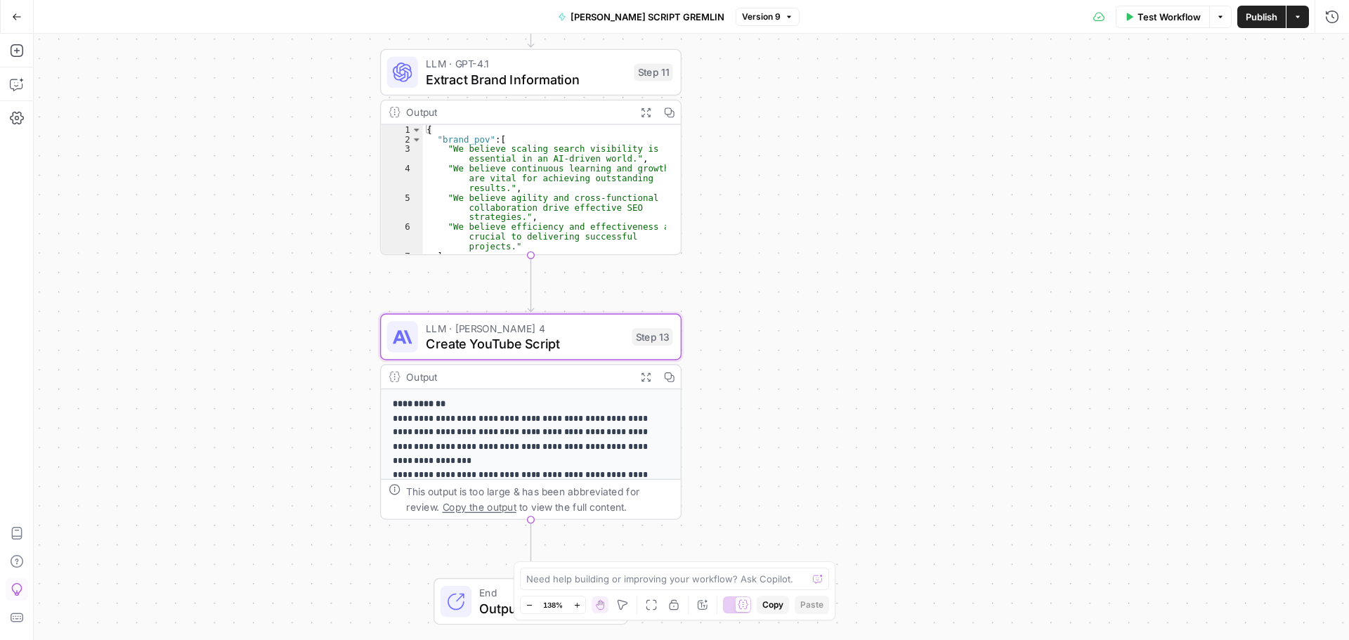
click at [893, 262] on div "**********" at bounding box center [691, 337] width 1315 height 606
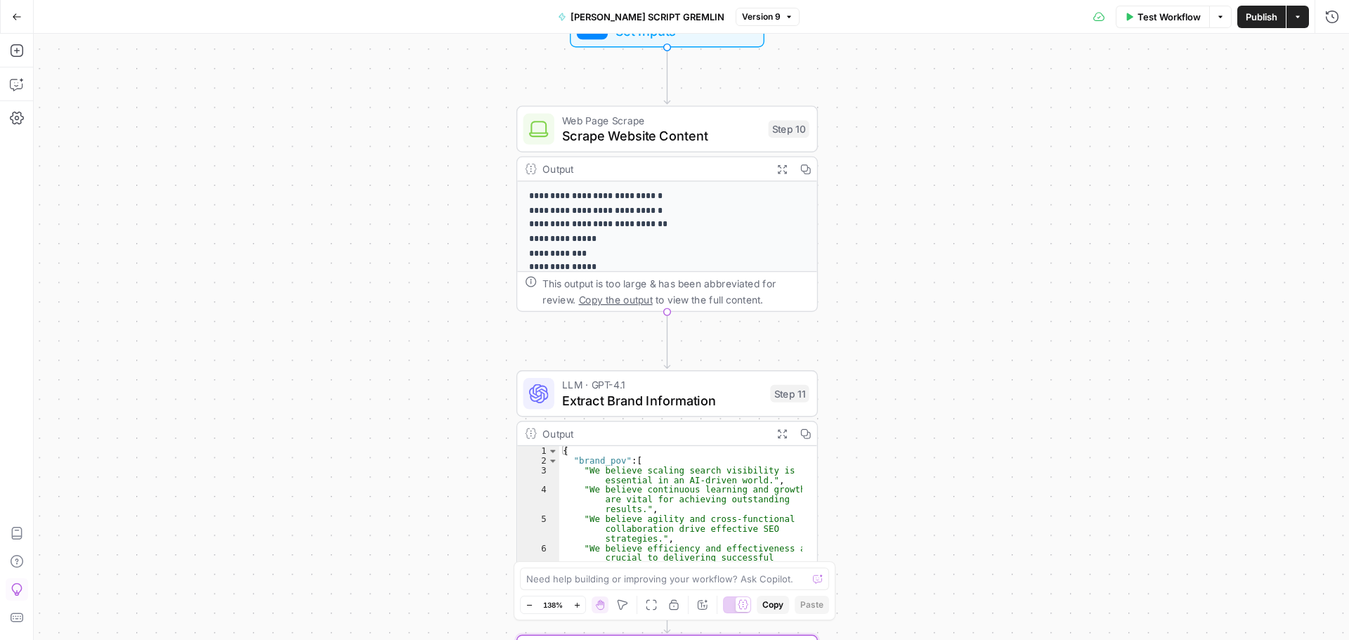
drag, startPoint x: 854, startPoint y: 240, endPoint x: 946, endPoint y: 242, distance: 92.0
click at [946, 242] on div "**********" at bounding box center [691, 337] width 1315 height 606
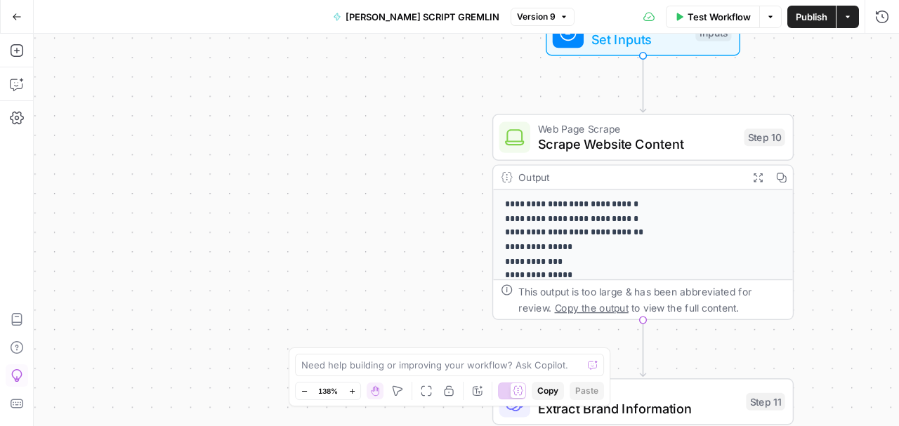
click at [440, 116] on div "**********" at bounding box center [466, 230] width 865 height 393
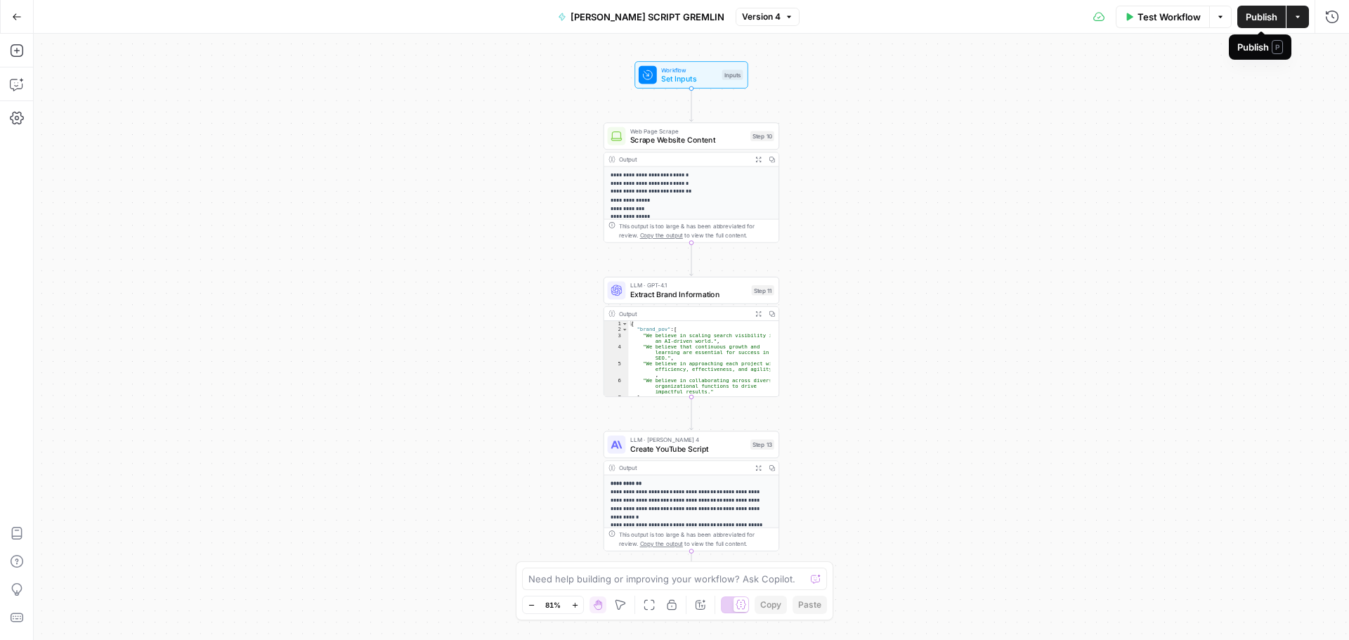
drag, startPoint x: 1290, startPoint y: 24, endPoint x: 1298, endPoint y: 23, distance: 7.8
click at [1298, 23] on button "Actions" at bounding box center [1297, 17] width 22 height 22
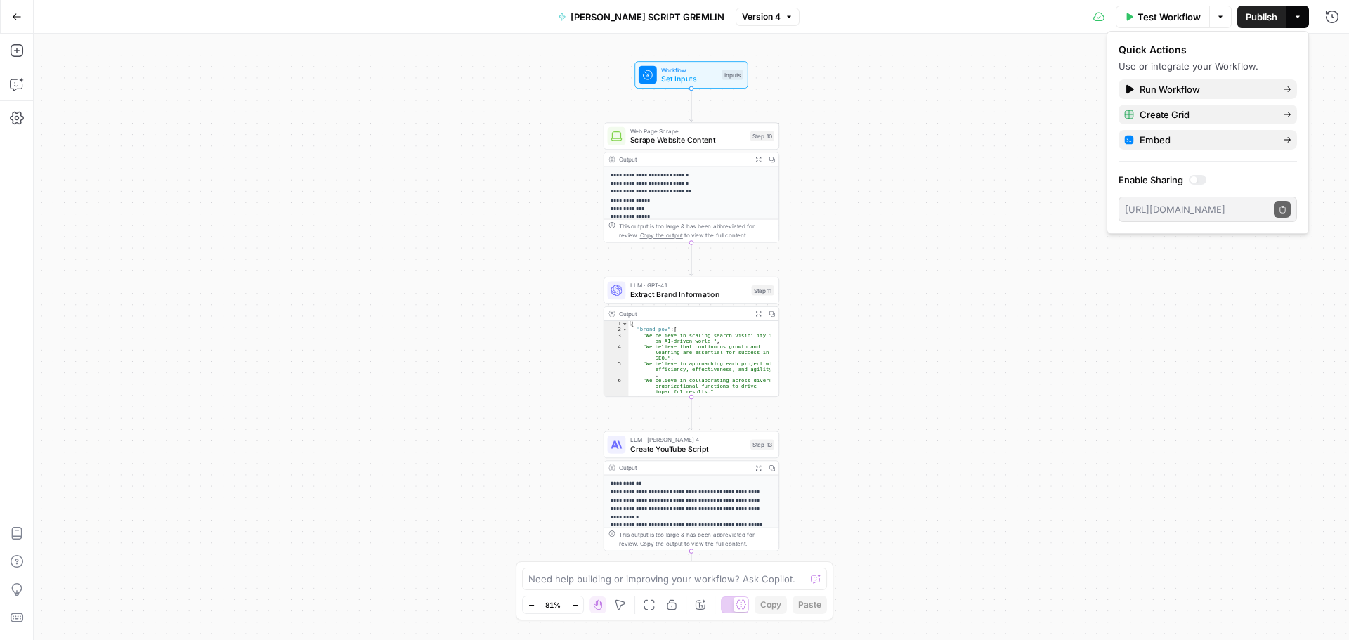
click at [1200, 178] on div at bounding box center [1197, 180] width 18 height 10
click at [1252, 18] on span "Publish" at bounding box center [1261, 17] width 32 height 14
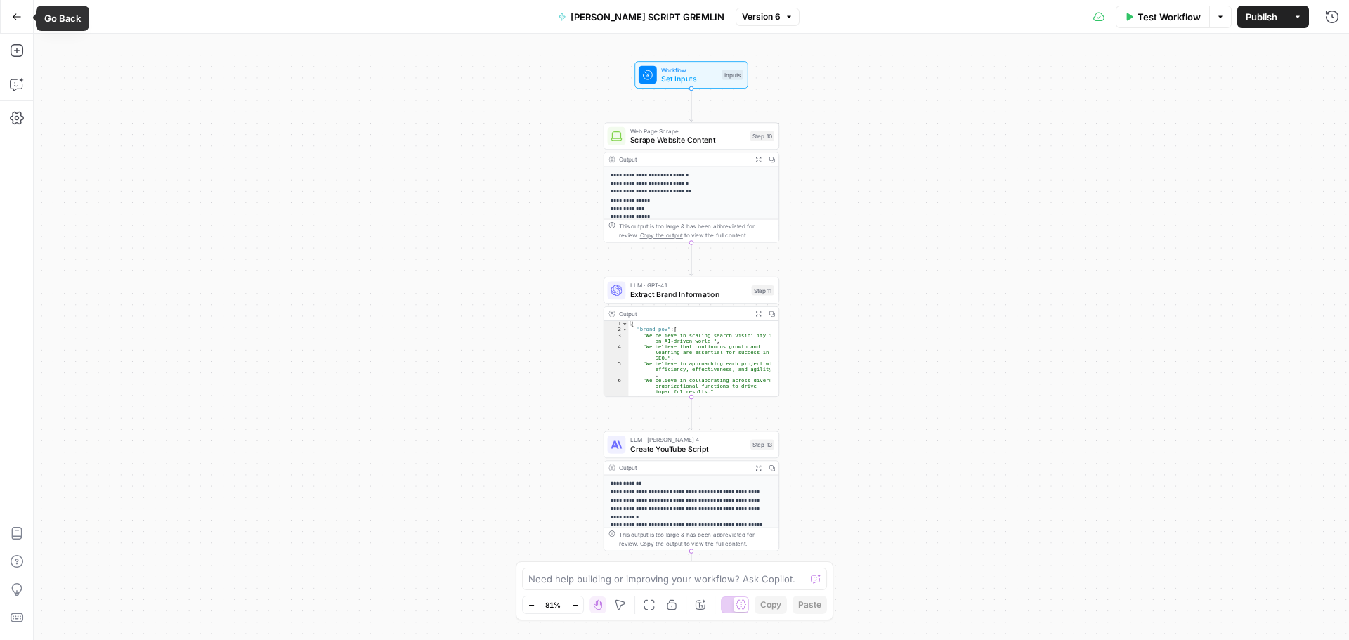
click at [13, 16] on icon "button" at bounding box center [17, 16] width 8 height 6
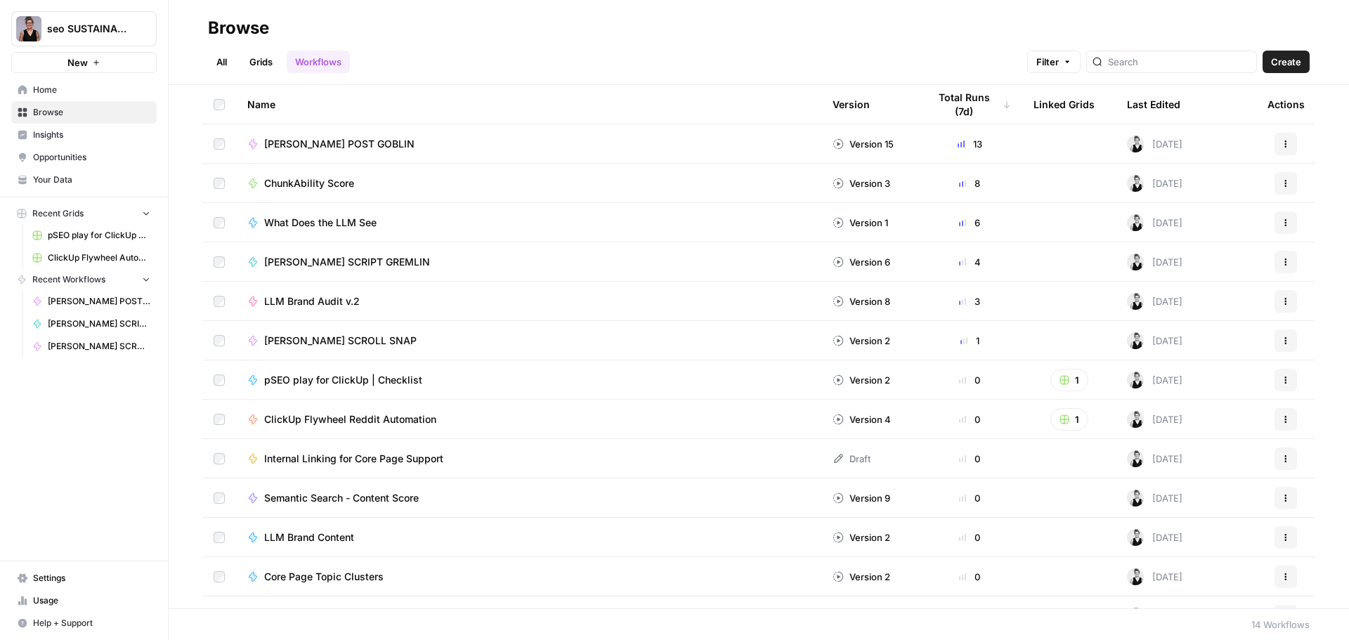
click at [374, 265] on span "[PERSON_NAME] SCRIPT GREMLIN" at bounding box center [347, 262] width 166 height 14
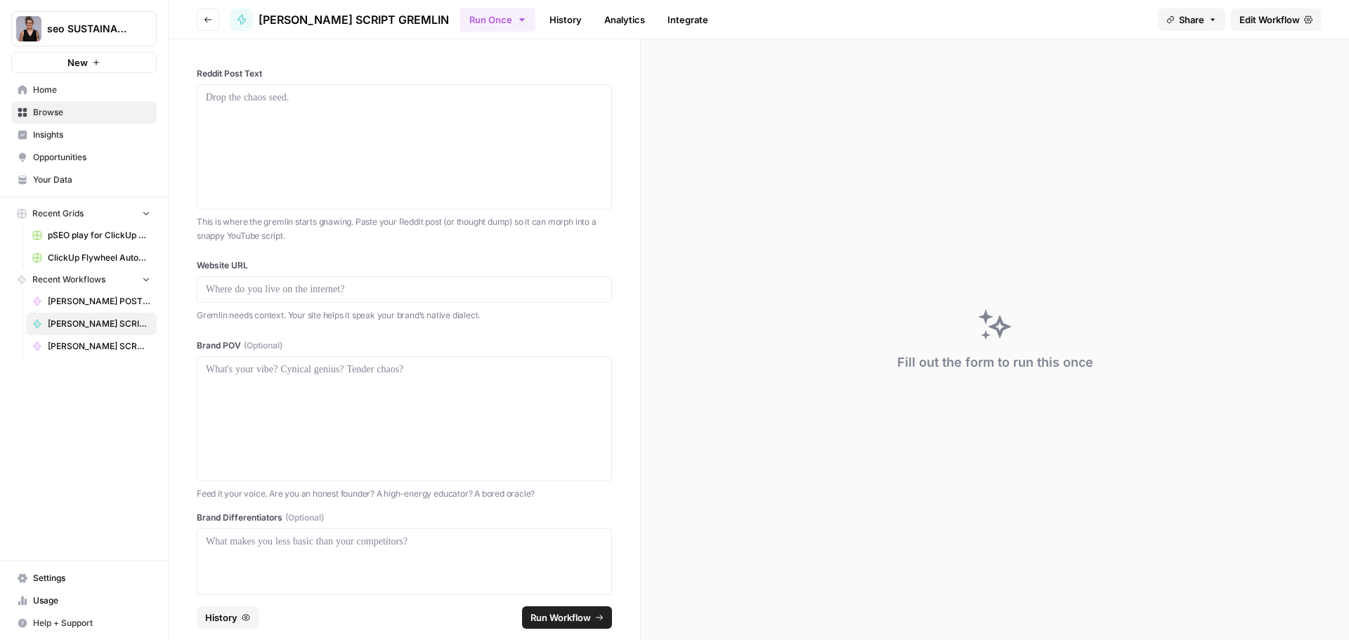
click at [204, 25] on button "Go back" at bounding box center [208, 19] width 22 height 22
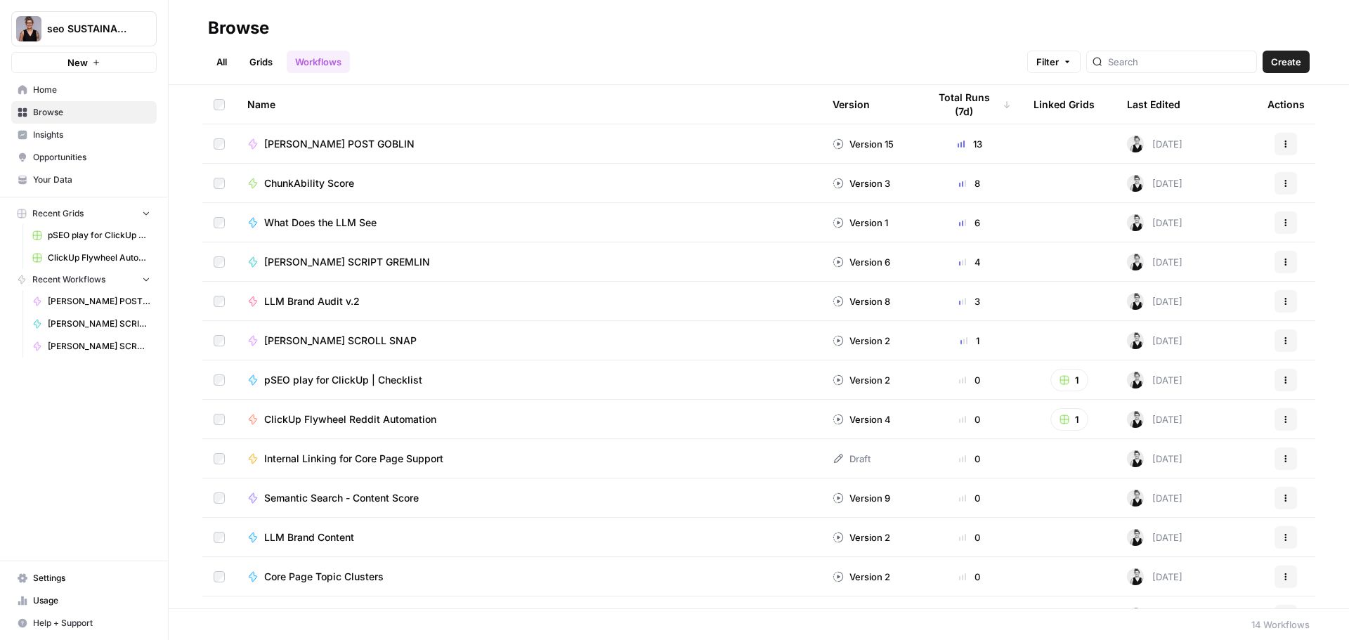
click at [325, 345] on span "Aimee Jurenka's SCROLL SNAP" at bounding box center [340, 341] width 152 height 14
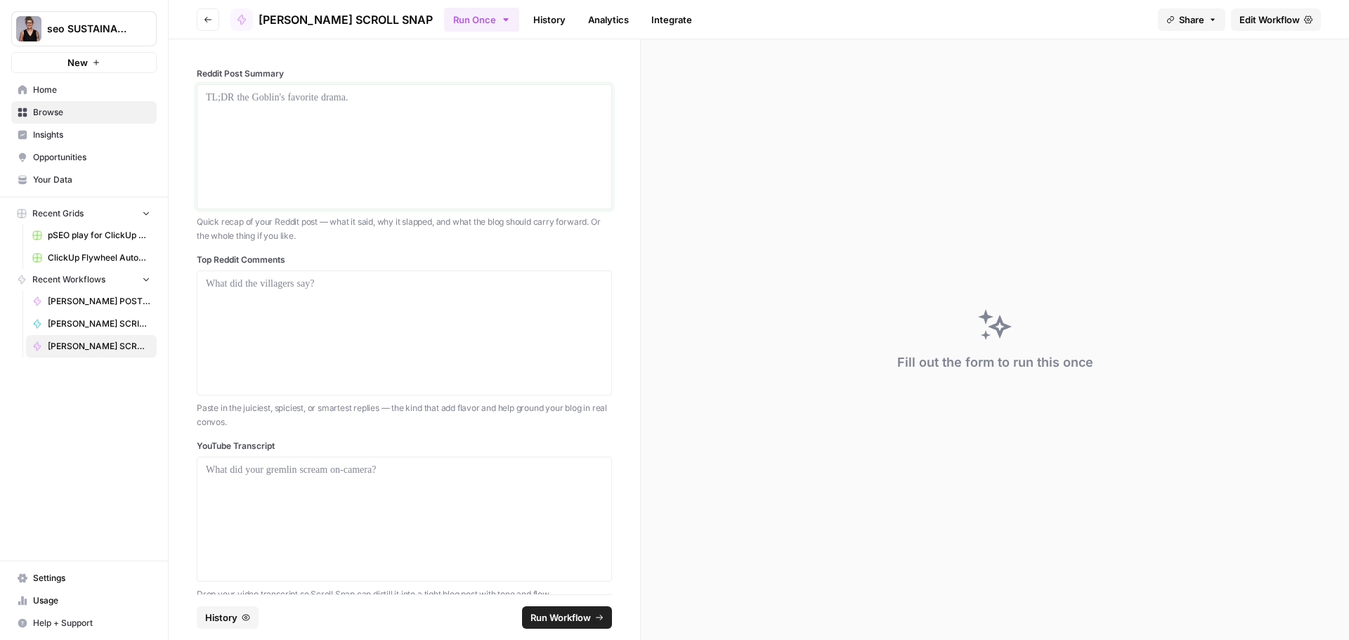
click at [409, 103] on p at bounding box center [404, 98] width 397 height 14
click at [398, 95] on p at bounding box center [404, 98] width 397 height 14
click at [314, 96] on p at bounding box center [404, 98] width 397 height 14
click at [279, 100] on p at bounding box center [404, 98] width 397 height 14
click at [210, 94] on p at bounding box center [404, 98] width 397 height 14
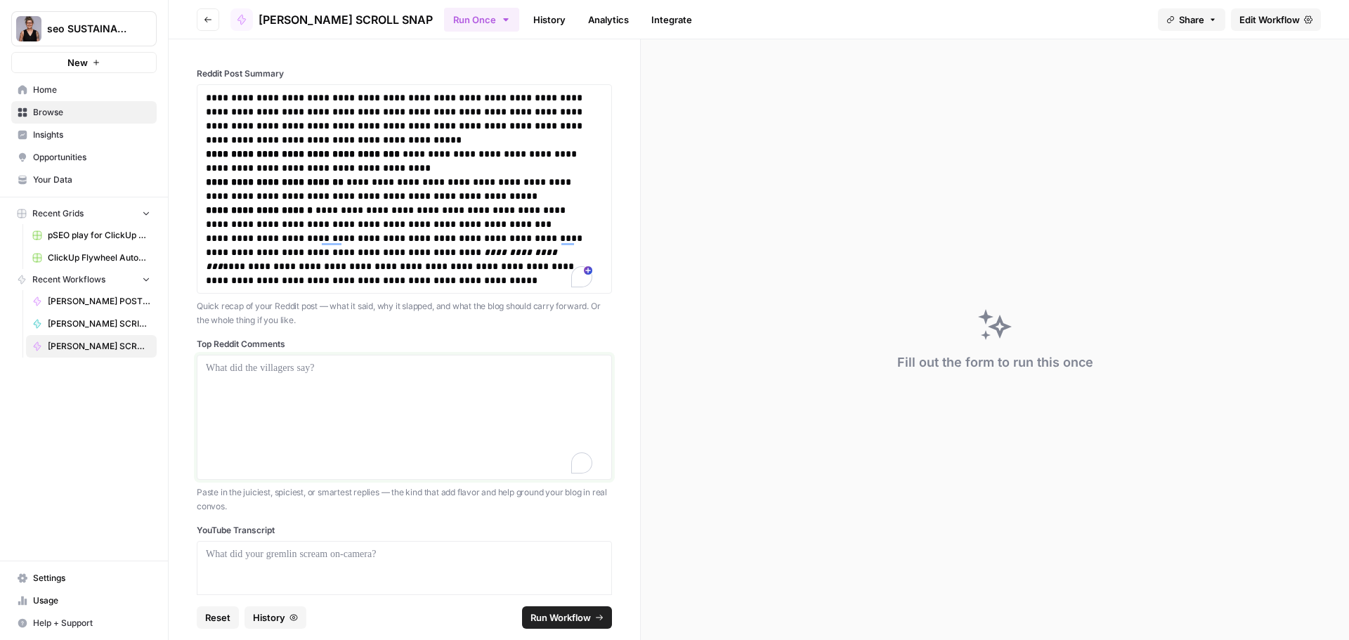
click at [233, 377] on div at bounding box center [404, 417] width 397 height 112
click at [222, 369] on p at bounding box center [404, 368] width 397 height 14
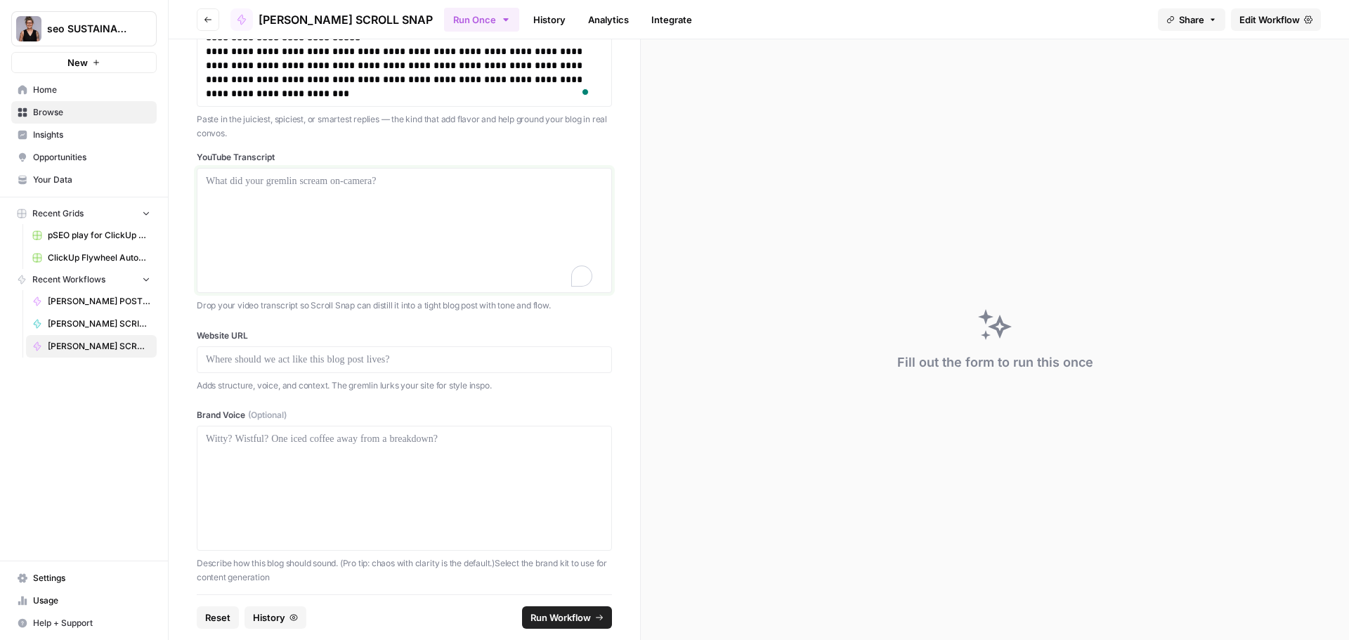
click at [288, 176] on p at bounding box center [404, 181] width 397 height 14
click at [315, 191] on div at bounding box center [404, 230] width 397 height 112
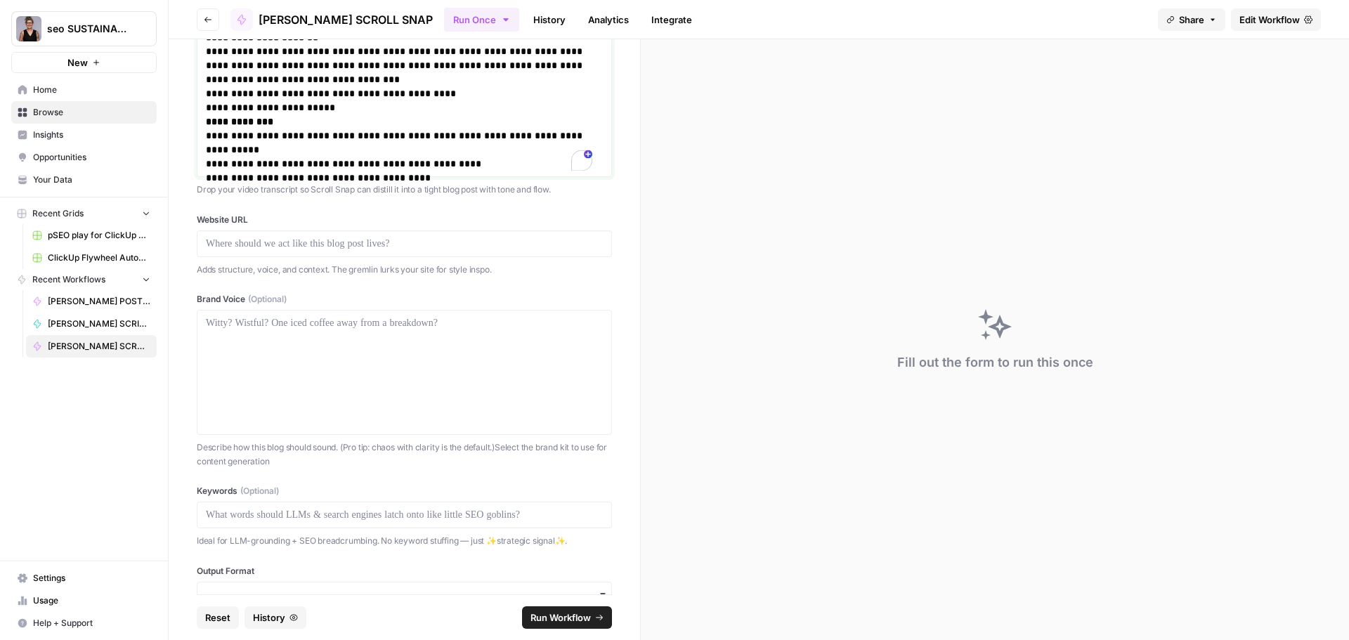
scroll to position [1278, 0]
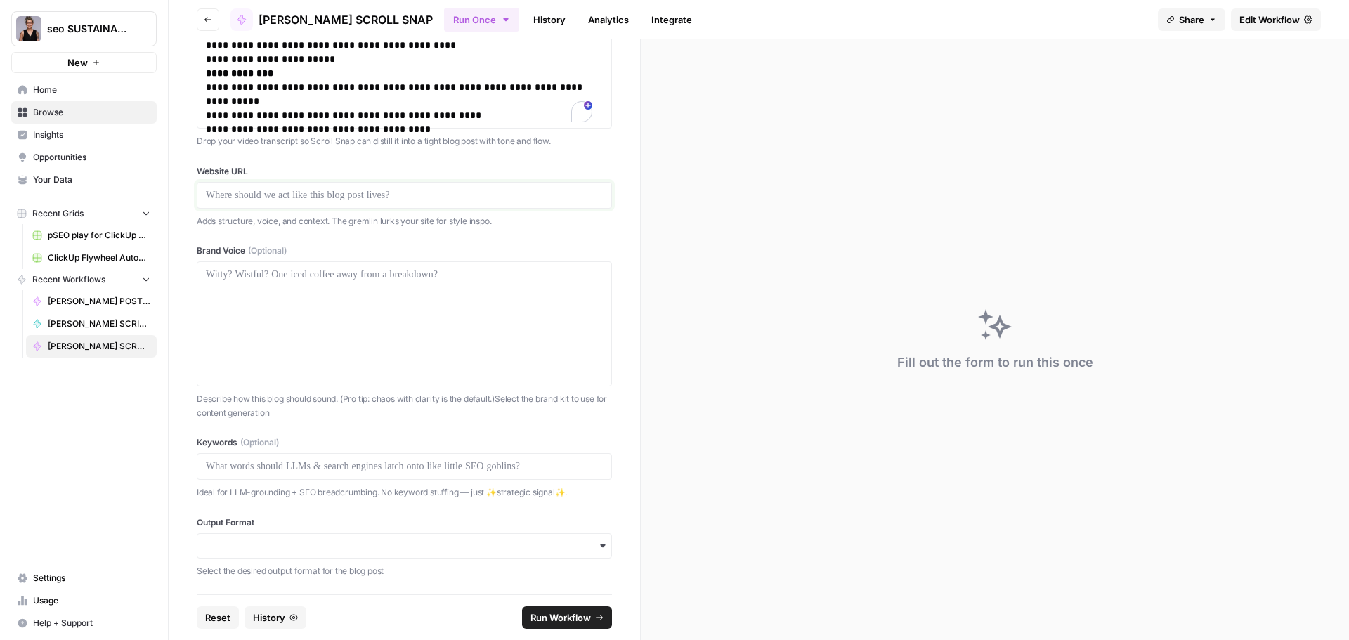
click at [300, 195] on p at bounding box center [404, 195] width 397 height 14
click at [265, 192] on p at bounding box center [404, 195] width 397 height 14
click at [597, 544] on icon "button" at bounding box center [602, 545] width 11 height 11
click at [288, 590] on div "Markdown" at bounding box center [398, 583] width 403 height 27
click at [578, 620] on span "Run Workflow" at bounding box center [560, 617] width 60 height 14
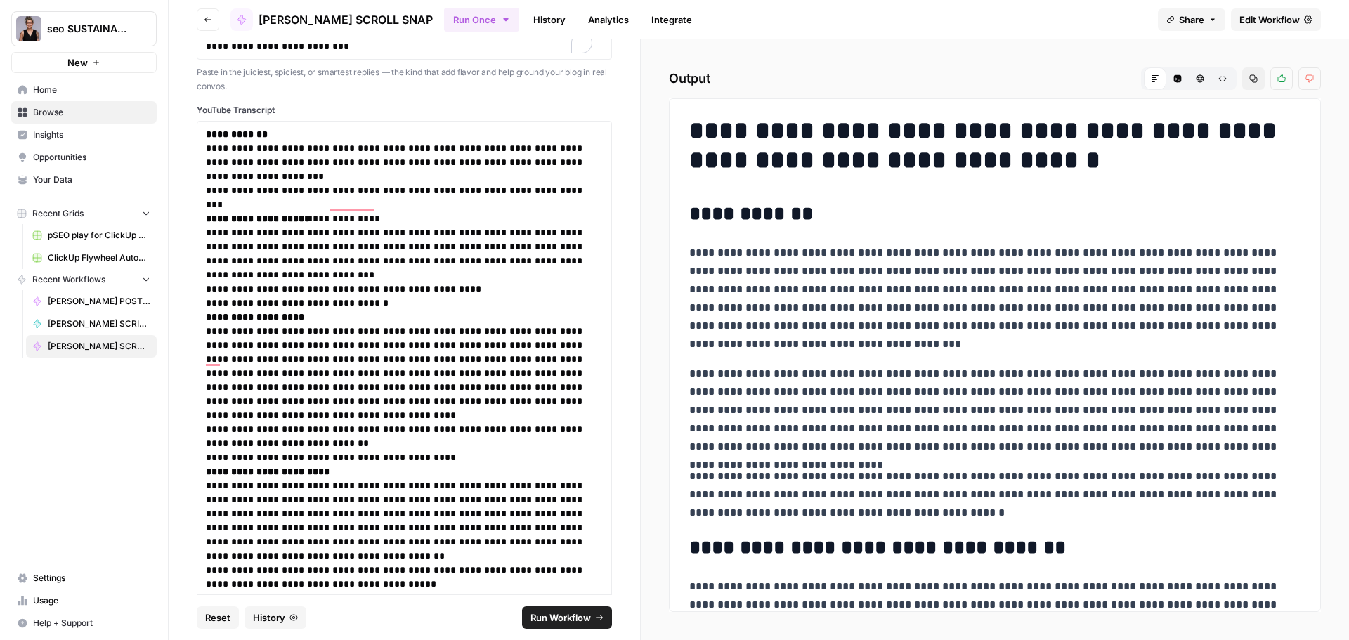
scroll to position [554, 0]
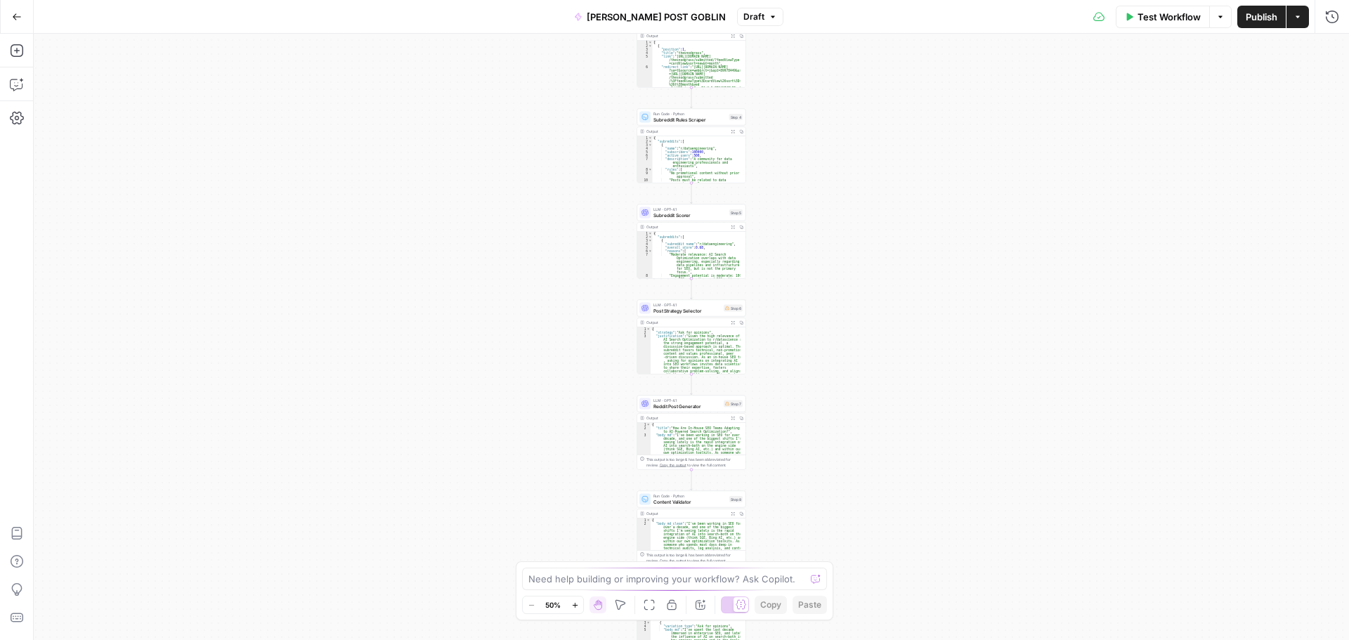
click at [962, 284] on div "Workflow Set Inputs Inputs LLM · GPT-4.1 Topic Normalizer Step 1 Output Expand …" at bounding box center [691, 337] width 1315 height 606
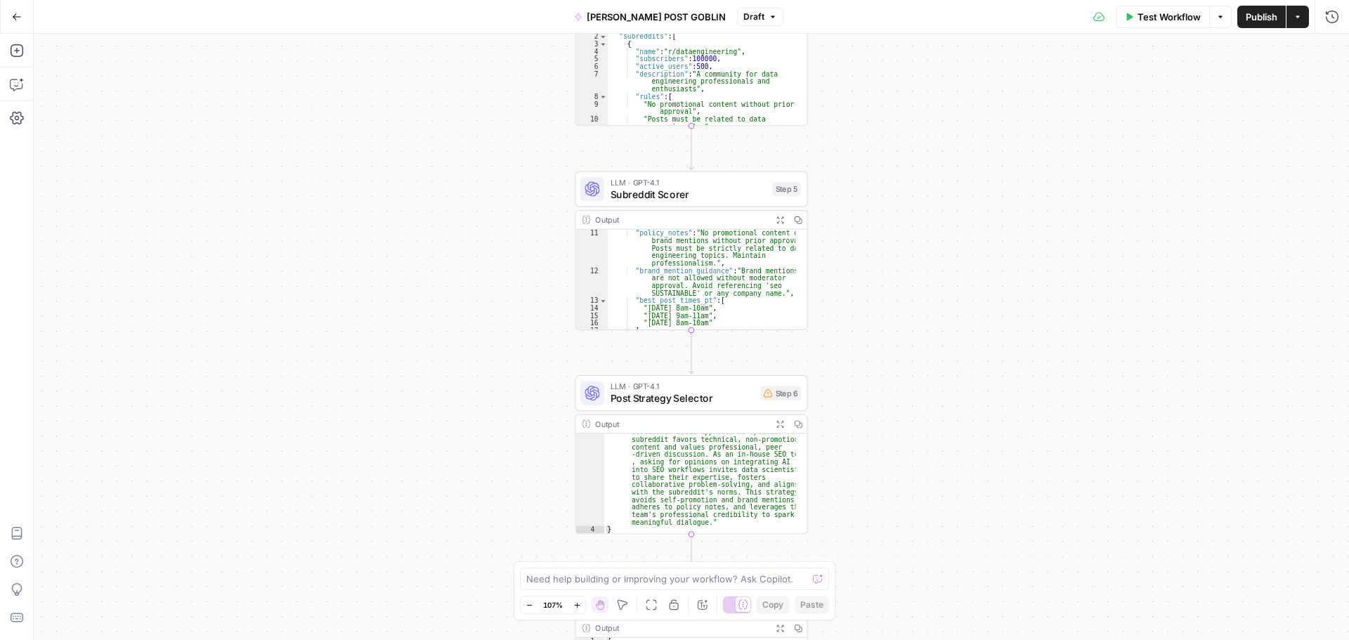
scroll to position [40, 0]
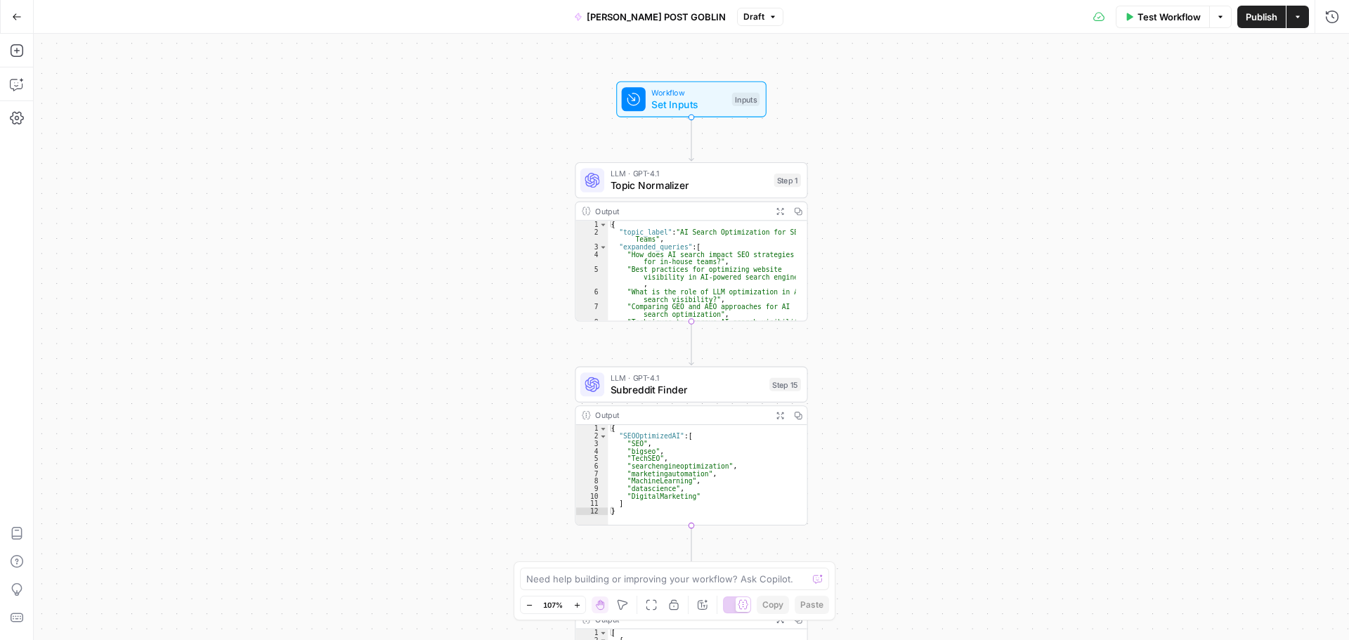
click at [986, 209] on div "Workflow Set Inputs Inputs LLM · GPT-4.1 Topic Normalizer Step 1 Output Expand …" at bounding box center [691, 337] width 1315 height 606
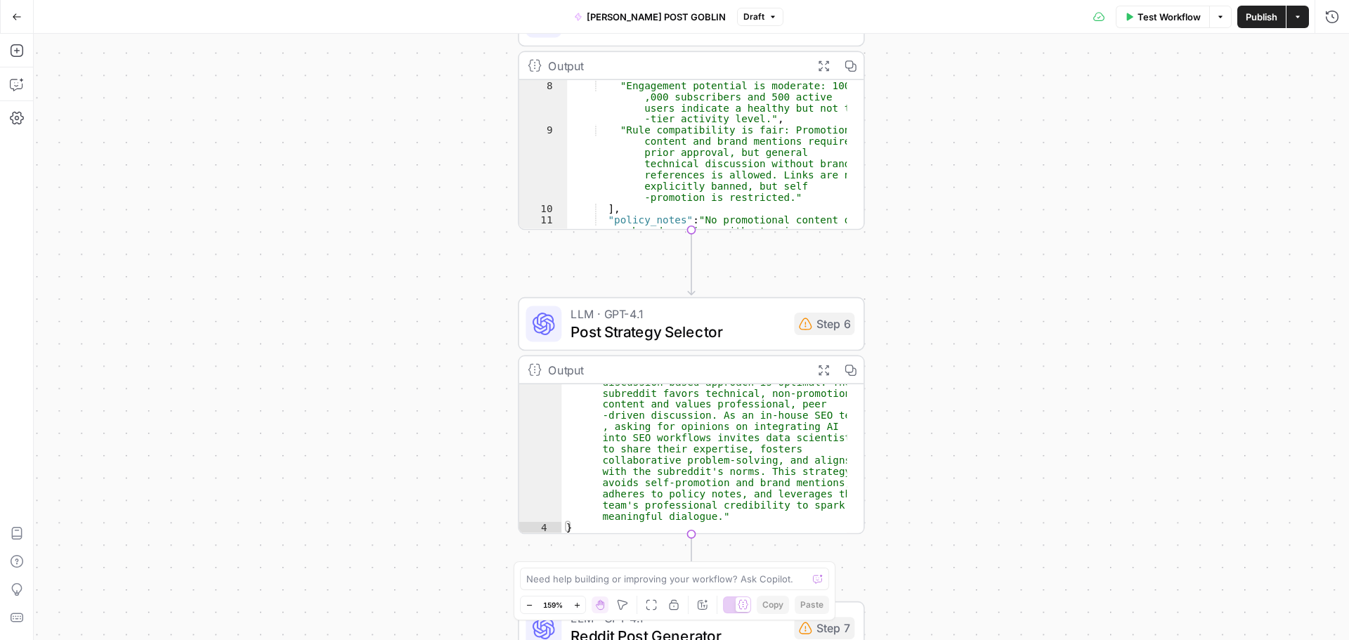
scroll to position [0, 0]
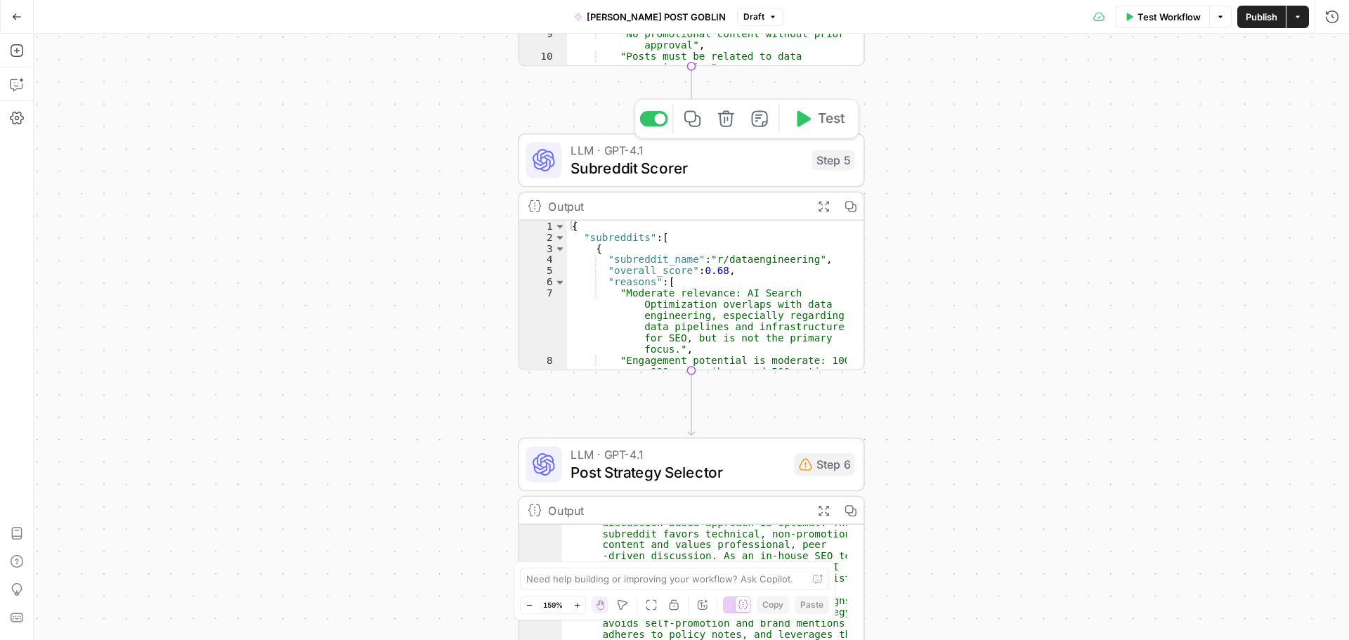
click at [716, 163] on span "Subreddit Scorer" at bounding box center [686, 168] width 232 height 22
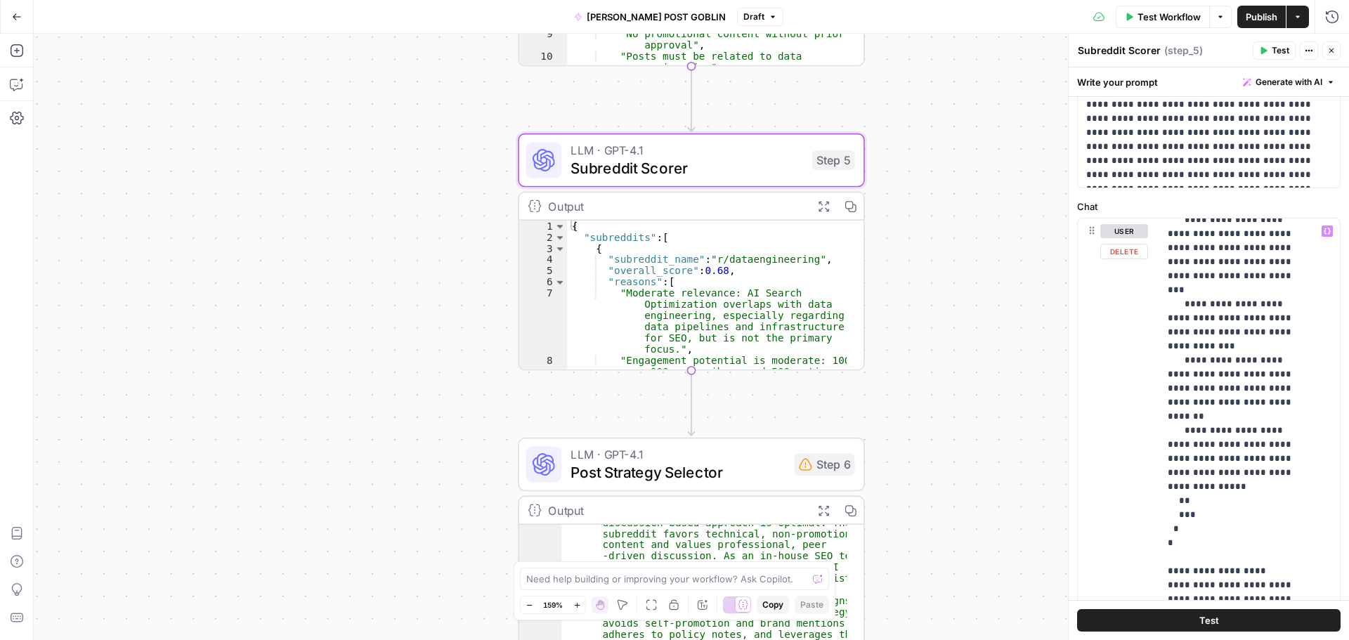
scroll to position [281, 0]
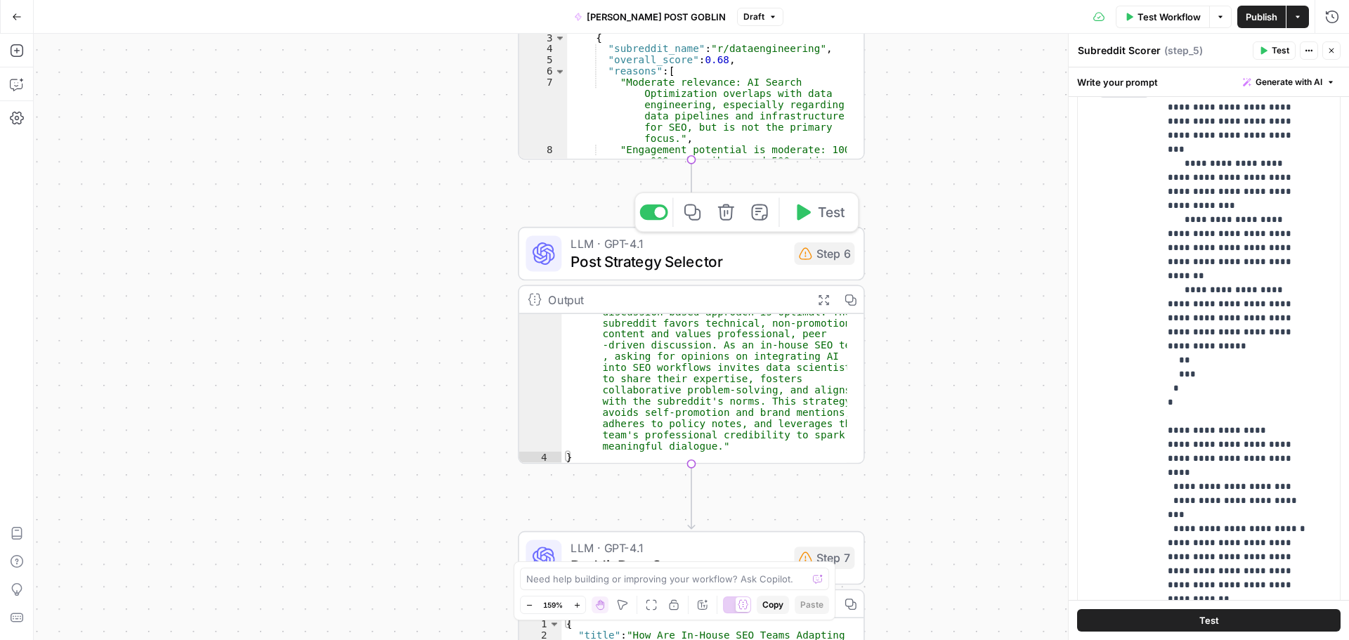
click at [707, 259] on span "Post Strategy Selector" at bounding box center [677, 261] width 215 height 22
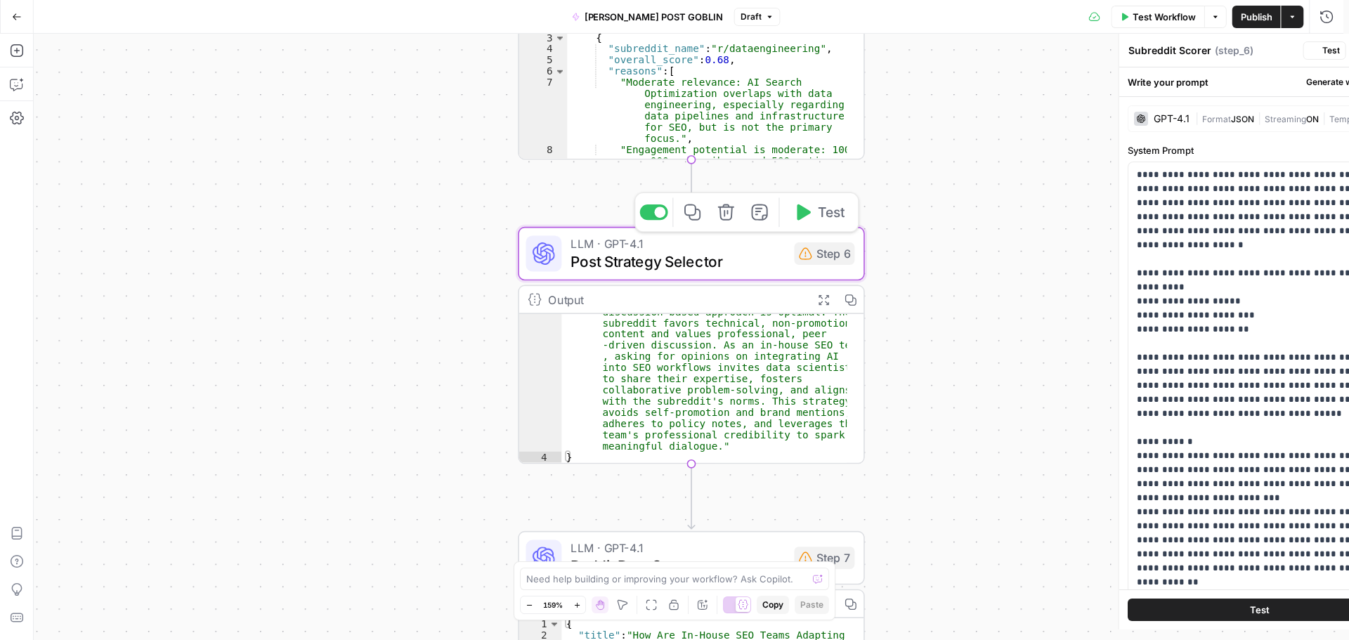
type textarea "Post Strategy Selector"
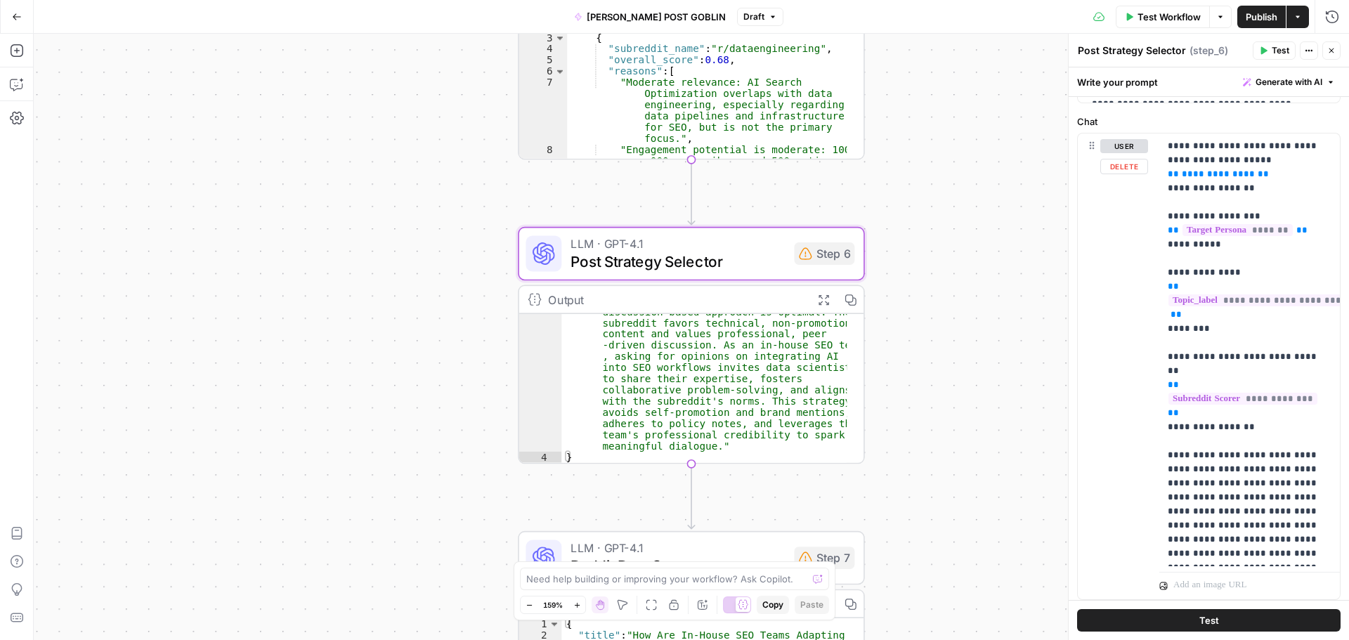
scroll to position [673, 0]
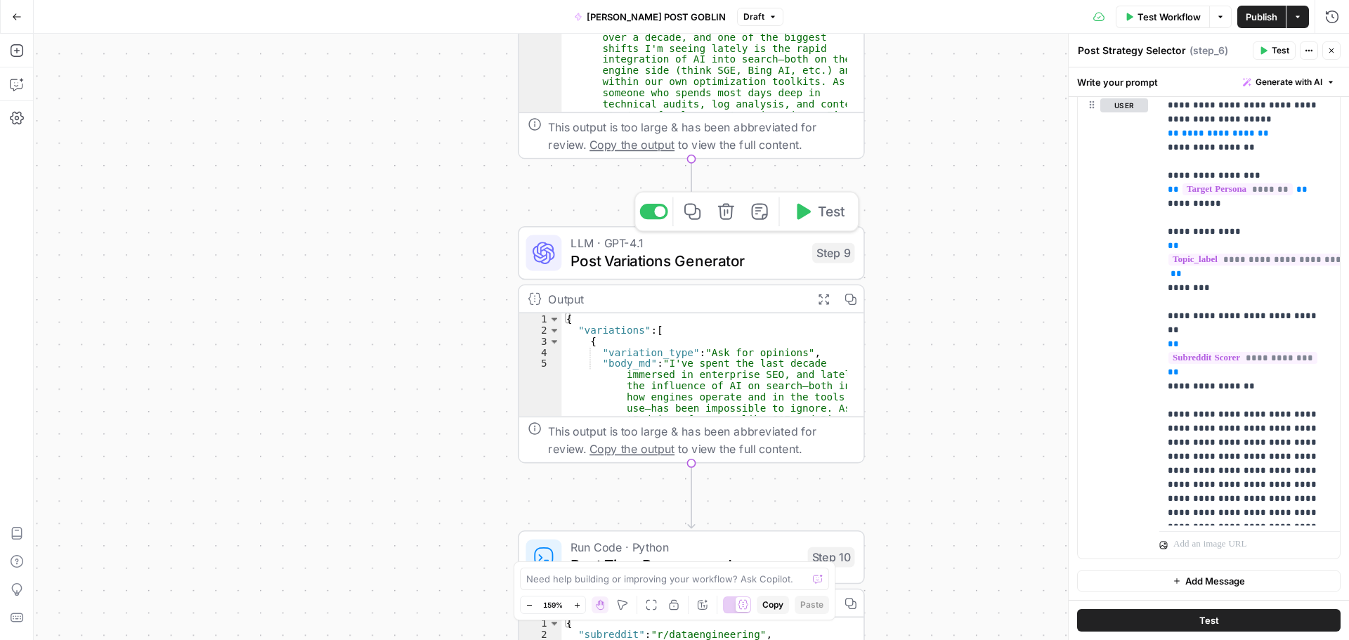
click at [752, 263] on span "Post Variations Generator" at bounding box center [686, 260] width 232 height 22
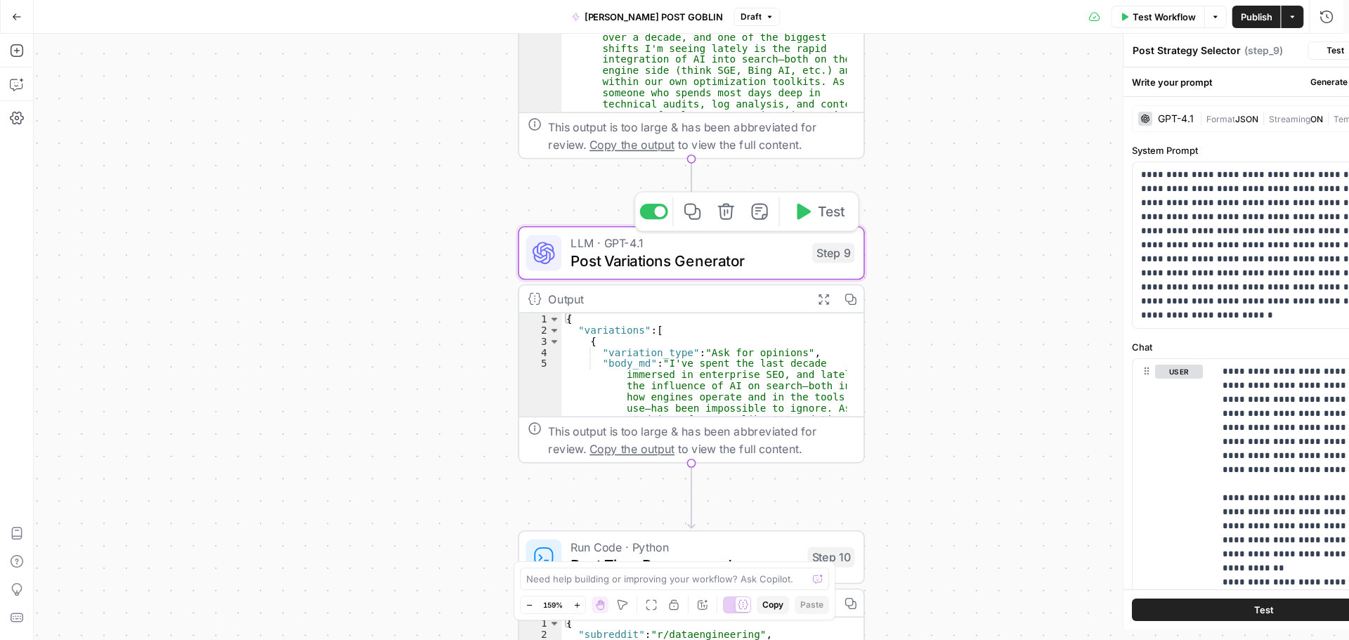
type textarea "Post Variations Generator"
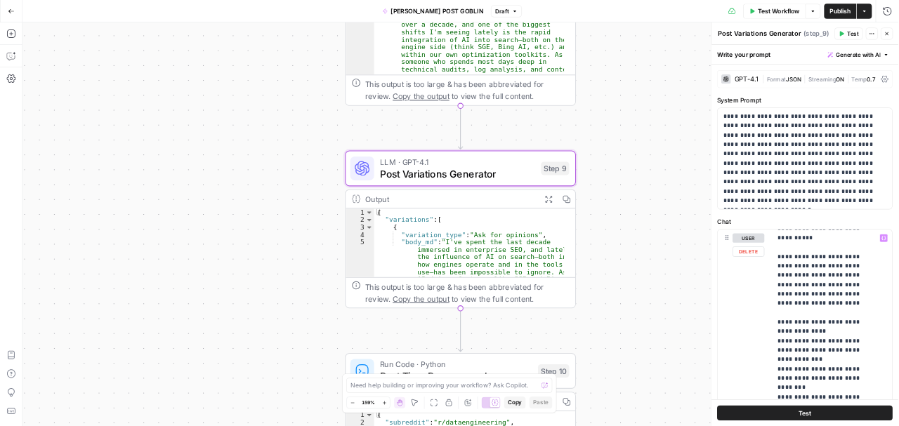
scroll to position [632, 0]
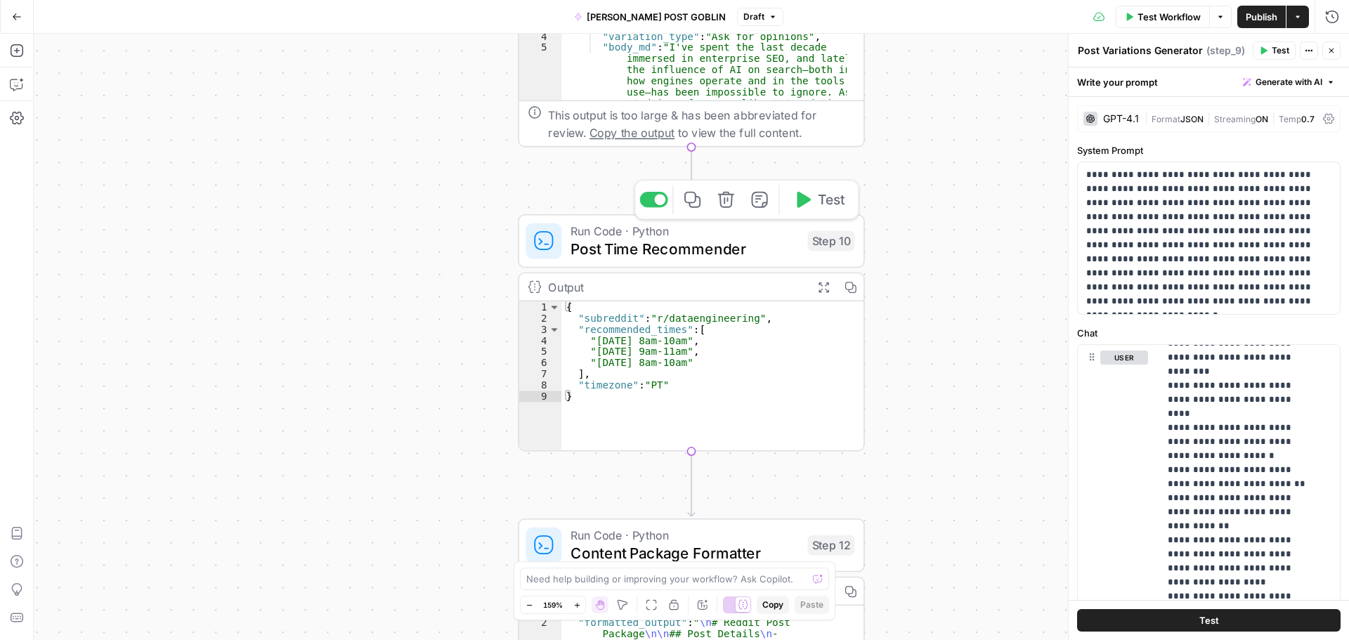
drag, startPoint x: 742, startPoint y: 249, endPoint x: 842, endPoint y: 230, distance: 101.4
click at [742, 248] on span "Post Time Recommender" at bounding box center [684, 248] width 228 height 22
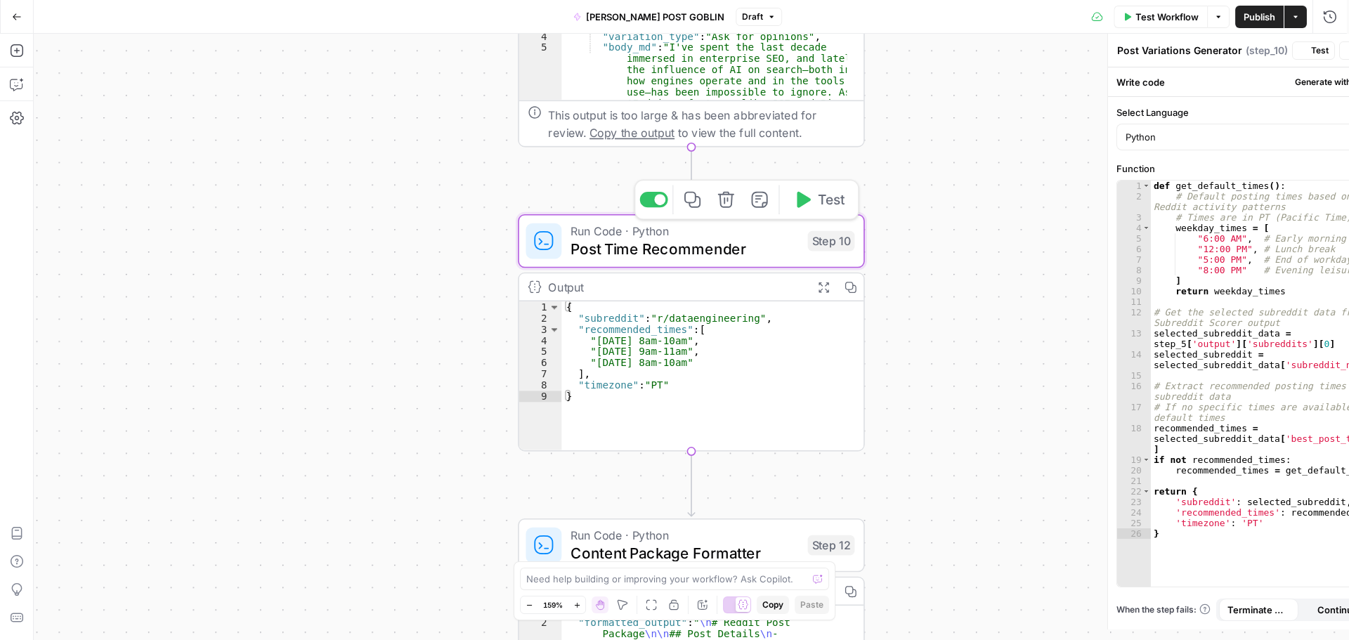
type textarea "Post Time Recommender"
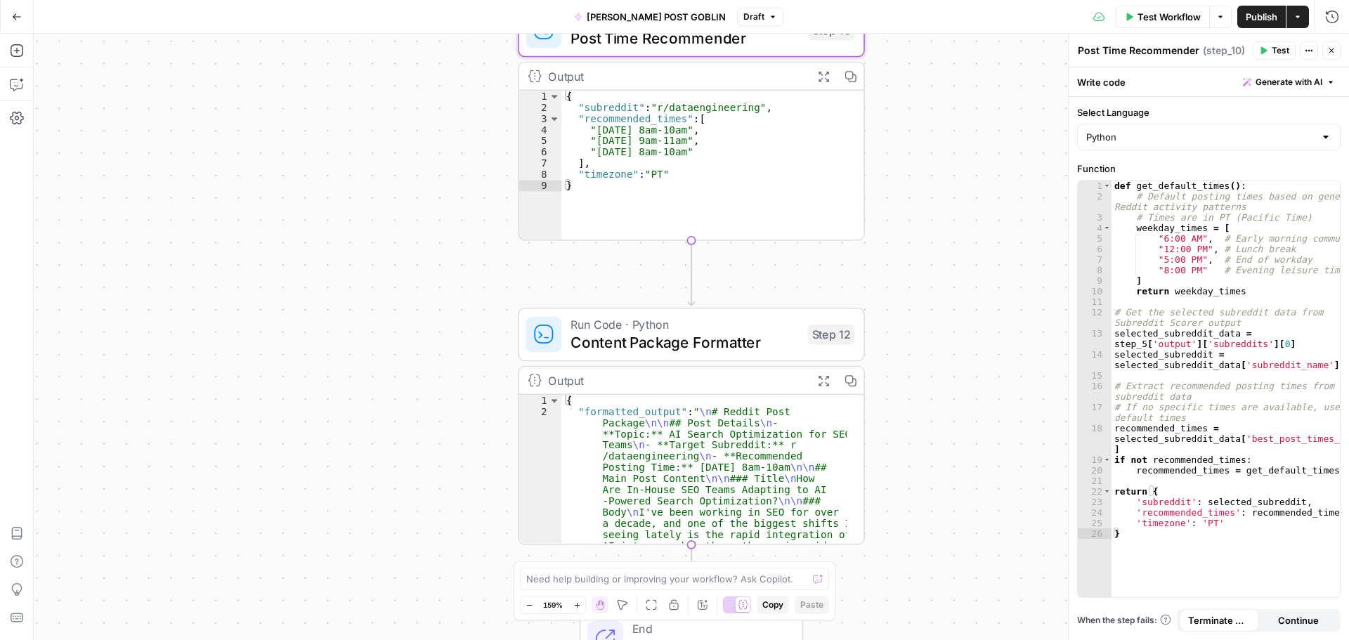
click at [718, 334] on span "Content Package Formatter" at bounding box center [684, 342] width 228 height 22
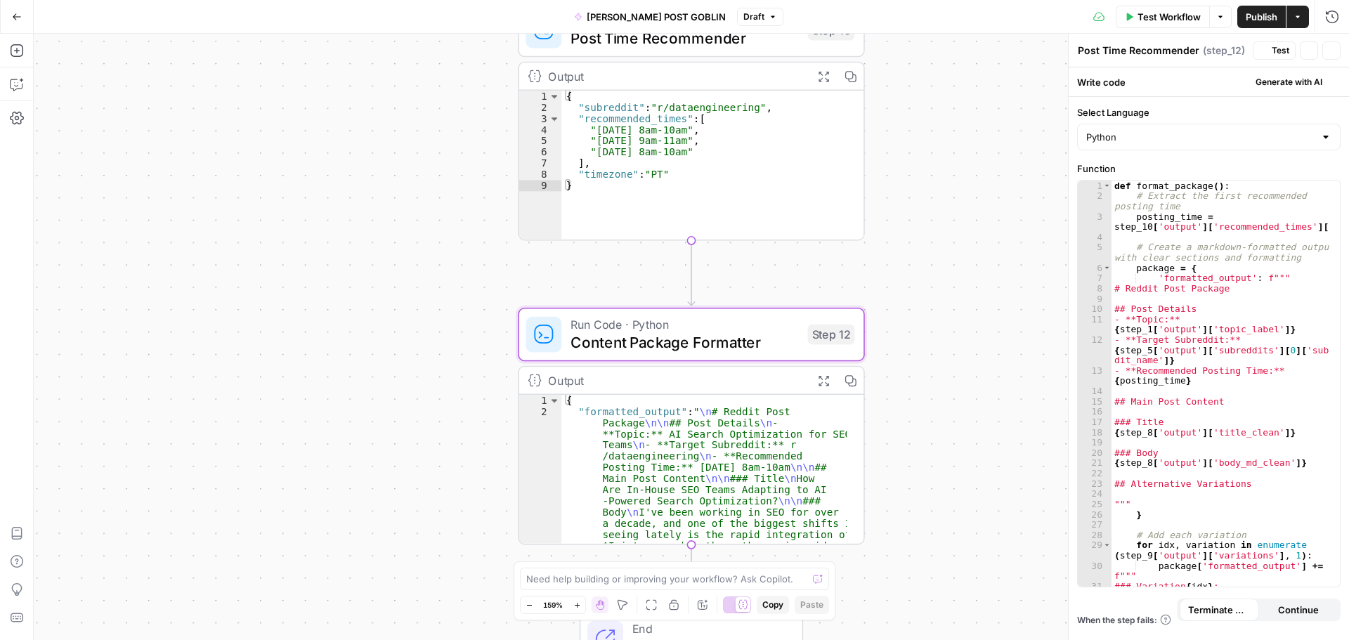
type textarea "Content Package Formatter"
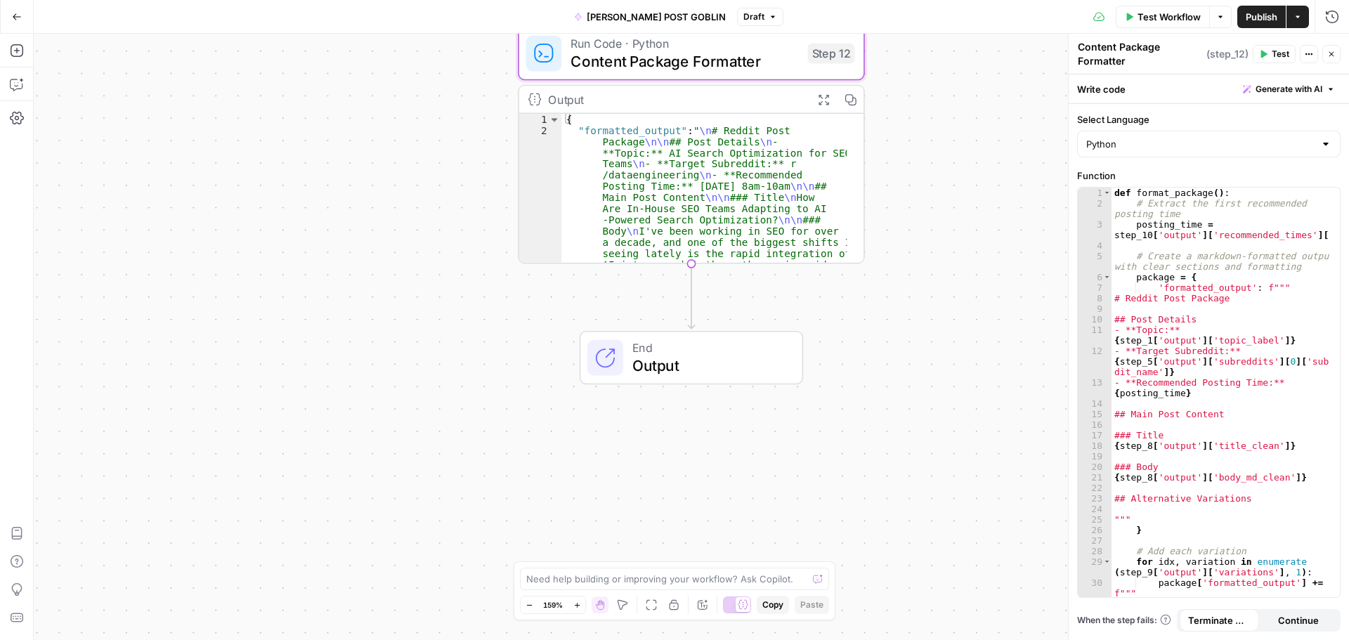
click at [738, 362] on span "Output" at bounding box center [708, 365] width 152 height 22
click at [666, 358] on span "Output" at bounding box center [708, 364] width 152 height 22
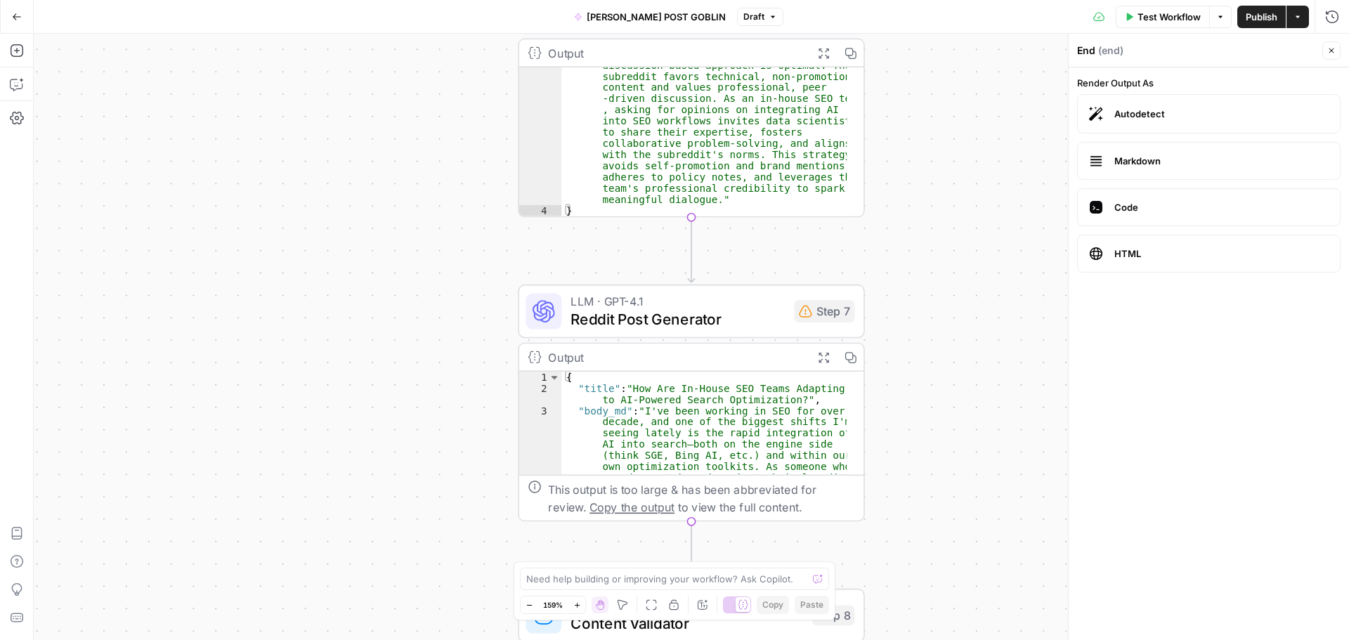
drag, startPoint x: 1342, startPoint y: 48, endPoint x: 1145, endPoint y: 107, distance: 205.3
click at [1341, 48] on header "End ( end ) Close" at bounding box center [1208, 51] width 280 height 34
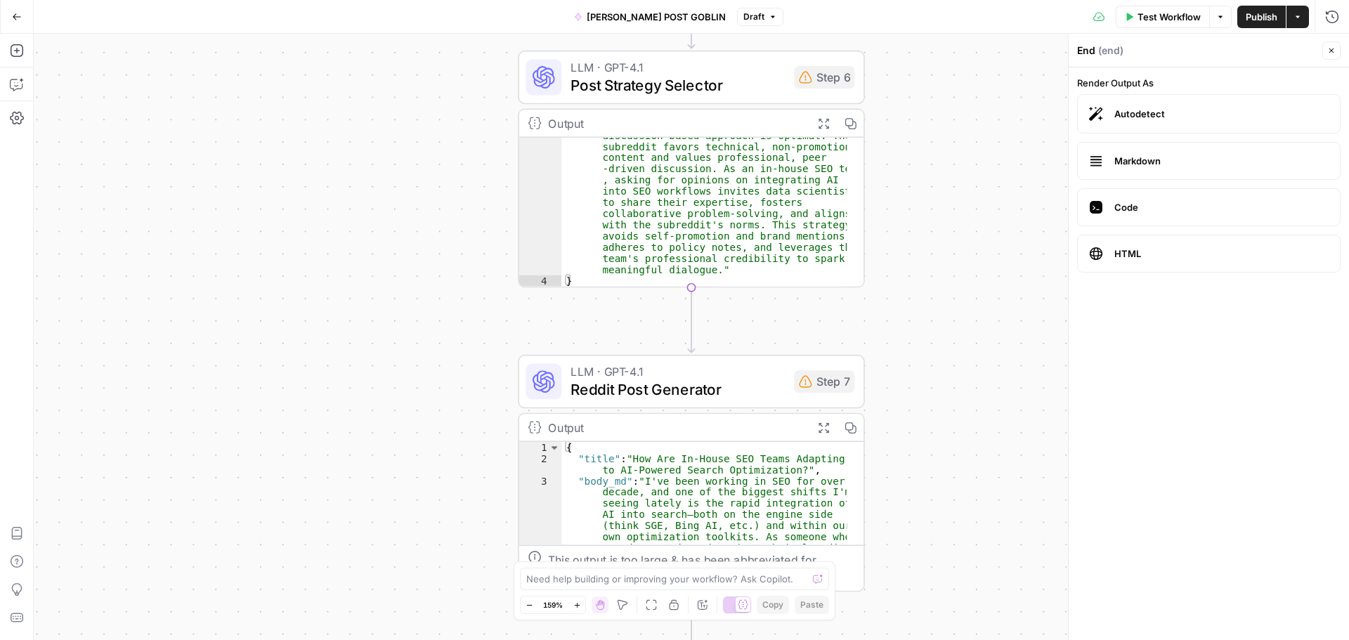
click at [1327, 49] on icon "button" at bounding box center [1331, 50] width 8 height 8
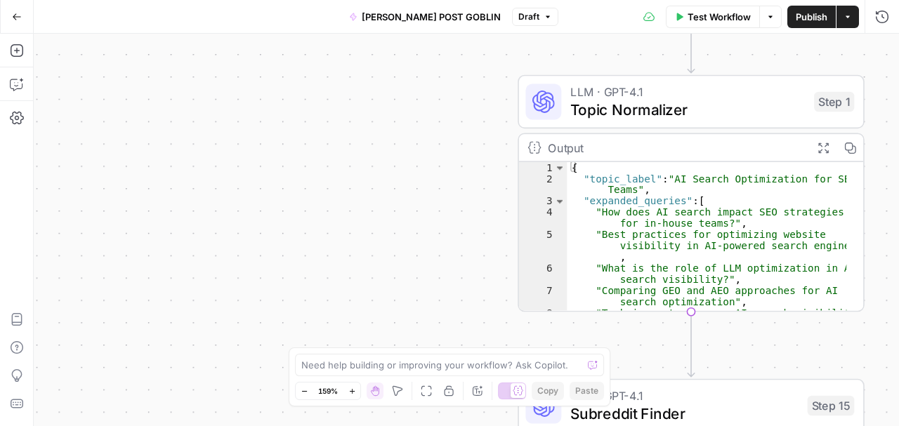
scroll to position [39, 0]
click at [406, 146] on div "Workflow Set Inputs Inputs LLM · GPT-4.1 Topic Normalizer Step 1 Output Expand …" at bounding box center [466, 230] width 865 height 393
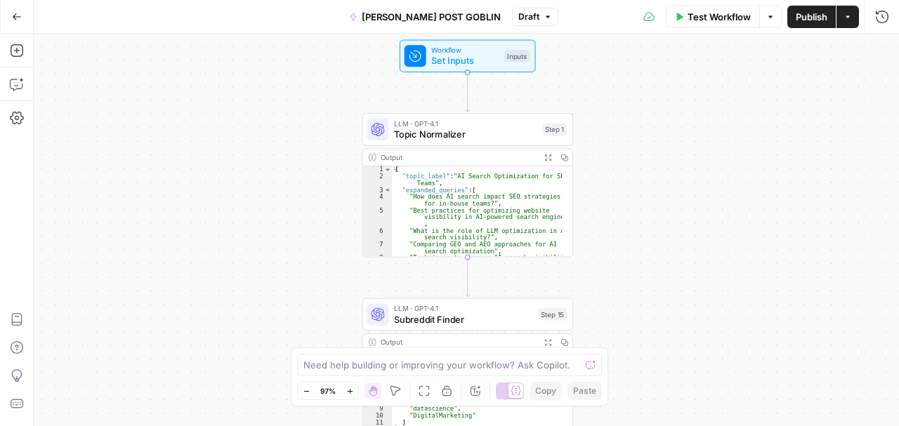
drag, startPoint x: 784, startPoint y: 124, endPoint x: 652, endPoint y: 131, distance: 132.2
click at [646, 103] on div "Workflow Set Inputs Inputs LLM · GPT-4.1 Topic Normalizer Step 1 Output Expand …" at bounding box center [466, 230] width 865 height 393
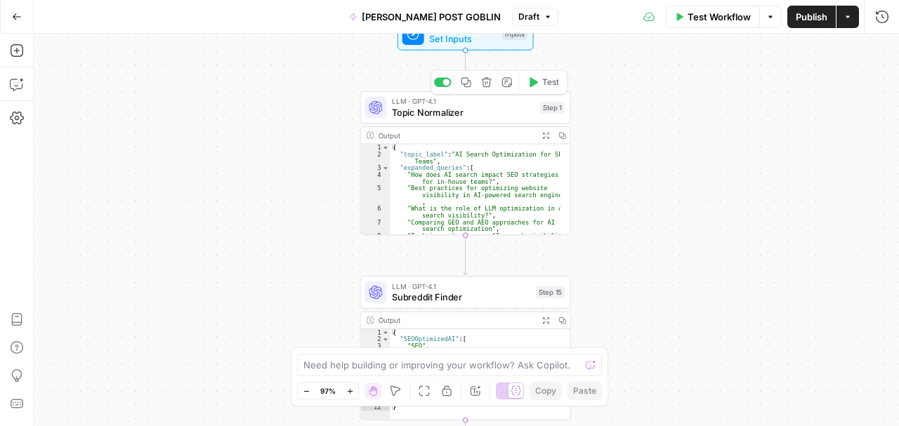
click at [496, 114] on span "Topic Normalizer" at bounding box center [463, 111] width 143 height 13
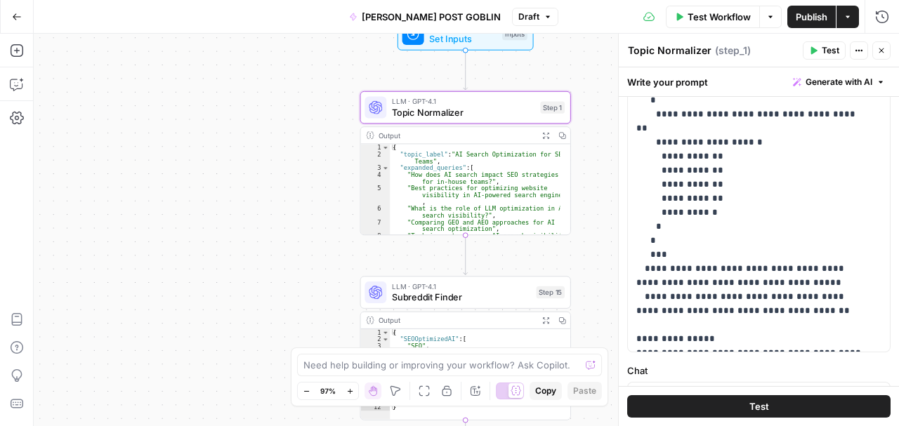
scroll to position [421, 0]
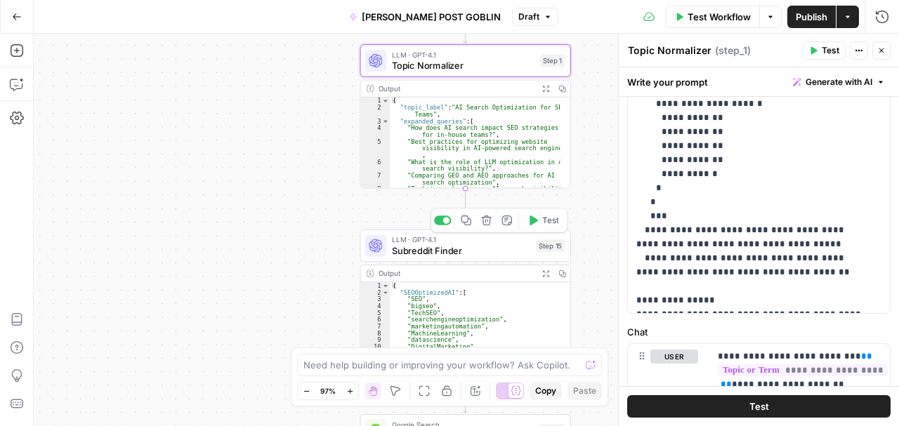
click at [477, 249] on span "Subreddit Finder" at bounding box center [461, 250] width 139 height 13
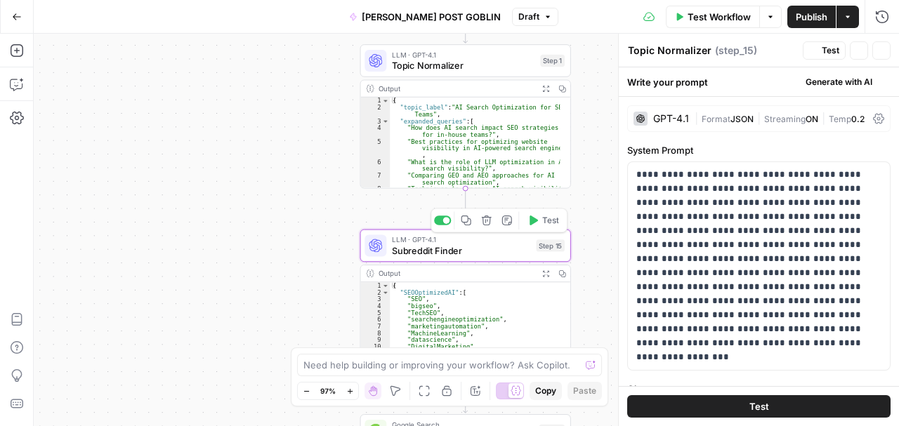
type textarea "Subreddit Finder"
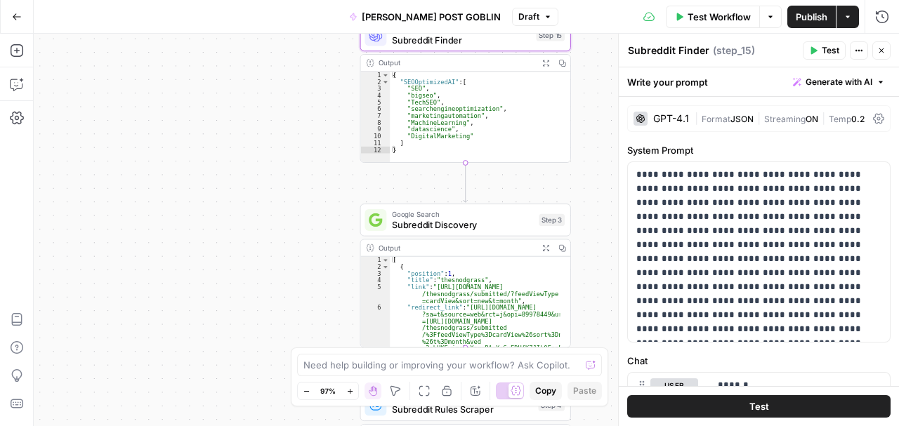
click at [494, 221] on span "Subreddit Discovery" at bounding box center [462, 224] width 141 height 13
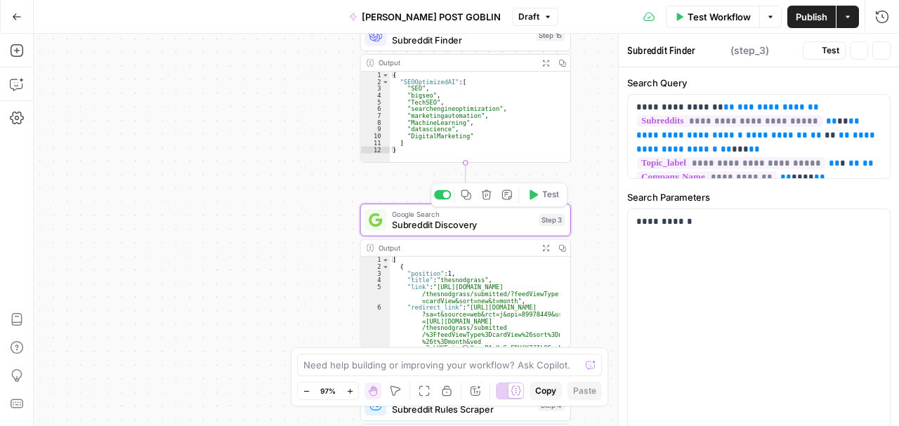
type textarea "Subreddit Discovery"
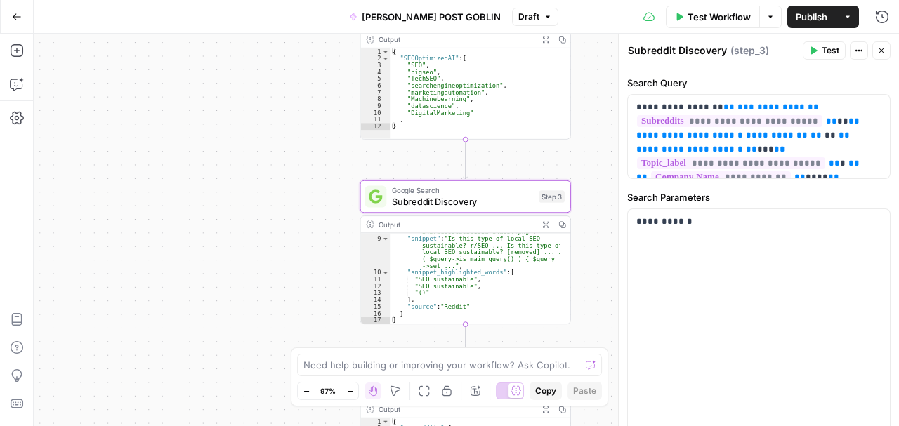
scroll to position [145, 0]
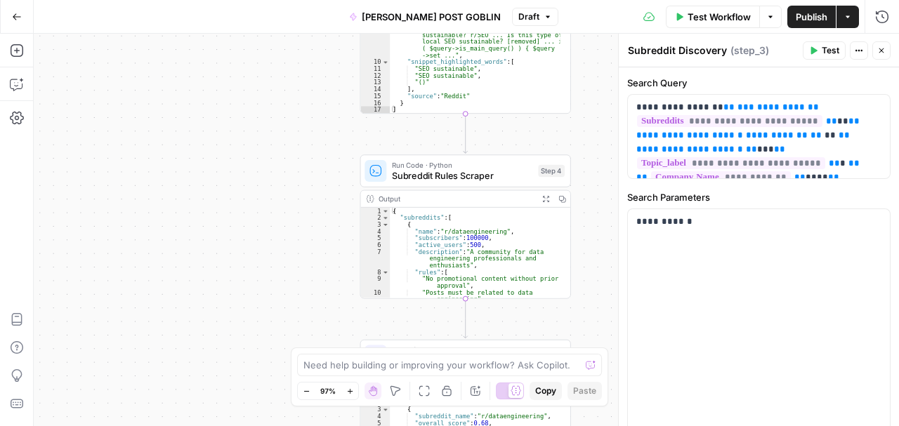
click at [479, 176] on span "Subreddit Rules Scraper" at bounding box center [462, 175] width 141 height 13
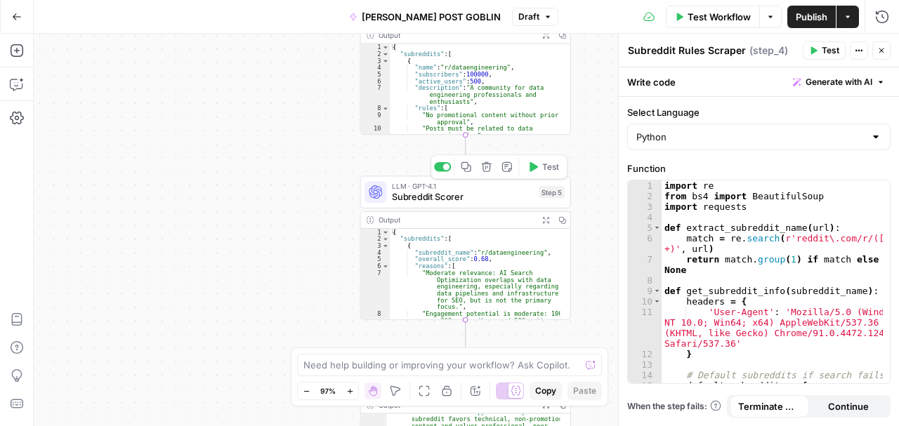
click at [499, 192] on span "Subreddit Scorer" at bounding box center [462, 196] width 141 height 13
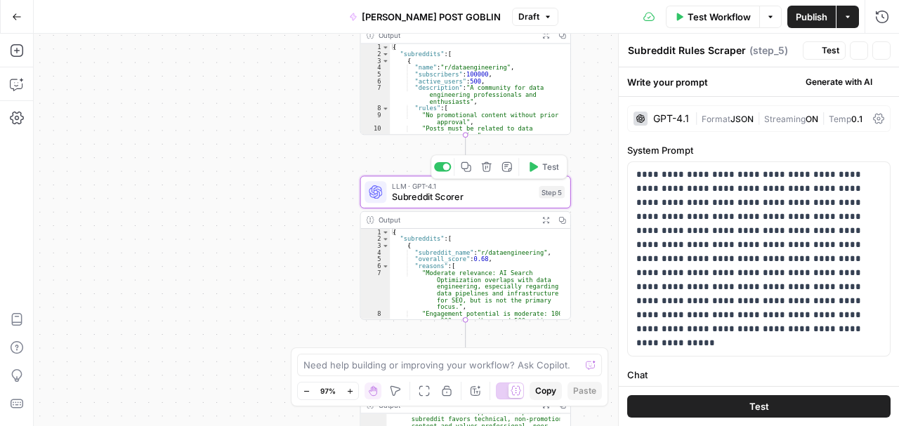
type textarea "Subreddit Scorer"
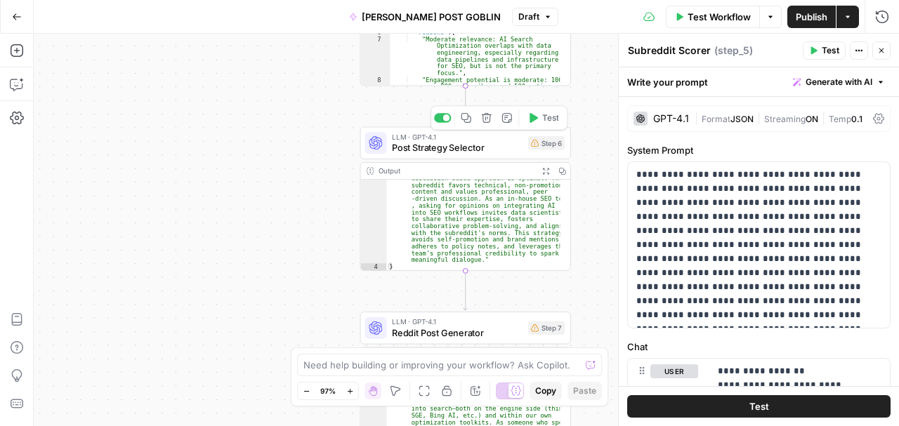
click at [483, 146] on span "Post Strategy Selector" at bounding box center [457, 147] width 131 height 13
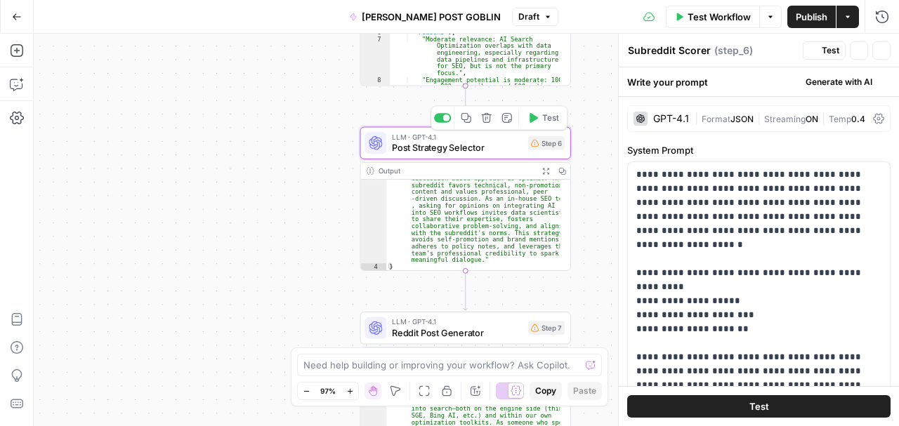
type textarea "Post Strategy Selector"
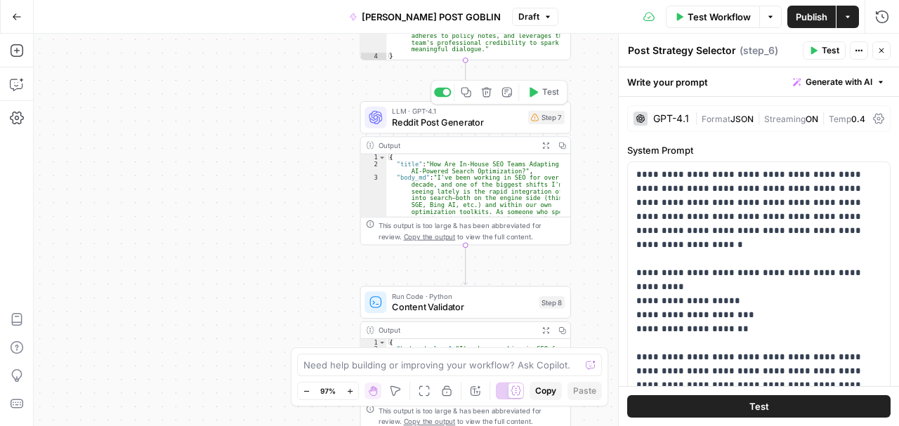
click at [490, 121] on span "Reddit Post Generator" at bounding box center [457, 121] width 131 height 13
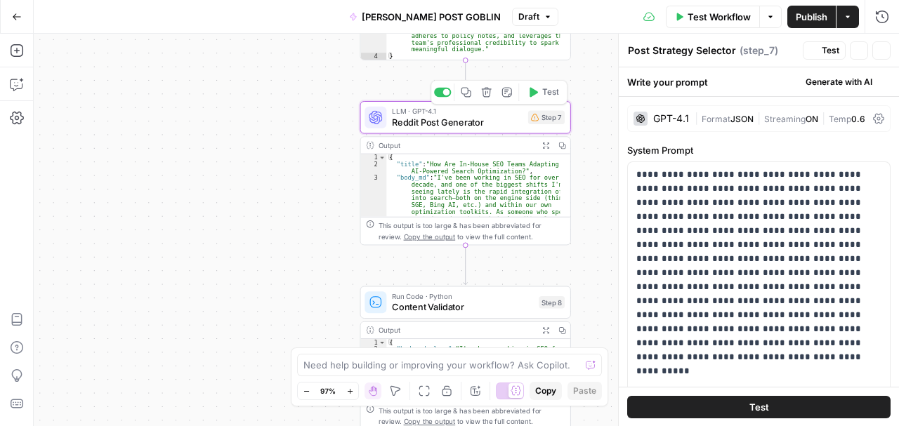
type textarea "Reddit Post Generator"
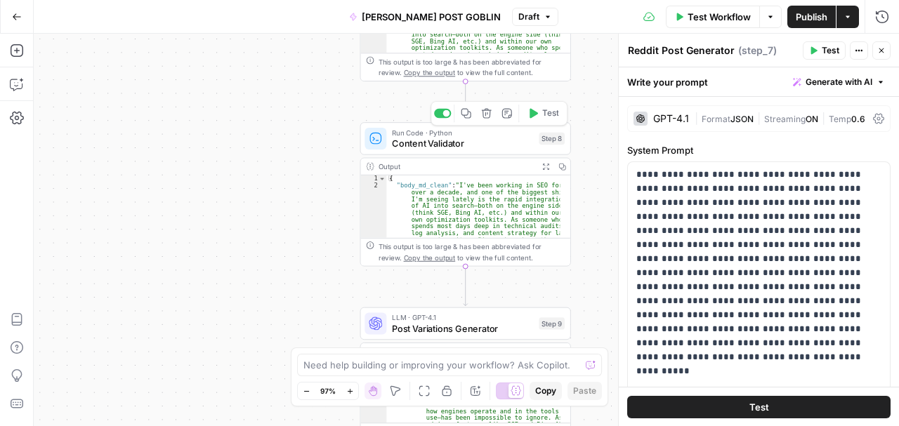
click at [509, 139] on span "Content Validator" at bounding box center [462, 143] width 141 height 13
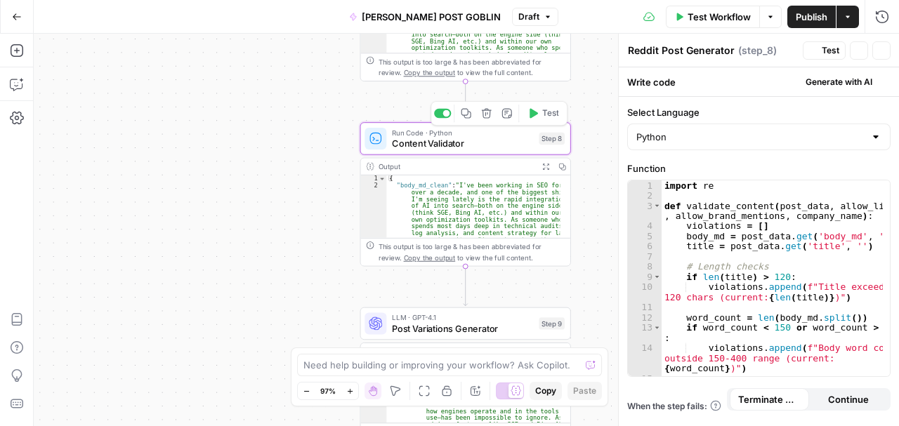
type textarea "Content Validator"
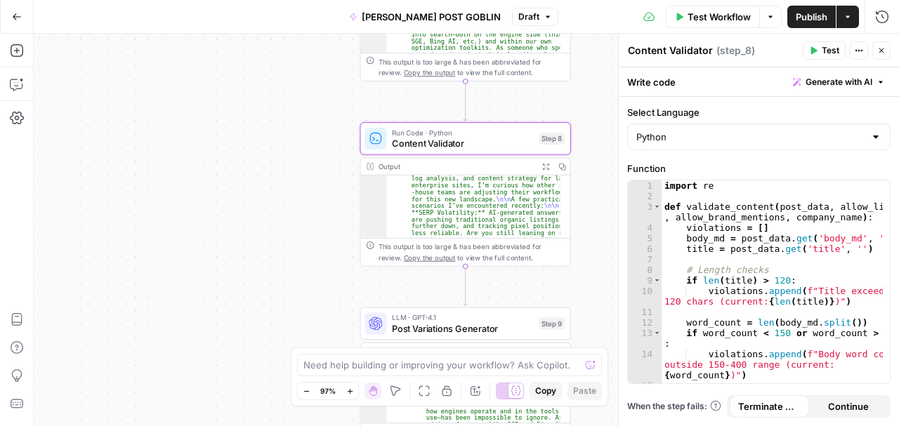
scroll to position [84, 0]
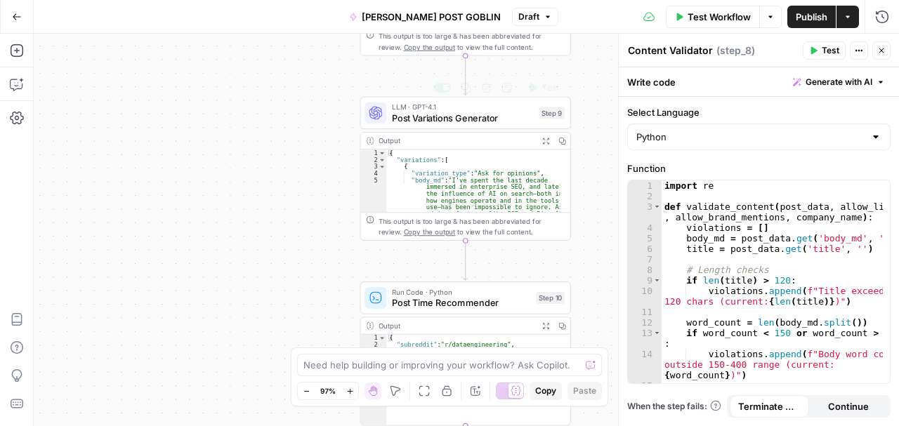
click at [497, 117] on span "Post Variations Generator" at bounding box center [462, 117] width 141 height 13
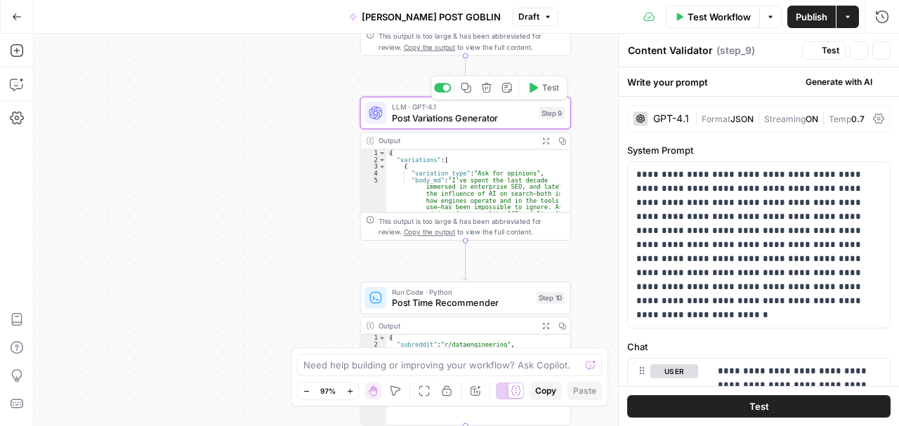
type textarea "Post Variations Generator"
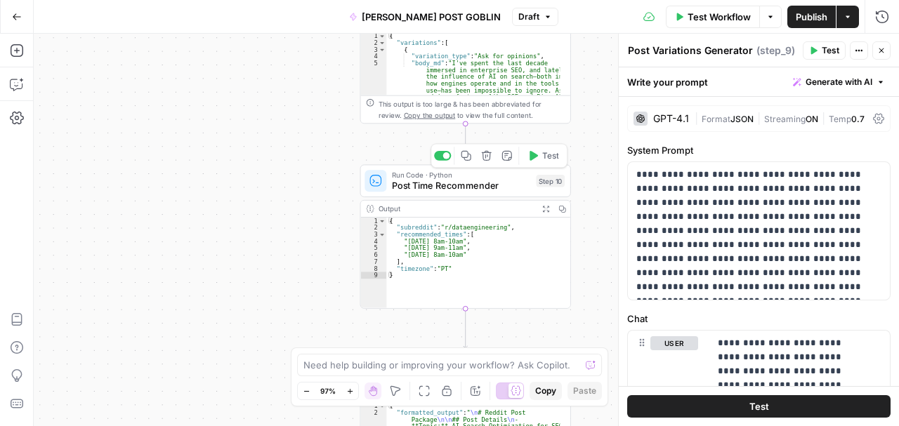
click at [476, 186] on span "Post Time Recommender" at bounding box center [461, 185] width 139 height 13
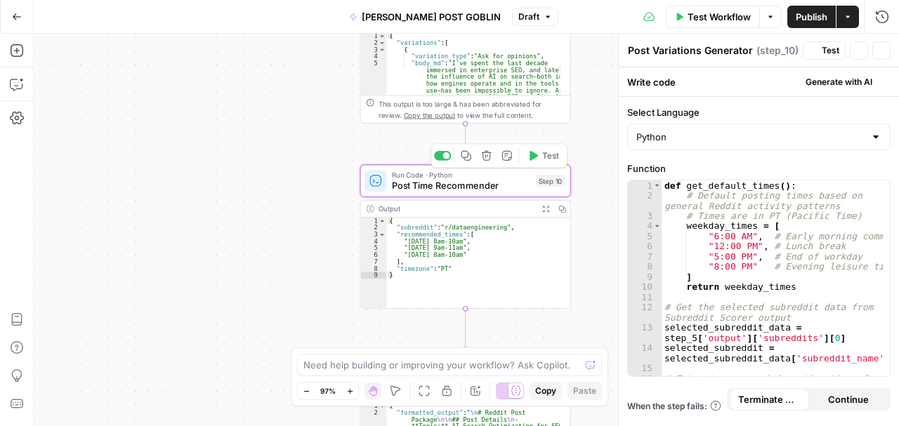
type textarea "Post Time Recommender"
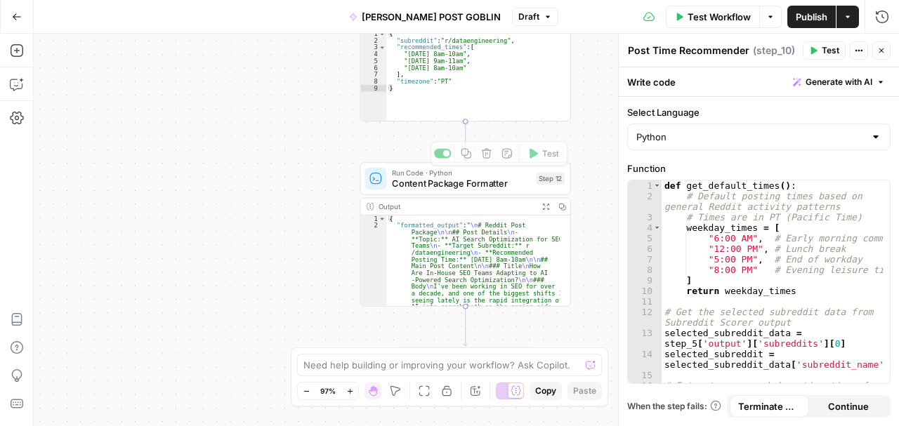
click at [487, 183] on span "Content Package Formatter" at bounding box center [461, 183] width 139 height 13
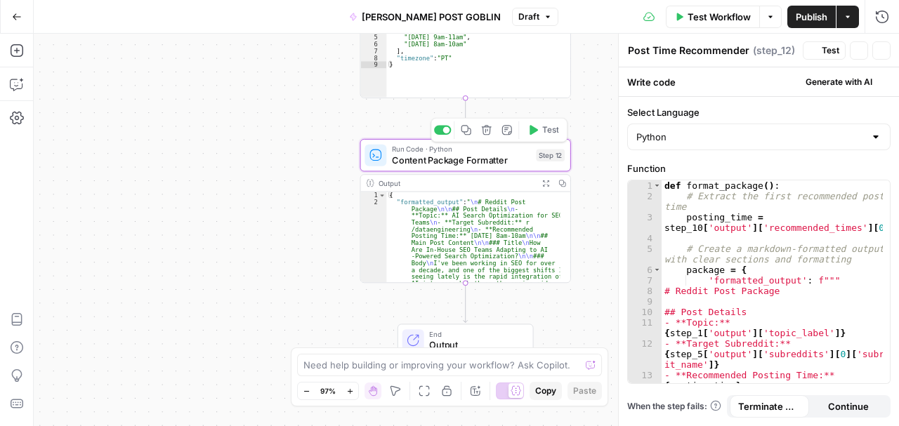
type textarea "Content Package Formatter"
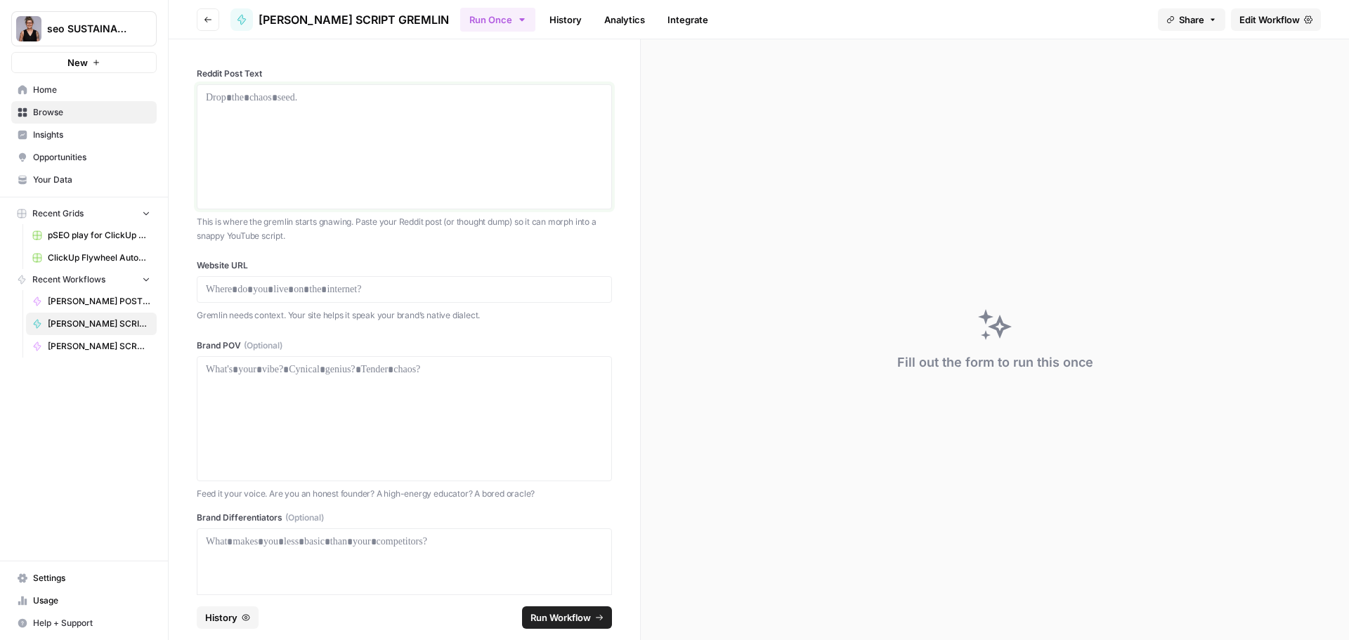
click at [291, 101] on p at bounding box center [404, 98] width 397 height 14
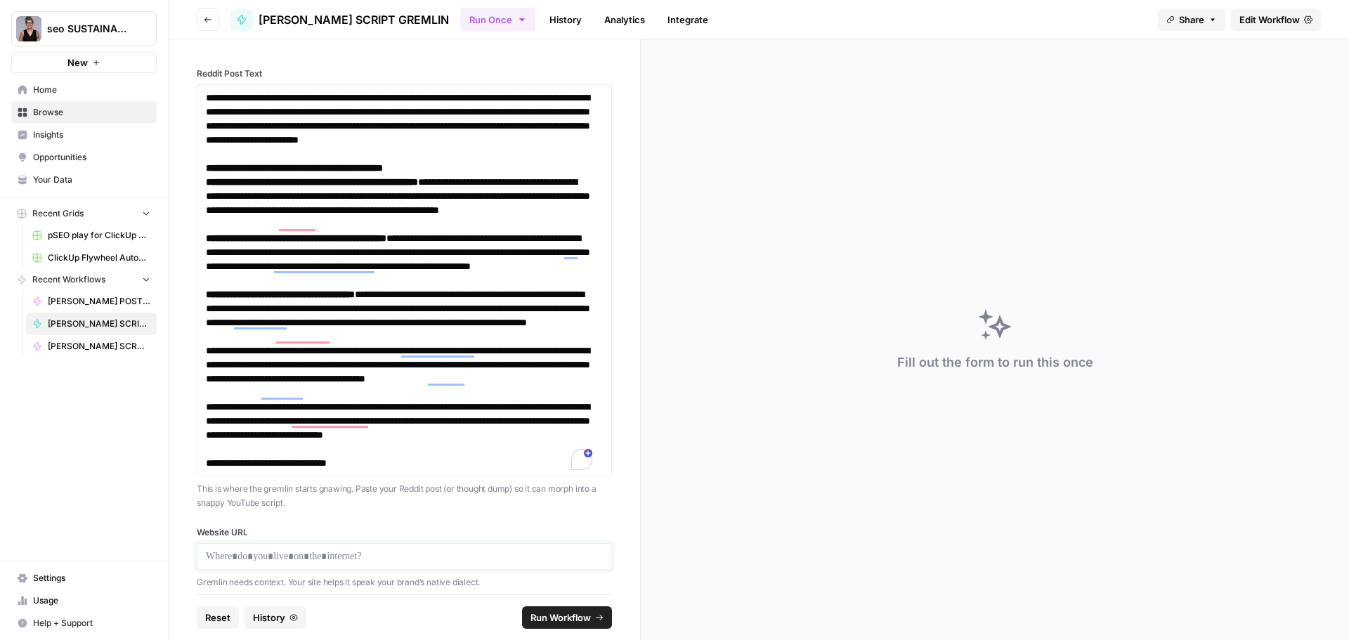
click at [335, 556] on p at bounding box center [404, 556] width 397 height 14
click at [294, 551] on p at bounding box center [404, 556] width 397 height 14
click at [551, 618] on span "Run Workflow" at bounding box center [560, 617] width 60 height 14
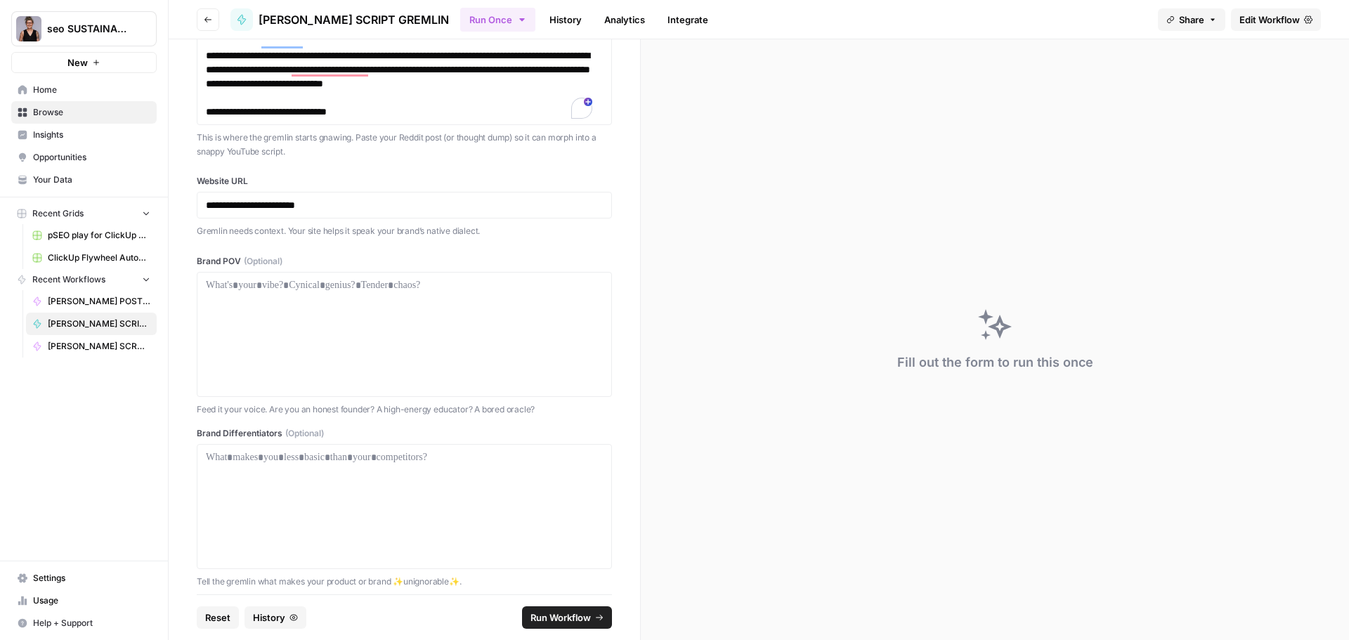
click at [556, 615] on span "Run Workflow" at bounding box center [560, 617] width 60 height 14
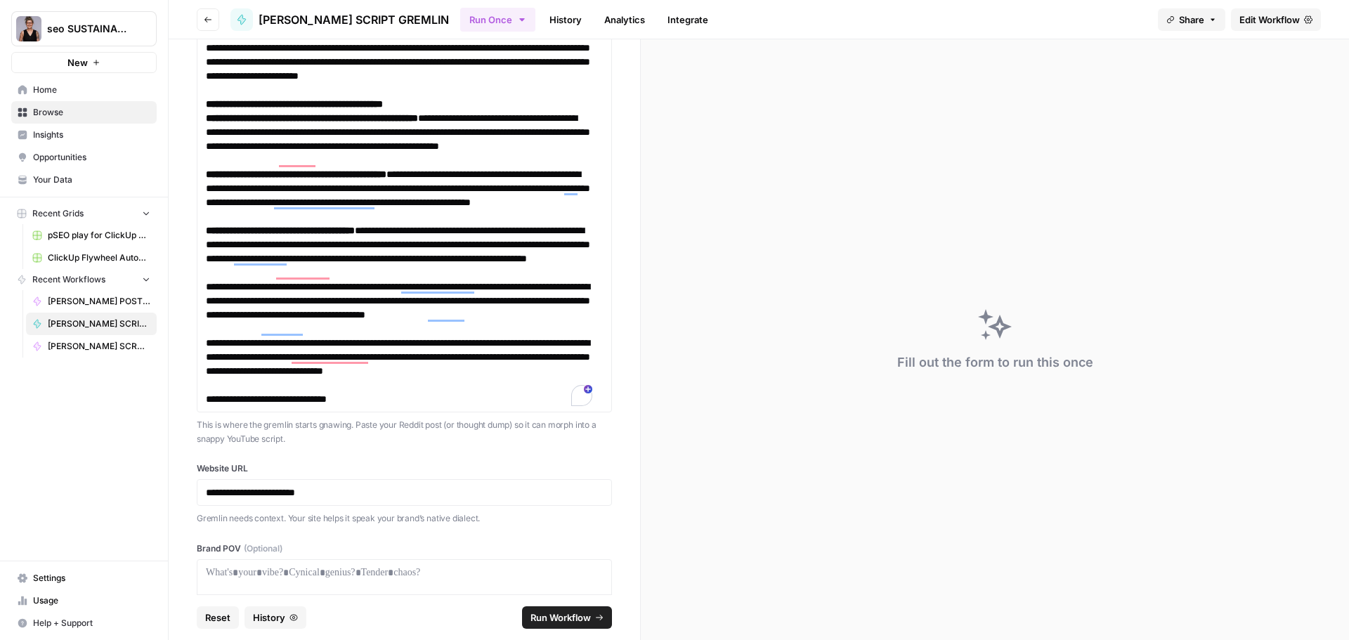
scroll to position [0, 0]
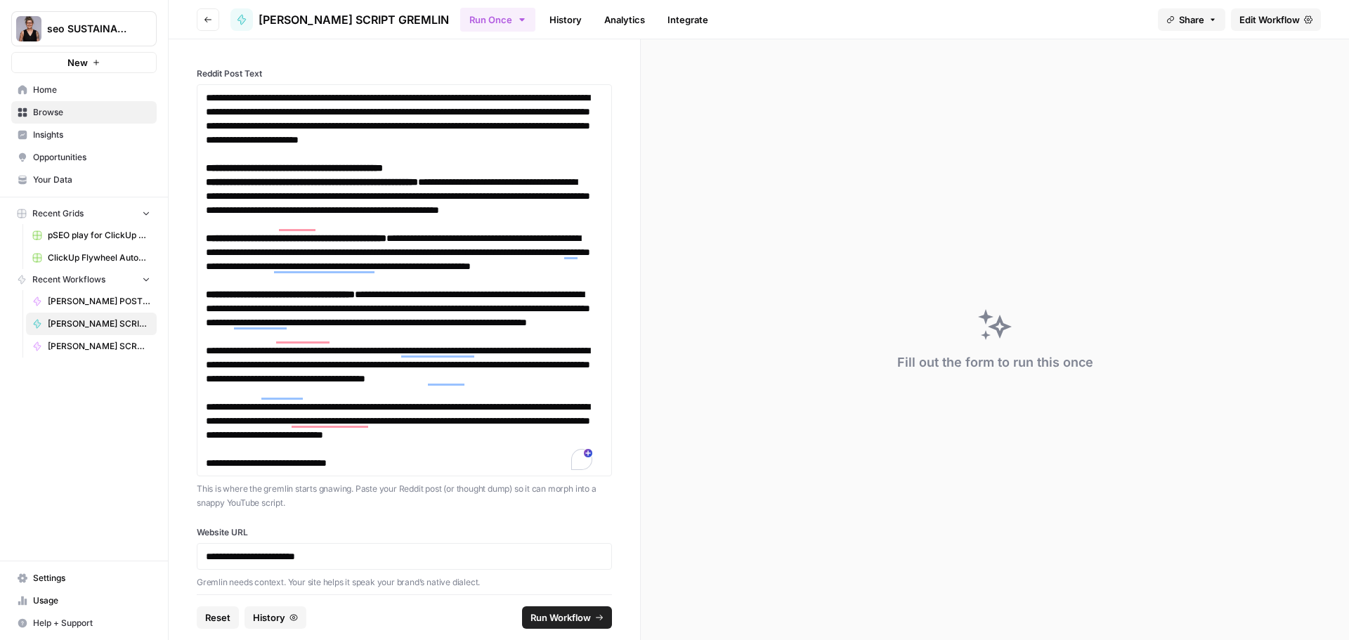
click at [503, 58] on div "**********" at bounding box center [404, 316] width 471 height 555
click at [562, 611] on span "Run Workflow" at bounding box center [560, 617] width 60 height 14
click at [386, 554] on p "**********" at bounding box center [399, 556] width 386 height 14
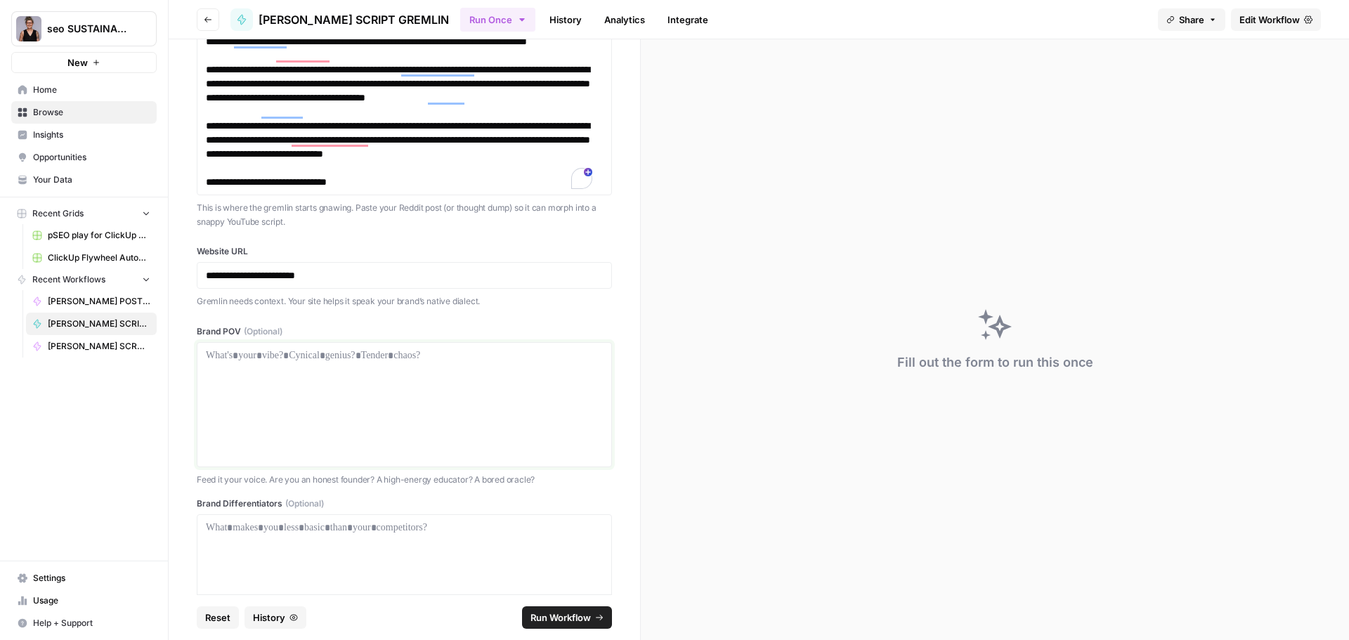
click at [341, 385] on div at bounding box center [404, 404] width 397 height 112
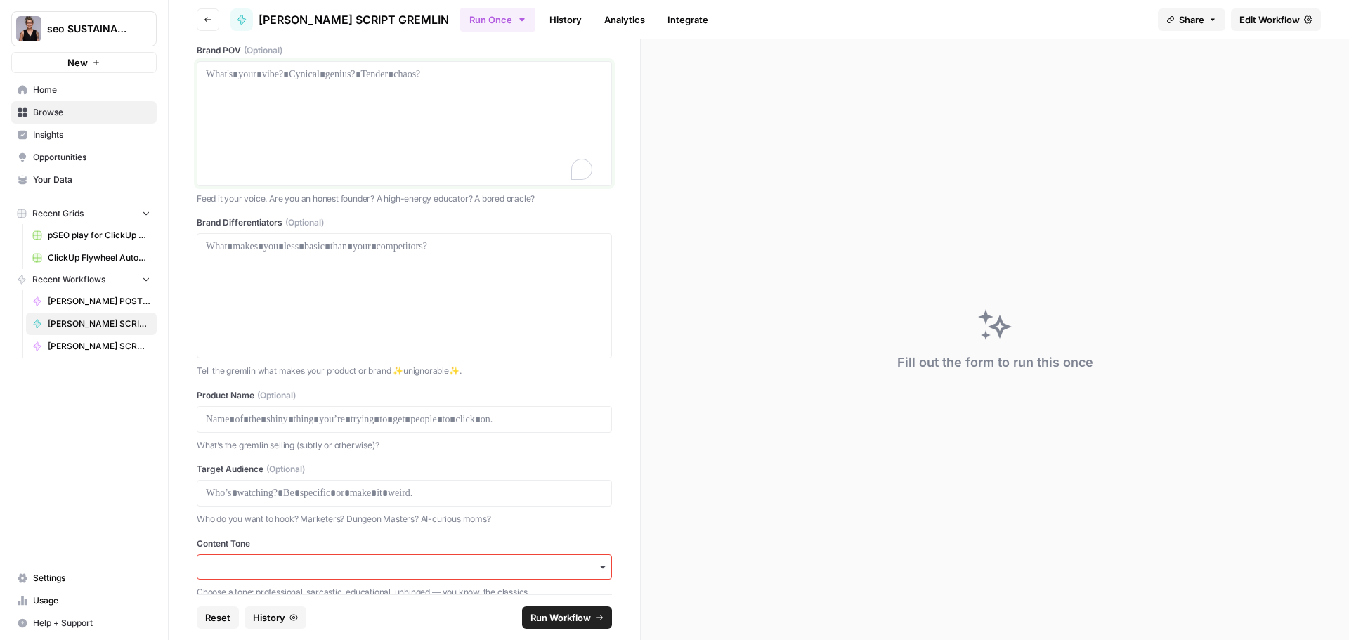
scroll to position [562, 0]
click at [334, 561] on input "Content Tone" at bounding box center [404, 567] width 397 height 14
click at [367, 454] on div "Confident, witty, data-driven" at bounding box center [398, 448] width 403 height 27
click at [563, 620] on span "Run Workflow" at bounding box center [560, 617] width 60 height 14
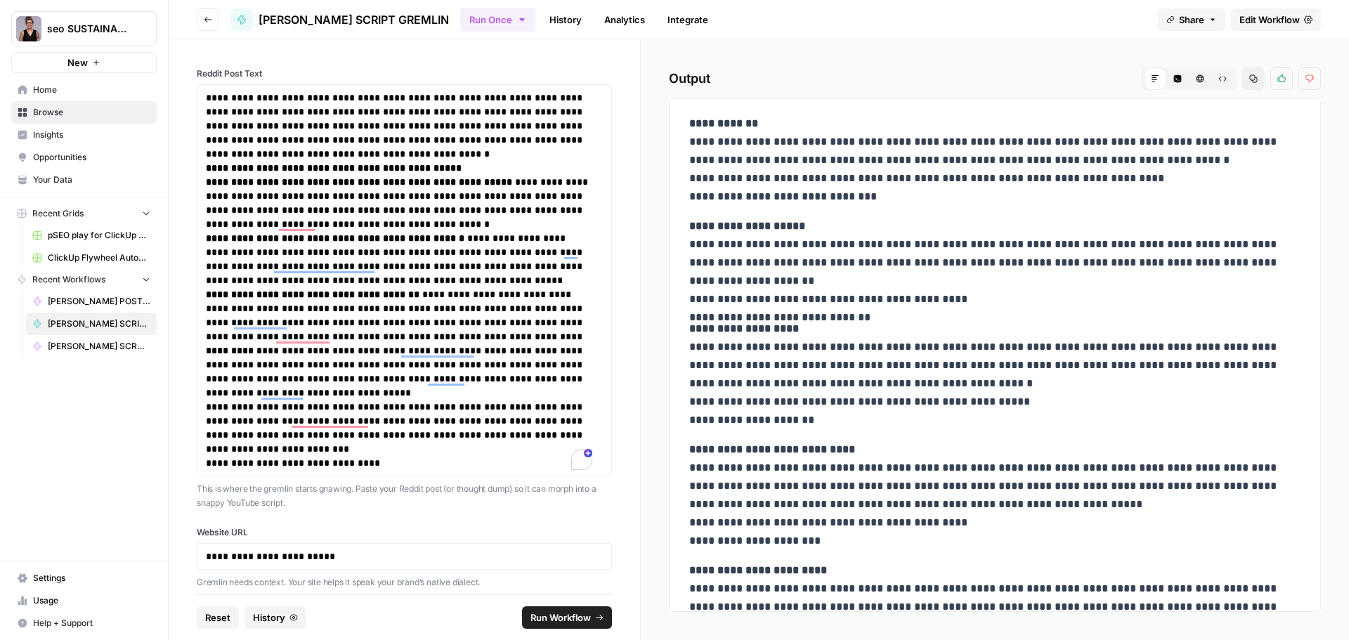
scroll to position [0, 0]
click at [561, 615] on span "Run Workflow" at bounding box center [560, 617] width 60 height 14
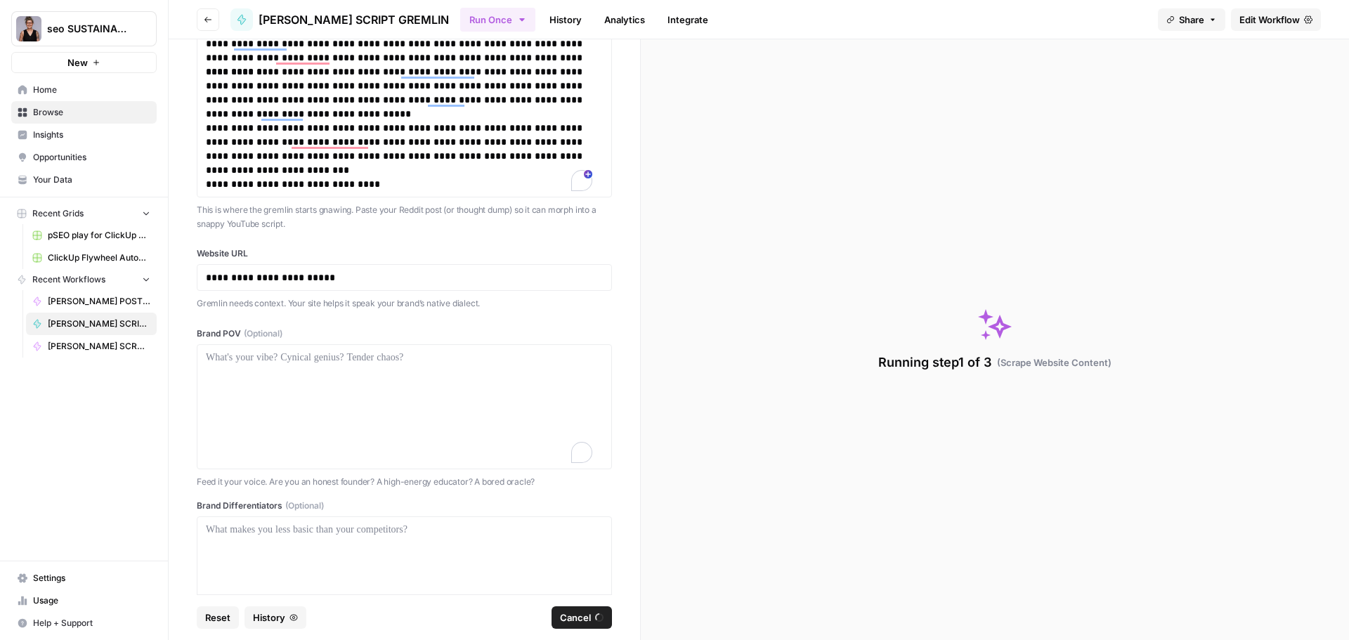
scroll to position [281, 0]
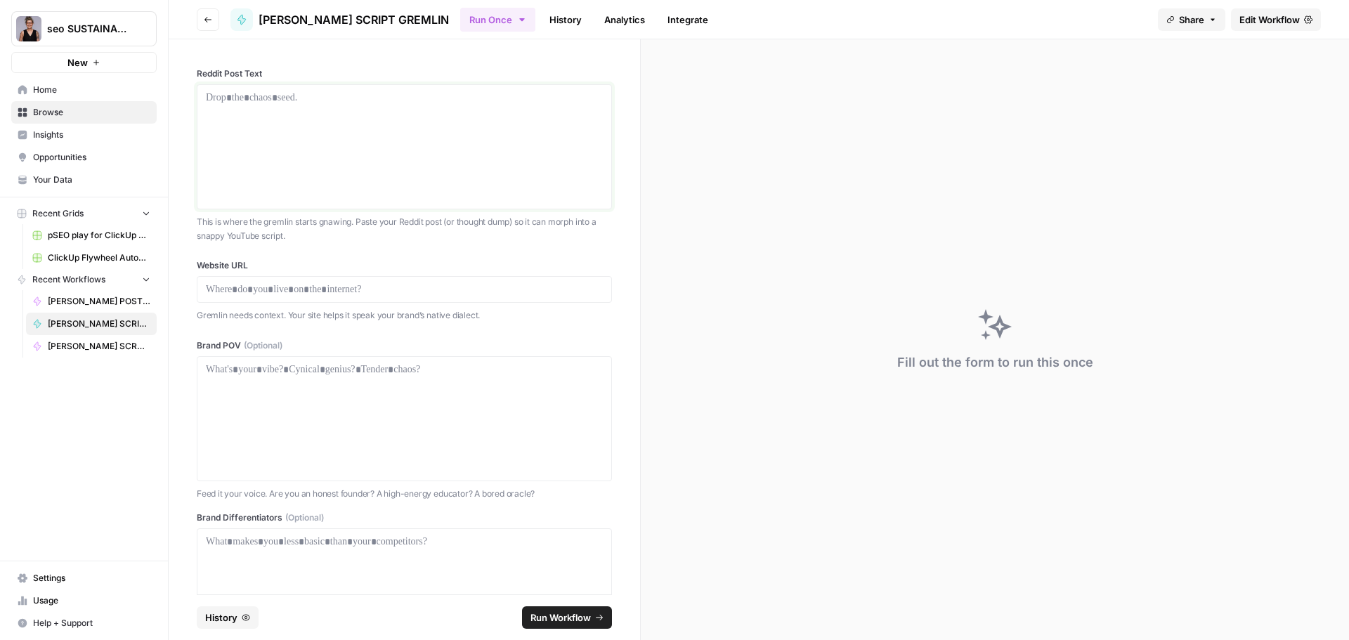
click at [329, 100] on p at bounding box center [404, 98] width 397 height 14
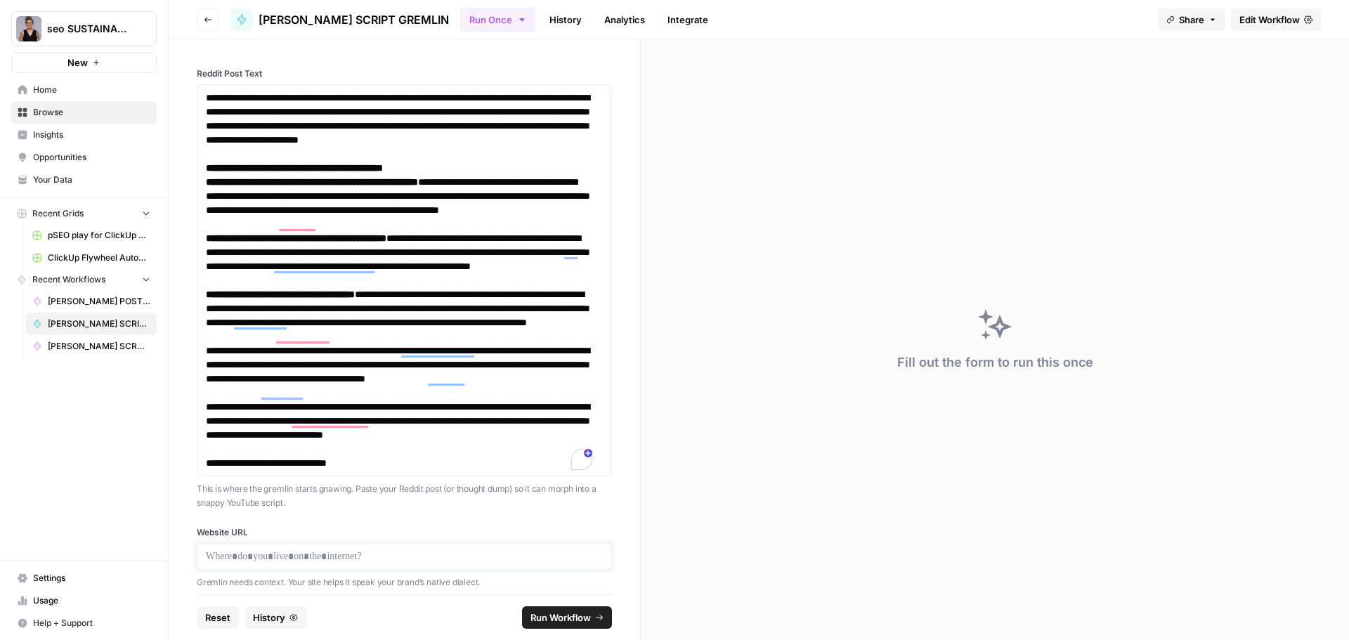
click at [497, 557] on p at bounding box center [404, 556] width 397 height 14
click at [231, 551] on p at bounding box center [404, 556] width 397 height 14
click at [566, 622] on span "Run Workflow" at bounding box center [560, 617] width 60 height 14
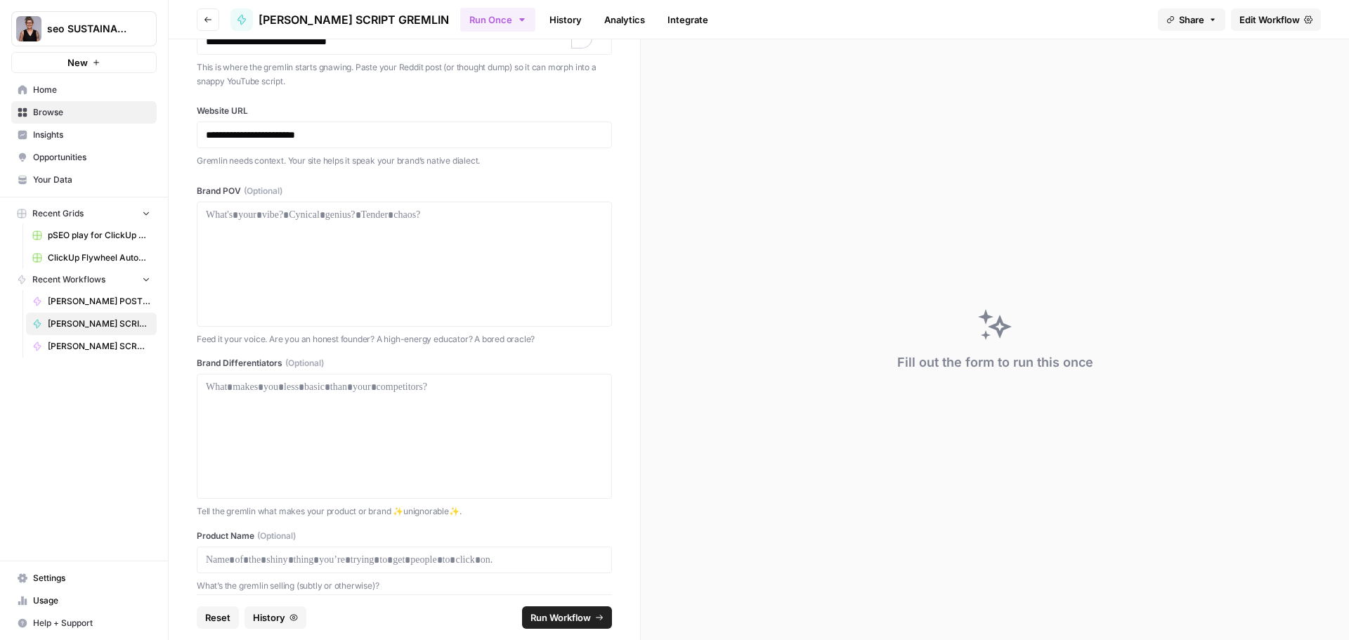
scroll to position [702, 0]
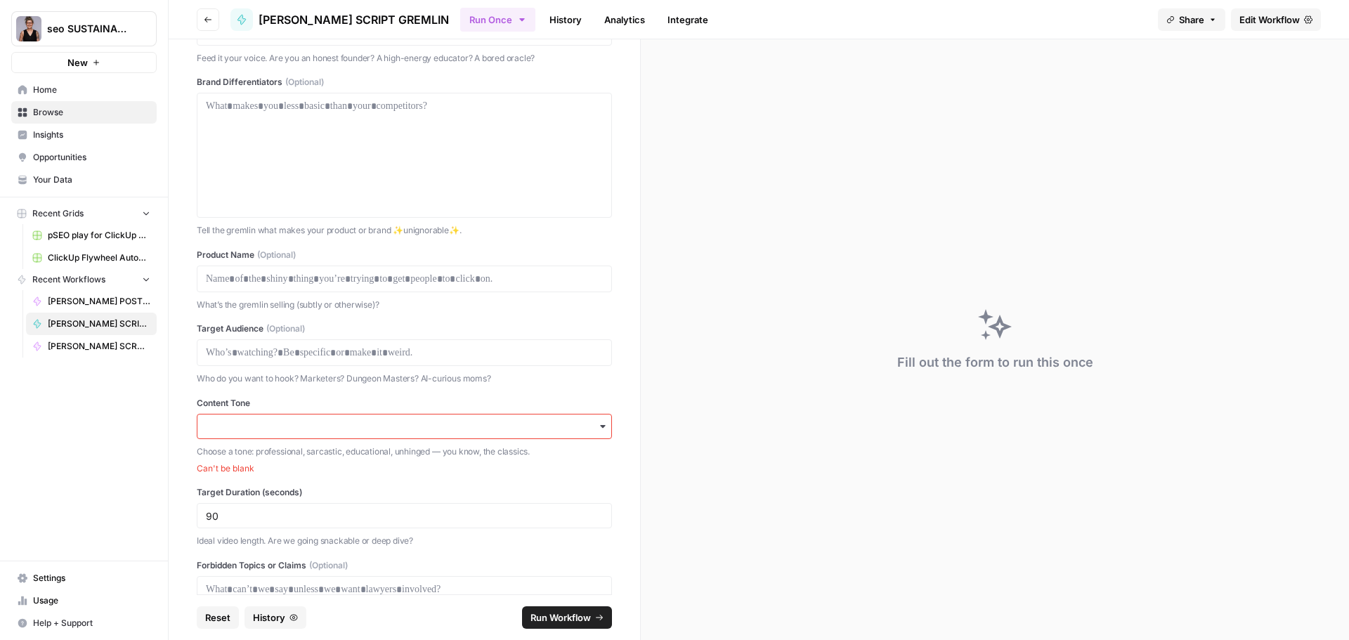
click at [597, 428] on icon "button" at bounding box center [602, 426] width 11 height 11
click at [435, 485] on div "Educational and authoritative" at bounding box center [398, 491] width 403 height 27
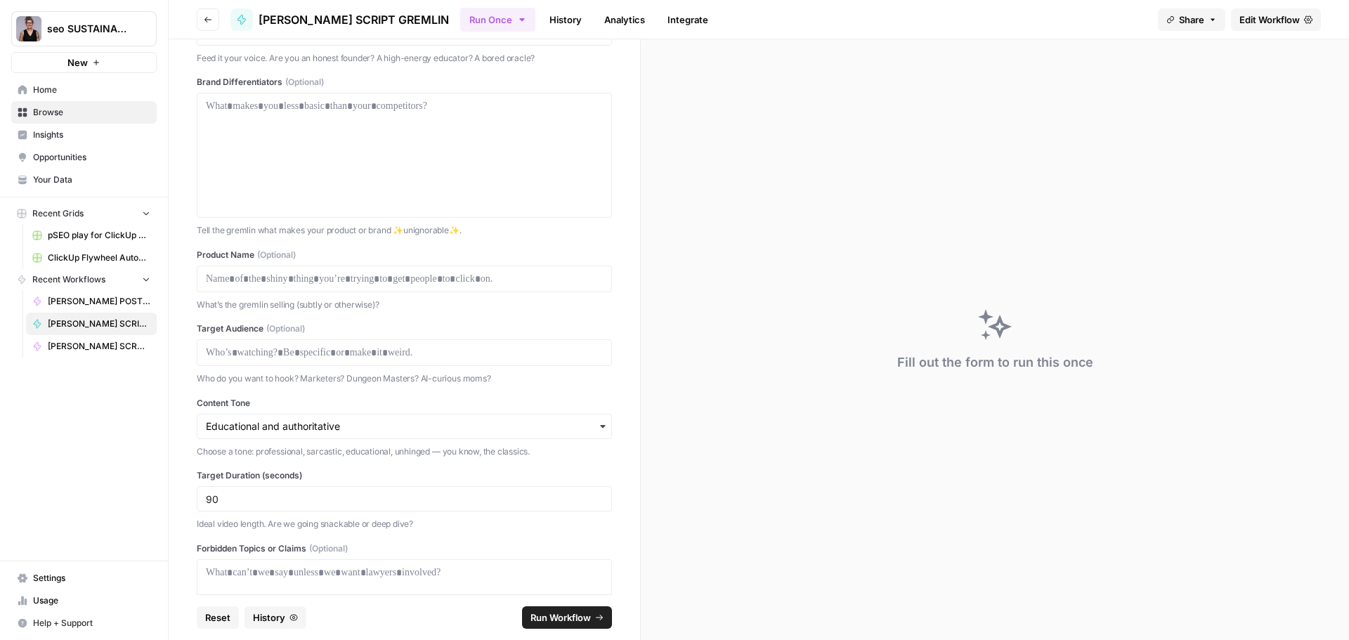
click at [571, 616] on span "Run Workflow" at bounding box center [560, 617] width 60 height 14
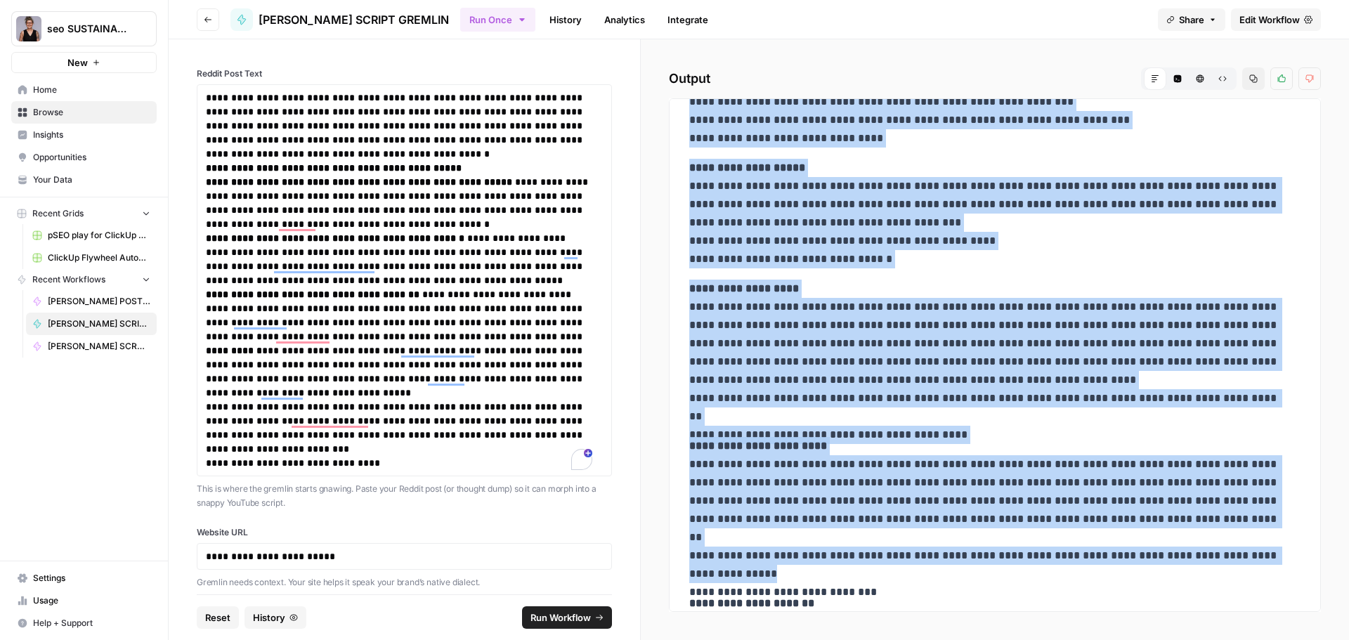
scroll to position [235, 0]
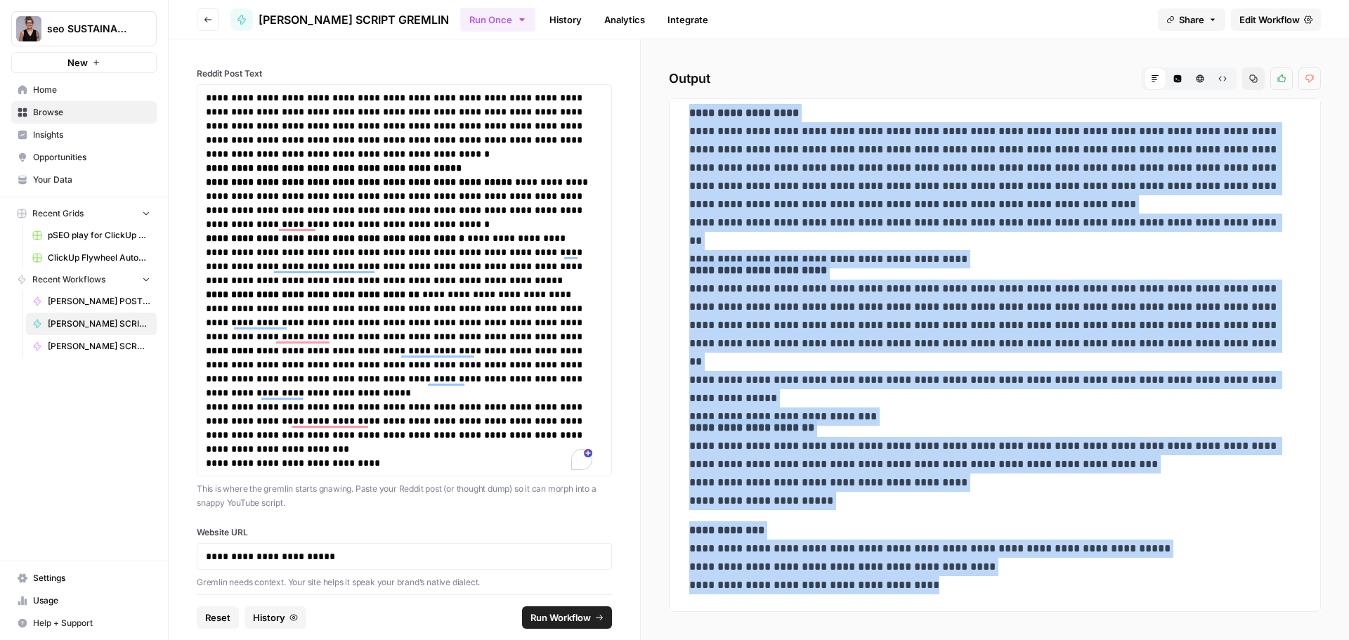
drag, startPoint x: 687, startPoint y: 126, endPoint x: 1022, endPoint y: 592, distance: 574.2
click at [1021, 591] on div "**********" at bounding box center [995, 237] width 628 height 725
copy div "**********"
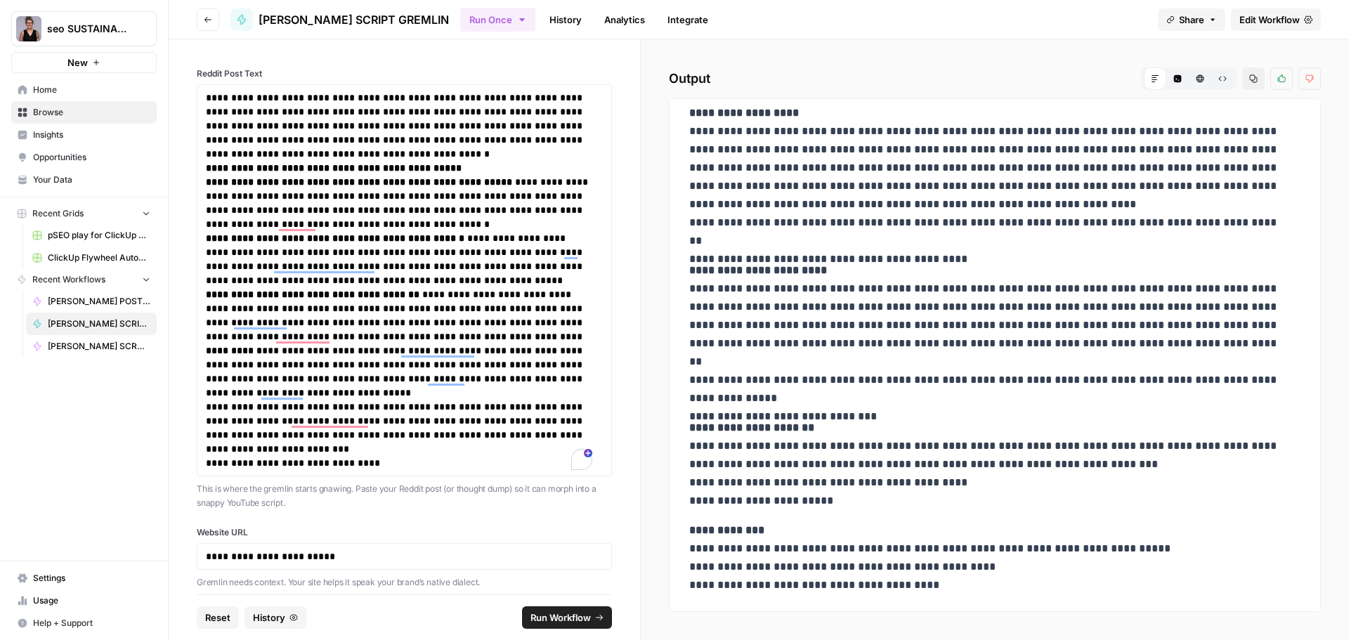
drag, startPoint x: 200, startPoint y: 93, endPoint x: 367, endPoint y: 455, distance: 398.5
click at [361, 457] on div "**********" at bounding box center [404, 280] width 415 height 392
drag, startPoint x: 368, startPoint y: 455, endPoint x: 399, endPoint y: 466, distance: 32.7
click at [374, 455] on p "**********" at bounding box center [399, 428] width 386 height 56
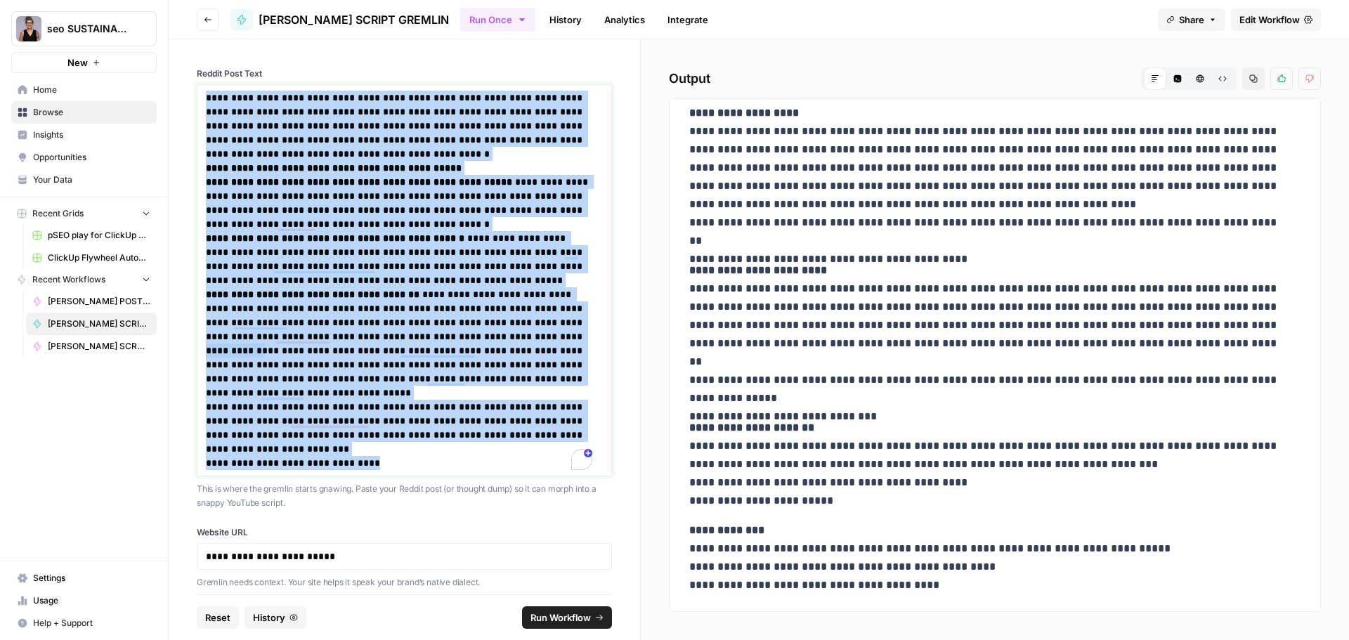
drag, startPoint x: 371, startPoint y: 459, endPoint x: 200, endPoint y: 84, distance: 412.1
click at [200, 84] on div "**********" at bounding box center [404, 280] width 415 height 392
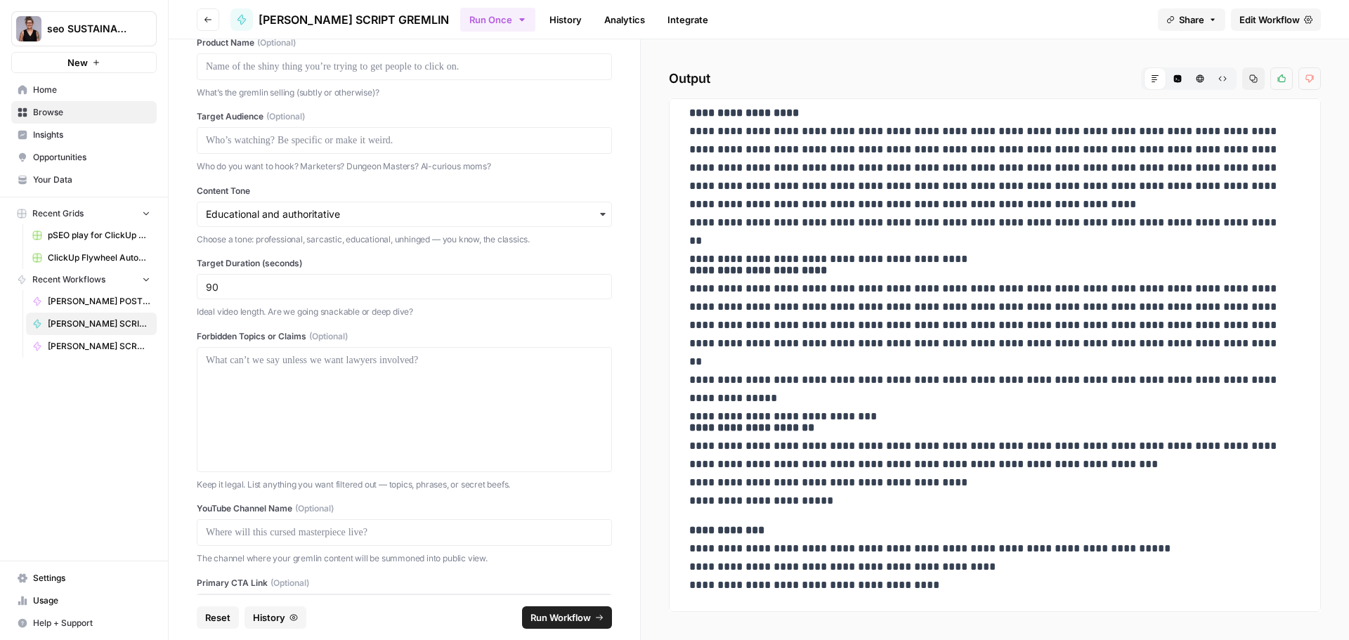
scroll to position [1072, 0]
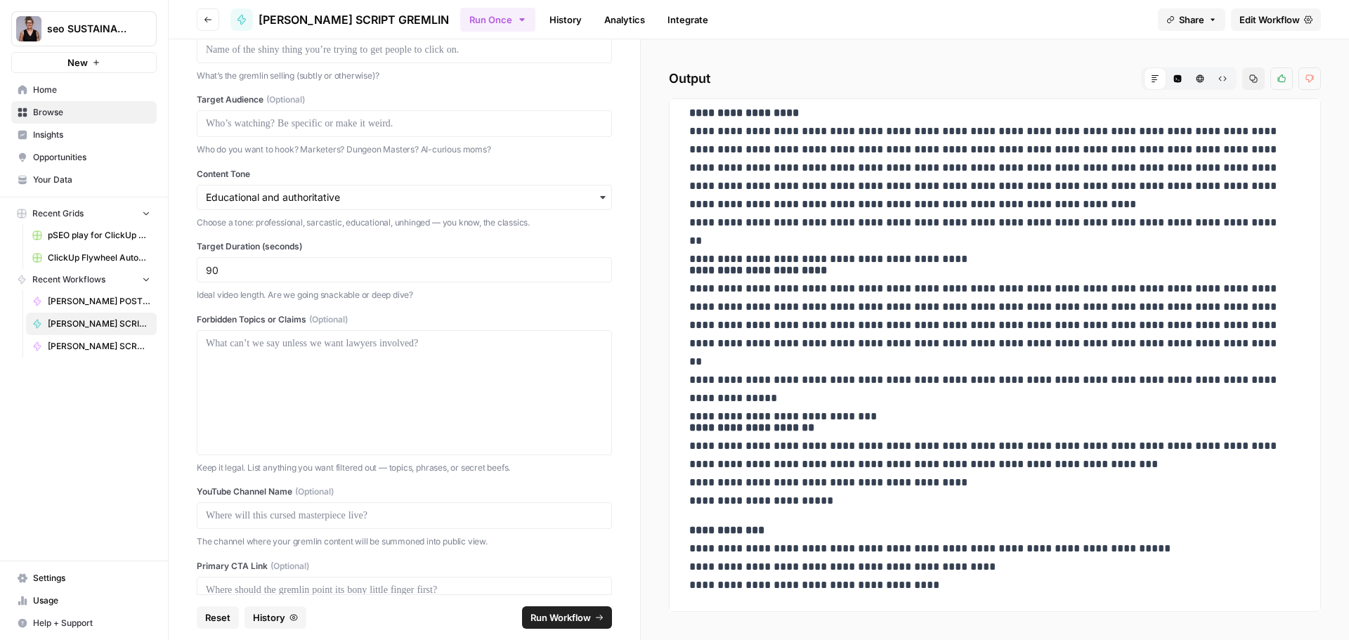
click at [541, 616] on span "Run Workflow" at bounding box center [560, 617] width 60 height 14
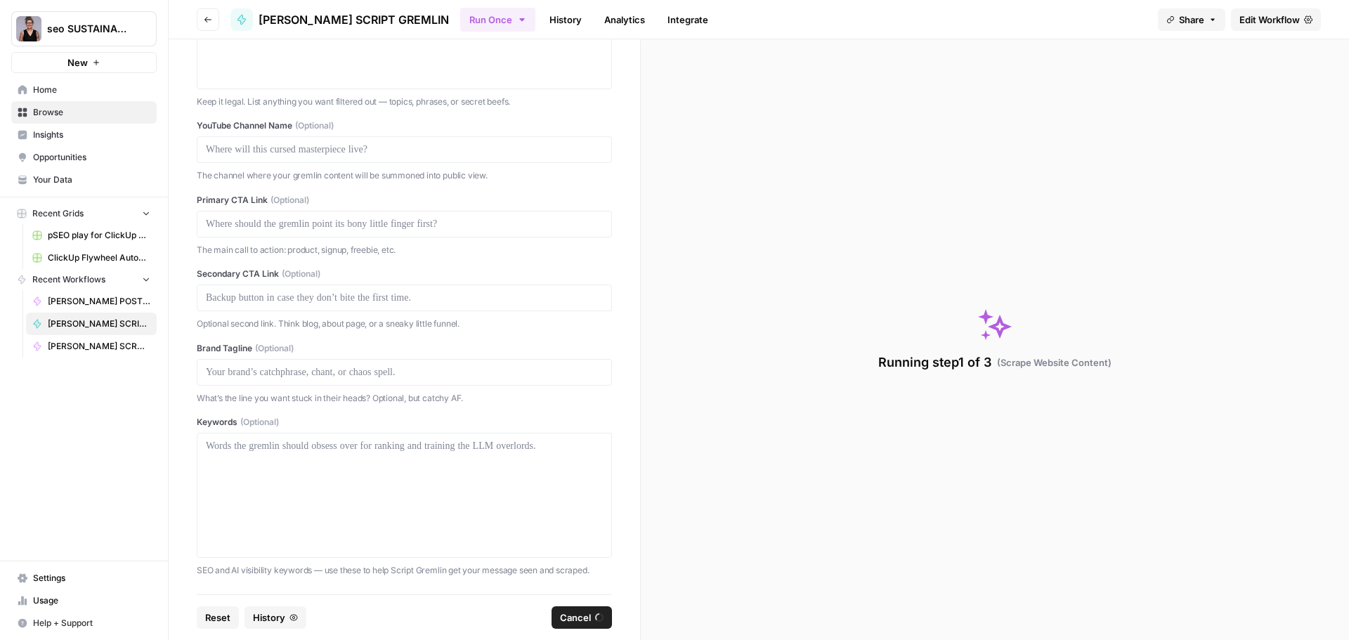
scroll to position [0, 0]
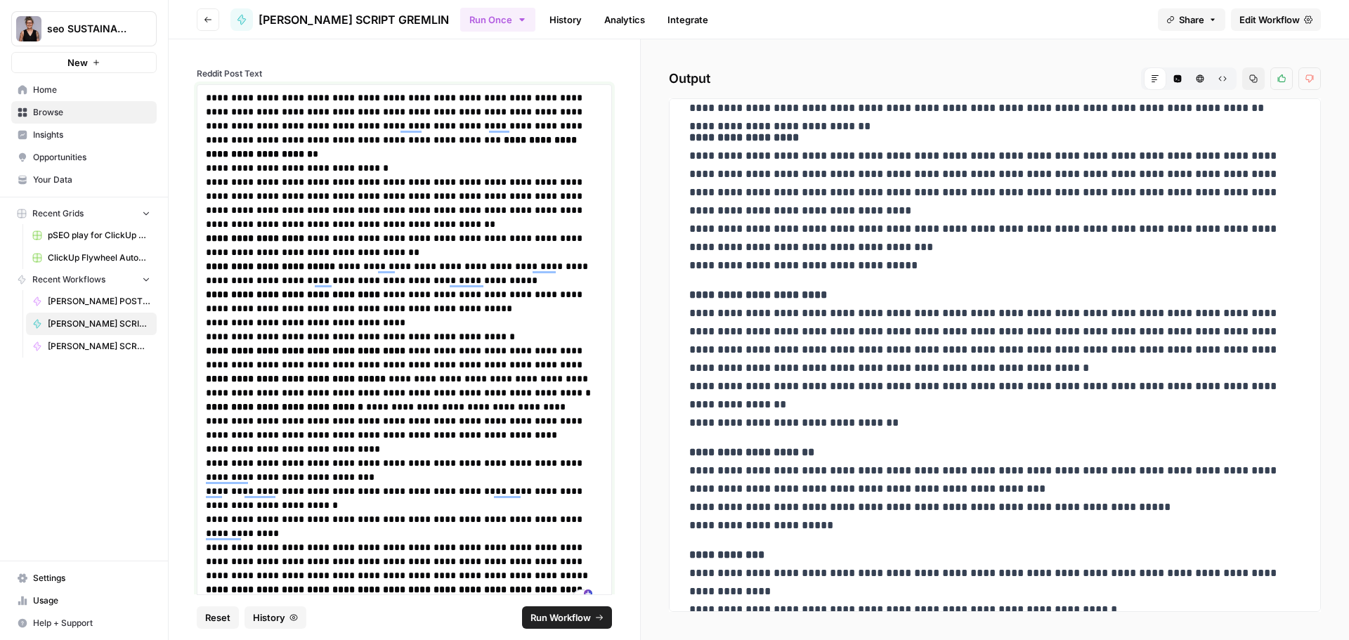
click at [315, 230] on p "**********" at bounding box center [399, 203] width 386 height 56
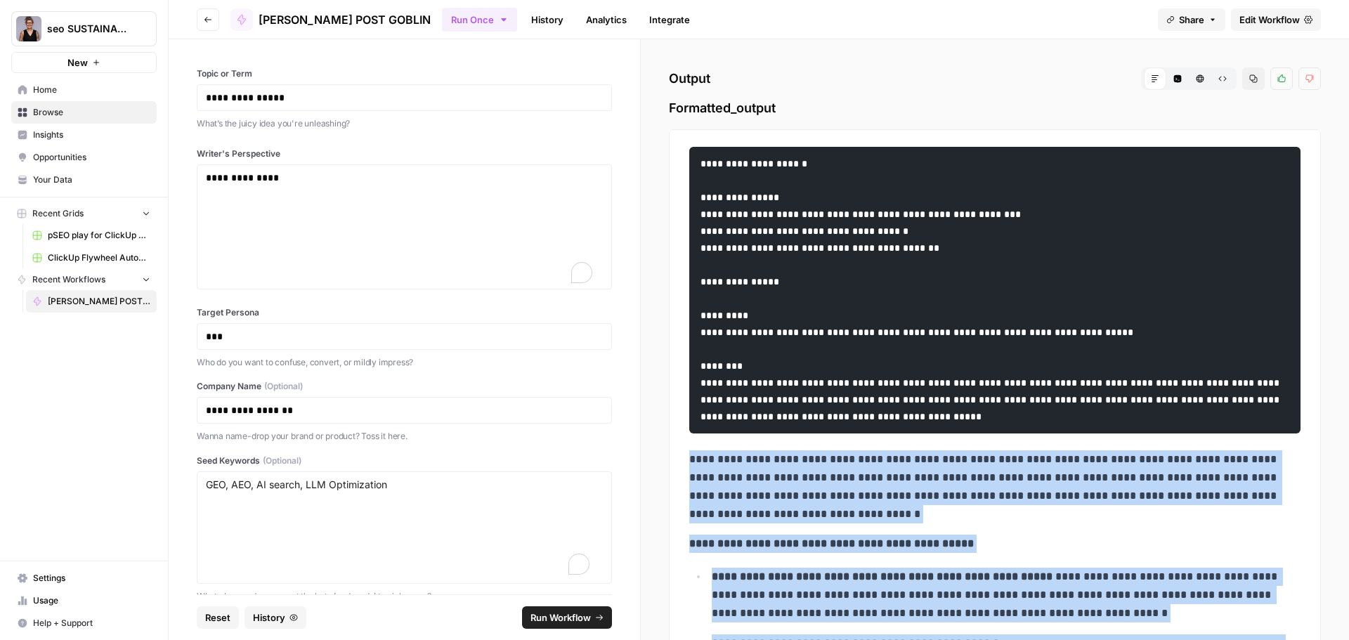
scroll to position [421, 0]
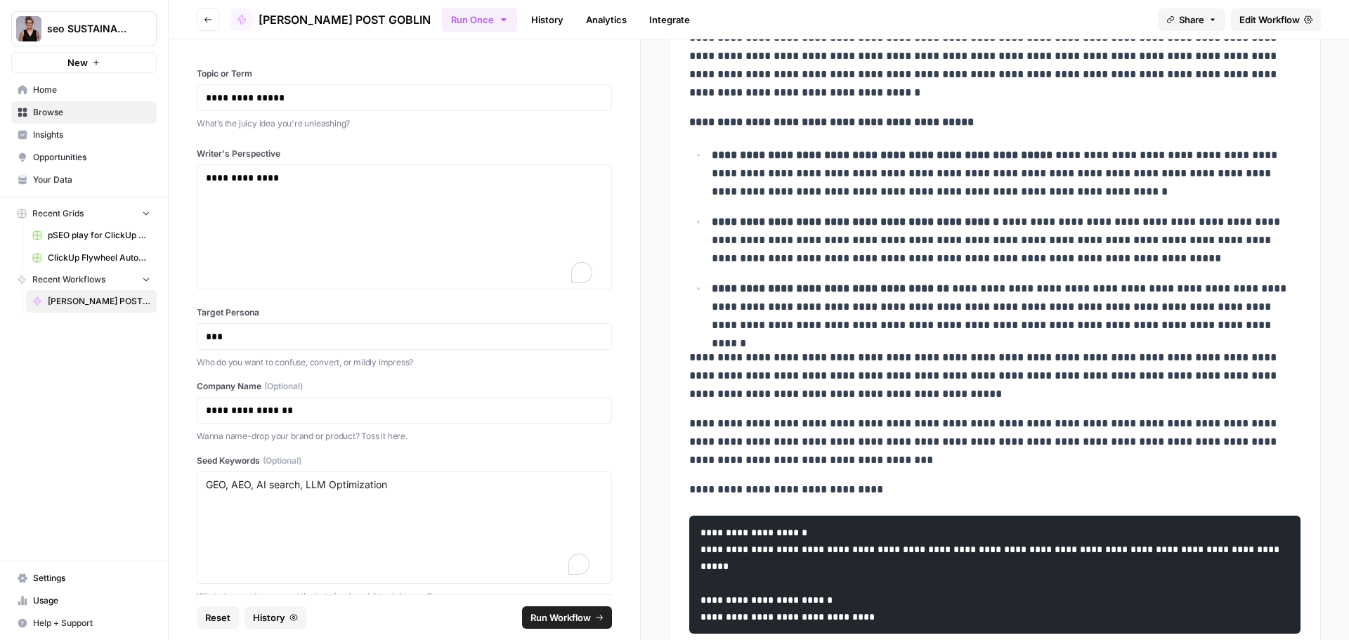
click at [509, 122] on p "What’s the juicy idea you're unleashing?" at bounding box center [404, 124] width 415 height 14
click at [563, 618] on span "Run Workflow" at bounding box center [560, 617] width 60 height 14
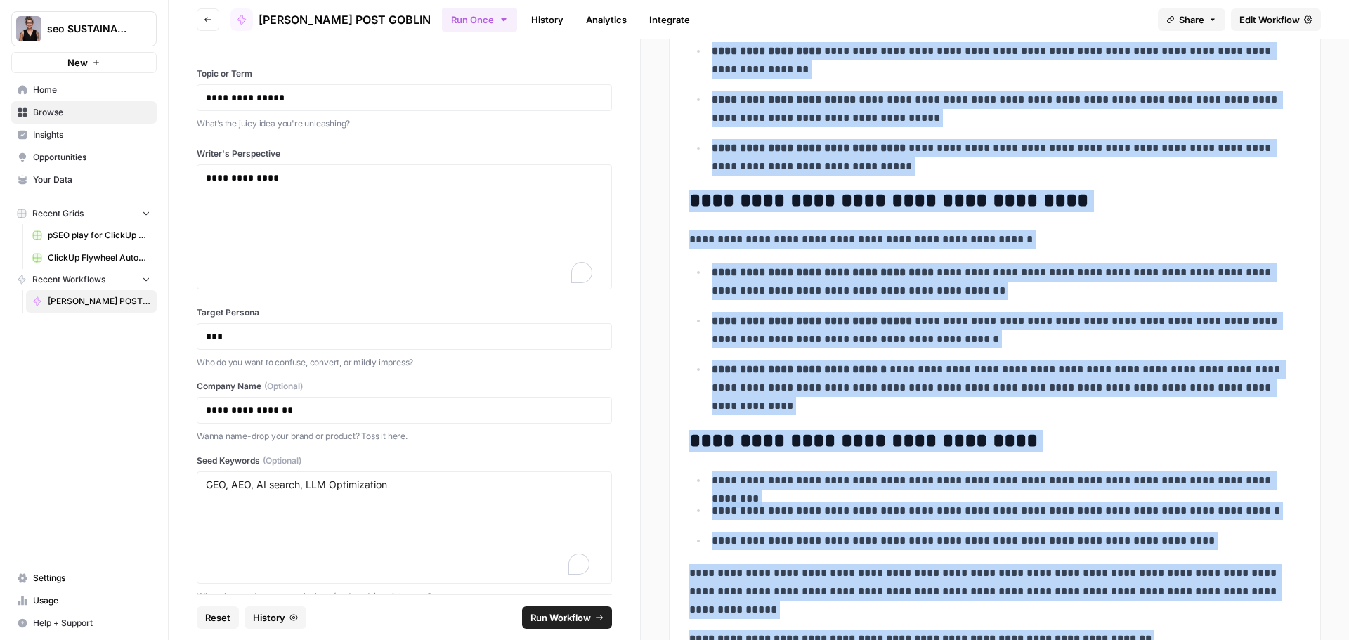
scroll to position [702, 0]
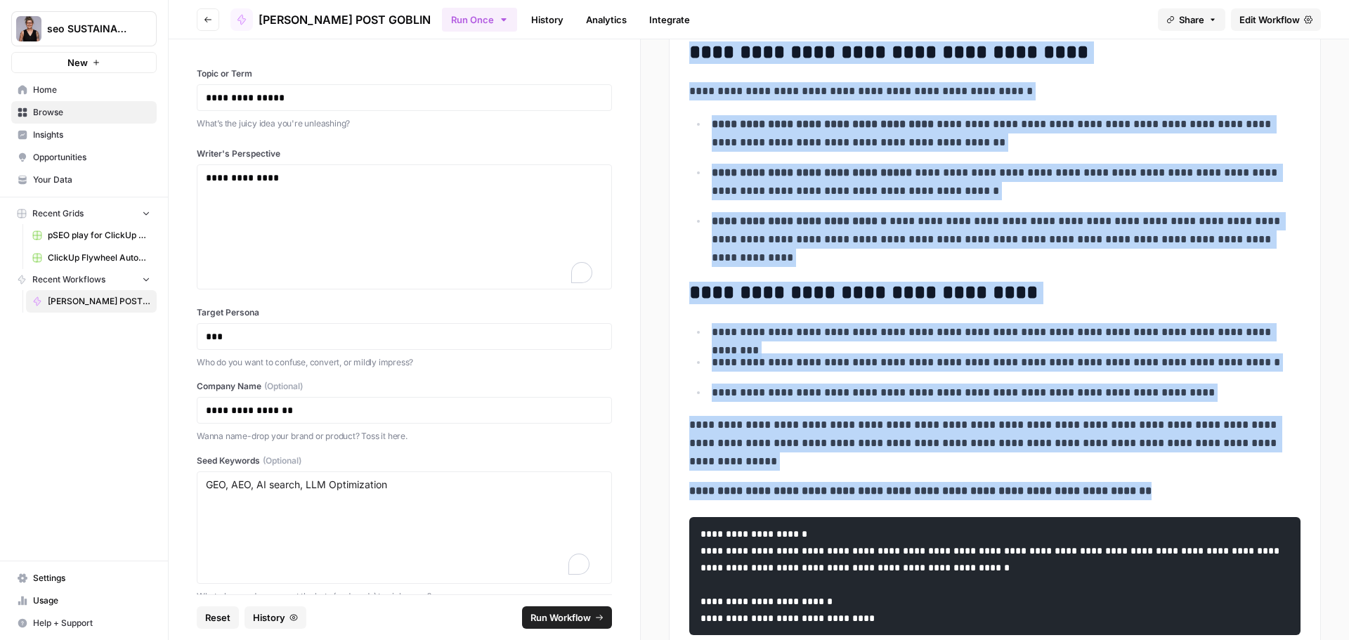
drag, startPoint x: 678, startPoint y: 162, endPoint x: 1143, endPoint y: 497, distance: 572.7
click at [1143, 497] on div "**********" at bounding box center [995, 40] width 652 height 1226
copy div "**********"
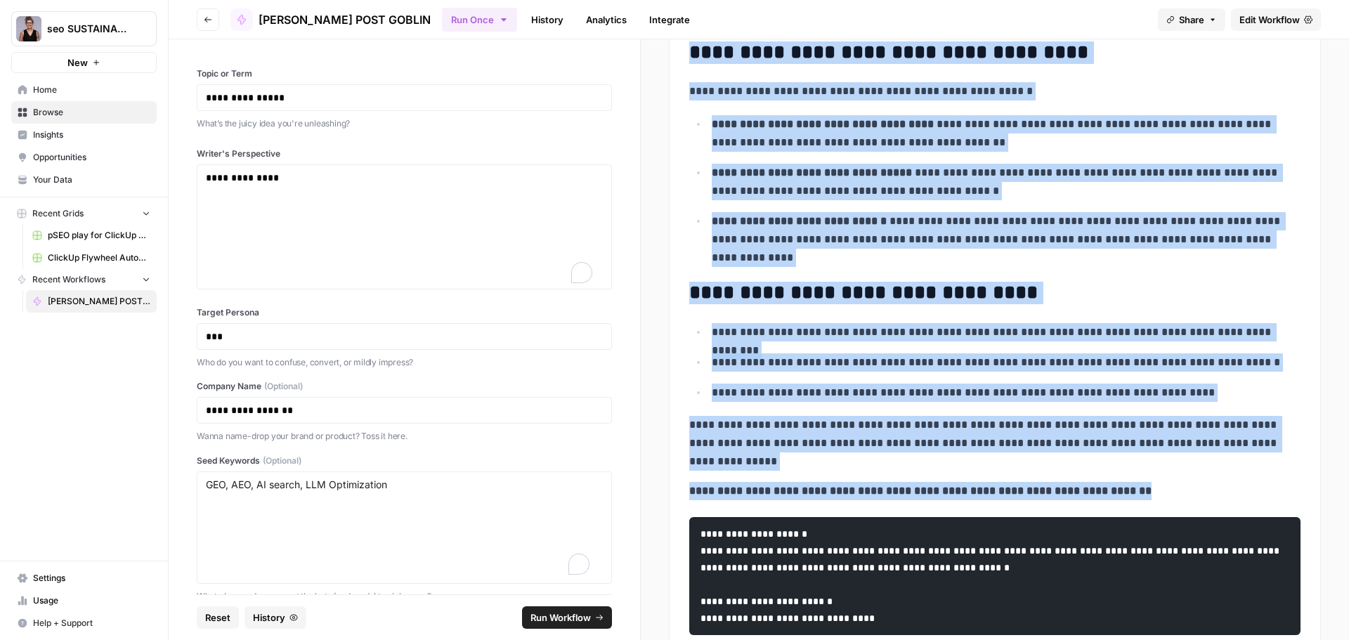
click at [1129, 64] on h2 "**********" at bounding box center [989, 52] width 601 height 22
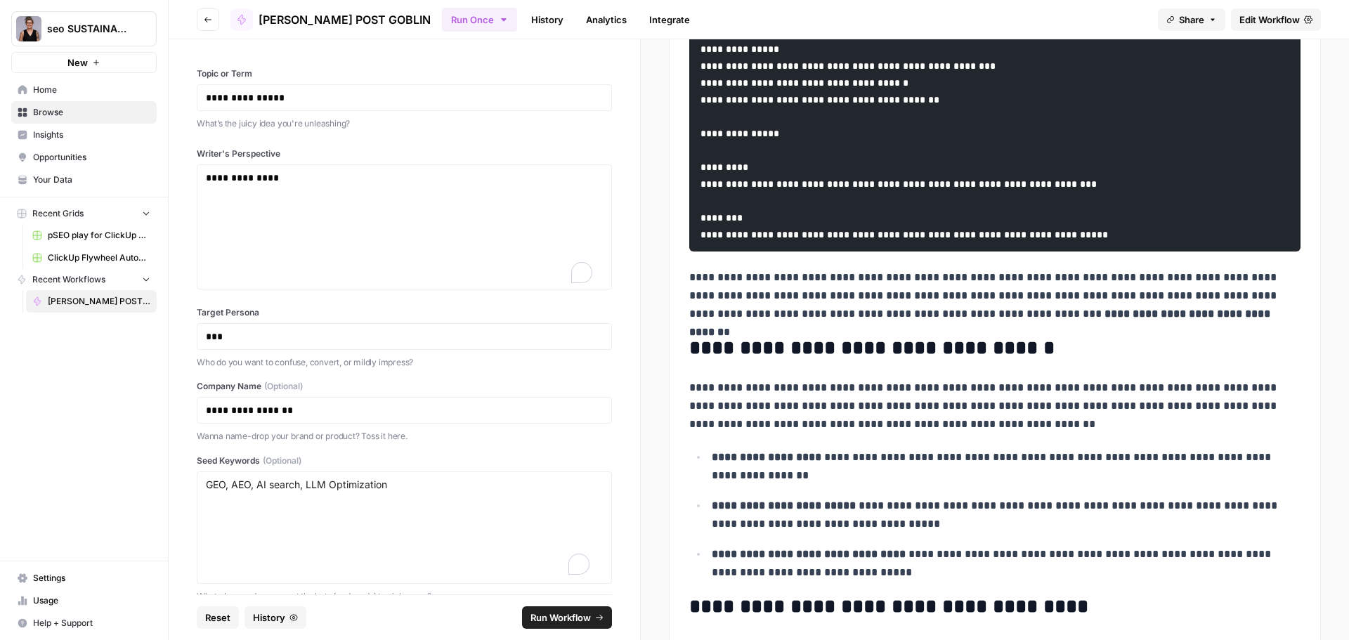
scroll to position [0, 0]
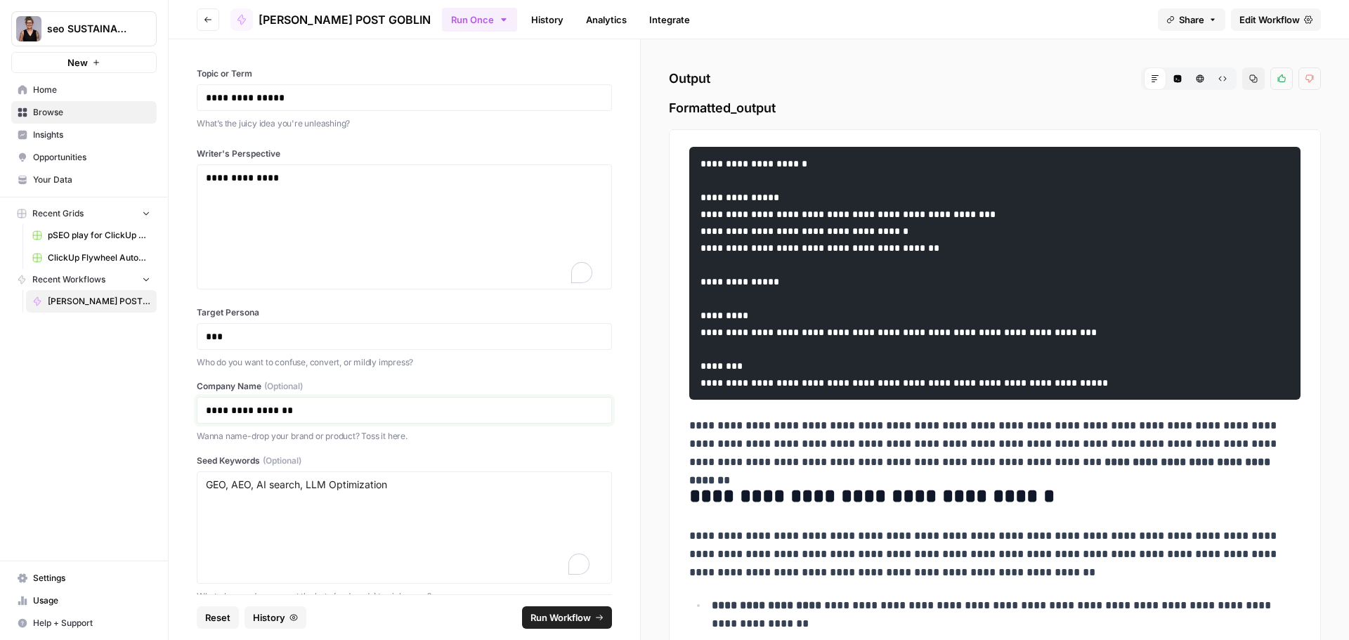
click at [372, 414] on p "**********" at bounding box center [399, 410] width 386 height 14
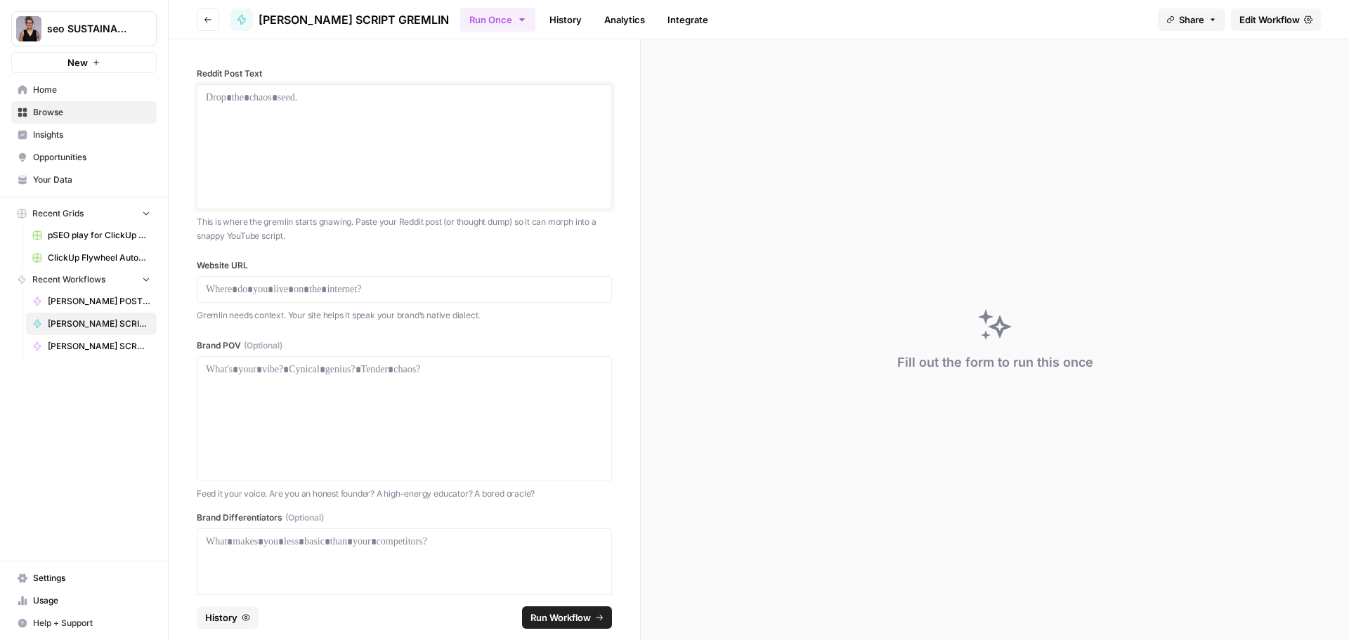
click at [299, 98] on p at bounding box center [404, 98] width 397 height 14
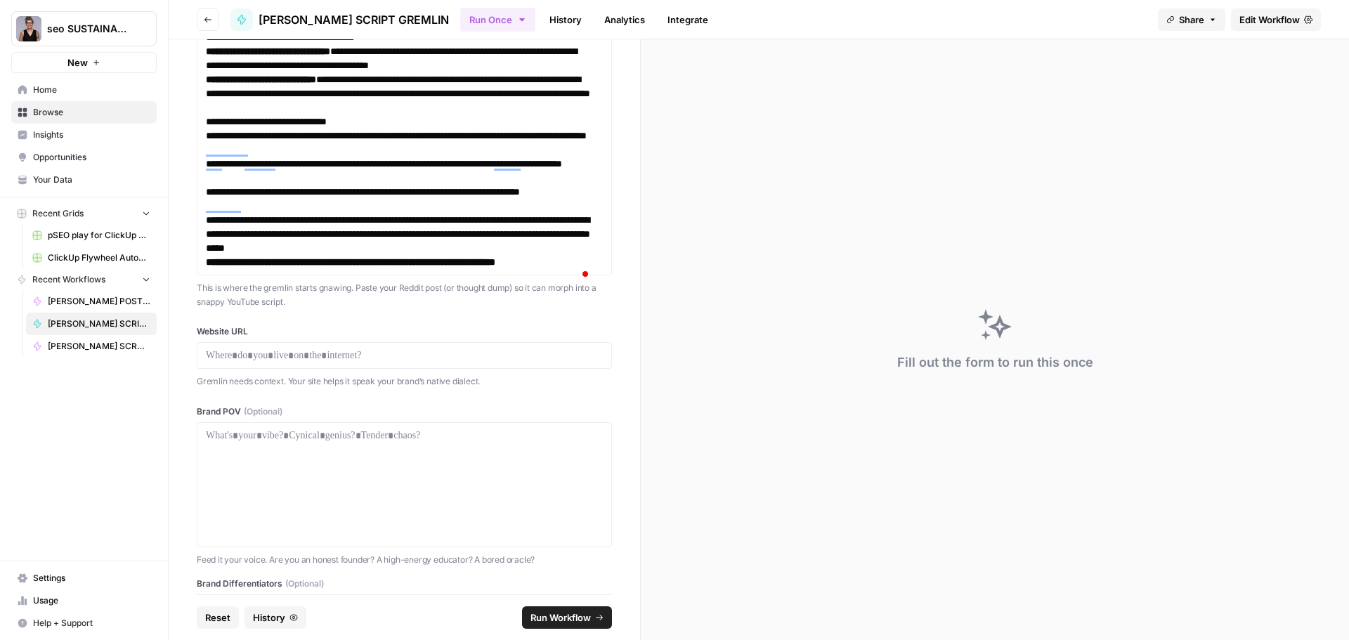
scroll to position [440, 0]
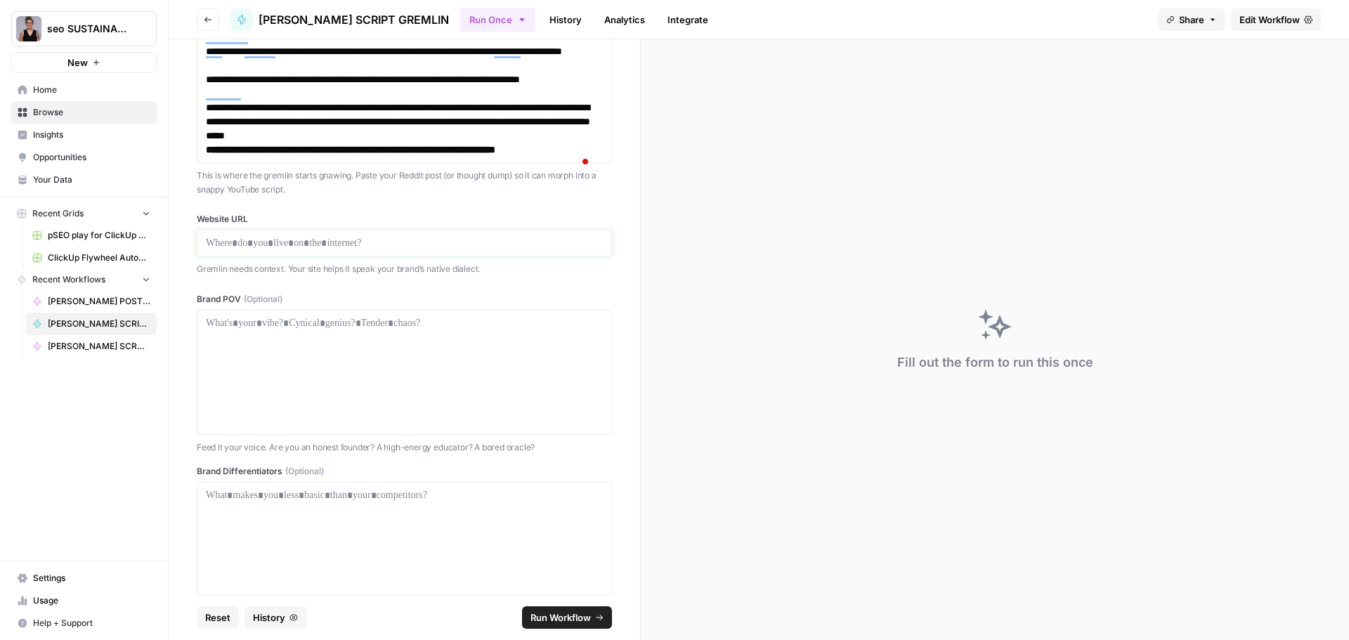
click at [234, 250] on p at bounding box center [404, 243] width 397 height 14
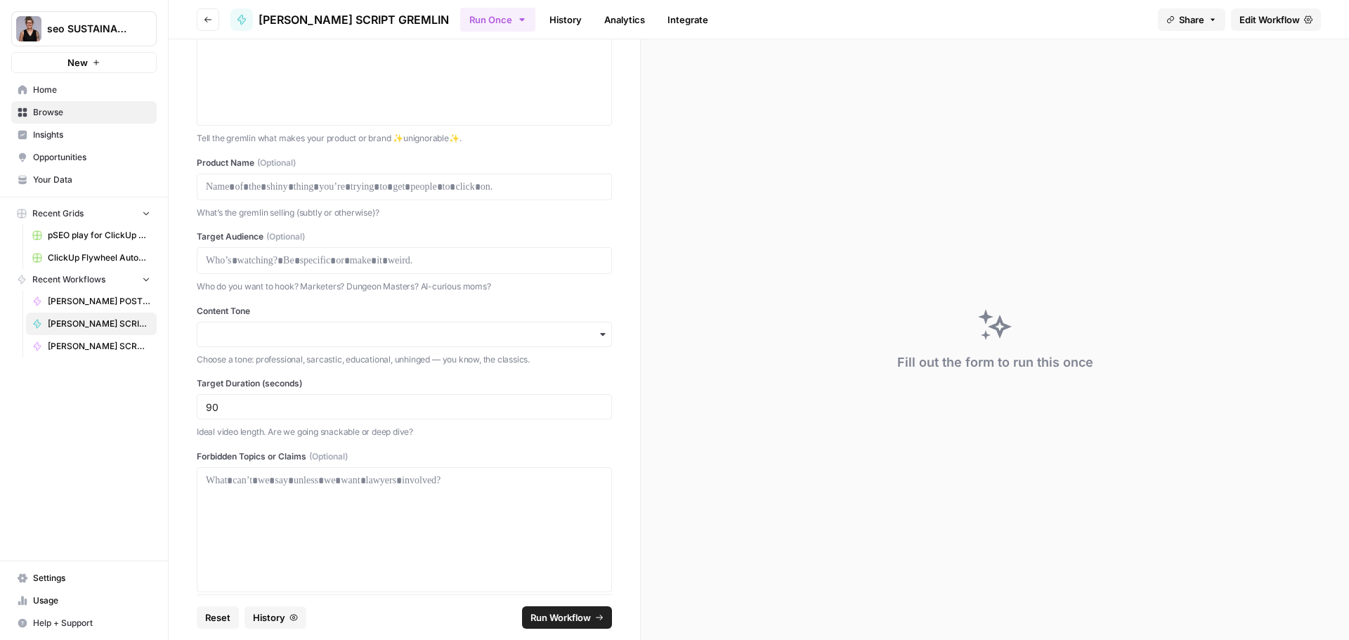
scroll to position [931, 0]
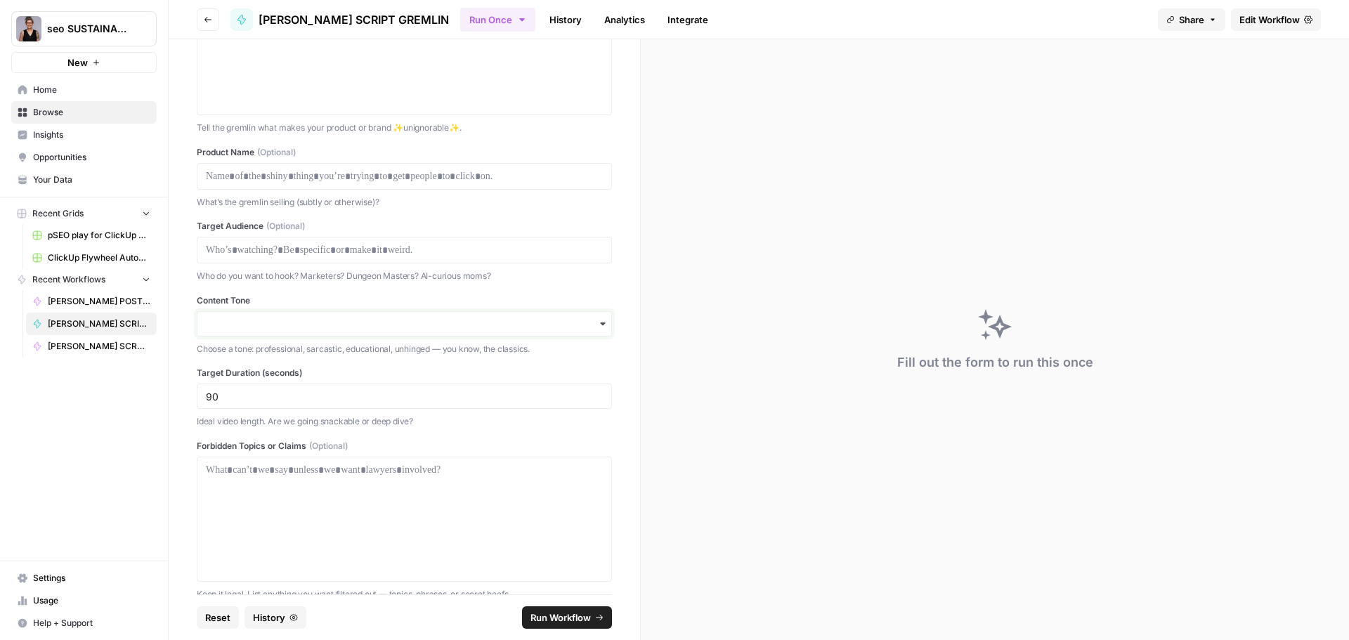
click at [586, 331] on input "Content Tone" at bounding box center [404, 324] width 397 height 14
click at [431, 433] on div "Casual and conversational" at bounding box center [398, 429] width 403 height 27
click at [559, 617] on span "Run Workflow" at bounding box center [560, 617] width 60 height 14
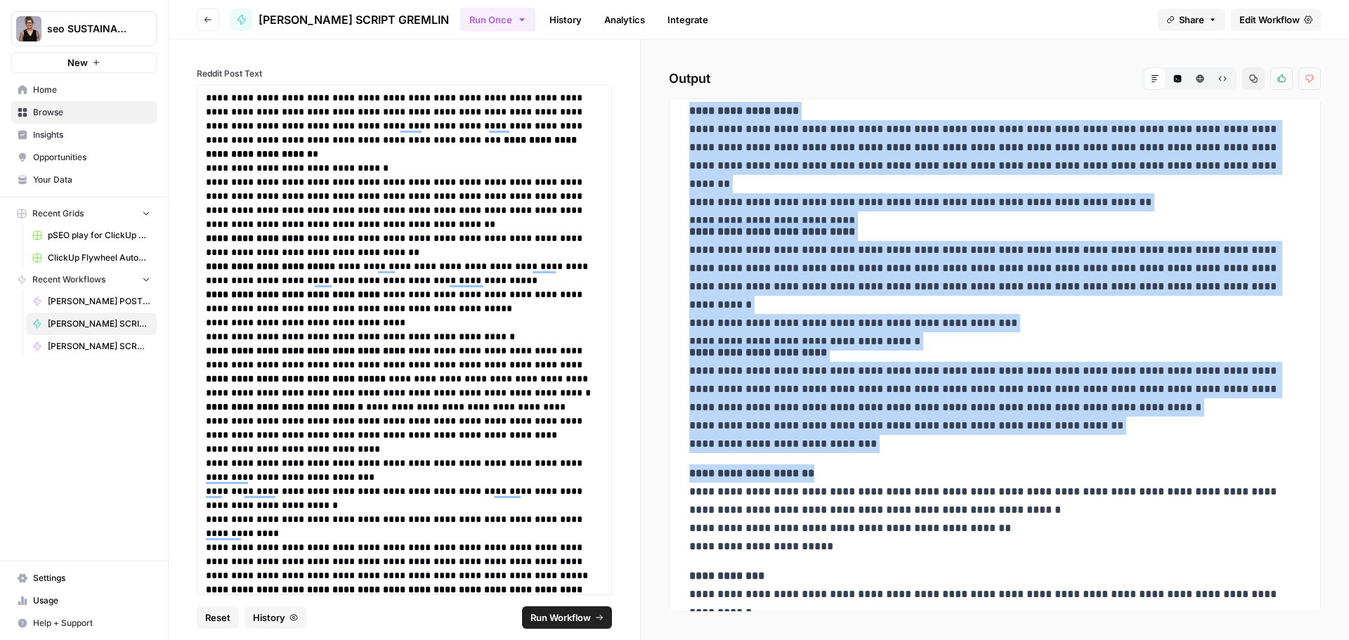
scroll to position [301, 0]
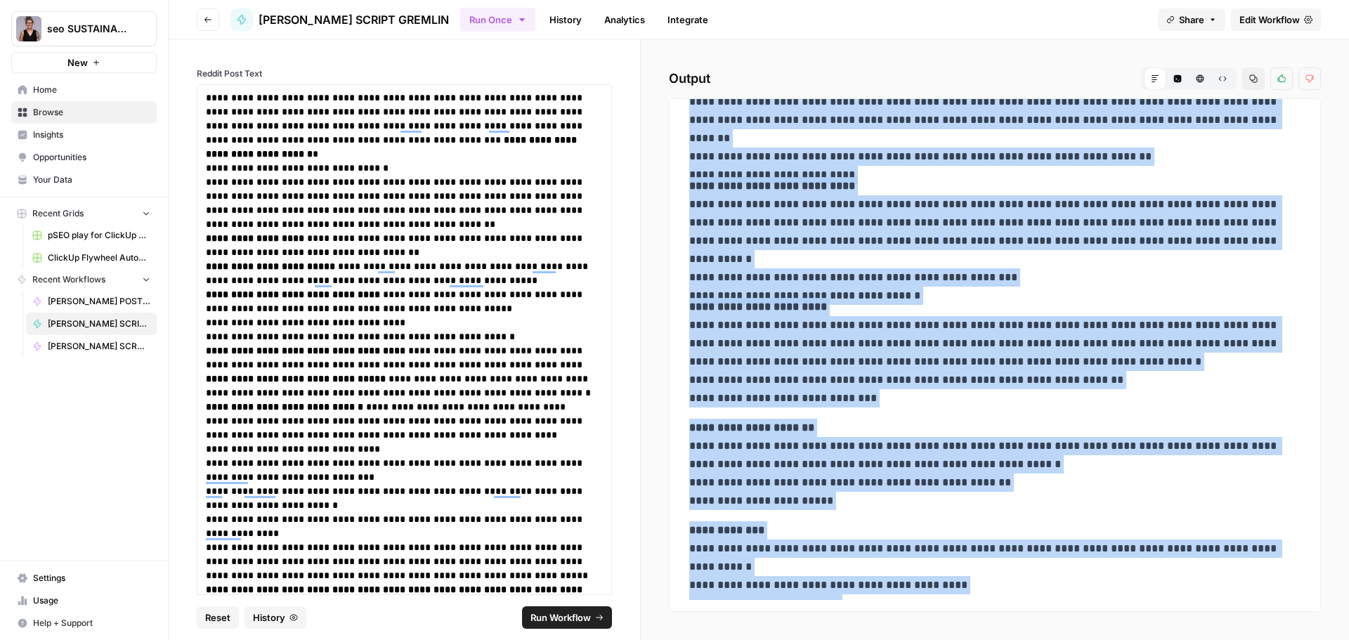
drag, startPoint x: 683, startPoint y: 122, endPoint x: 1075, endPoint y: 590, distance: 610.3
click at [1075, 590] on div "**********" at bounding box center [995, 204] width 628 height 791
copy div "**********"
click at [1004, 195] on p "**********" at bounding box center [989, 232] width 601 height 110
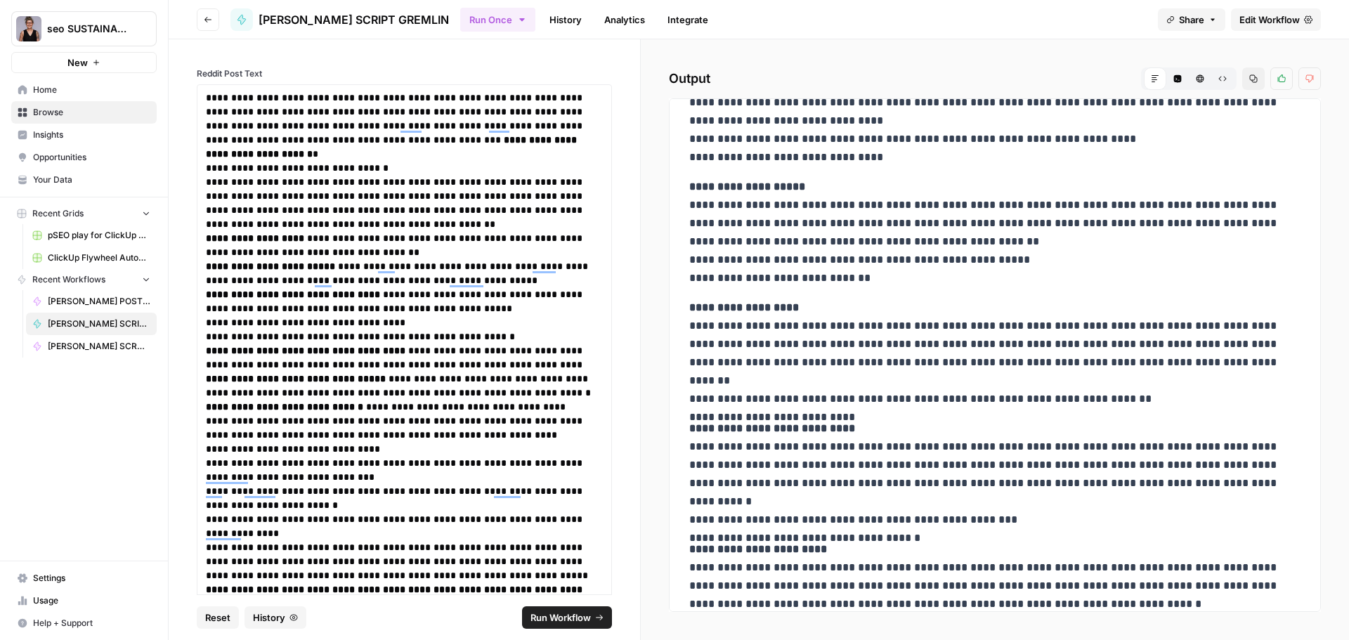
scroll to position [0, 0]
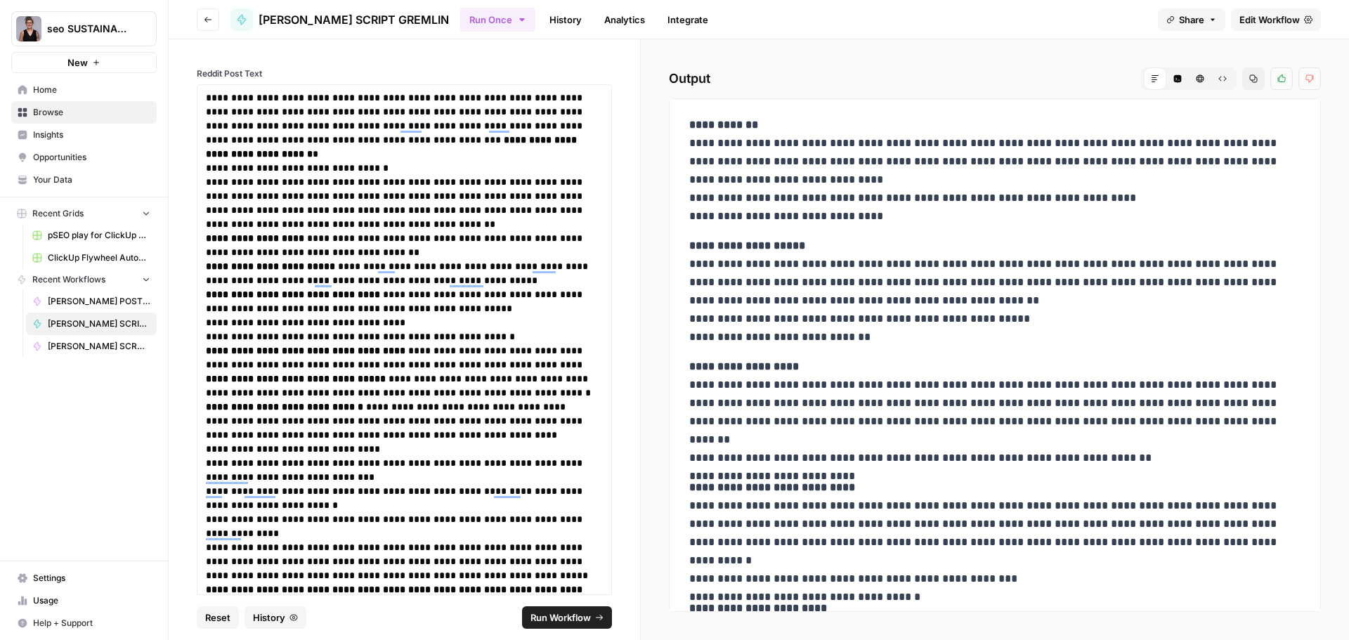
click at [440, 64] on div "**********" at bounding box center [404, 316] width 471 height 555
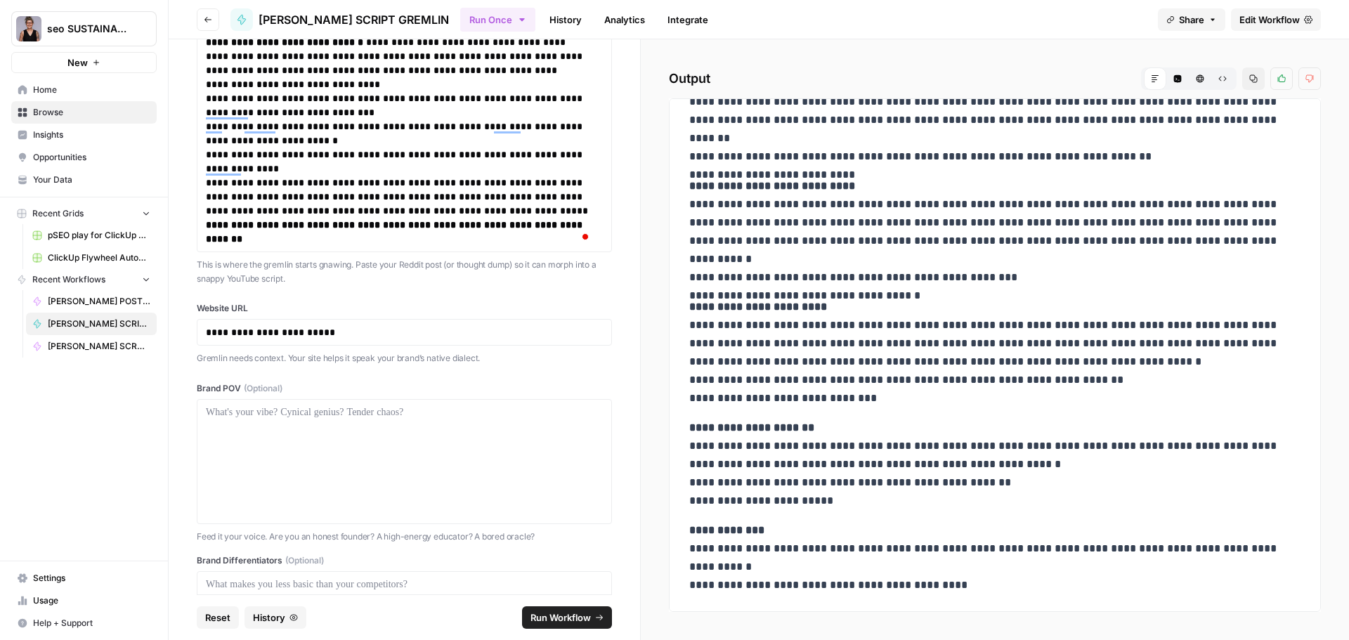
scroll to position [562, 0]
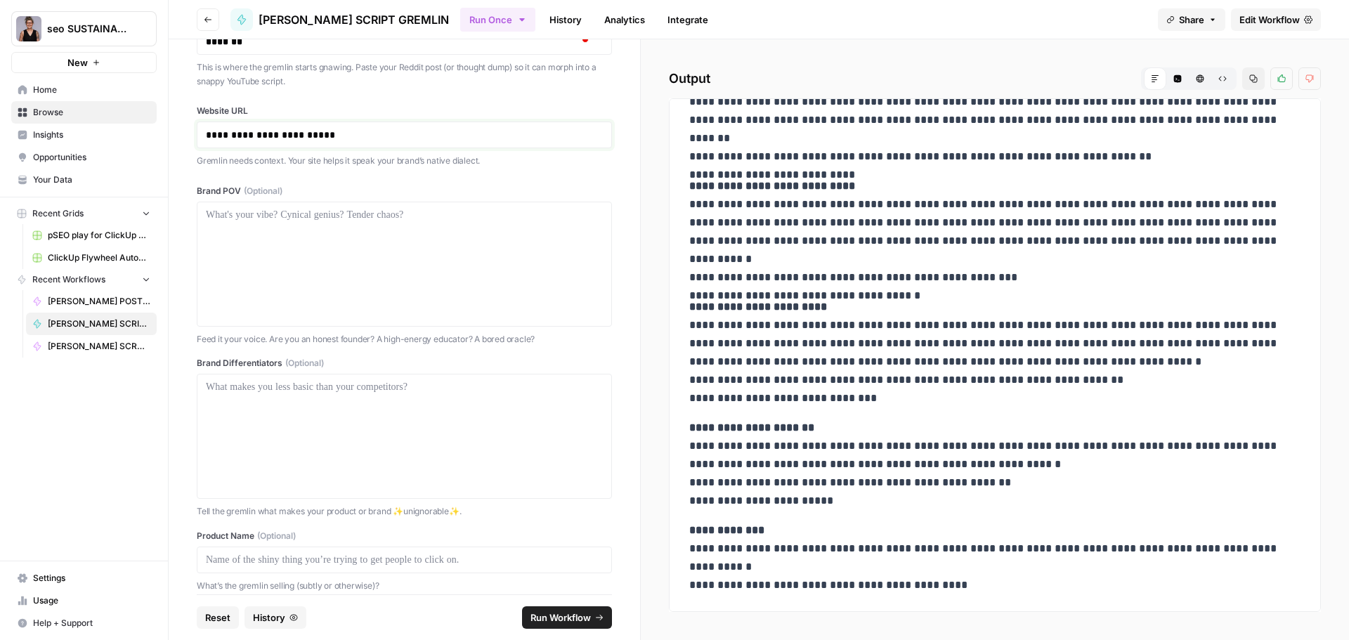
click at [367, 136] on p "**********" at bounding box center [399, 135] width 386 height 14
drag, startPoint x: 383, startPoint y: 229, endPoint x: 383, endPoint y: 243, distance: 14.0
click at [383, 228] on div at bounding box center [404, 264] width 397 height 112
click at [376, 379] on div at bounding box center [404, 436] width 415 height 125
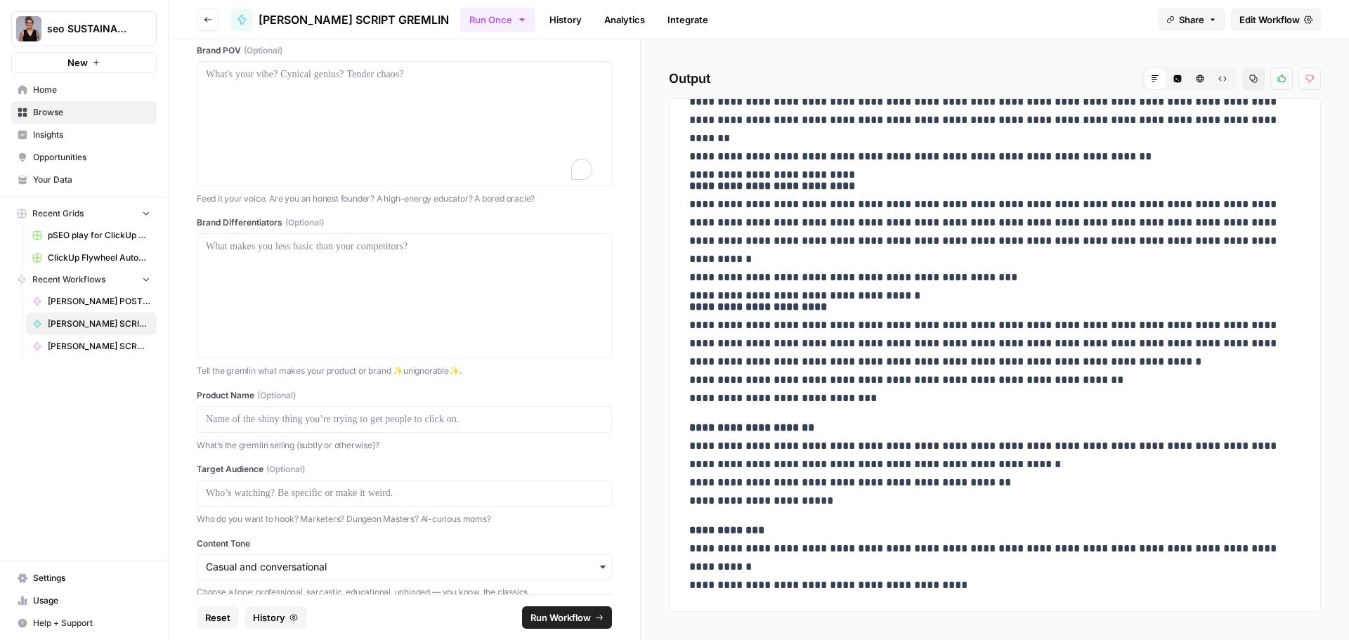
scroll to position [702, 0]
click at [380, 424] on p at bounding box center [404, 419] width 397 height 14
click at [361, 496] on p at bounding box center [404, 493] width 397 height 14
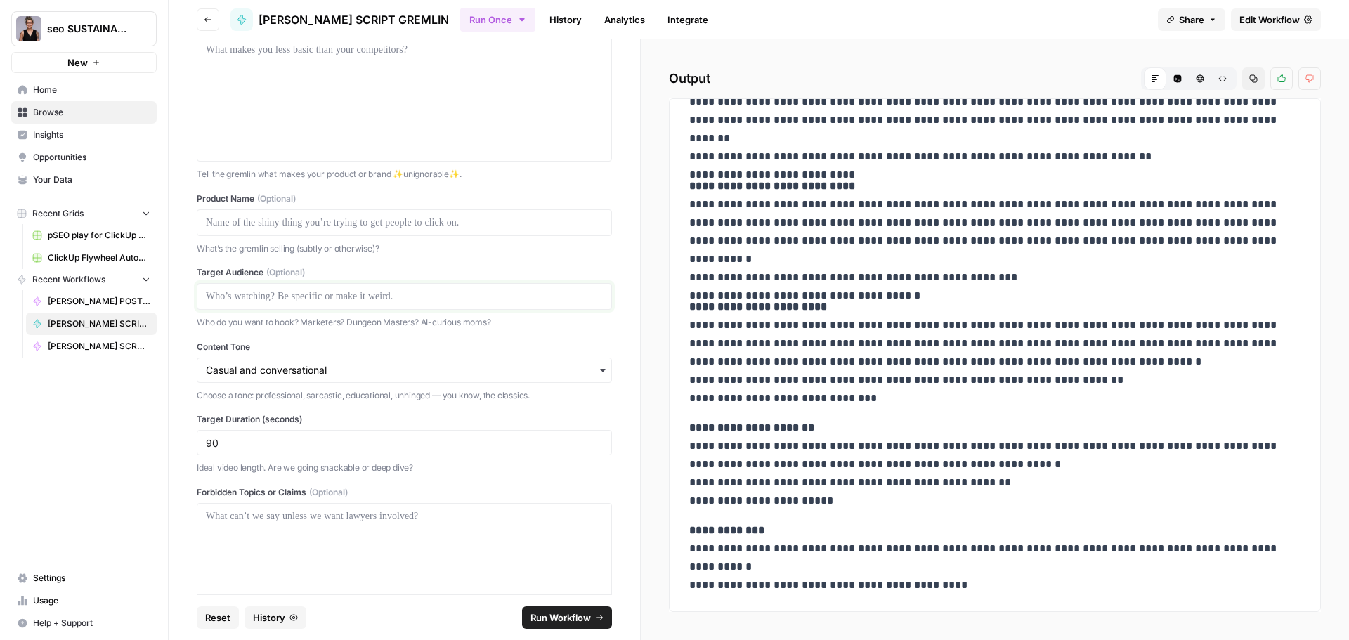
scroll to position [913, 0]
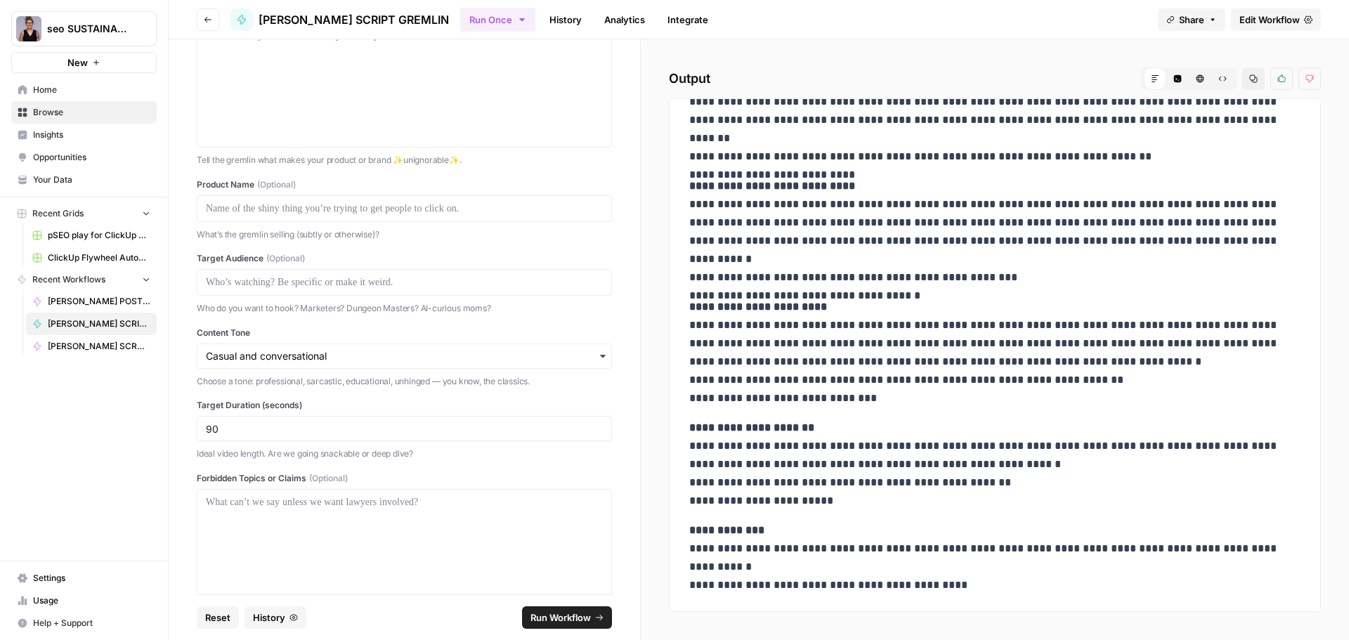
click at [591, 365] on div "button" at bounding box center [404, 355] width 415 height 25
click at [506, 303] on p "Who do you want to hook? Marketers? Dungeon Masters? AI-curious moms?" at bounding box center [404, 308] width 415 height 14
click at [370, 431] on input "90" at bounding box center [404, 428] width 397 height 13
click at [517, 315] on div "Brand POV (Optional) Feed it your voice. Are you an honest founder? A high-ener…" at bounding box center [404, 468] width 415 height 1268
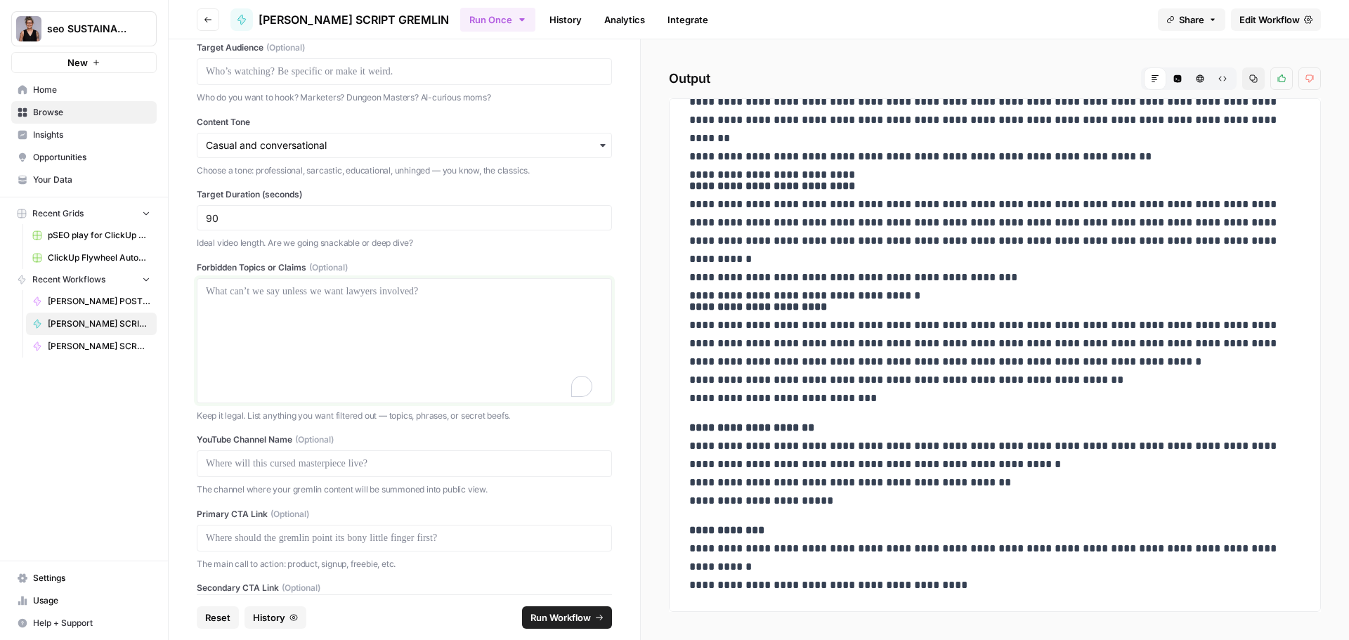
click at [305, 289] on p at bounding box center [404, 291] width 397 height 14
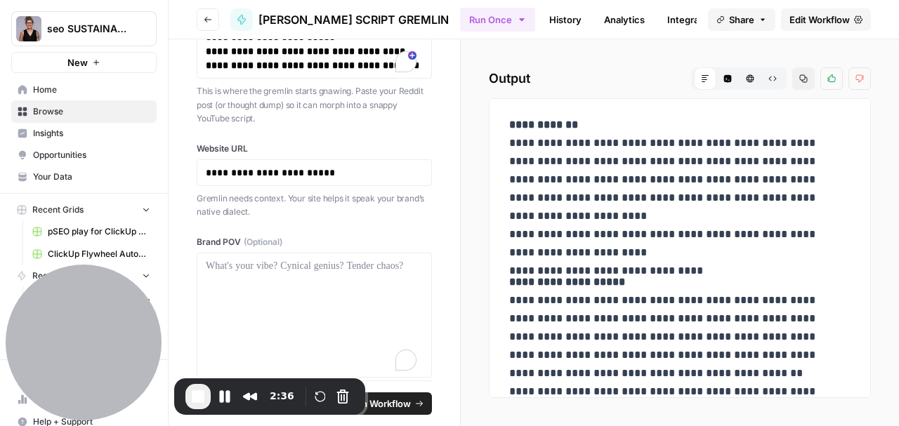
scroll to position [1004, 0]
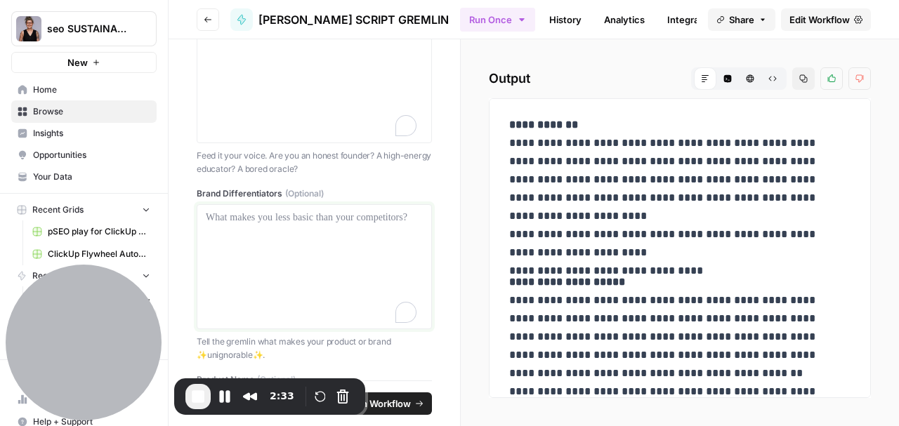
click at [284, 223] on div at bounding box center [314, 267] width 217 height 112
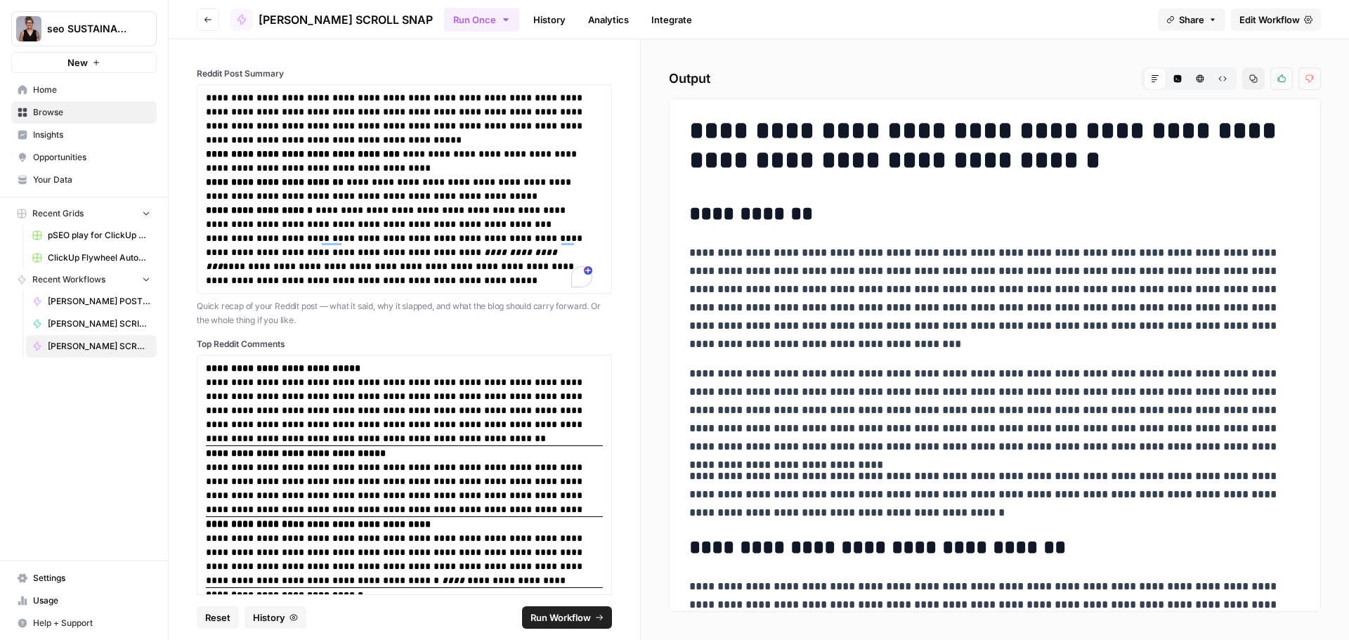
scroll to position [554, 0]
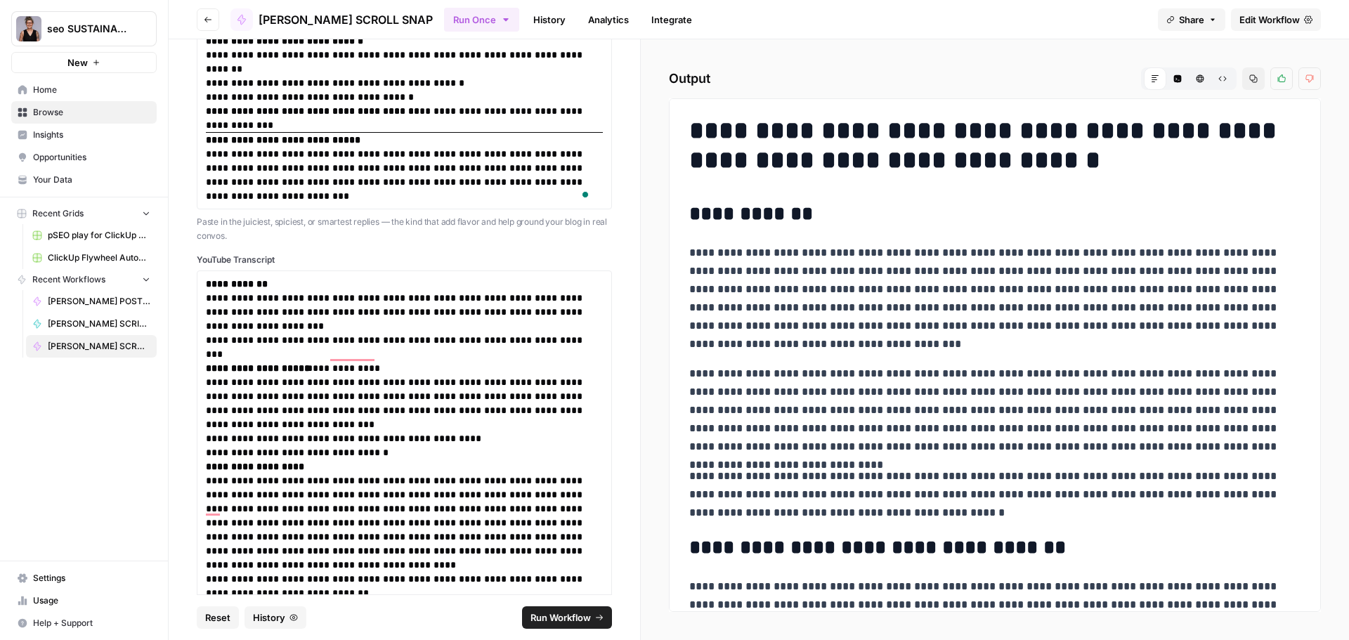
drag, startPoint x: 203, startPoint y: 277, endPoint x: 230, endPoint y: 299, distance: 34.9
click at [335, 326] on div "**********" at bounding box center [404, 585] width 415 height 631
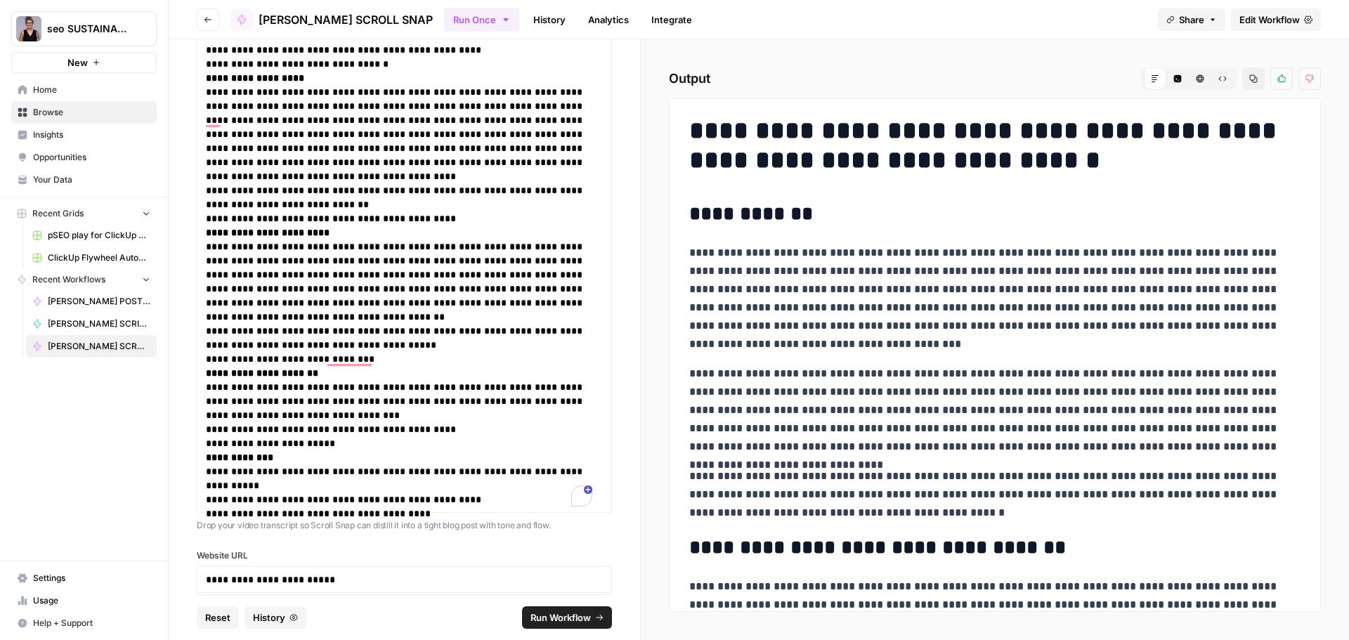
scroll to position [1257, 0]
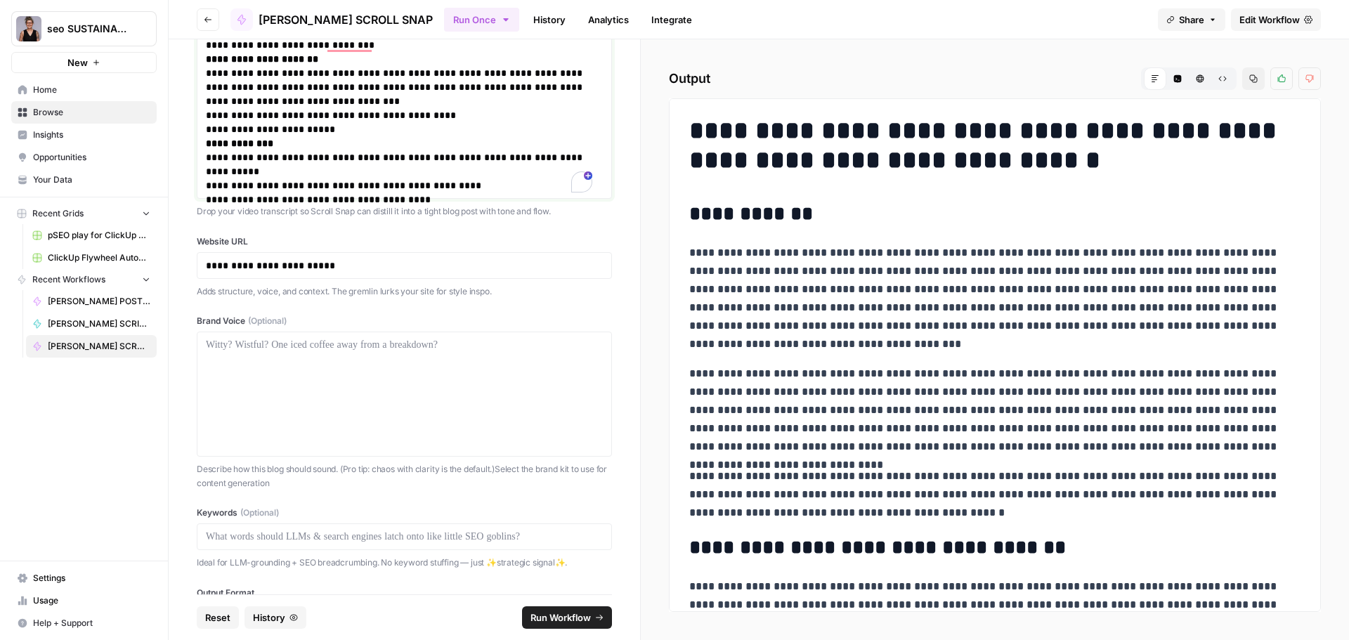
click at [440, 185] on p "**********" at bounding box center [399, 164] width 386 height 56
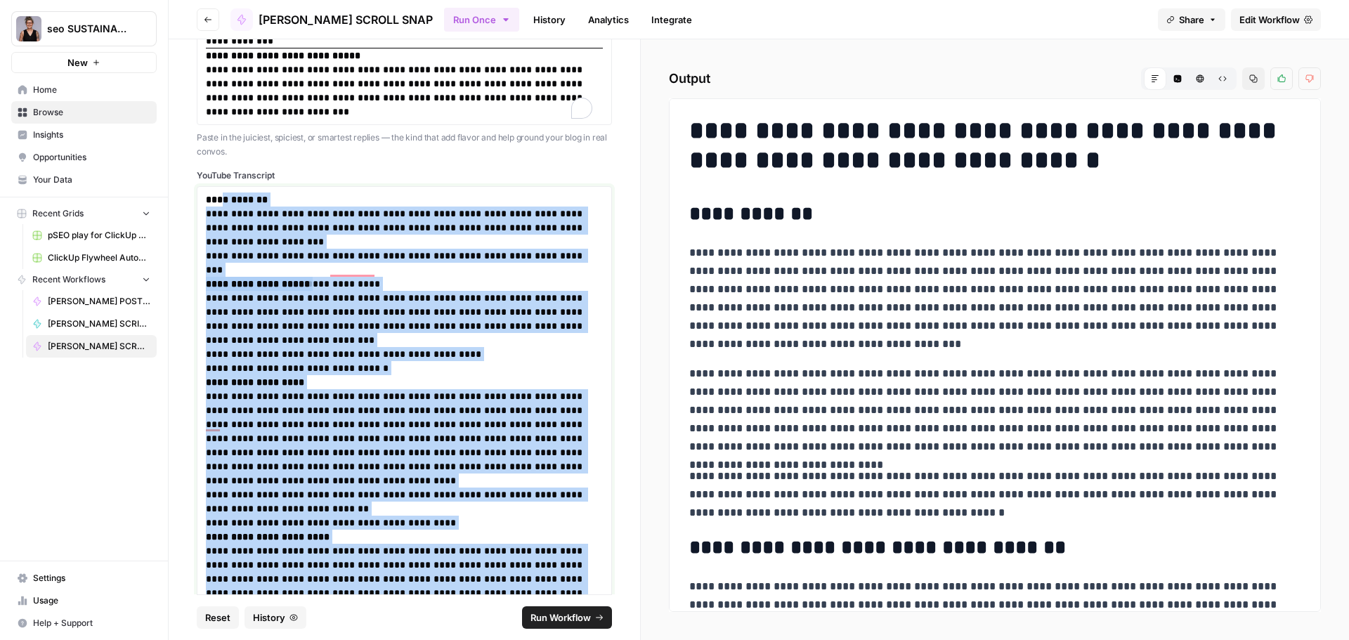
scroll to position [617, 0]
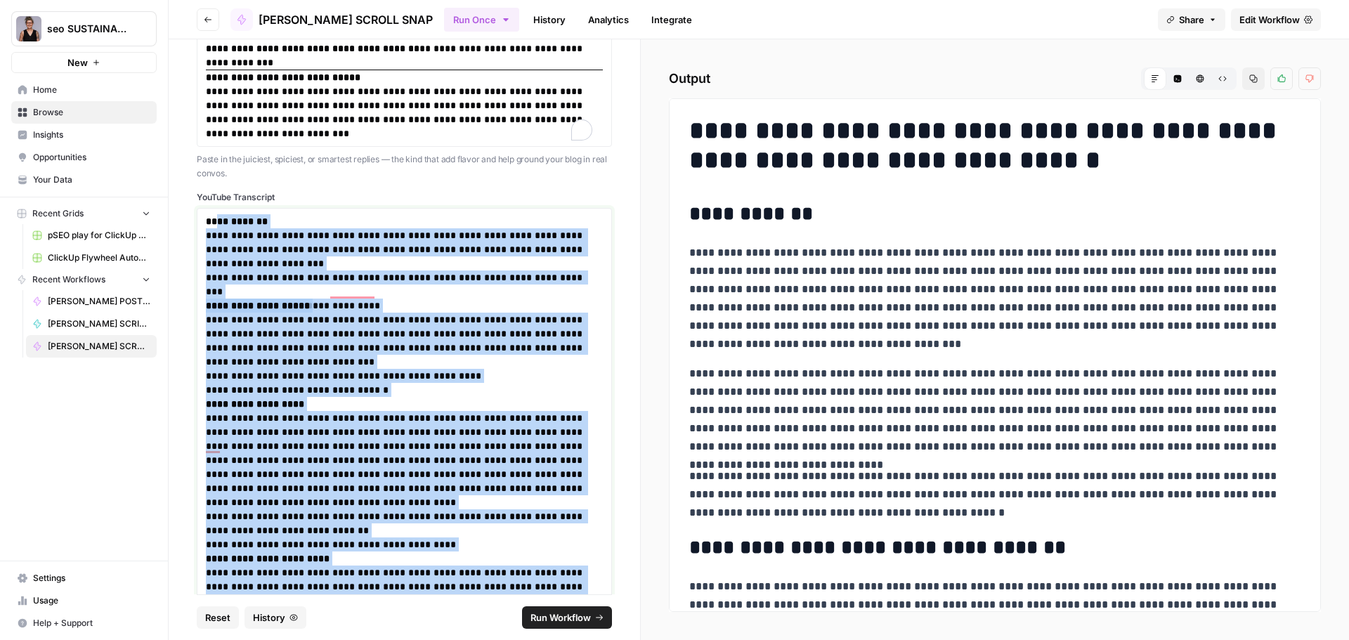
drag, startPoint x: 440, startPoint y: 185, endPoint x: 214, endPoint y: 153, distance: 227.7
click at [214, 153] on div "**********" at bounding box center [404, 155] width 415 height 1408
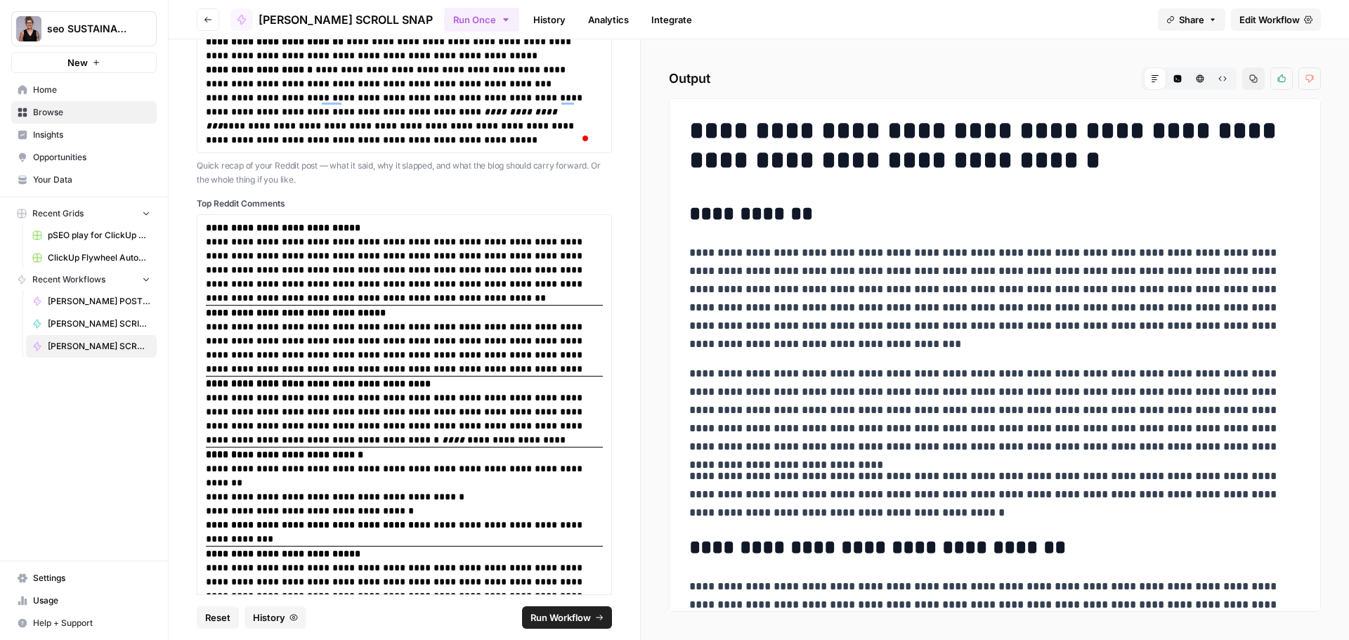
scroll to position [0, 0]
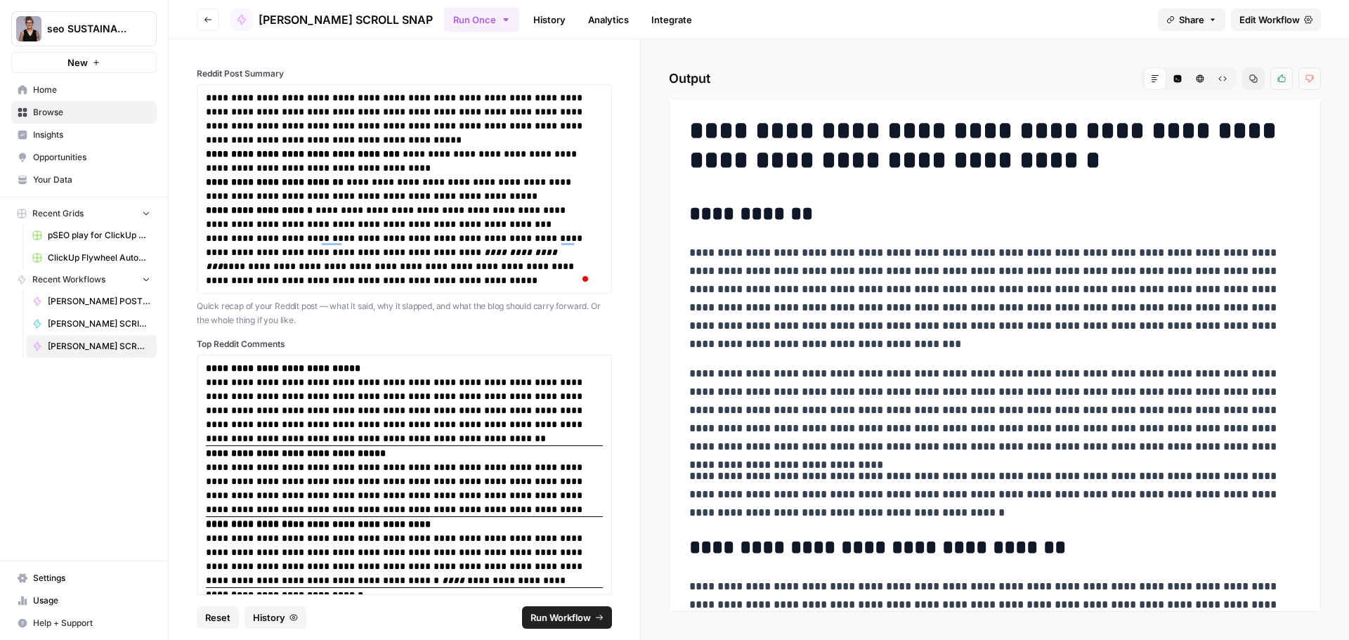
drag, startPoint x: 257, startPoint y: 118, endPoint x: 474, endPoint y: 281, distance: 271.4
click at [475, 277] on div "**********" at bounding box center [404, 188] width 415 height 209
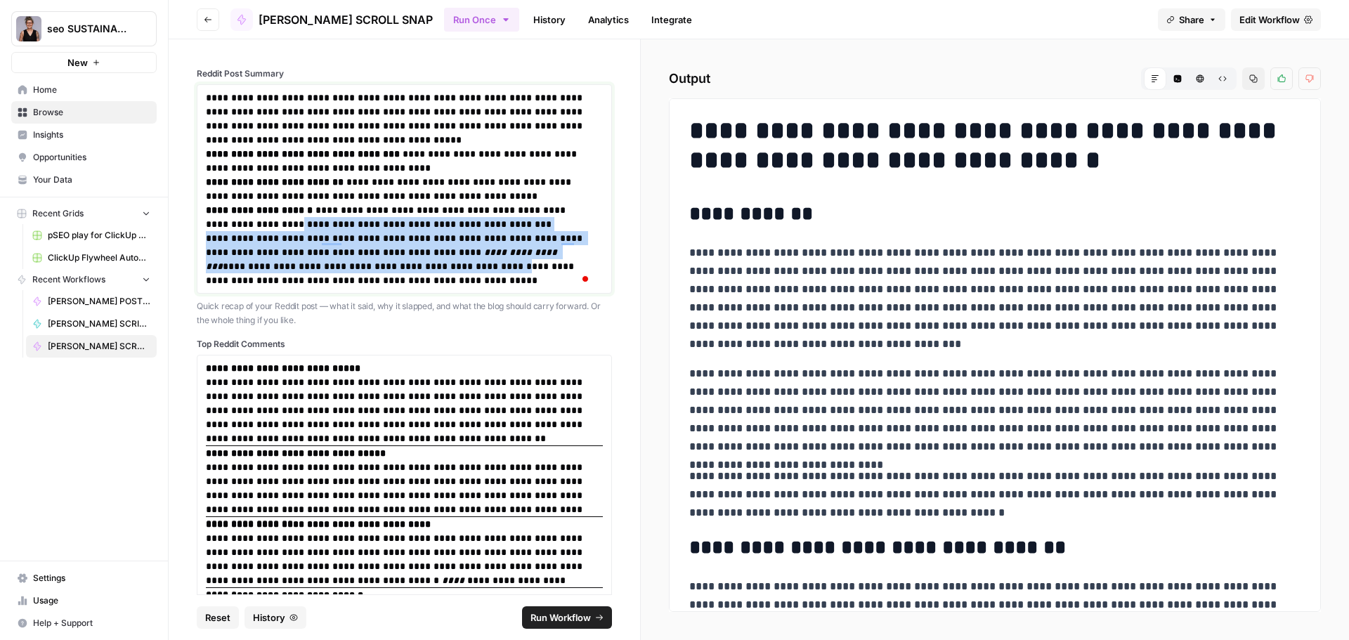
drag, startPoint x: 465, startPoint y: 273, endPoint x: 466, endPoint y: 321, distance: 48.5
click at [289, 241] on p "**********" at bounding box center [399, 259] width 386 height 56
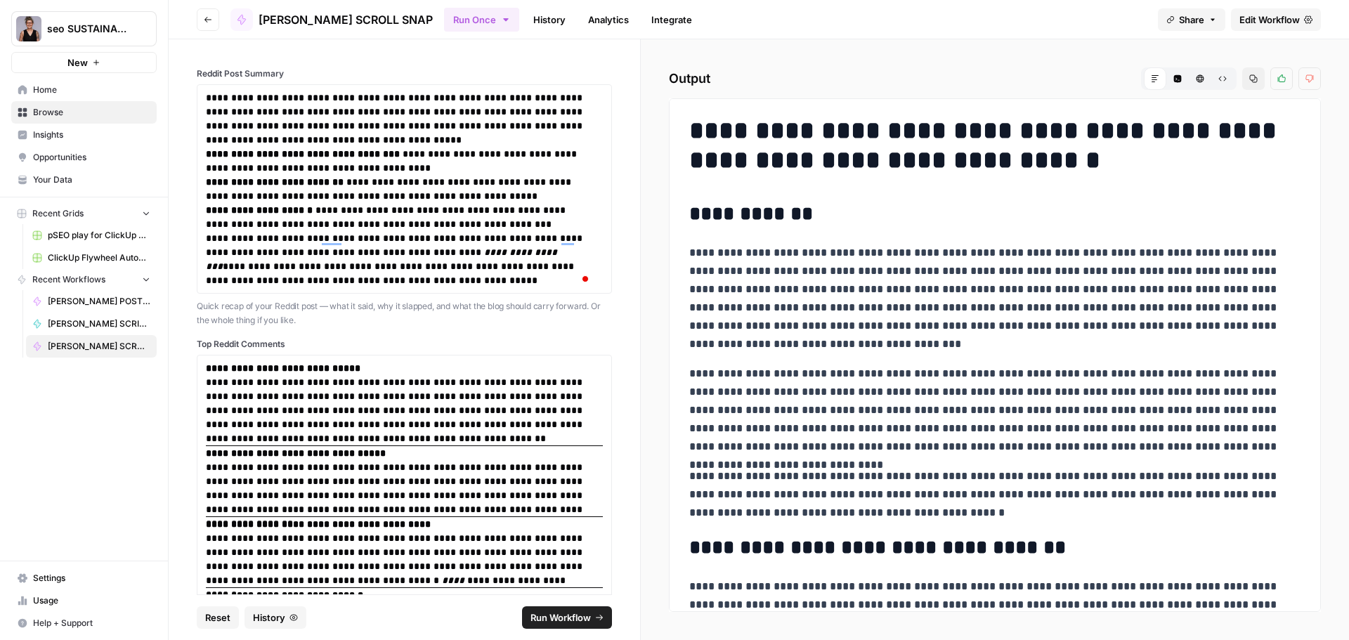
drag, startPoint x: 469, startPoint y: 287, endPoint x: 412, endPoint y: 310, distance: 61.8
click at [228, 180] on div "**********" at bounding box center [404, 188] width 415 height 209
click at [446, 282] on p "**********" at bounding box center [399, 259] width 386 height 56
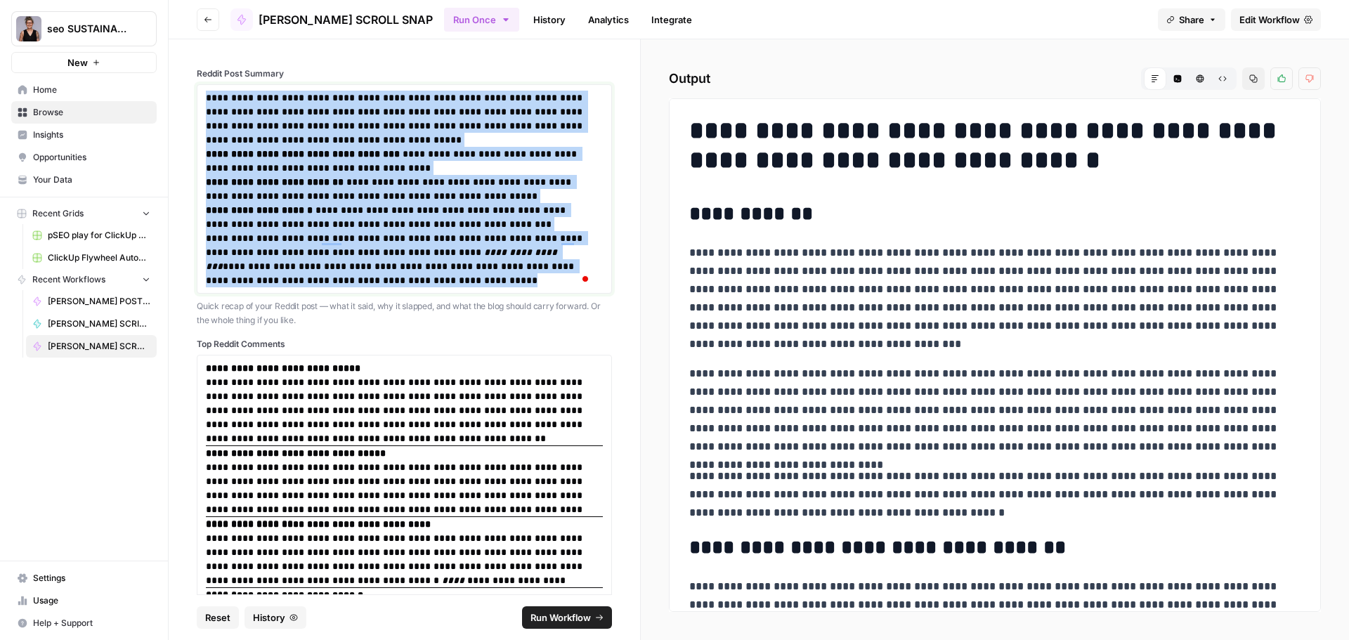
drag, startPoint x: 209, startPoint y: 93, endPoint x: 492, endPoint y: 283, distance: 340.7
click at [492, 283] on div "**********" at bounding box center [404, 189] width 397 height 197
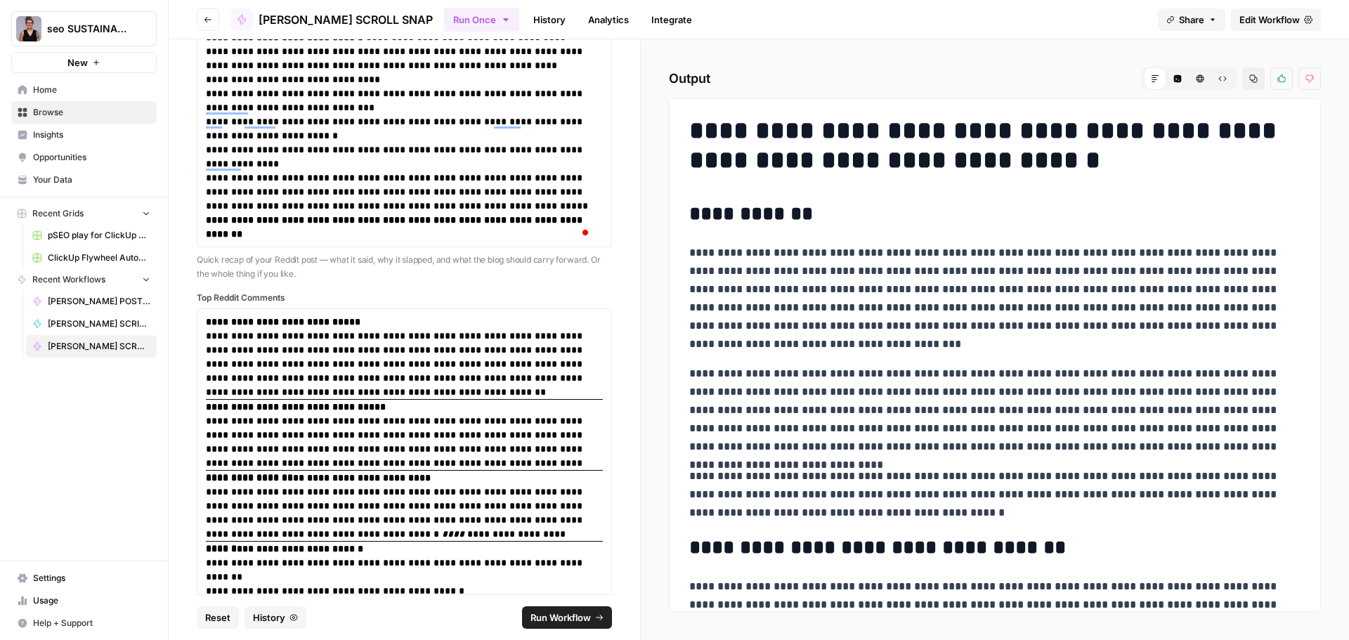
drag, startPoint x: 205, startPoint y: 324, endPoint x: 243, endPoint y: 364, distance: 55.1
click at [303, 376] on div "**********" at bounding box center [404, 512] width 415 height 409
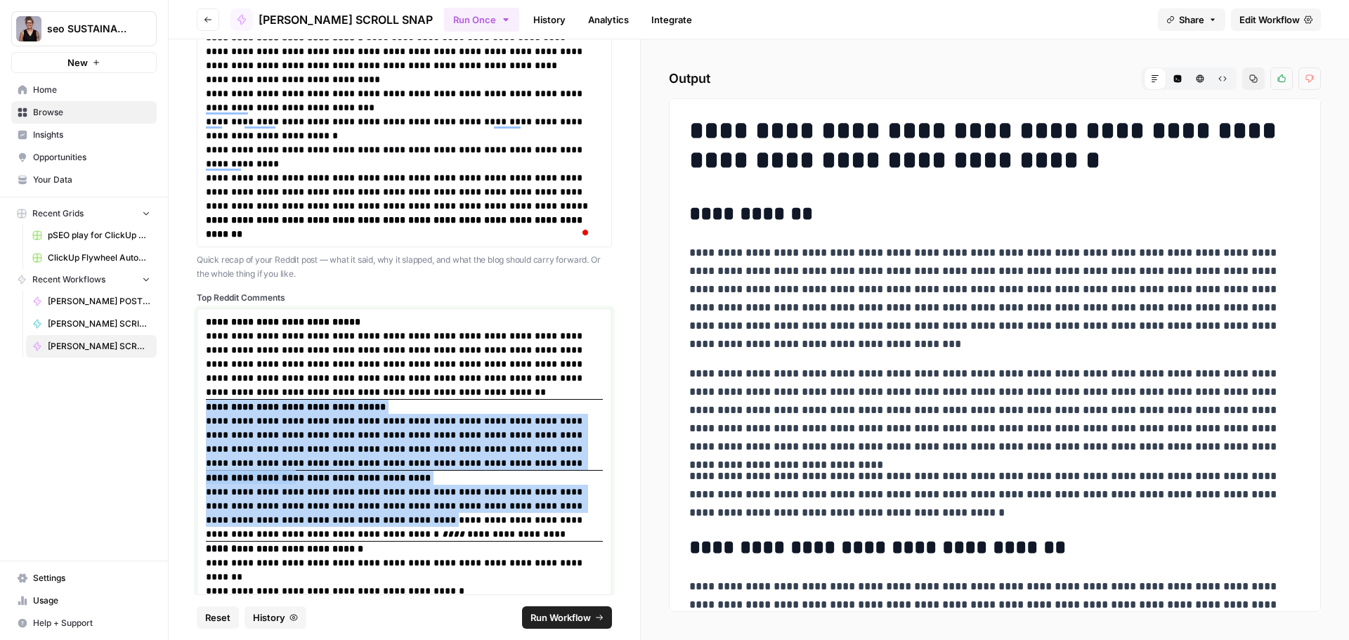
drag, startPoint x: 209, startPoint y: 322, endPoint x: 393, endPoint y: 542, distance: 287.1
click at [379, 519] on div "**********" at bounding box center [404, 513] width 397 height 396
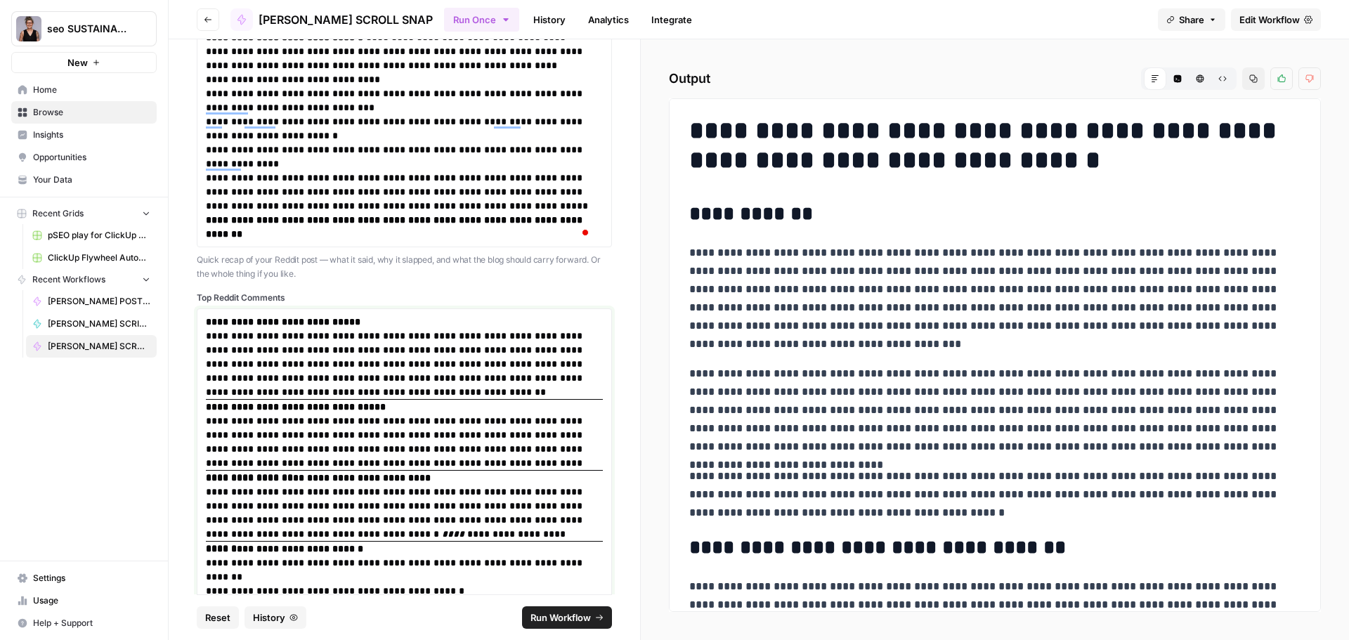
click at [391, 540] on div "**********" at bounding box center [404, 513] width 397 height 396
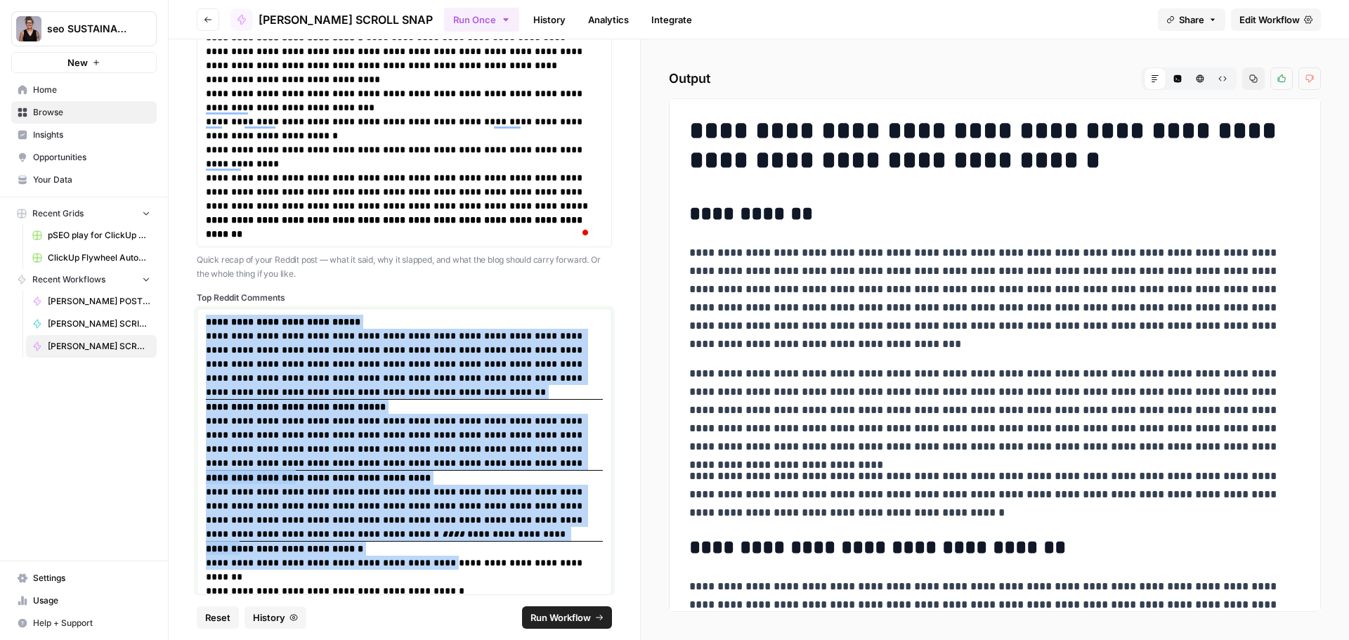
drag, startPoint x: 427, startPoint y: 567, endPoint x: 200, endPoint y: 317, distance: 337.1
click at [200, 317] on div "**********" at bounding box center [404, 512] width 415 height 409
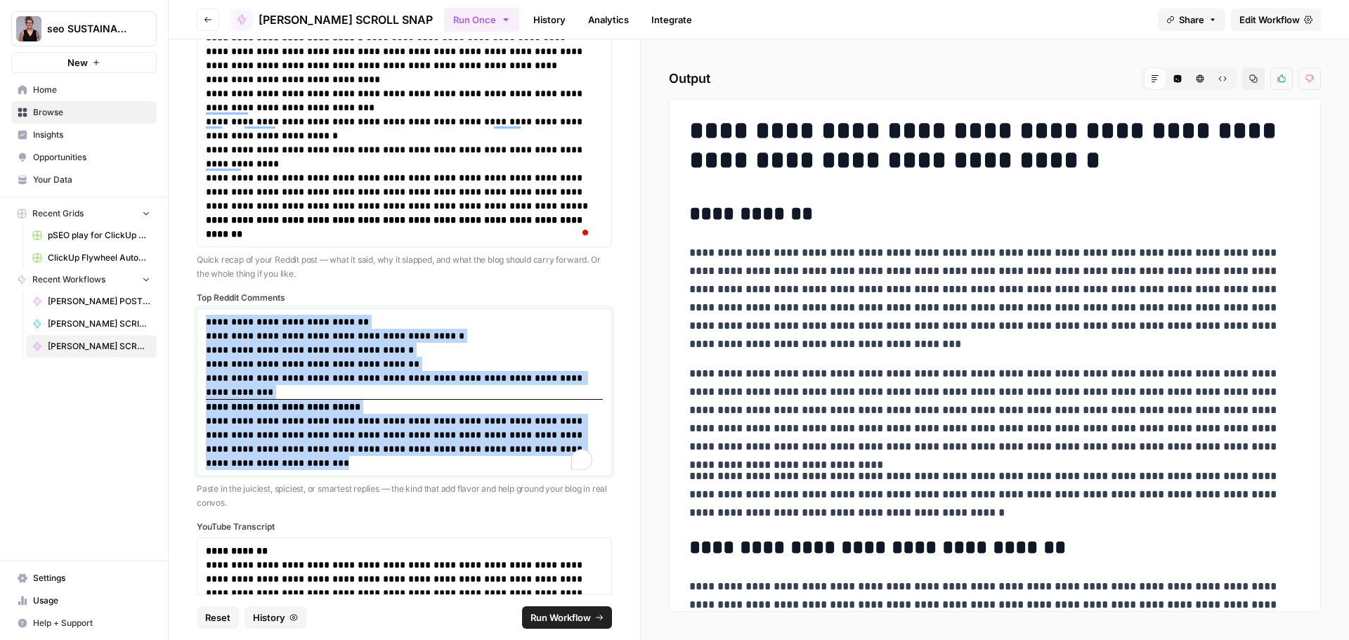
drag, startPoint x: 301, startPoint y: 466, endPoint x: 175, endPoint y: 322, distance: 192.1
click at [175, 322] on div "**********" at bounding box center [404, 316] width 471 height 555
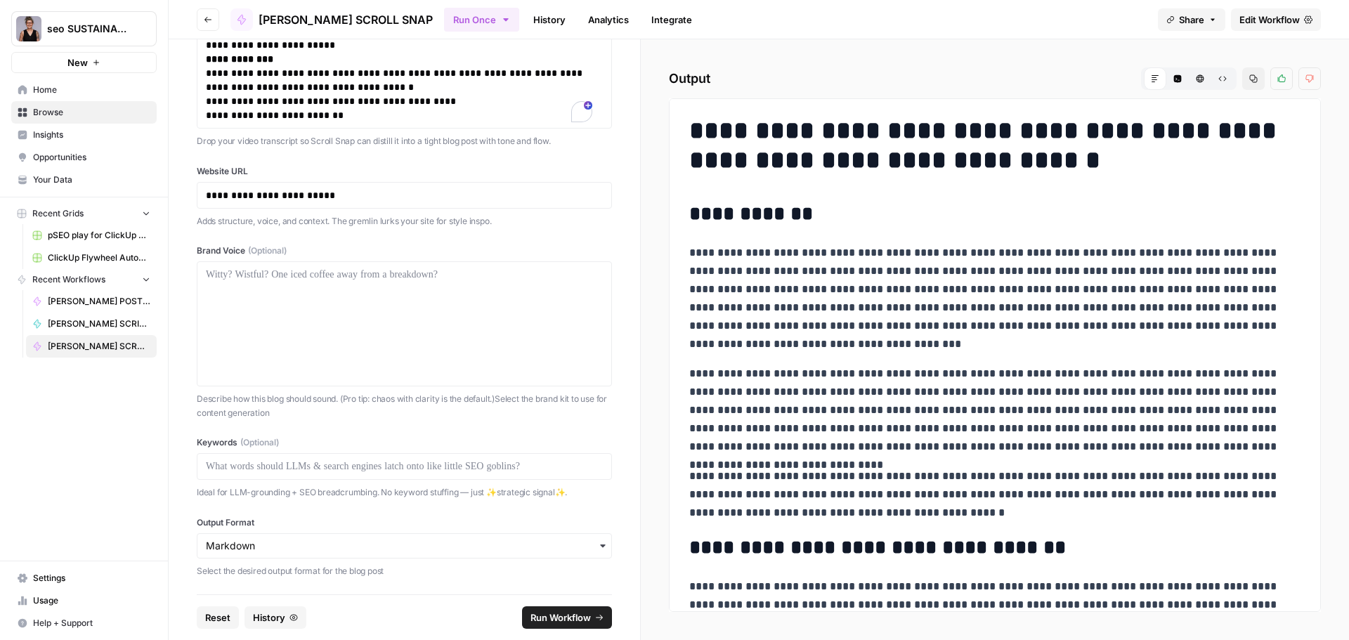
click at [572, 617] on span "Run Workflow" at bounding box center [560, 617] width 60 height 14
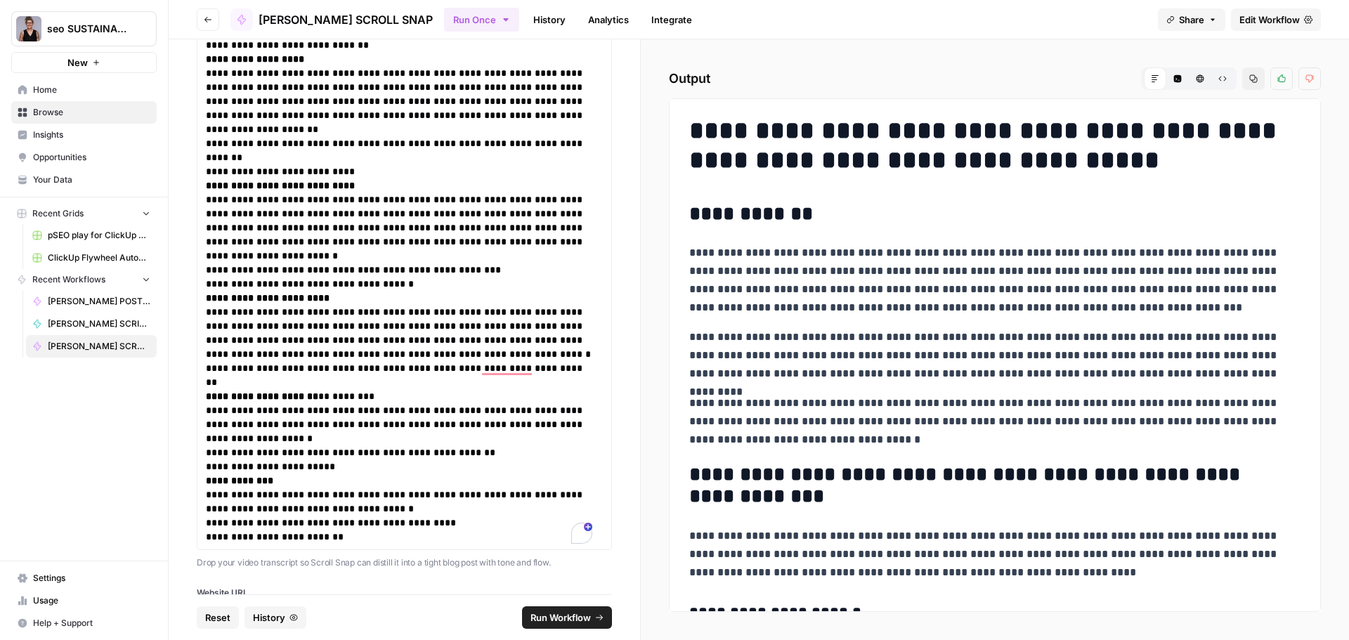
scroll to position [1034, 0]
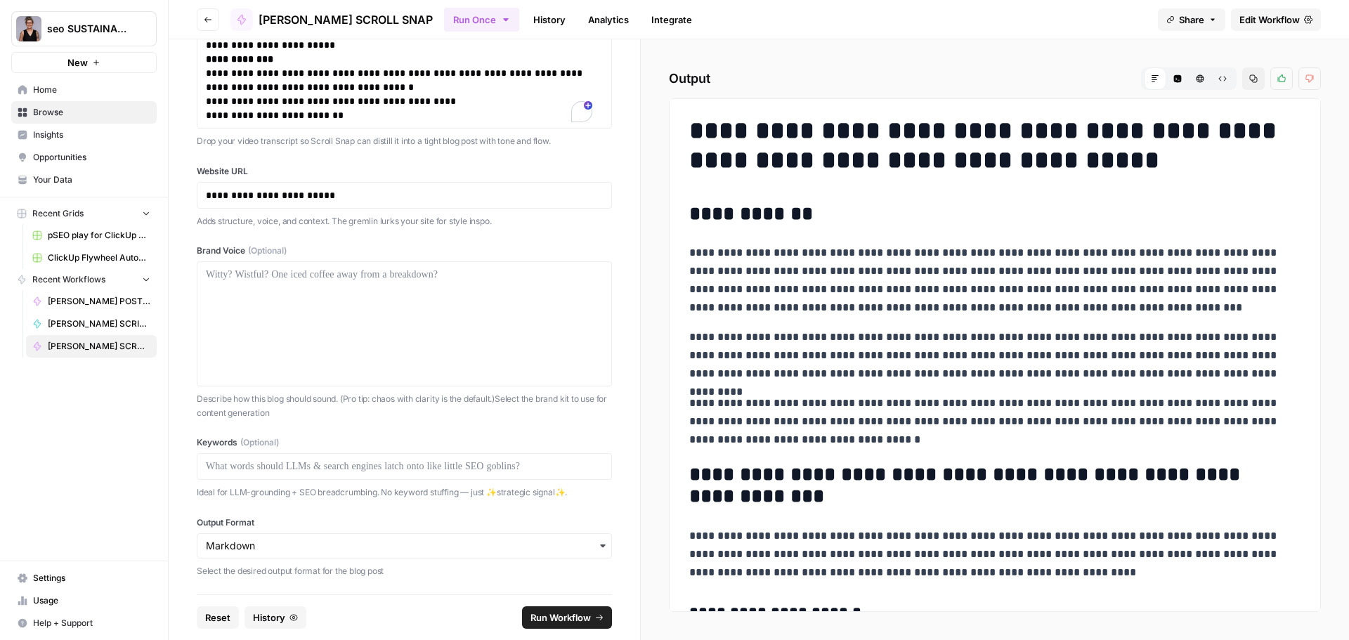
drag, startPoint x: 581, startPoint y: 116, endPoint x: 767, endPoint y: 51, distance: 197.0
click at [767, 51] on div "**********" at bounding box center [995, 339] width 708 height 601
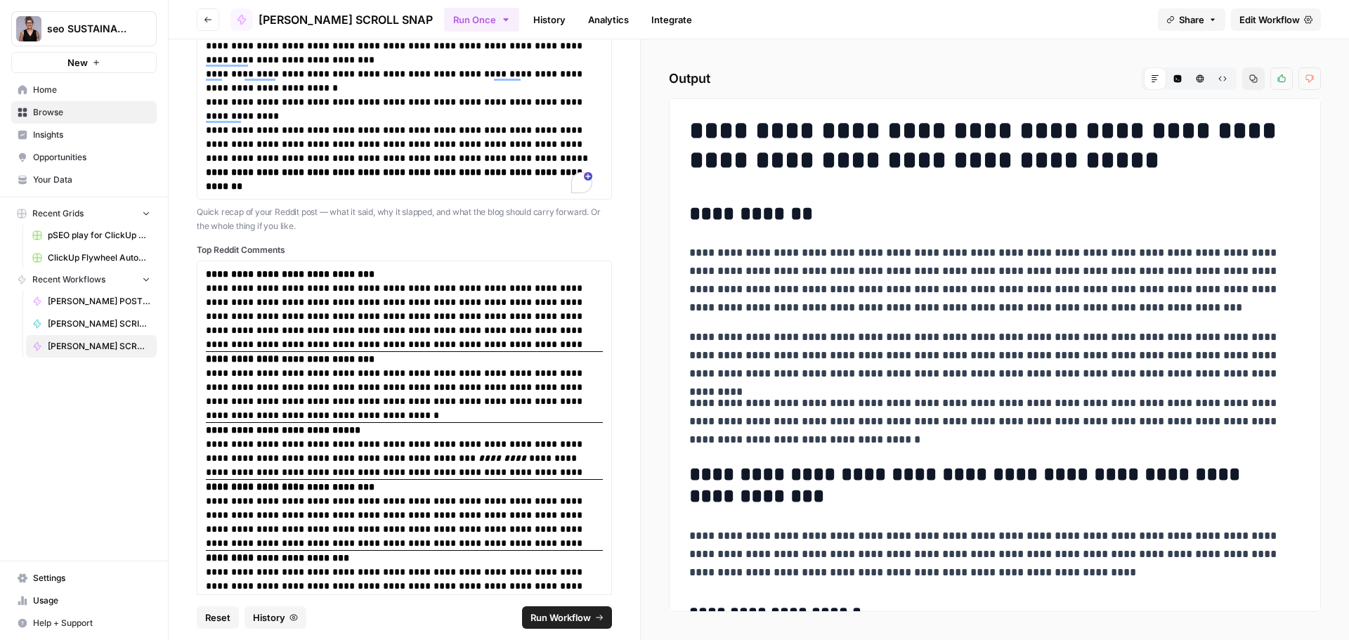
scroll to position [562, 0]
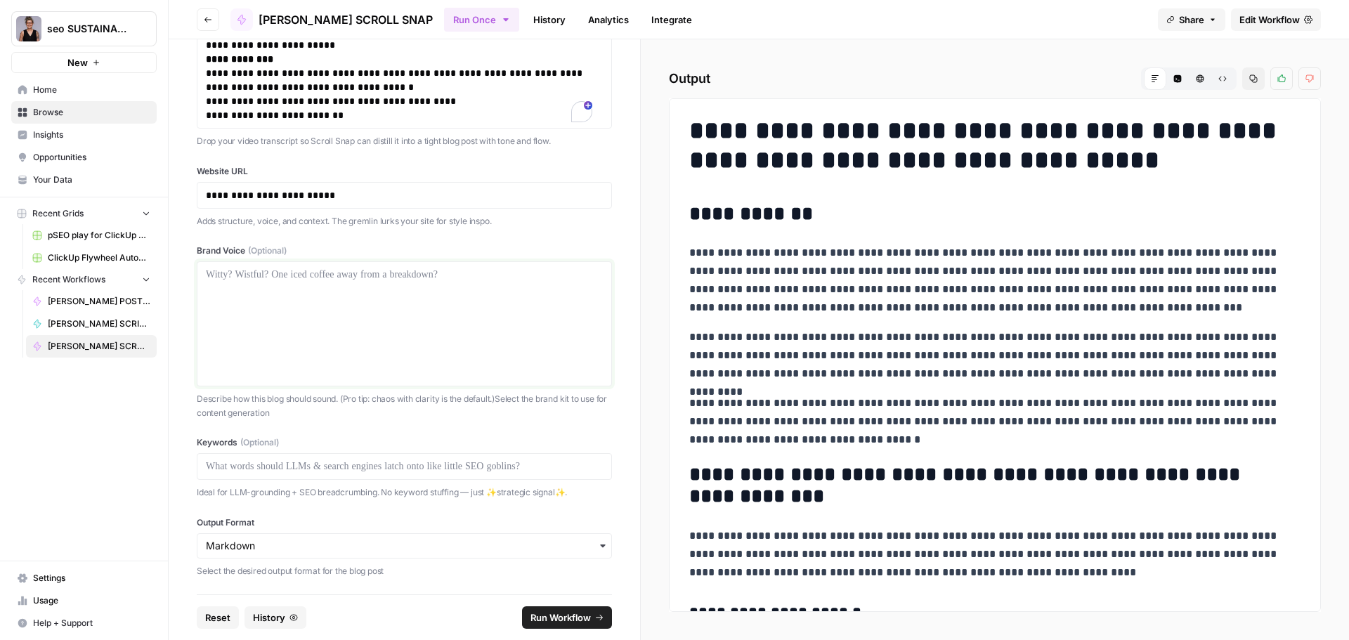
click at [376, 275] on p at bounding box center [404, 275] width 397 height 14
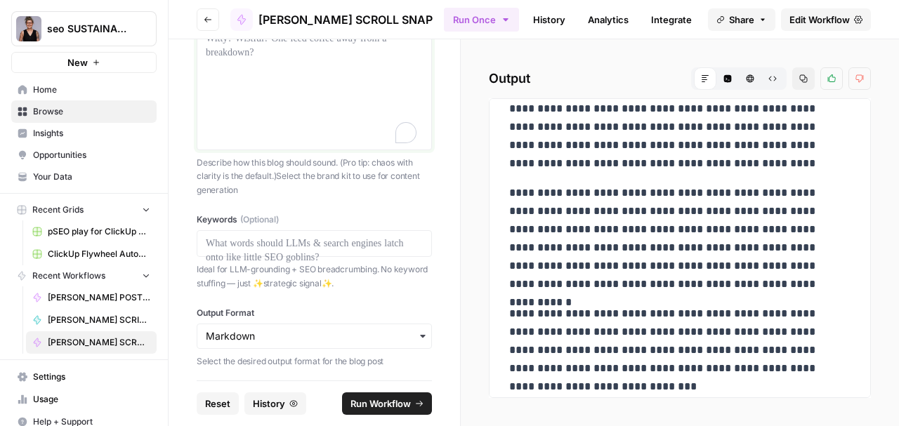
scroll to position [3558, 0]
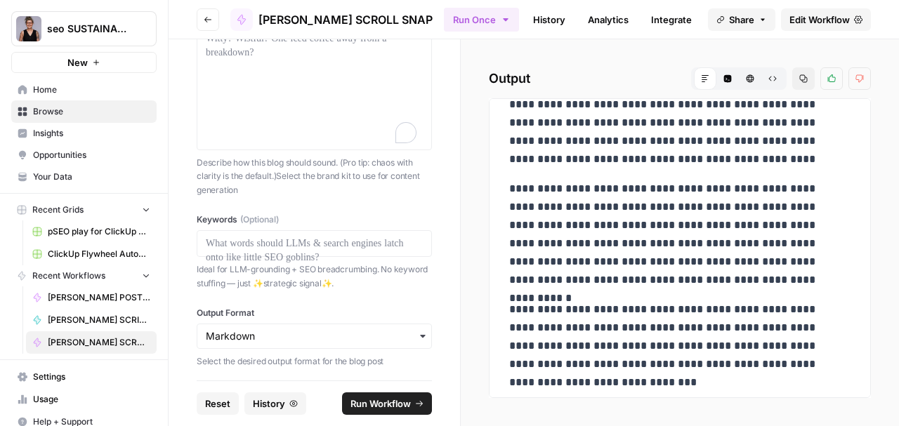
drag, startPoint x: 376, startPoint y: 289, endPoint x: 388, endPoint y: 292, distance: 13.0
click at [377, 289] on div "**********" at bounding box center [314, 209] width 291 height 341
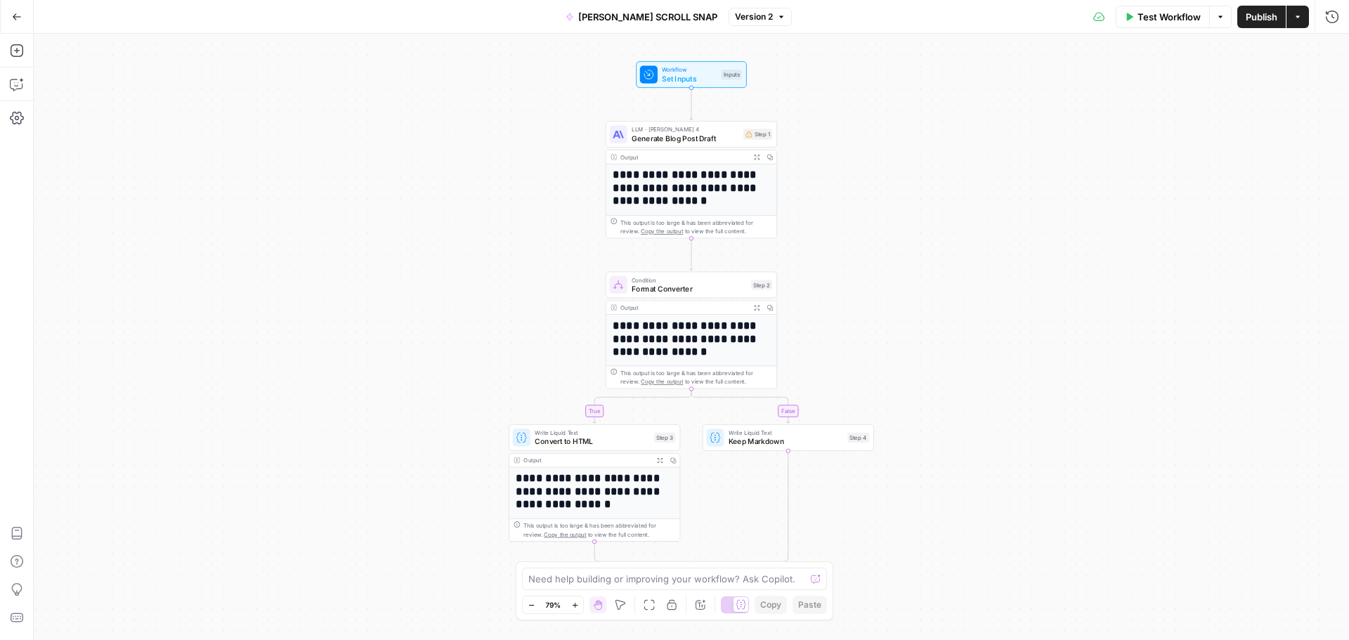
click at [821, 166] on div "**********" at bounding box center [691, 337] width 1315 height 606
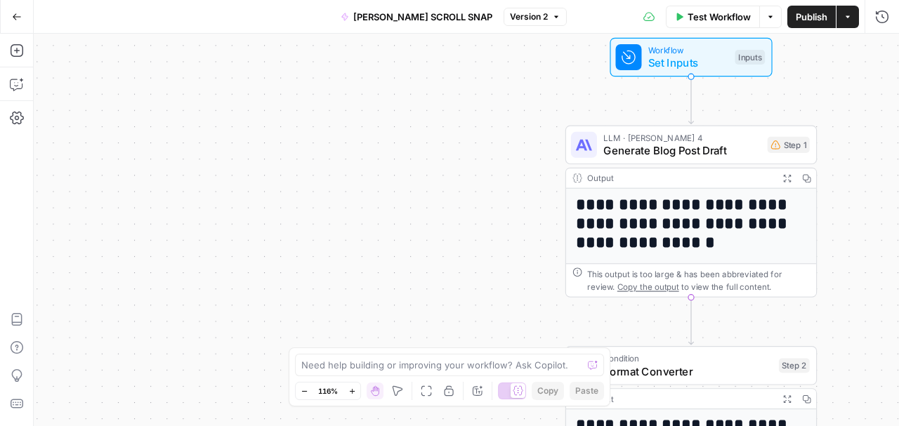
click at [503, 88] on div "**********" at bounding box center [466, 230] width 865 height 393
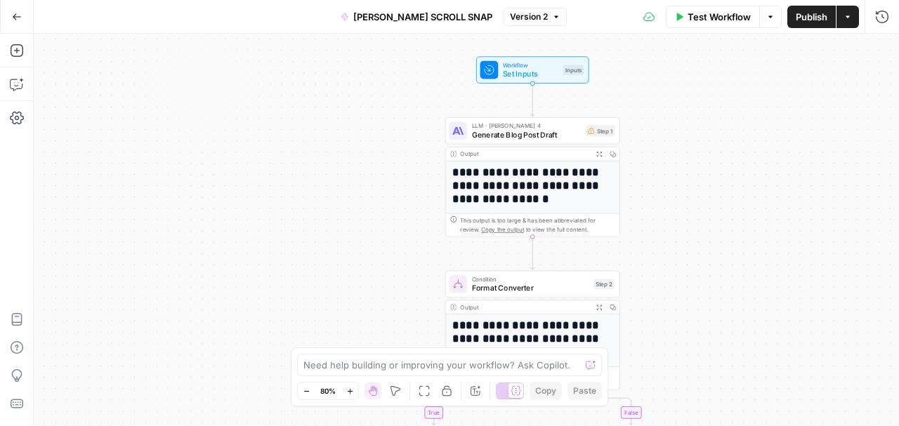
drag, startPoint x: 539, startPoint y: 110, endPoint x: 458, endPoint y: 70, distance: 90.5
click at [457, 70] on div "Workflow Set Inputs Inputs" at bounding box center [532, 69] width 175 height 27
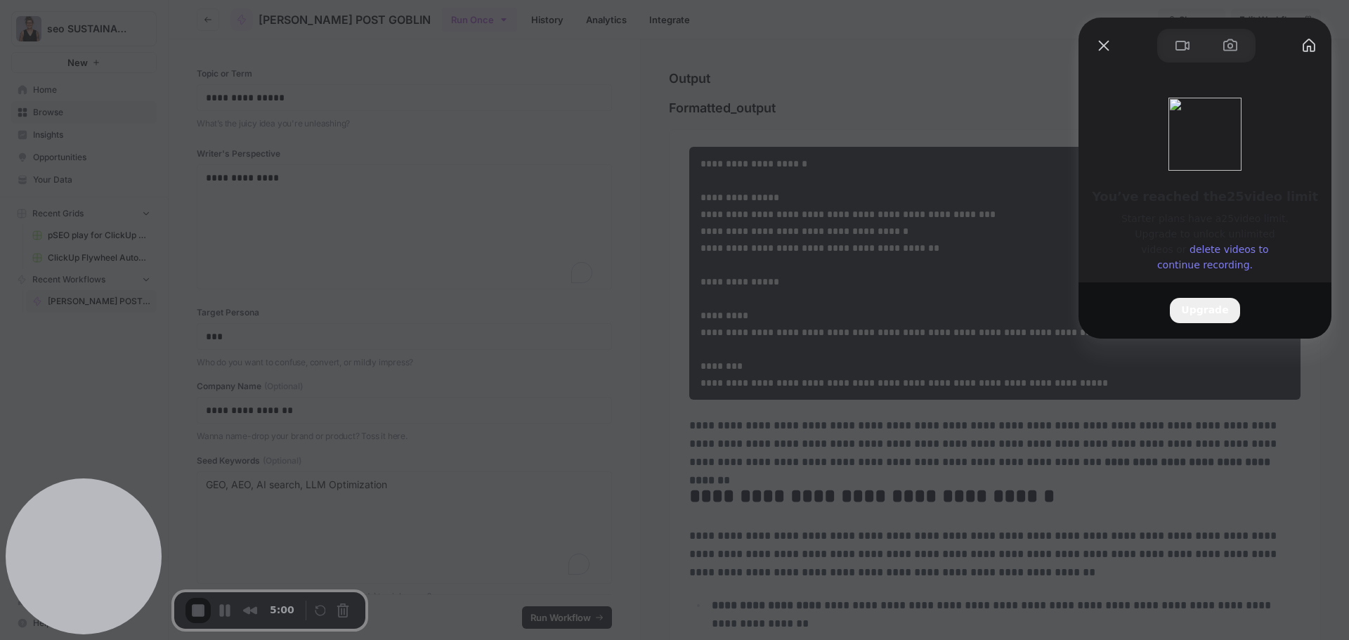
drag, startPoint x: 0, startPoint y: 0, endPoint x: 1209, endPoint y: 268, distance: 1238.2
click at [1209, 268] on link "delete videos to continue recording." at bounding box center [1213, 257] width 112 height 27
click at [1088, 42] on div at bounding box center [1204, 46] width 253 height 34
click at [1104, 44] on button "Close" at bounding box center [1103, 45] width 22 height 22
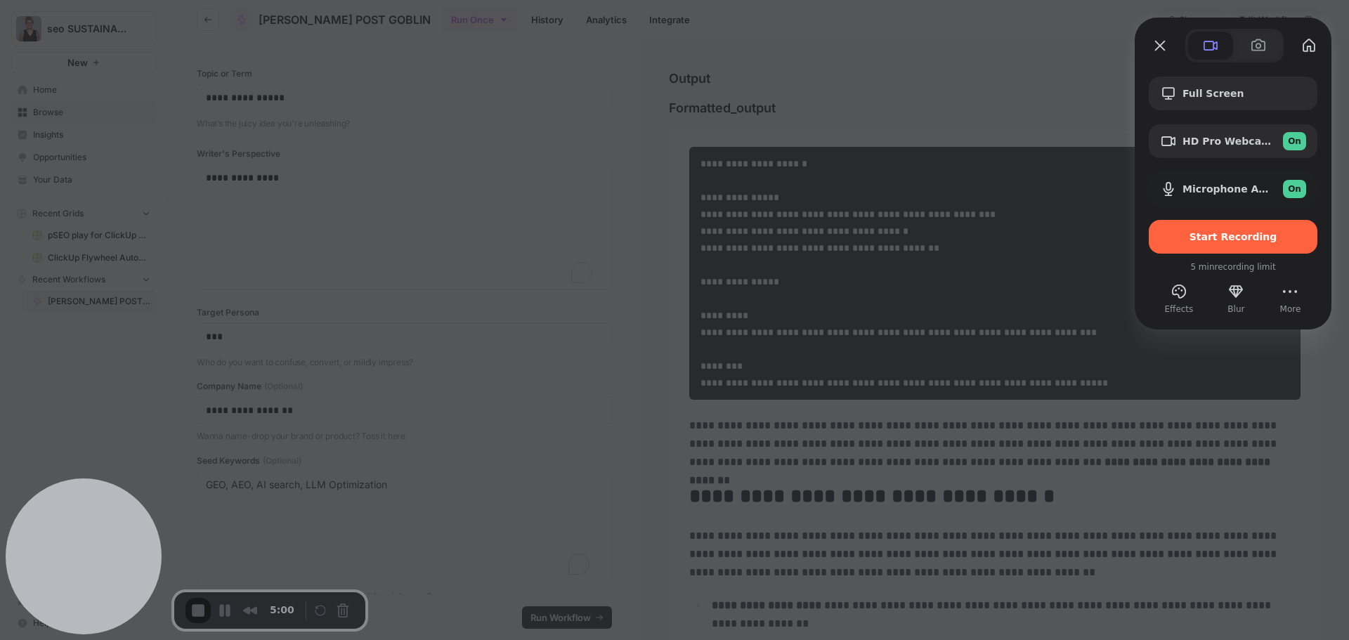
click at [905, 103] on div at bounding box center [674, 320] width 1349 height 640
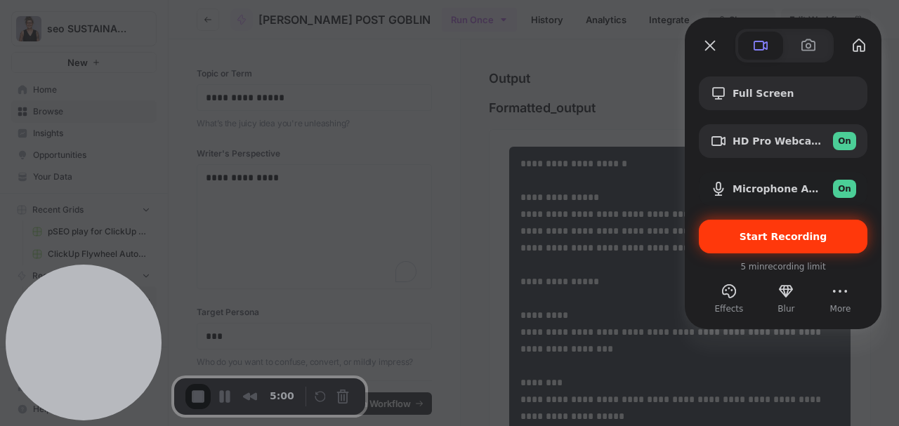
click at [762, 242] on span "Start Recording" at bounding box center [784, 236] width 88 height 11
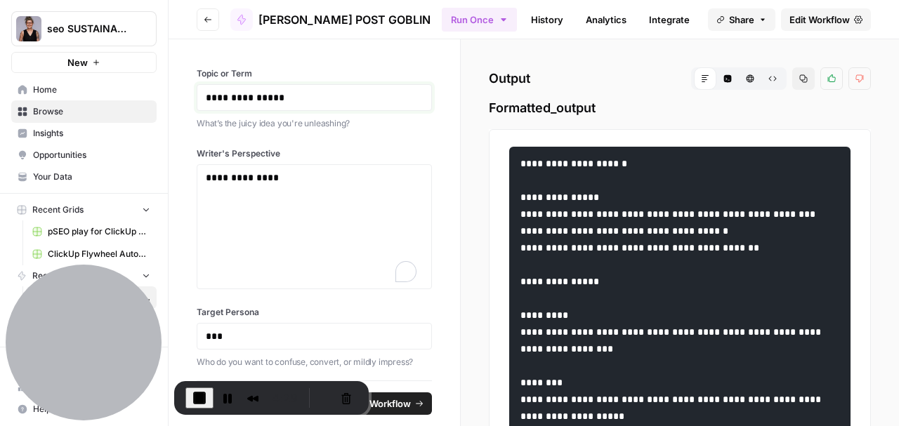
click at [310, 91] on p "**********" at bounding box center [311, 98] width 211 height 14
click at [296, 183] on p "**********" at bounding box center [311, 178] width 211 height 14
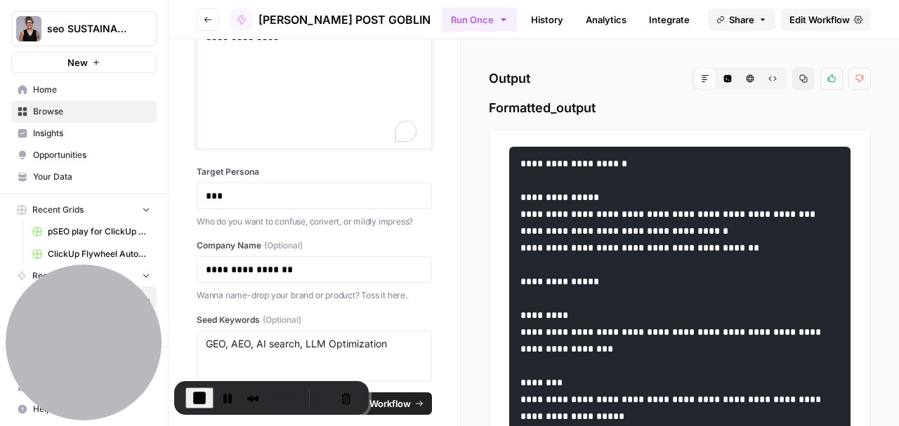
scroll to position [187, 0]
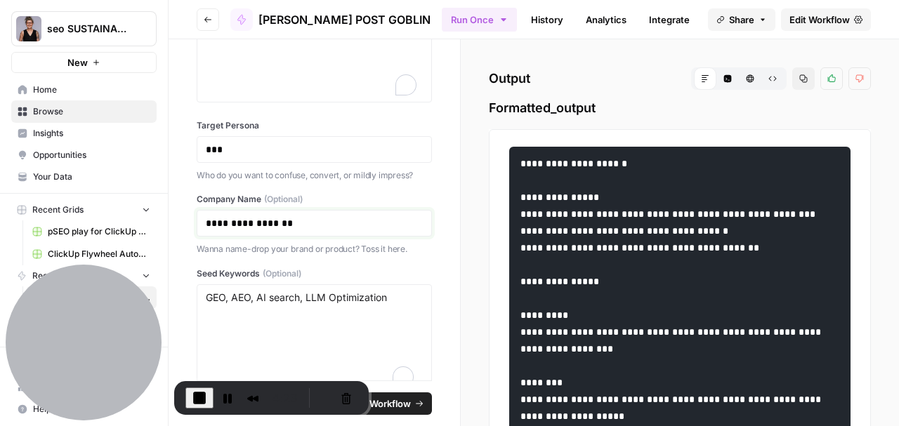
click at [322, 224] on p "**********" at bounding box center [311, 223] width 211 height 14
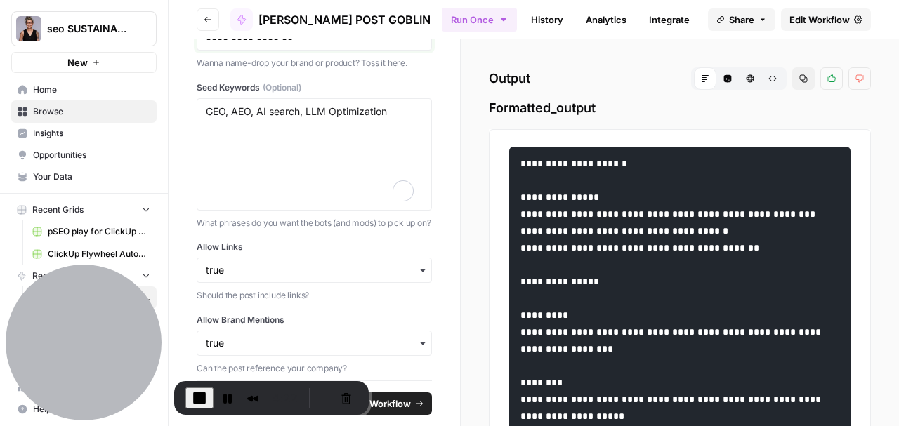
scroll to position [374, 0]
click at [323, 143] on textarea "GEO, AEO, AI search, LLM Optimization" at bounding box center [314, 153] width 217 height 100
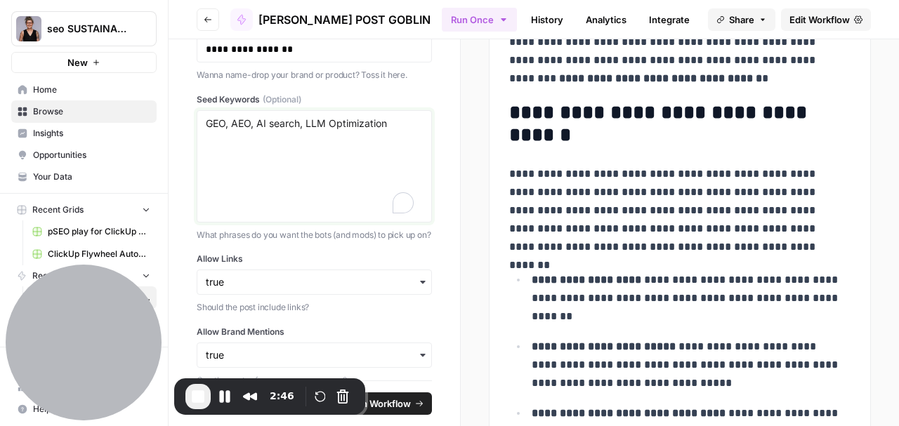
scroll to position [395, 0]
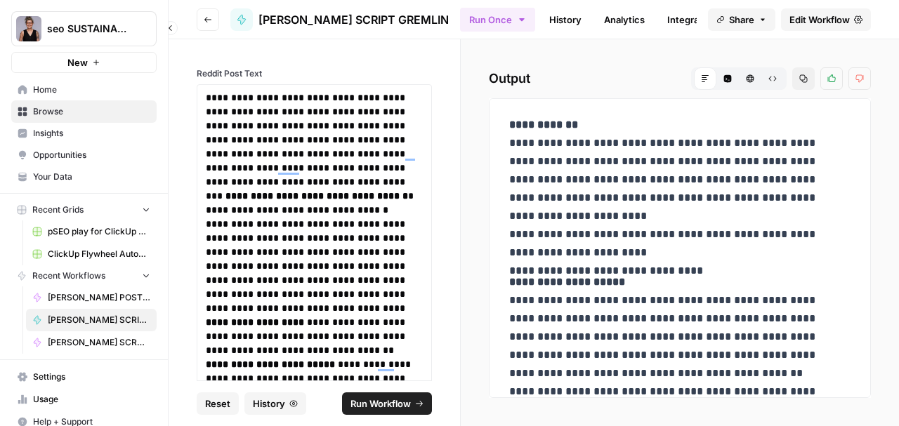
scroll to position [525, 0]
